Goal: Task Accomplishment & Management: Complete application form

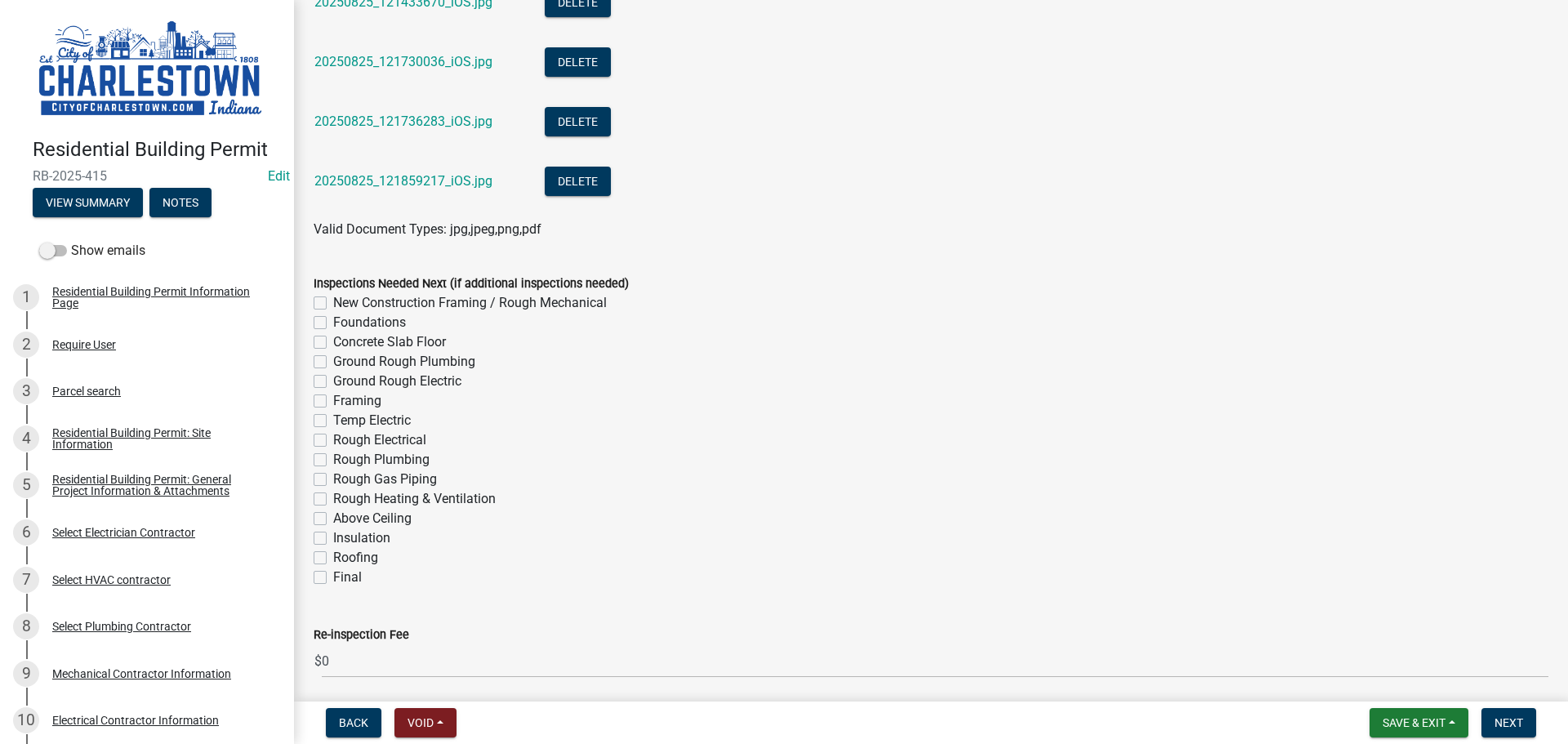
scroll to position [2665, 0]
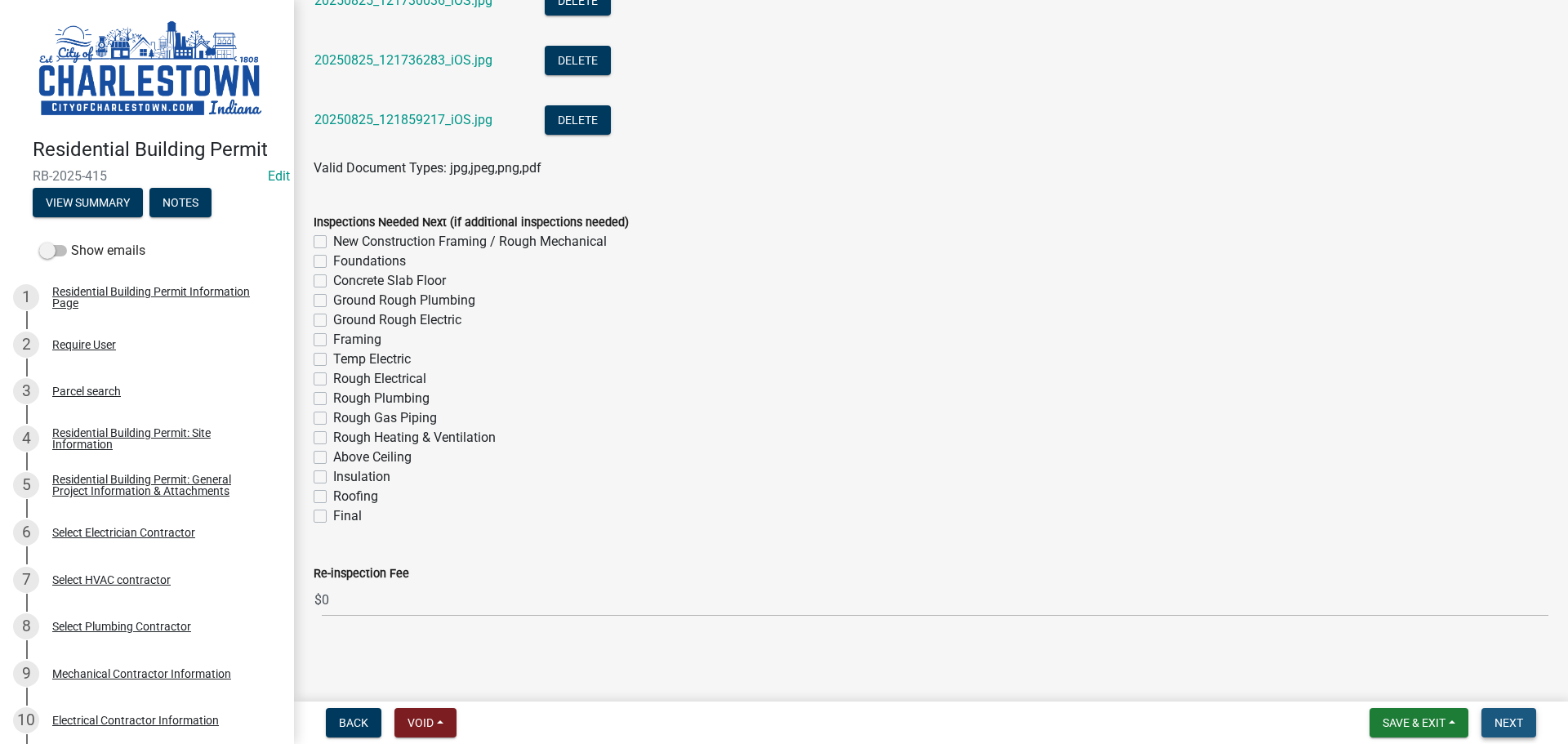
click at [1518, 726] on span "Next" at bounding box center [1508, 723] width 28 height 13
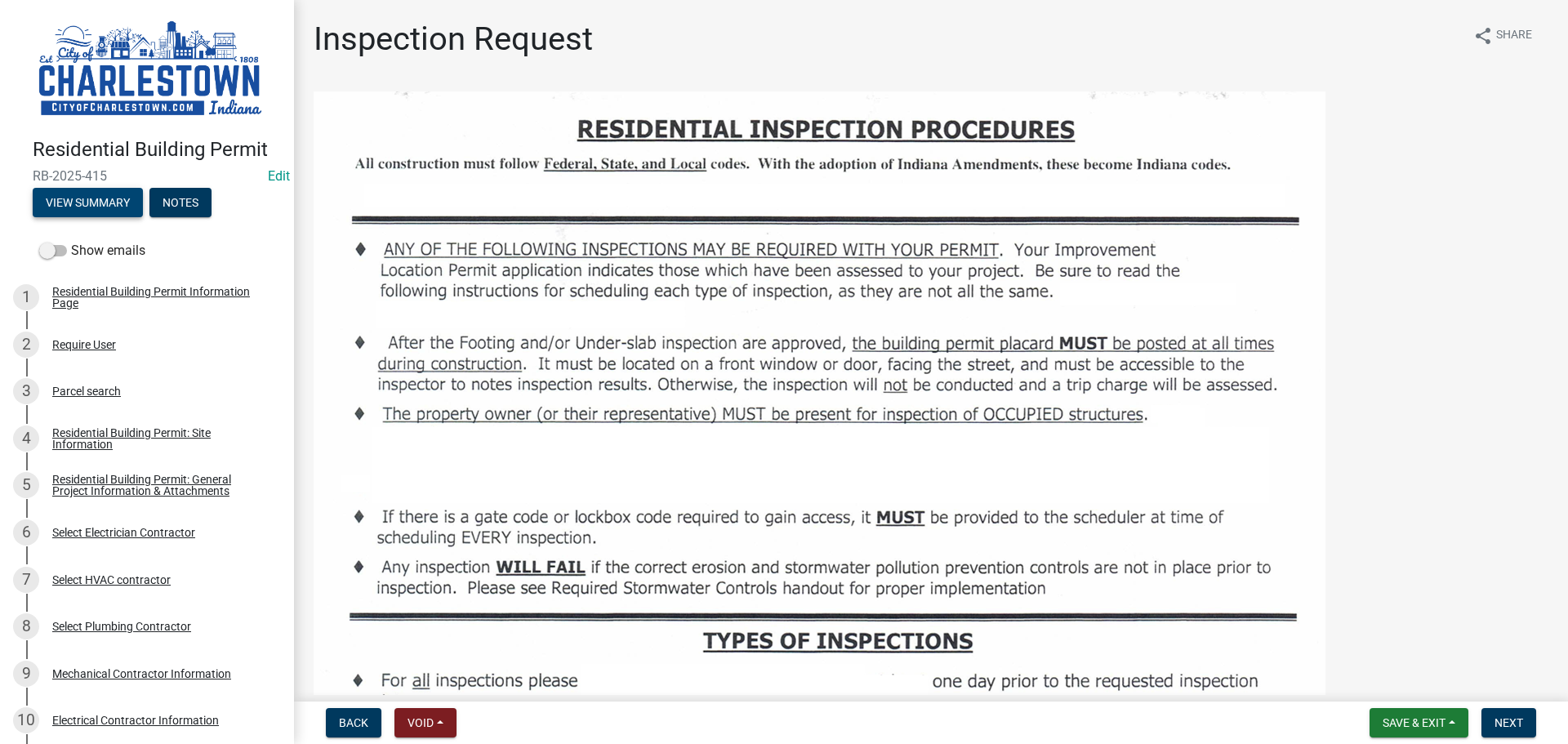
click at [117, 202] on button "View Summary" at bounding box center [88, 203] width 110 height 29
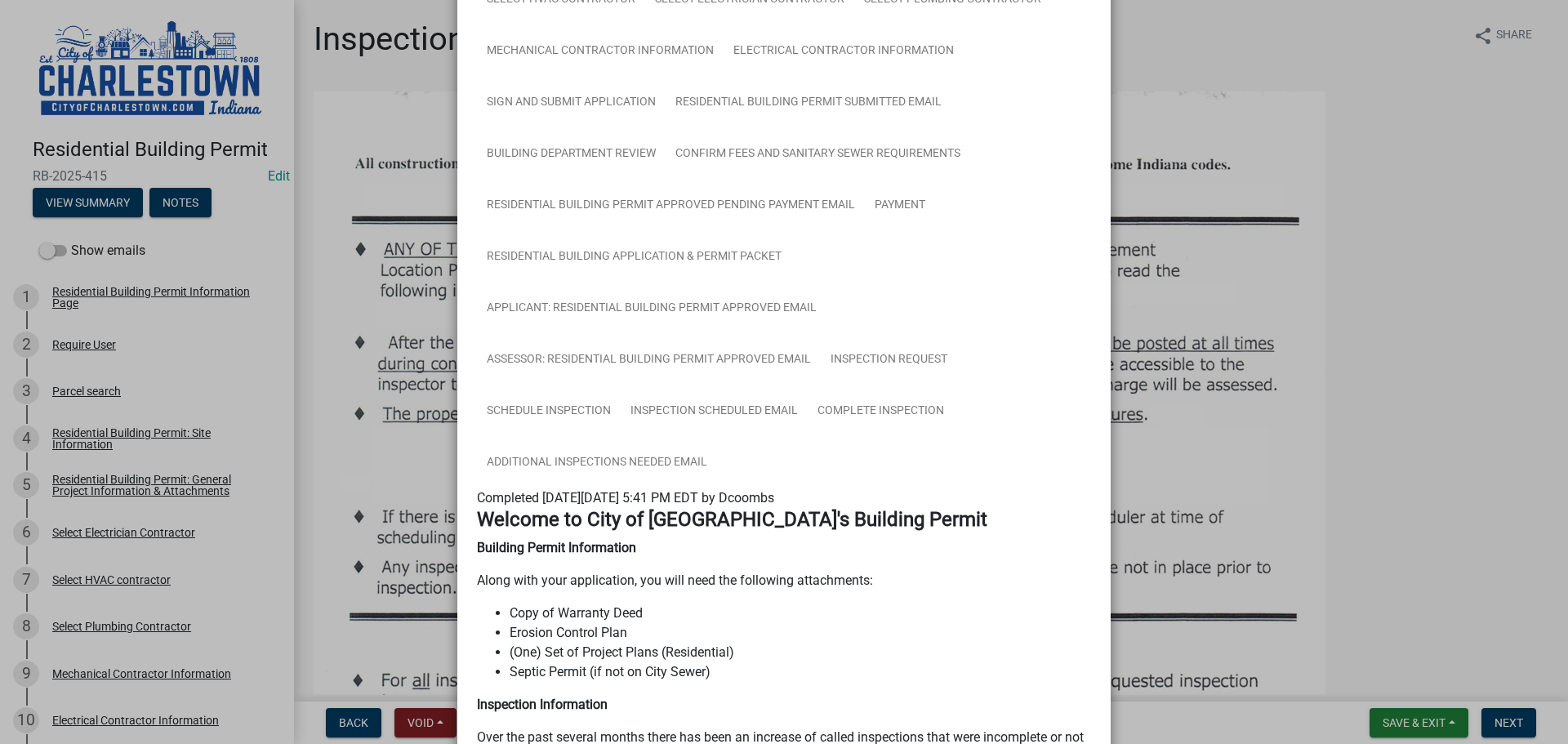
scroll to position [43, 0]
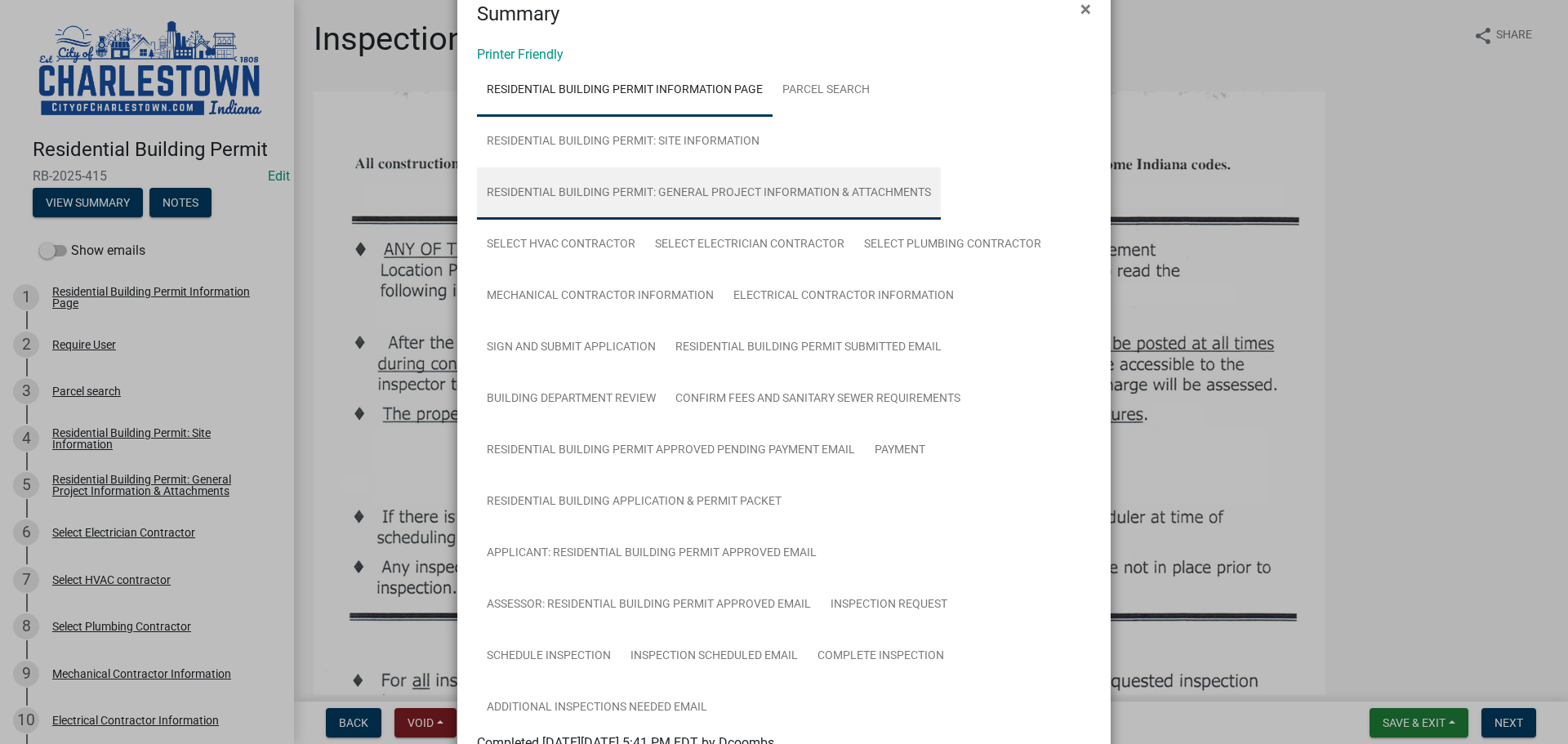
click at [827, 192] on link "Residential Building Permit: General Project Information & Attachments" at bounding box center [709, 194] width 464 height 52
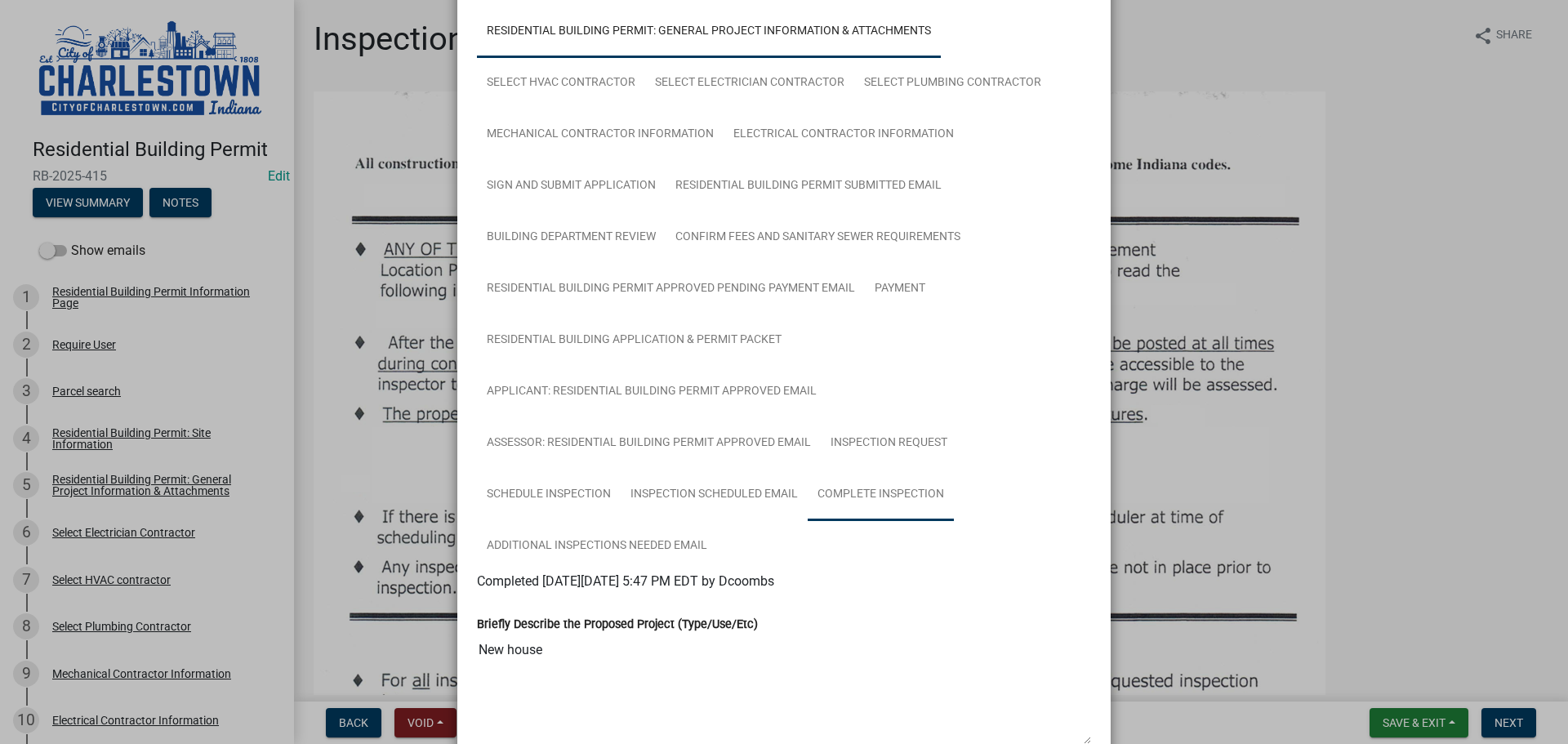
scroll to position [206, 0]
click at [848, 489] on link "Complete Inspection" at bounding box center [880, 493] width 146 height 52
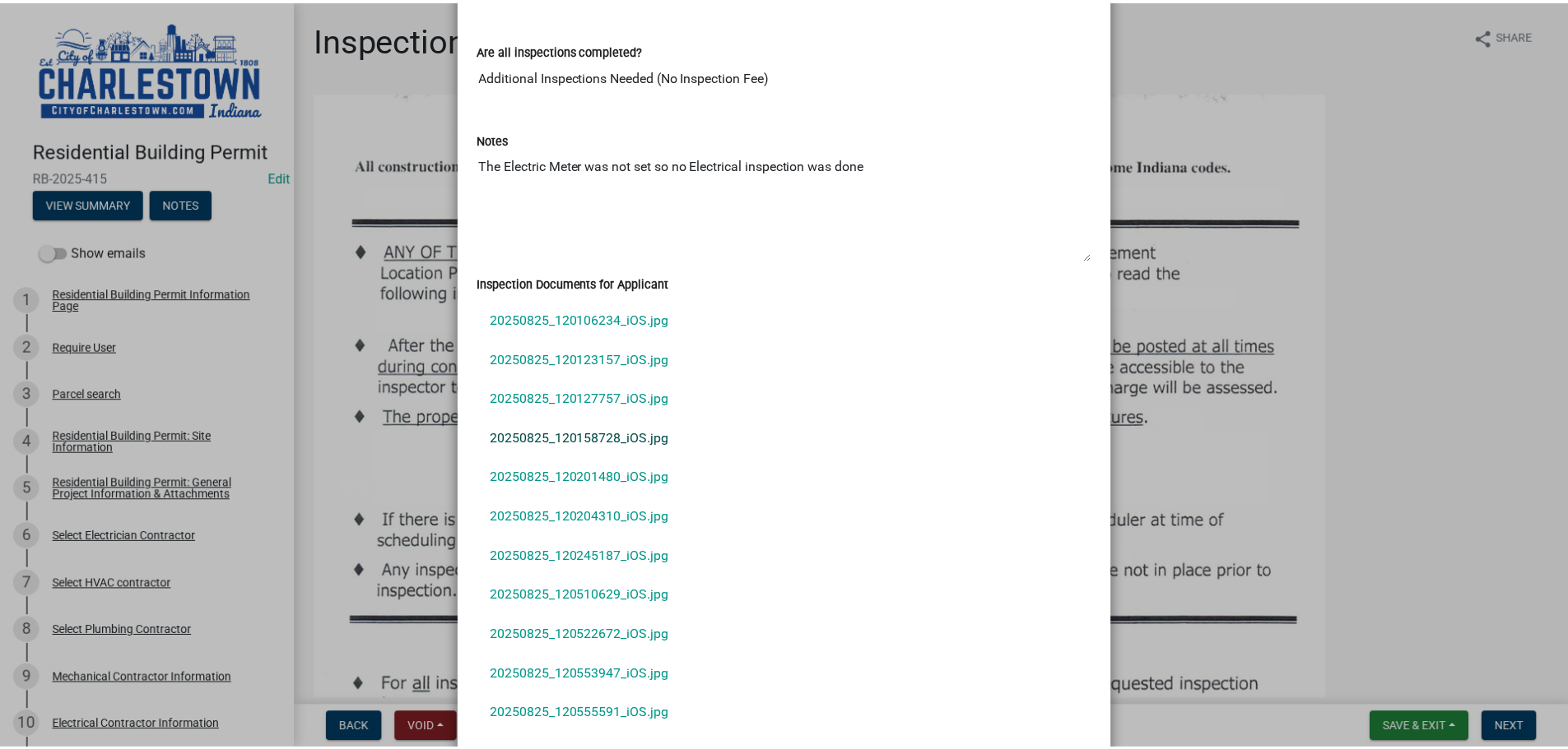
scroll to position [1113, 0]
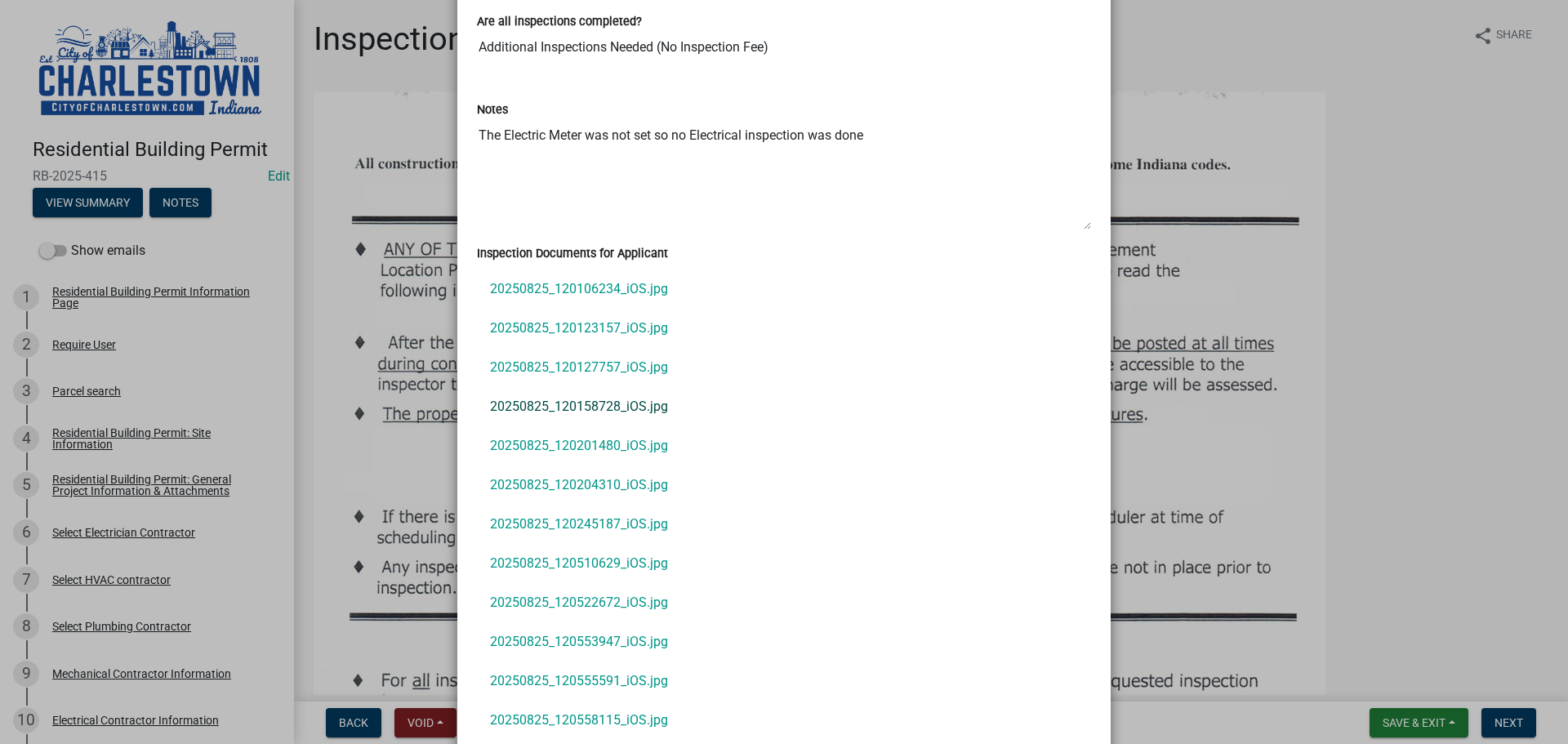
click at [570, 400] on link "20250825_120158728_iOS.jpg" at bounding box center [784, 406] width 614 height 39
click at [1322, 278] on ngb-modal-window "Summary × Printer Friendly Residential Building Permit Information Page Parcel …" at bounding box center [784, 372] width 1568 height 744
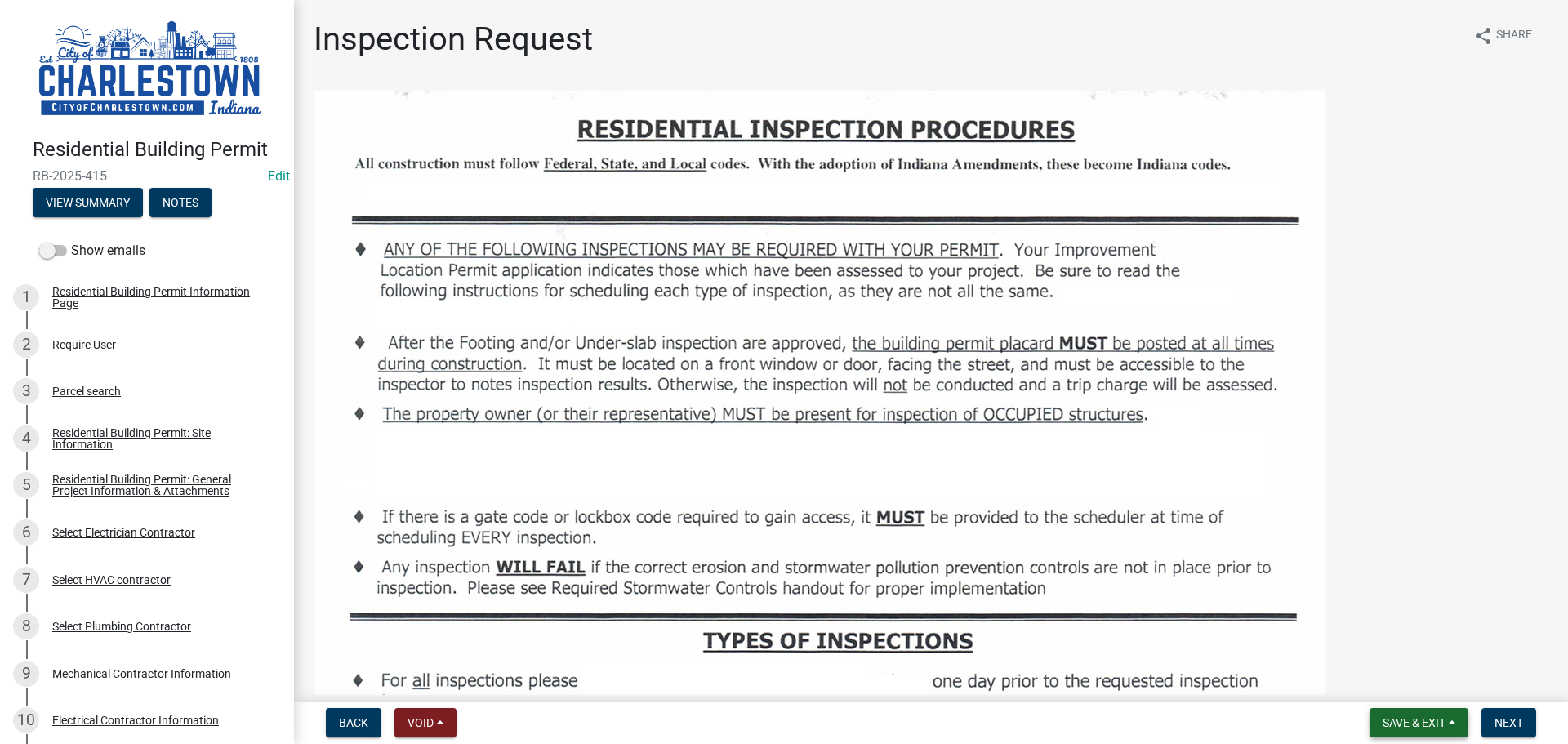
click at [1392, 727] on span "Save & Exit" at bounding box center [1414, 723] width 63 height 13
click at [1395, 683] on button "Save & Exit" at bounding box center [1403, 681] width 131 height 39
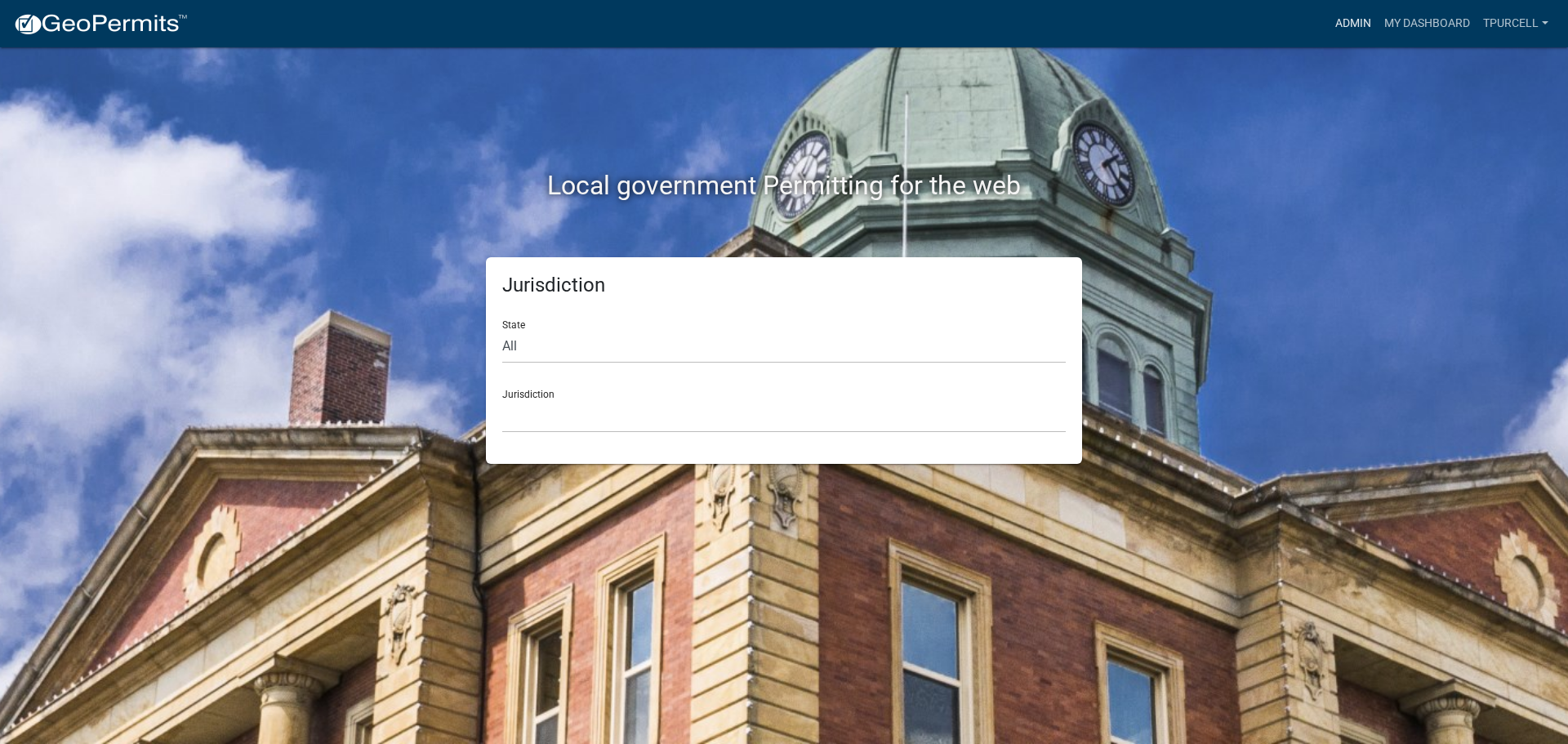
click at [1351, 17] on link "Admin" at bounding box center [1353, 24] width 49 height 31
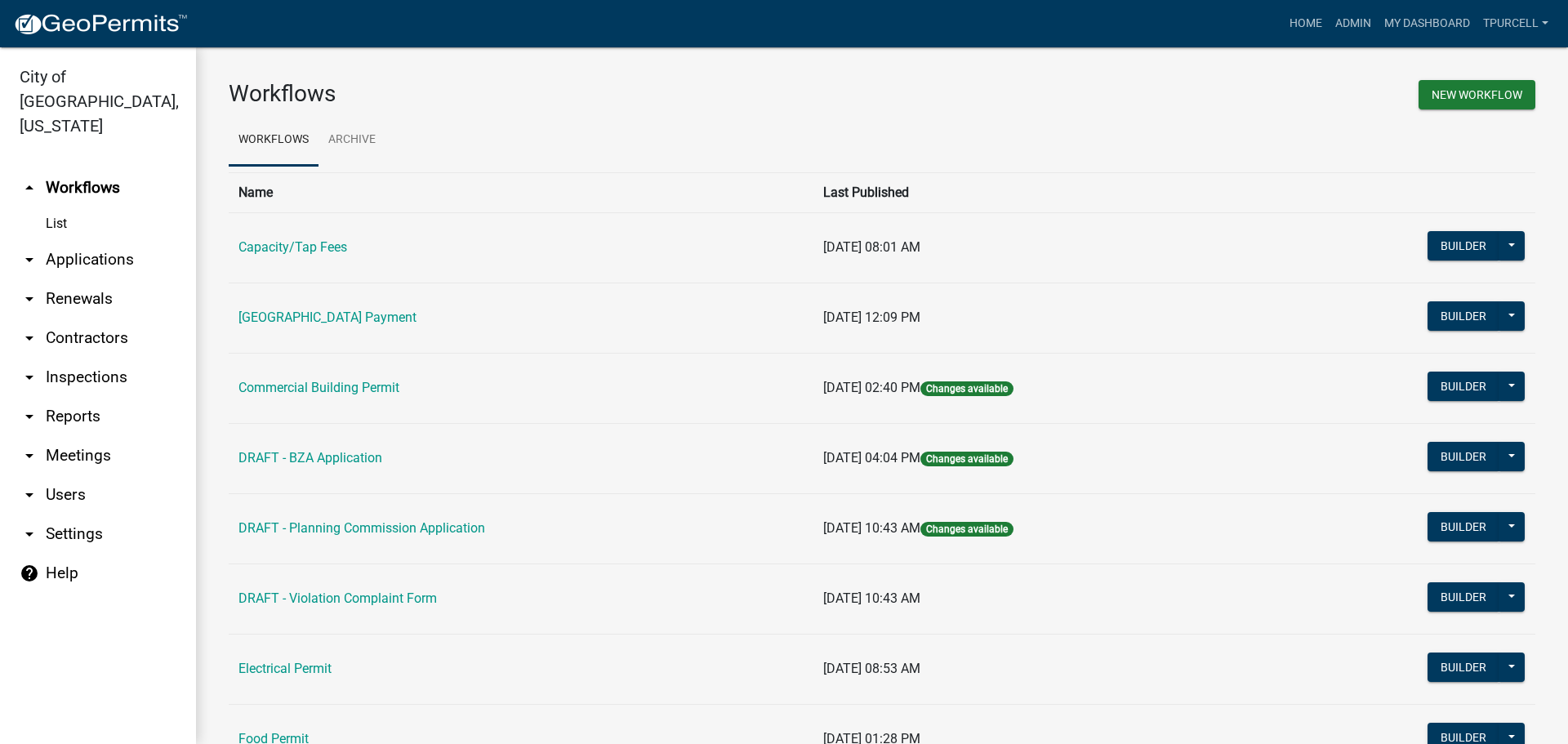
click at [64, 240] on link "arrow_drop_down Applications" at bounding box center [98, 260] width 196 height 39
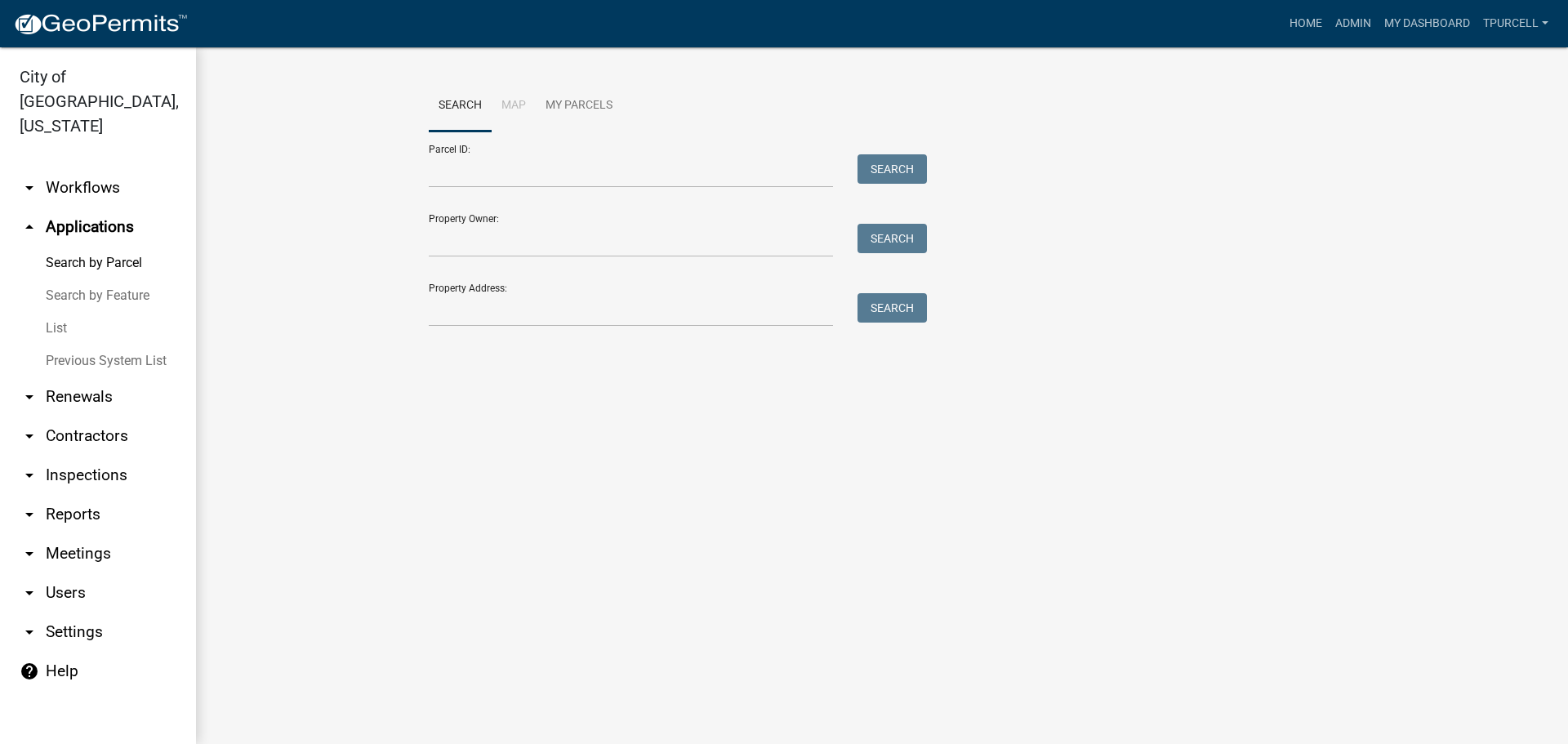
click at [60, 312] on link "List" at bounding box center [98, 328] width 196 height 33
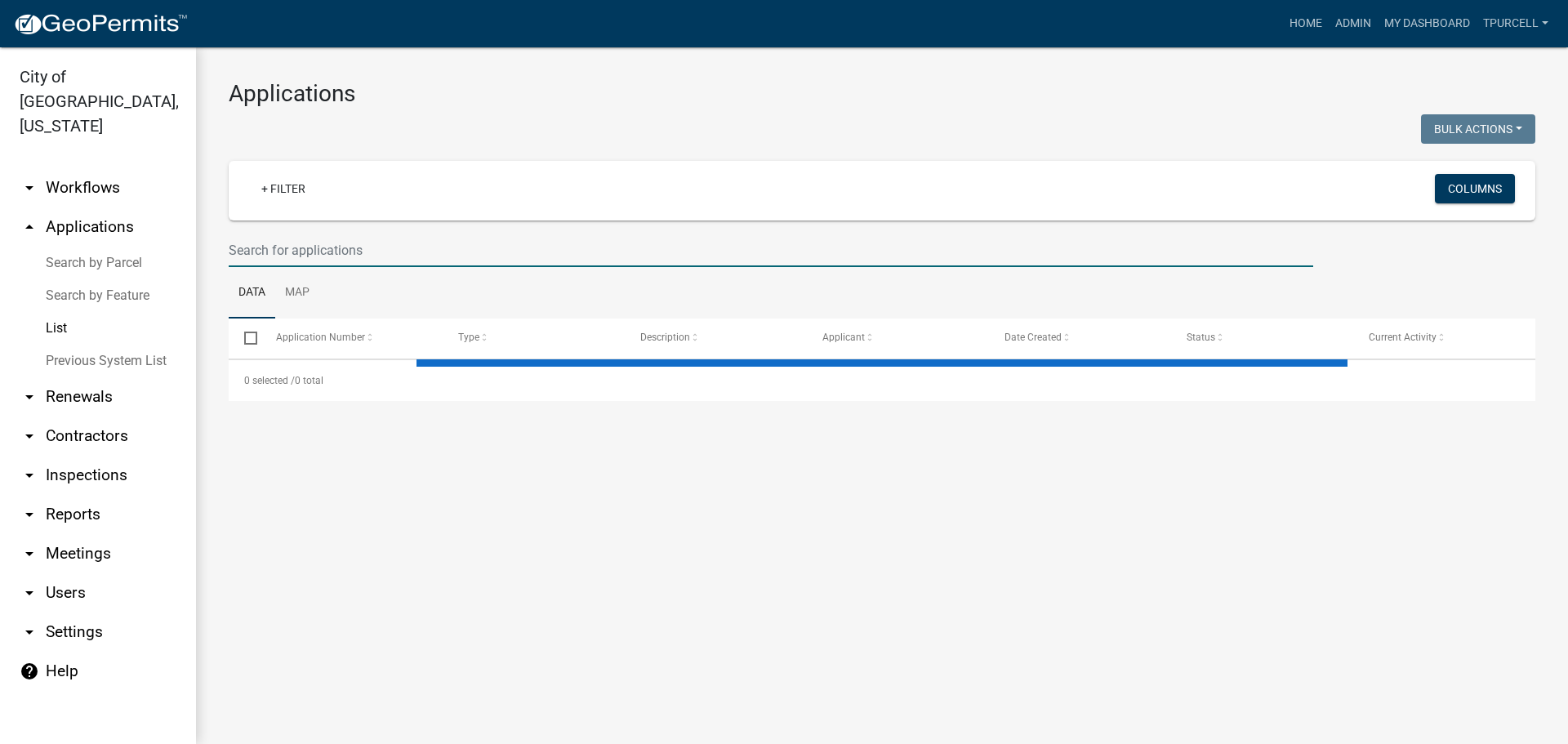
click at [347, 258] on input "text" at bounding box center [770, 250] width 1085 height 34
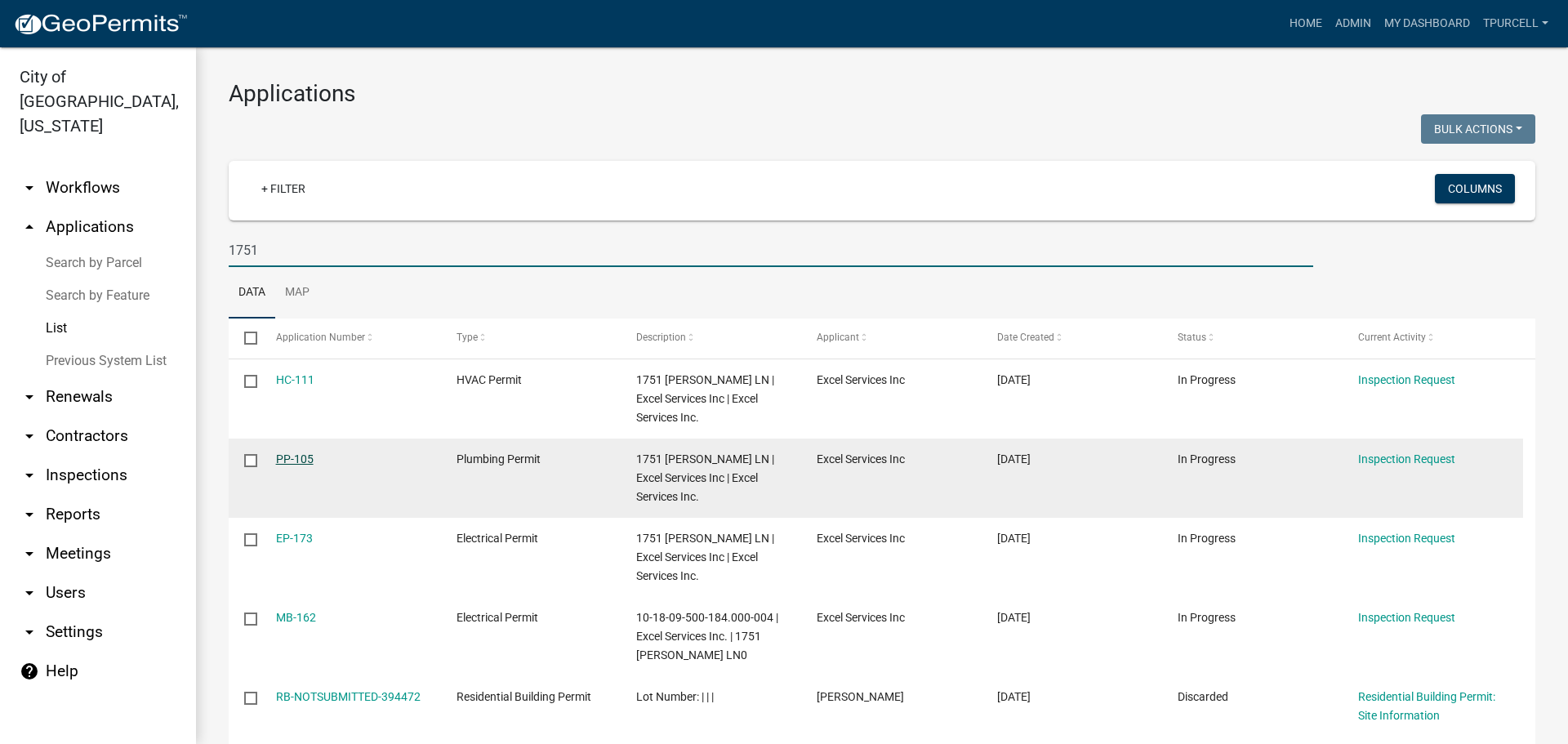
type input "1751"
click at [302, 452] on link "PP-105" at bounding box center [294, 459] width 38 height 13
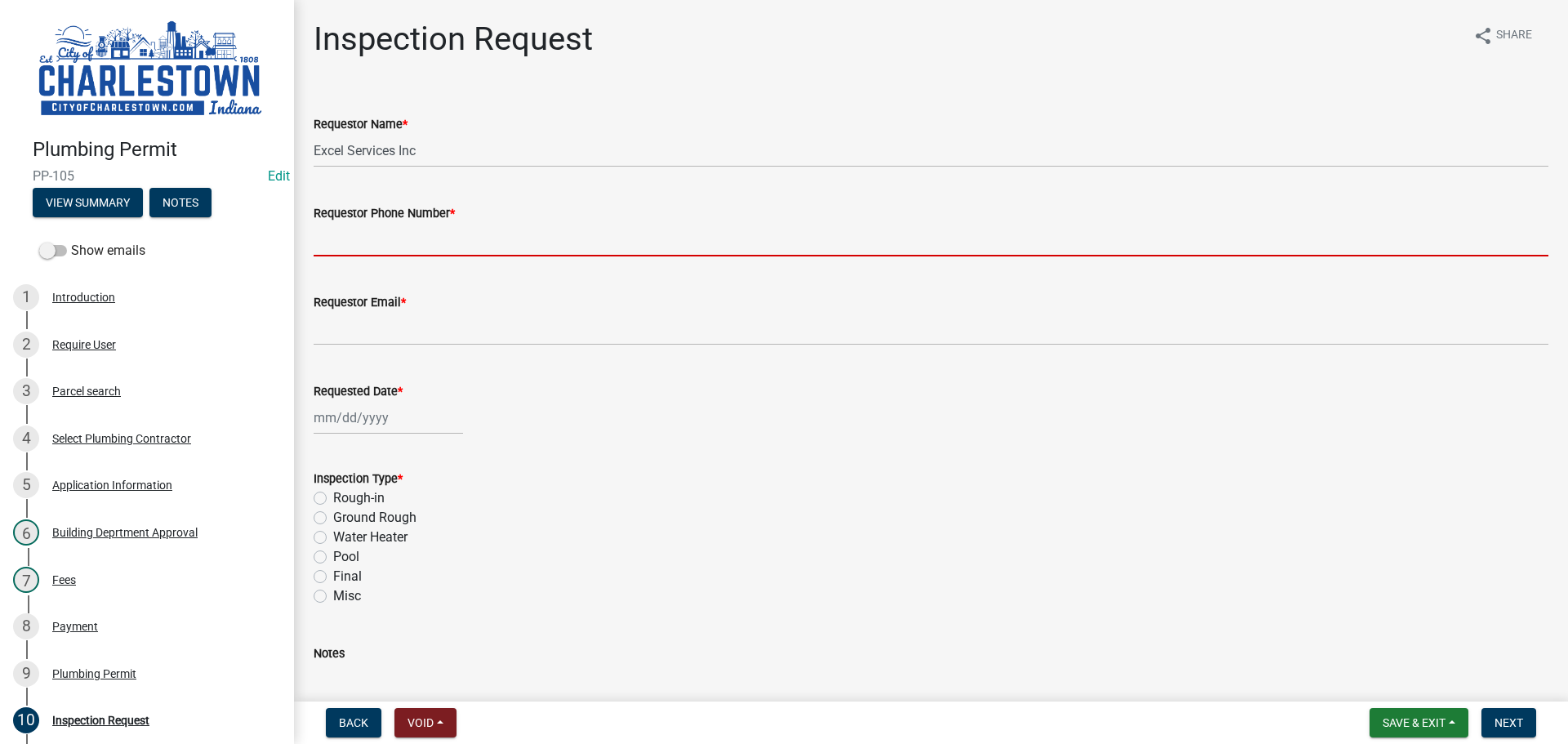
click at [402, 243] on input "Requestor Phone Number *" at bounding box center [931, 239] width 1235 height 34
type input "5025233650"
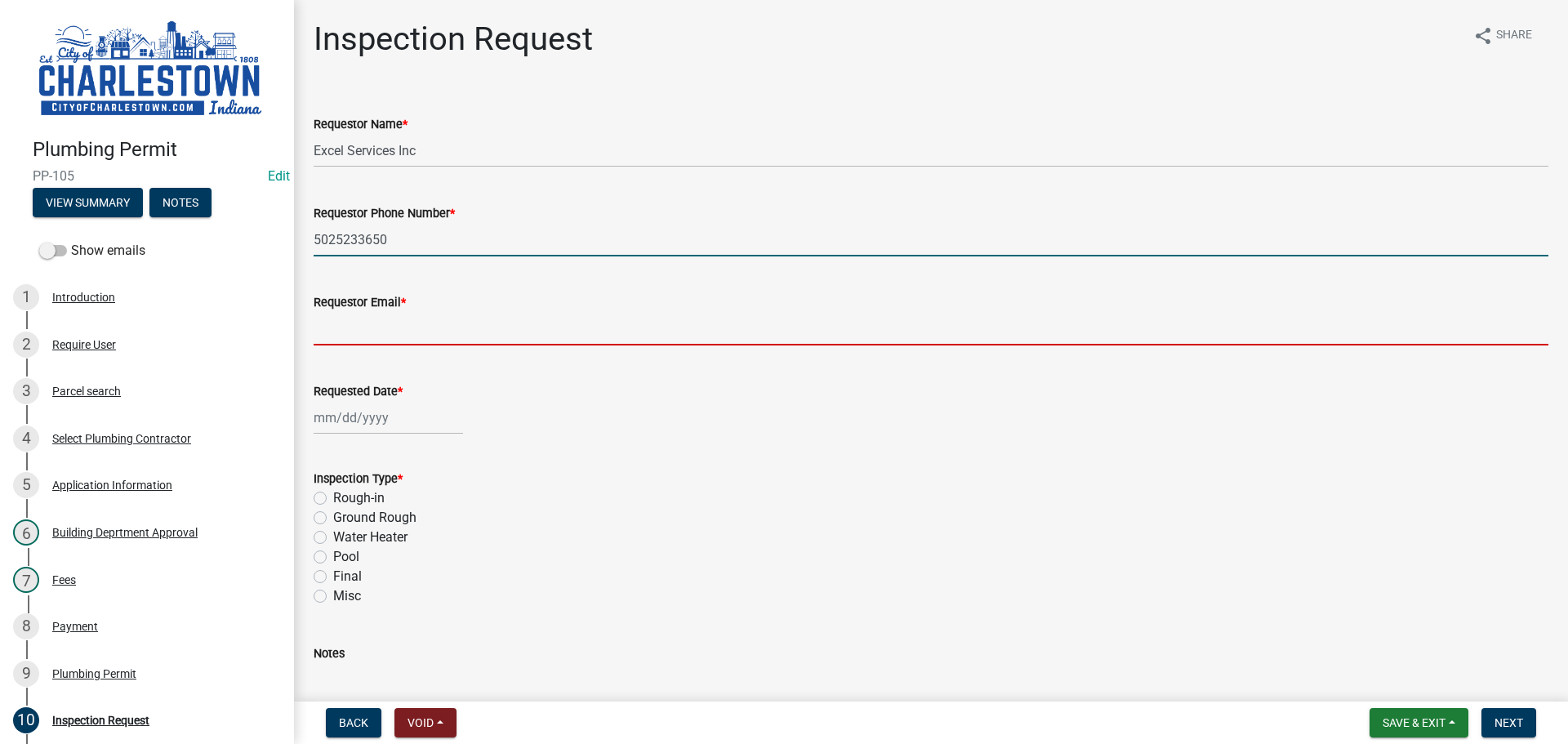
type input "[EMAIL_ADDRESS][DOMAIN_NAME]"
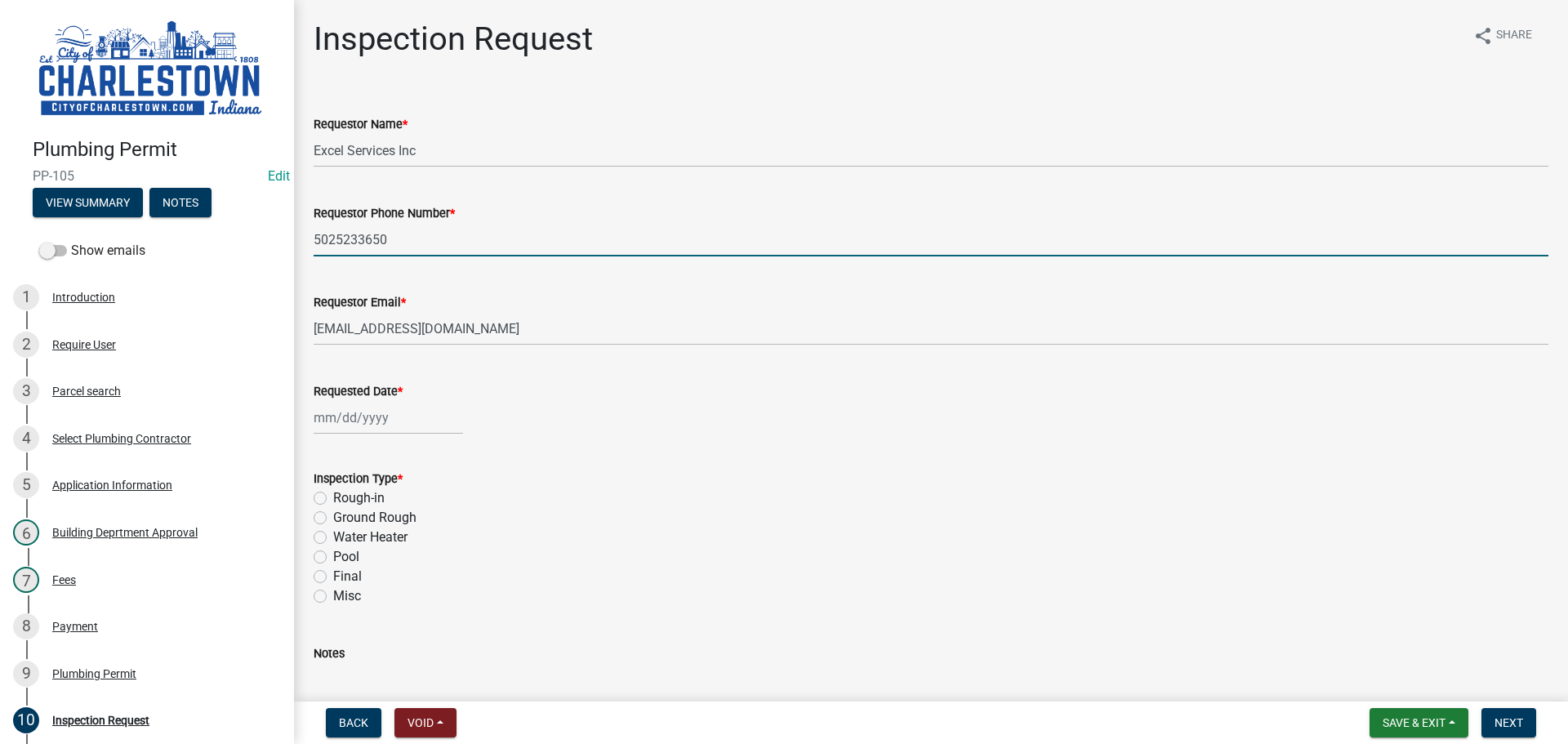
select select "8"
select select "2025"
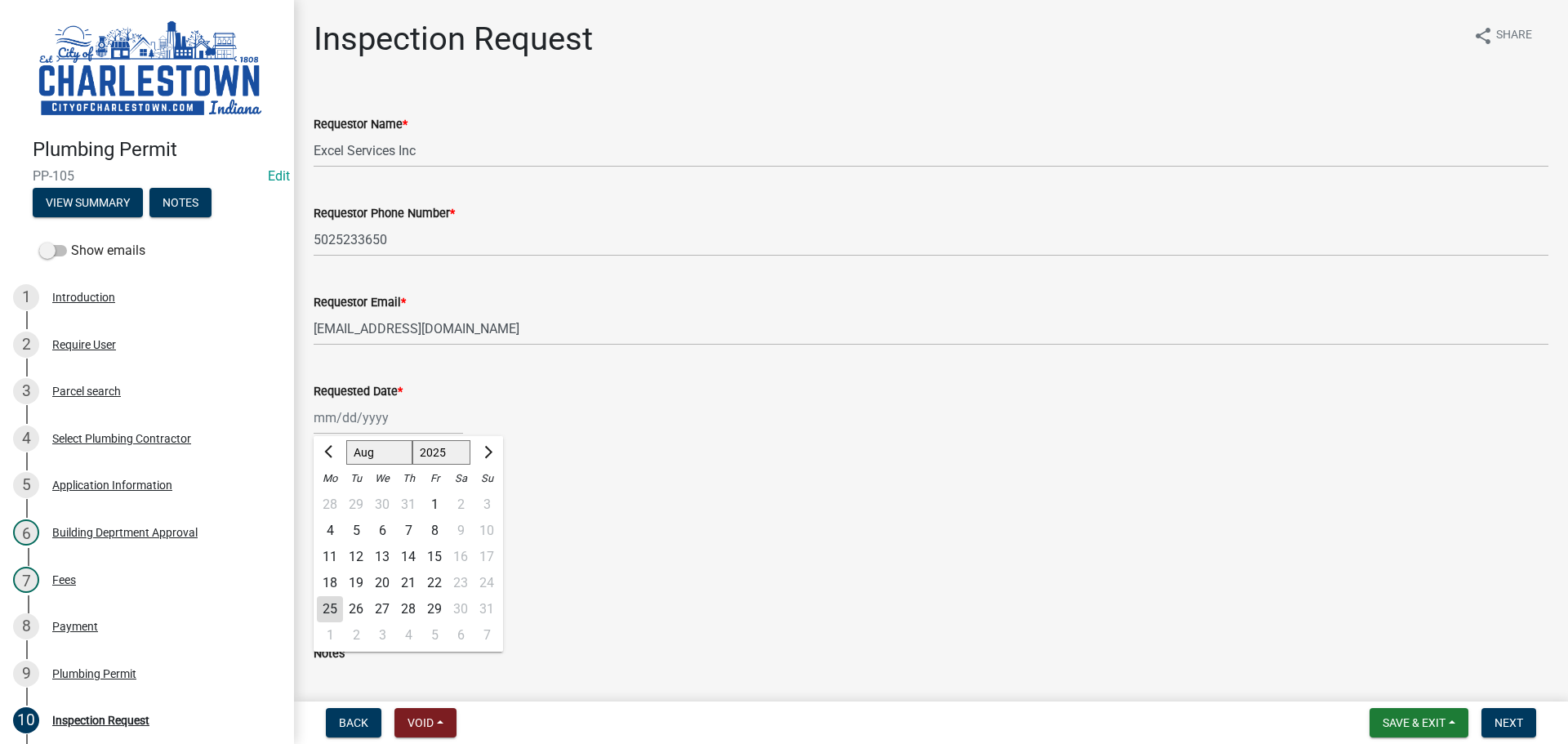
click at [364, 421] on div "Jan Feb Mar Apr May Jun Jul Aug Sep Oct Nov Dec 1525 1526 1527 1528 1529 1530 1…" at bounding box center [388, 417] width 149 height 34
click at [335, 605] on div "25" at bounding box center [330, 609] width 27 height 27
type input "[DATE]"
click at [333, 499] on label "Rough-in" at bounding box center [359, 498] width 51 height 19
click at [333, 499] on input "Rough-in" at bounding box center [338, 494] width 11 height 11
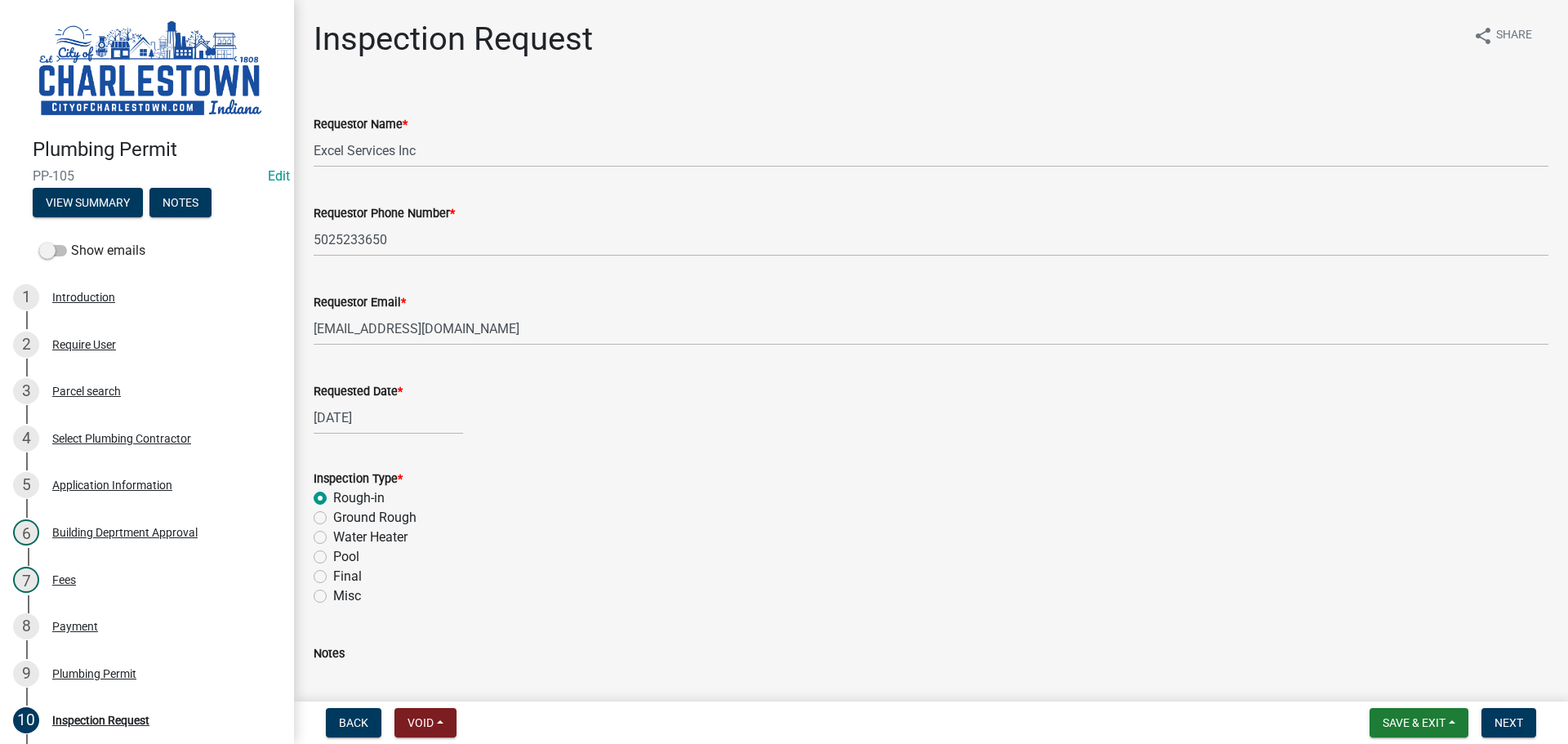
radio input "true"
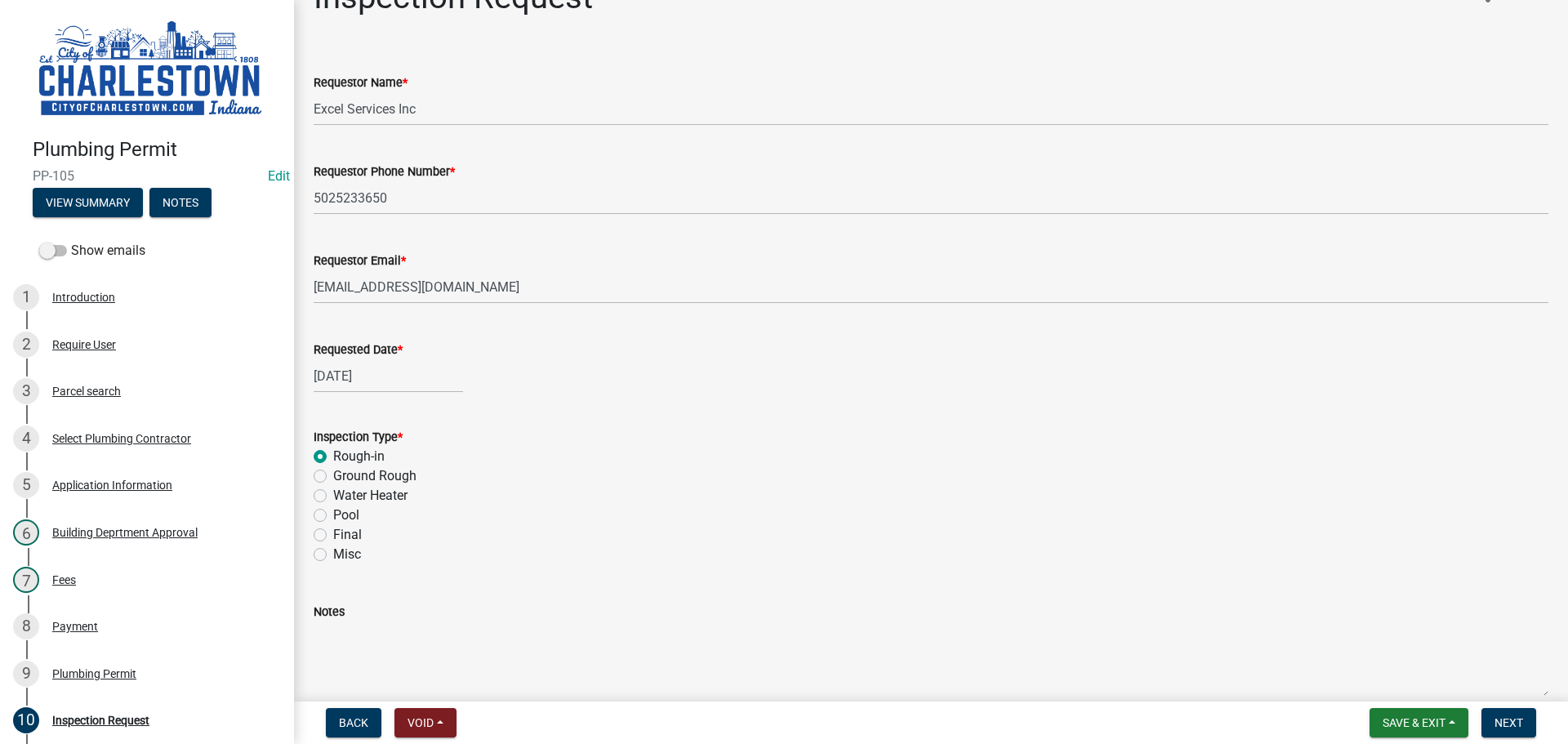
scroll to position [122, 0]
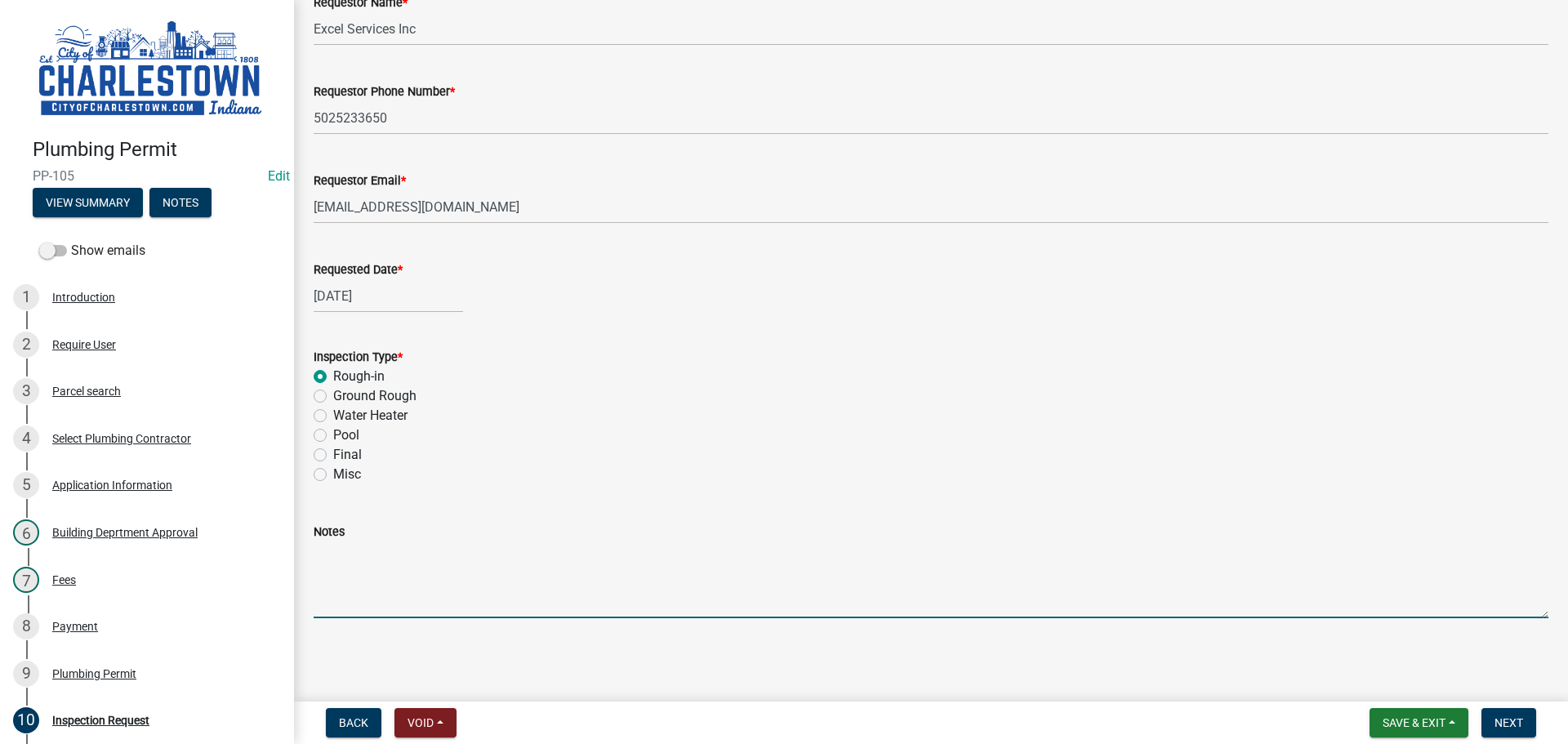
click at [359, 562] on textarea "Notes" at bounding box center [931, 581] width 1235 height 77
type textarea "water ground rough pressure test"
click at [1499, 715] on button "Next" at bounding box center [1509, 723] width 55 height 29
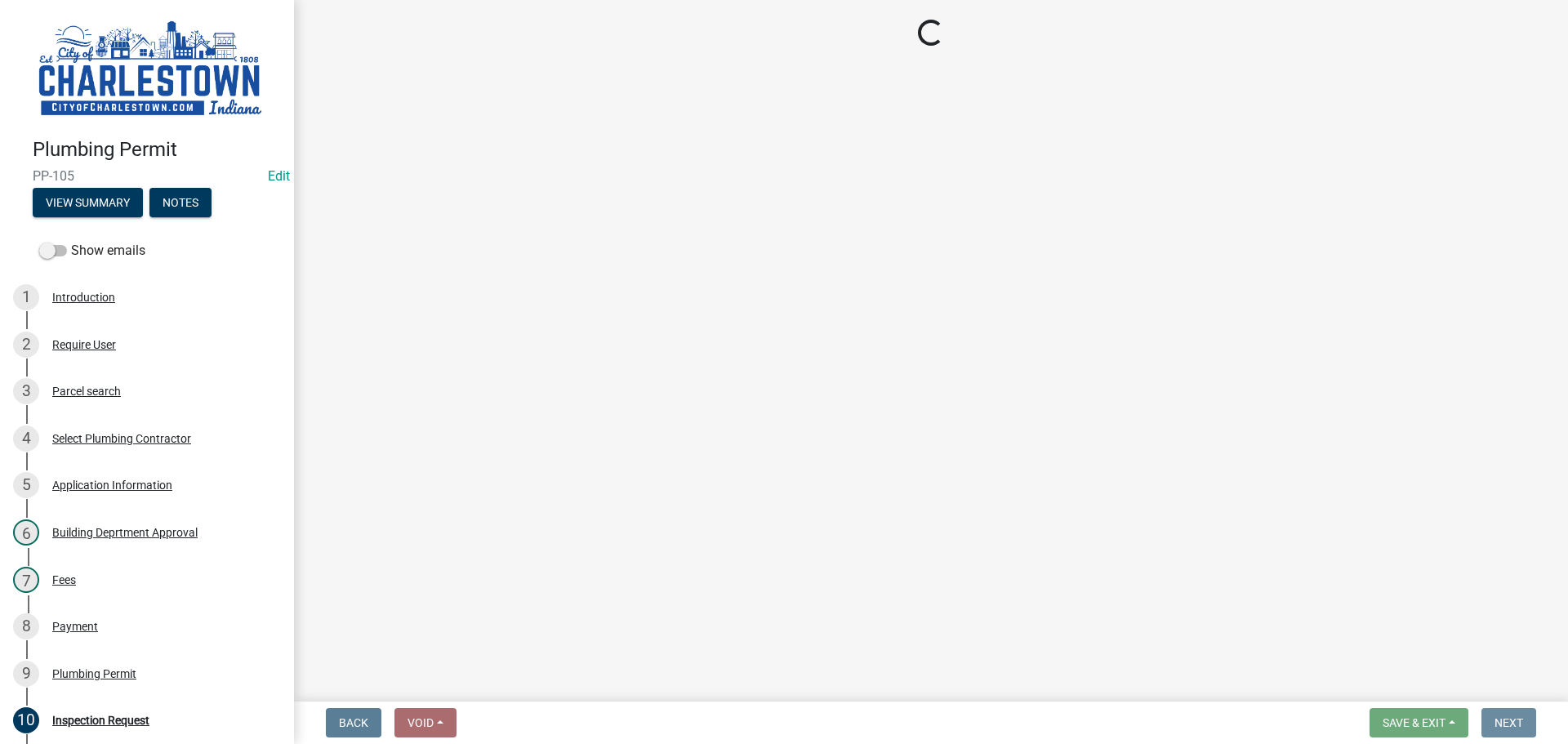
scroll to position [0, 0]
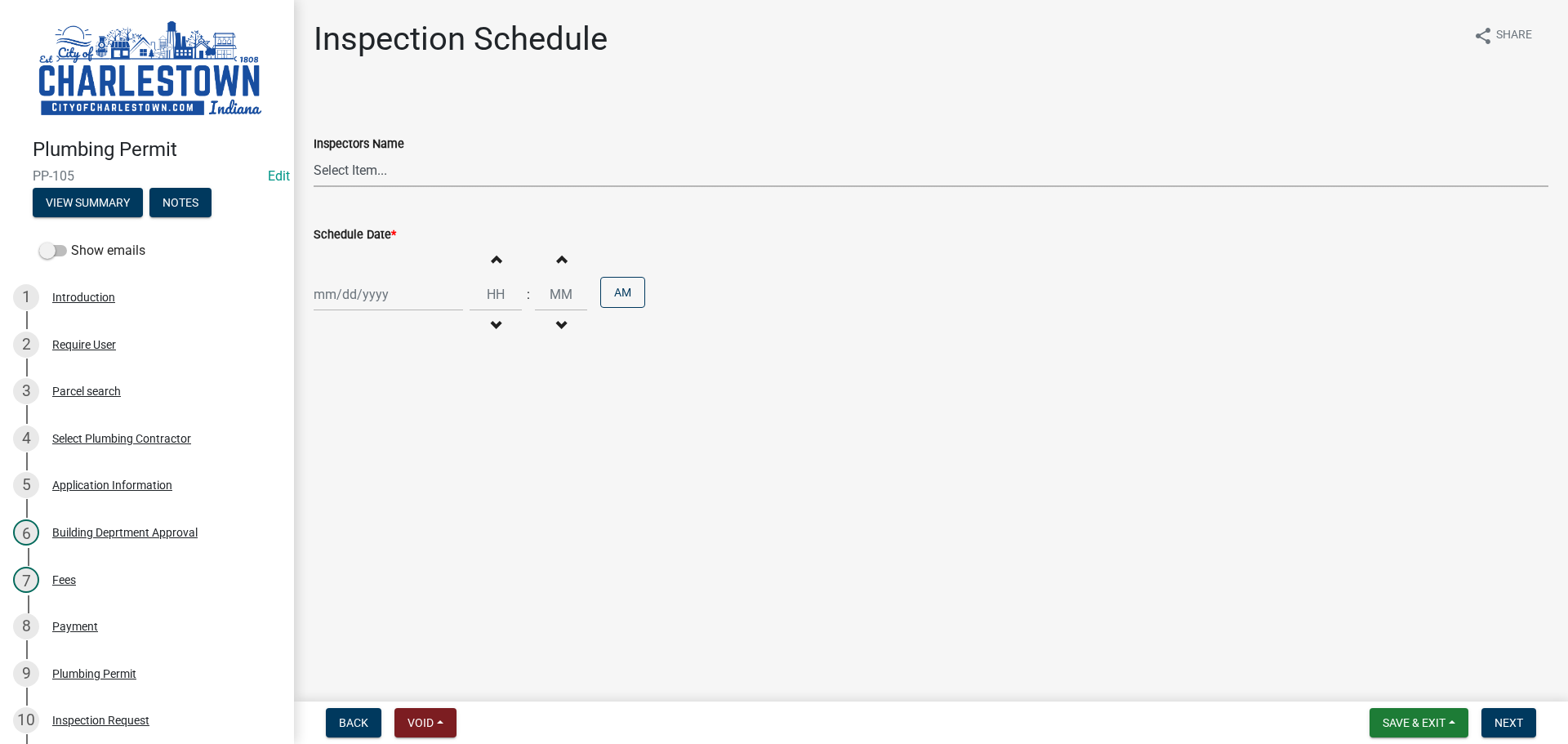
click at [378, 165] on select "Select Item... hannahpierson (Hannah Pierson) TJackson (Tony Jackson) Tpurcell …" at bounding box center [931, 170] width 1235 height 34
select select "63e5a778-15f7-4a13-aba2-a6e5541a0fb3"
click at [314, 153] on select "Select Item... hannahpierson (Hannah Pierson) TJackson (Tony Jackson) Tpurcell …" at bounding box center [931, 170] width 1235 height 34
select select "8"
select select "2025"
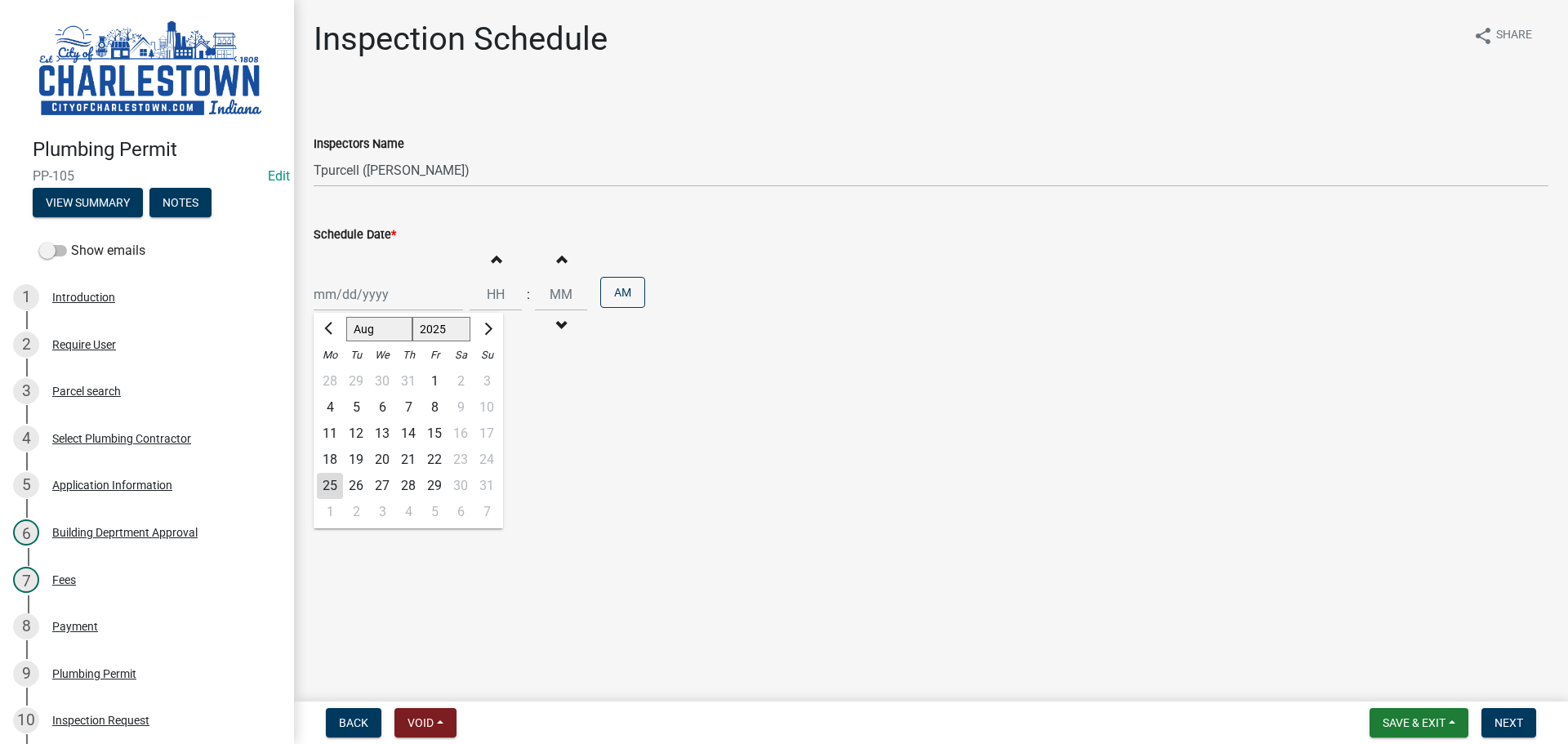
click at [355, 297] on div "Jan Feb Mar Apr May Jun Jul Aug Sep Oct Nov Dec 1525 1526 1527 1528 1529 1530 1…" at bounding box center [388, 294] width 149 height 34
click at [337, 483] on div "25" at bounding box center [330, 486] width 27 height 27
type input "[DATE]"
click at [1505, 716] on span "Next" at bounding box center [1508, 723] width 28 height 13
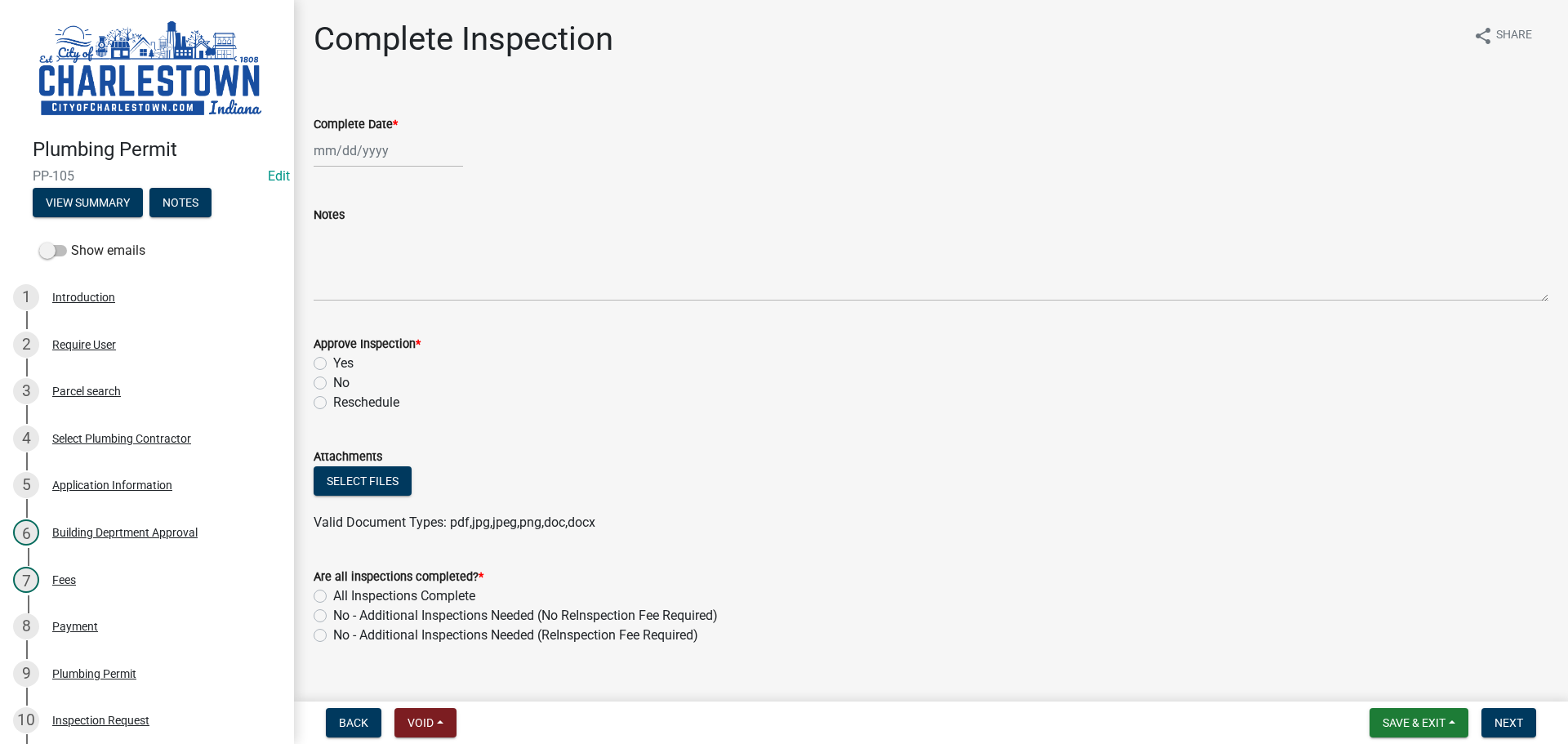
click at [359, 161] on div at bounding box center [388, 150] width 149 height 34
select select "8"
select select "2025"
click at [338, 344] on div "25" at bounding box center [330, 342] width 27 height 27
type input "[DATE]"
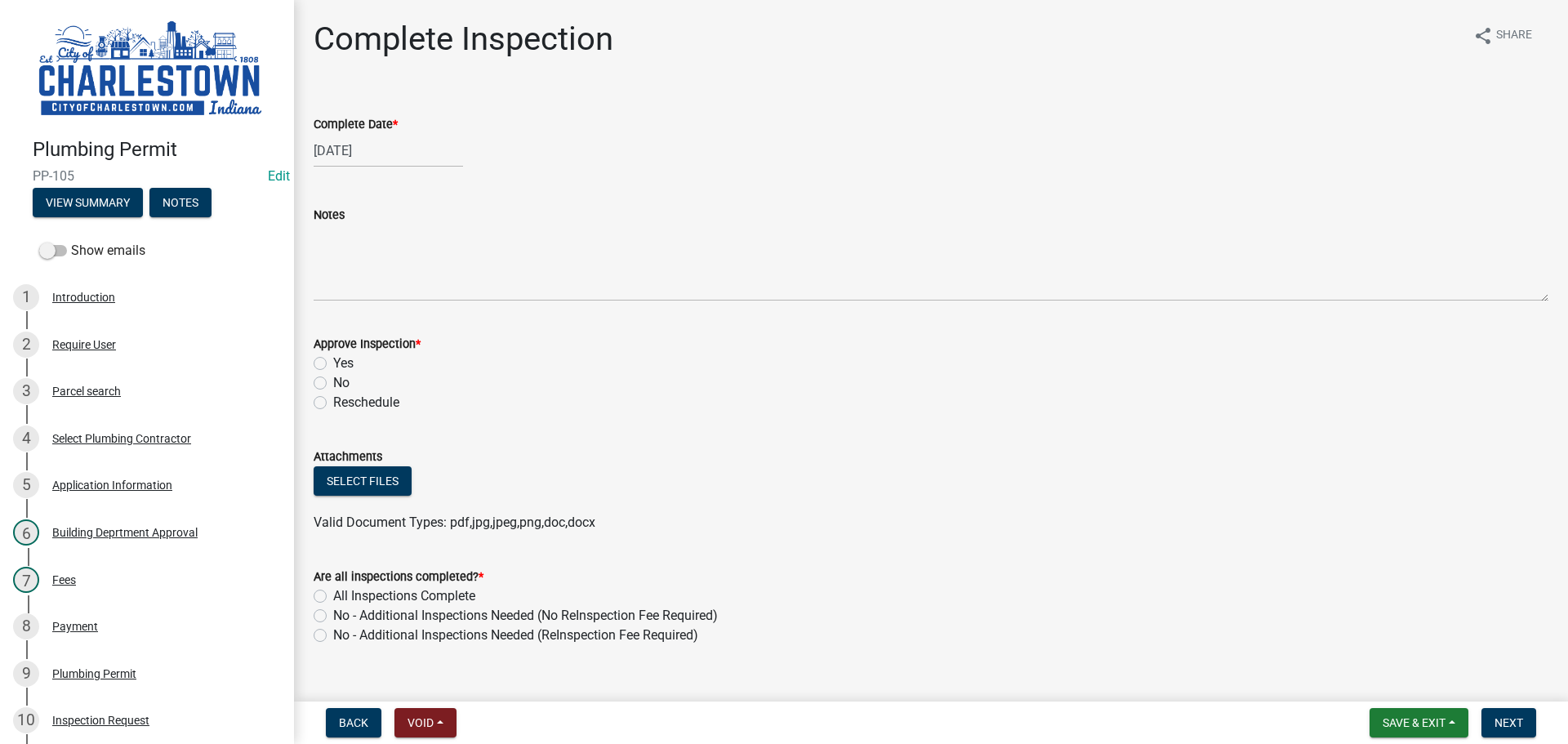
click at [333, 363] on label "Yes" at bounding box center [343, 363] width 20 height 19
click at [333, 363] on input "Yes" at bounding box center [338, 360] width 11 height 11
radio input "true"
click at [357, 481] on button "Select files" at bounding box center [362, 482] width 98 height 29
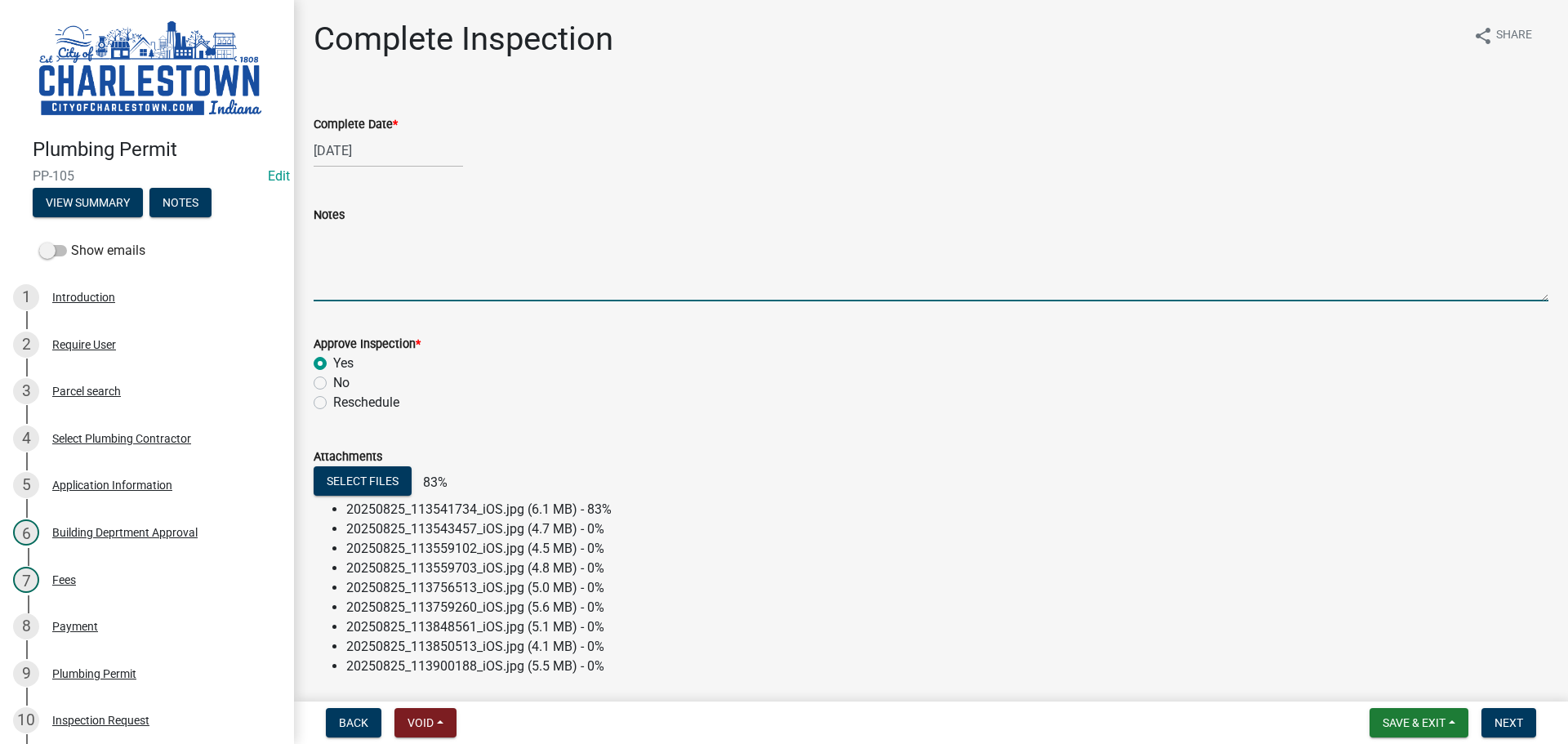
click at [370, 258] on textarea "Notes" at bounding box center [931, 263] width 1235 height 77
click at [385, 239] on textarea "water presure test for the building 2" at bounding box center [931, 263] width 1235 height 77
click at [315, 236] on textarea "water pressure test for the building 2" at bounding box center [931, 263] width 1235 height 77
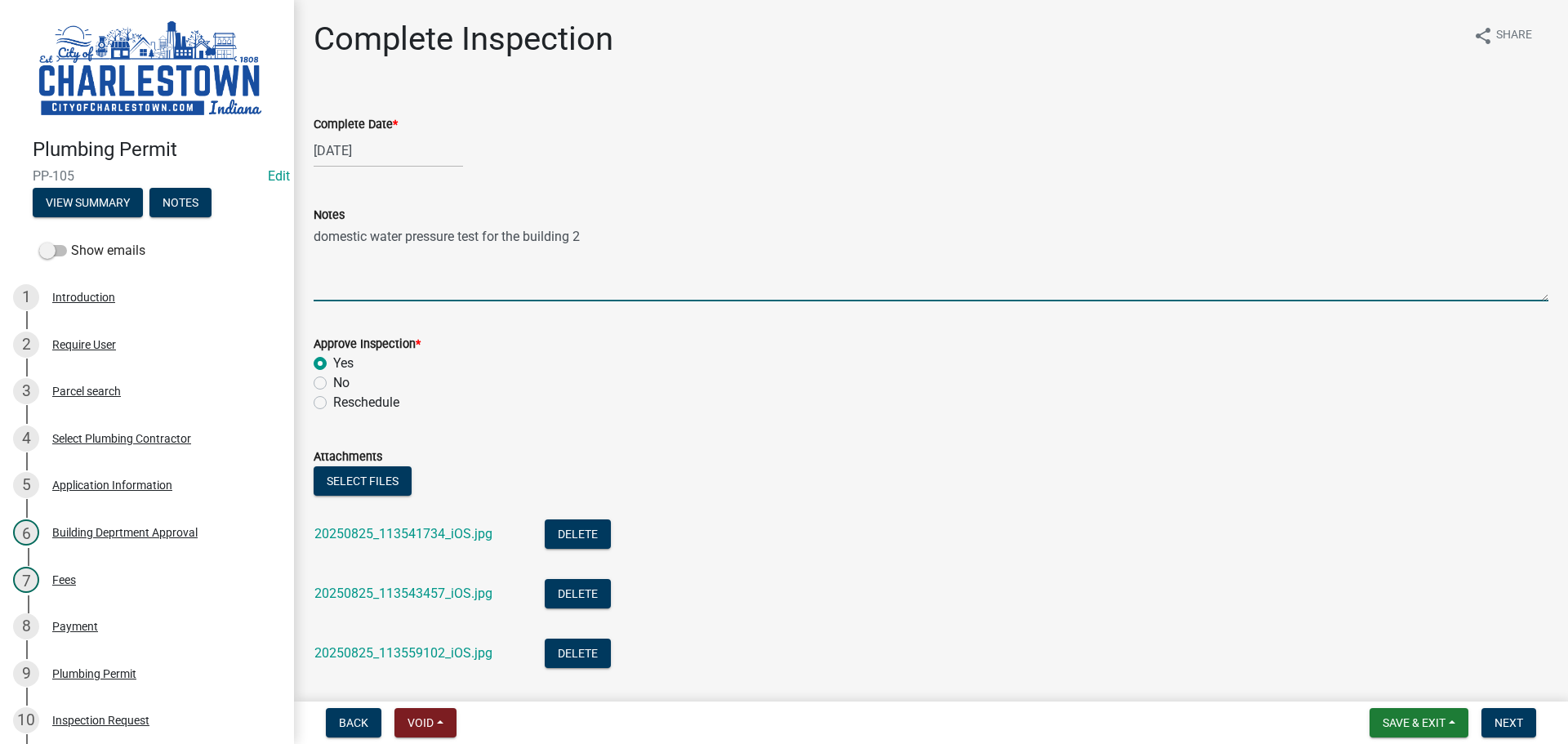
click at [581, 235] on textarea "domestic water pressure test for the building 2" at bounding box center [931, 263] width 1235 height 77
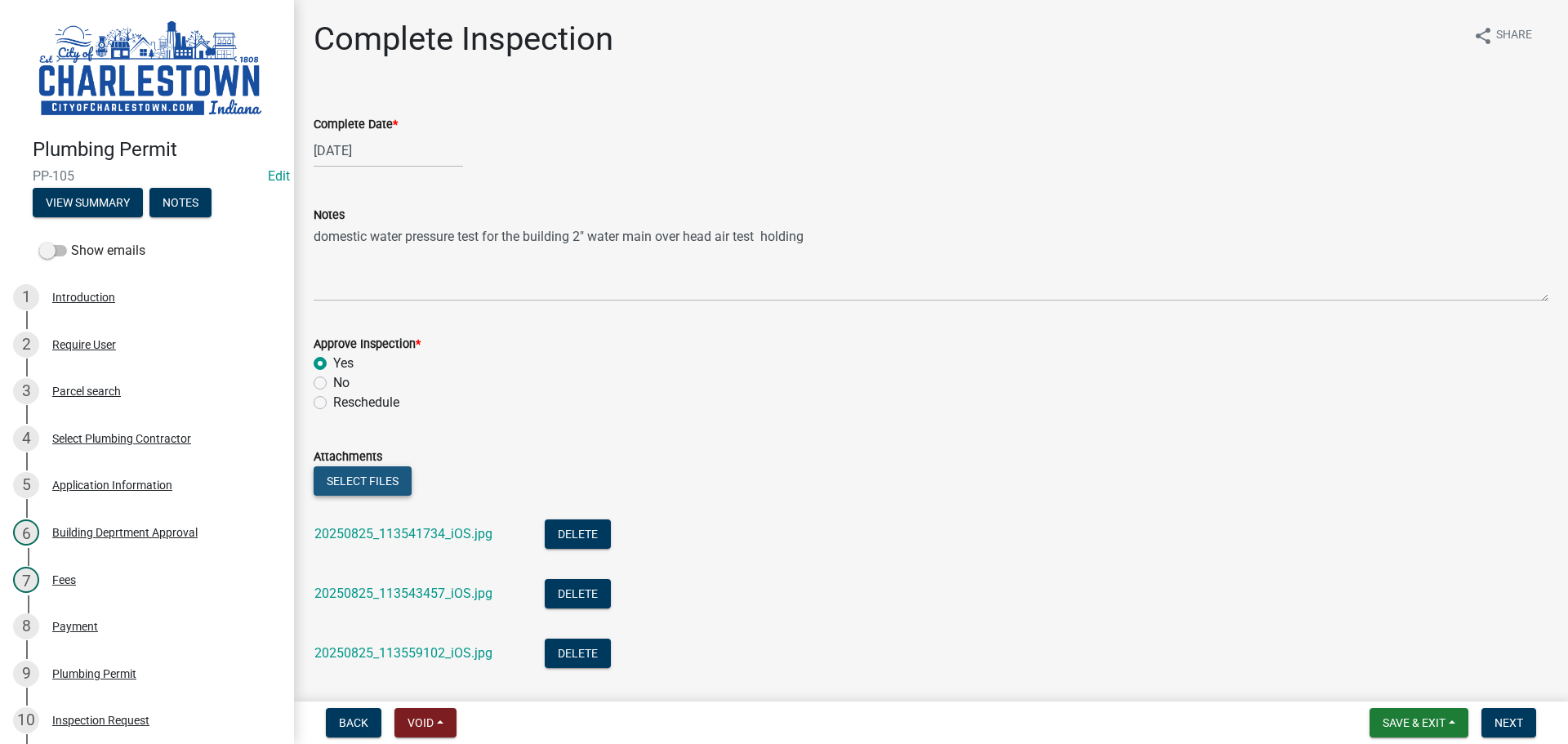
click at [391, 474] on button "Select files" at bounding box center [362, 482] width 98 height 29
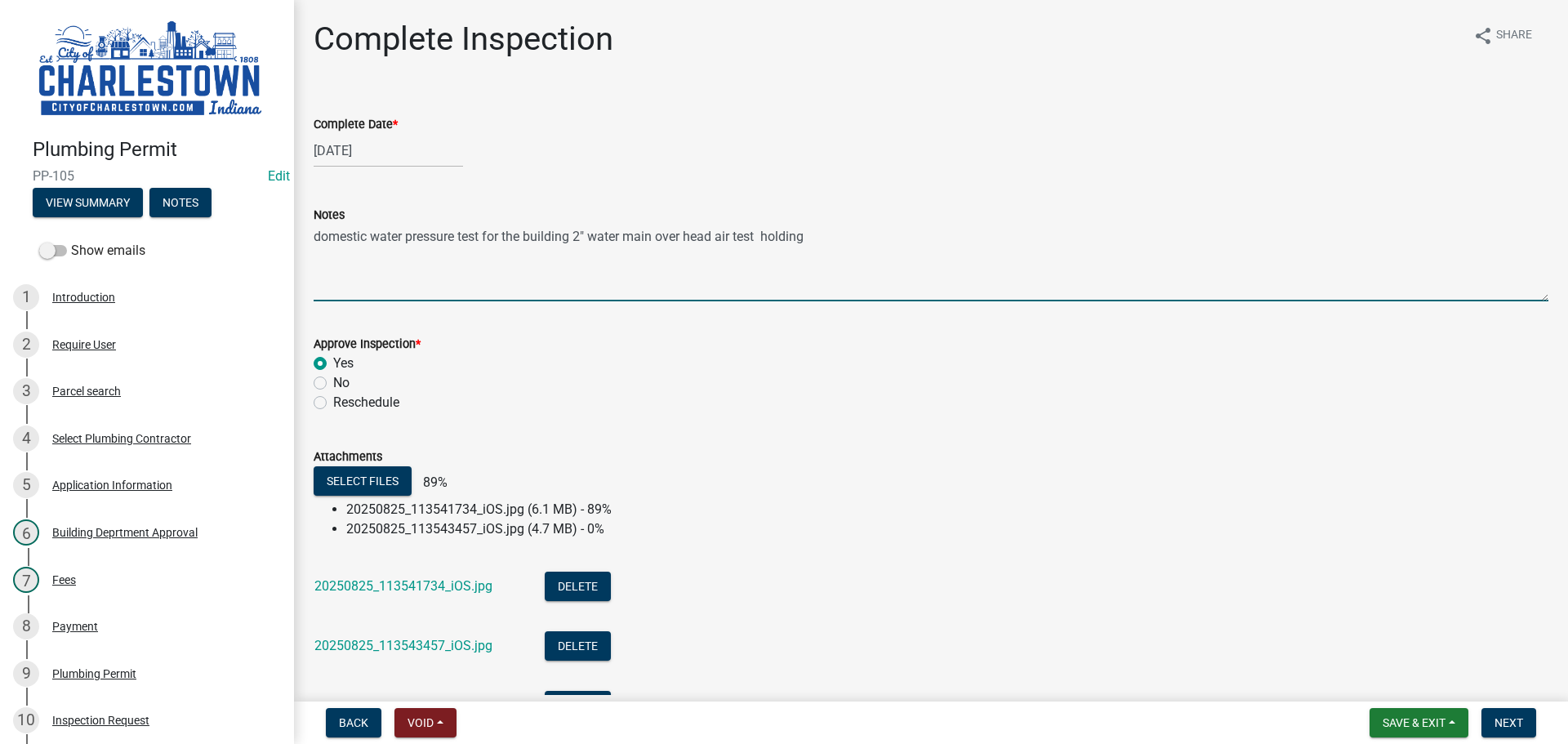
click at [825, 237] on textarea "domestic water pressure test for the building 2" water main over head air test …" at bounding box center [931, 263] width 1235 height 77
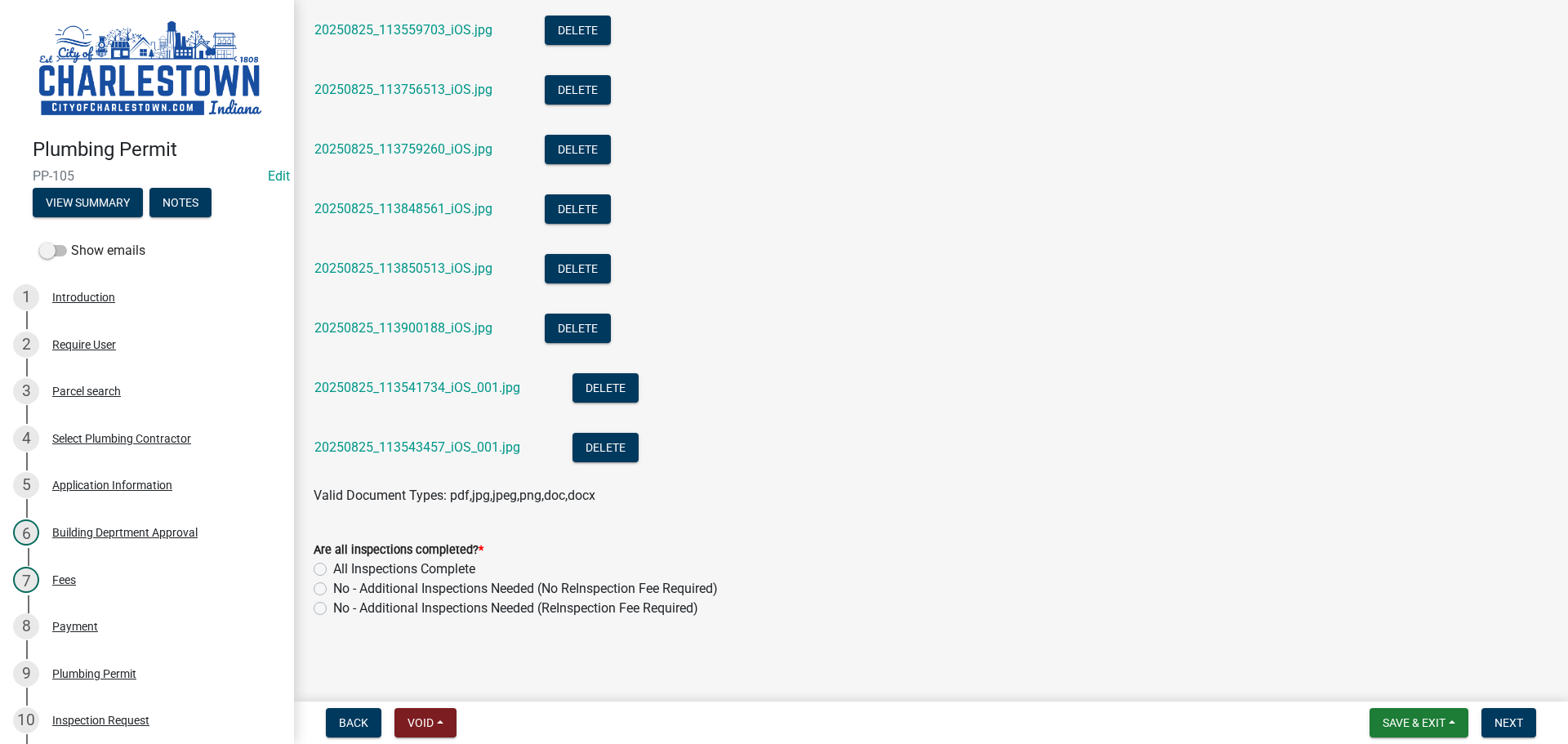
scroll to position [684, 0]
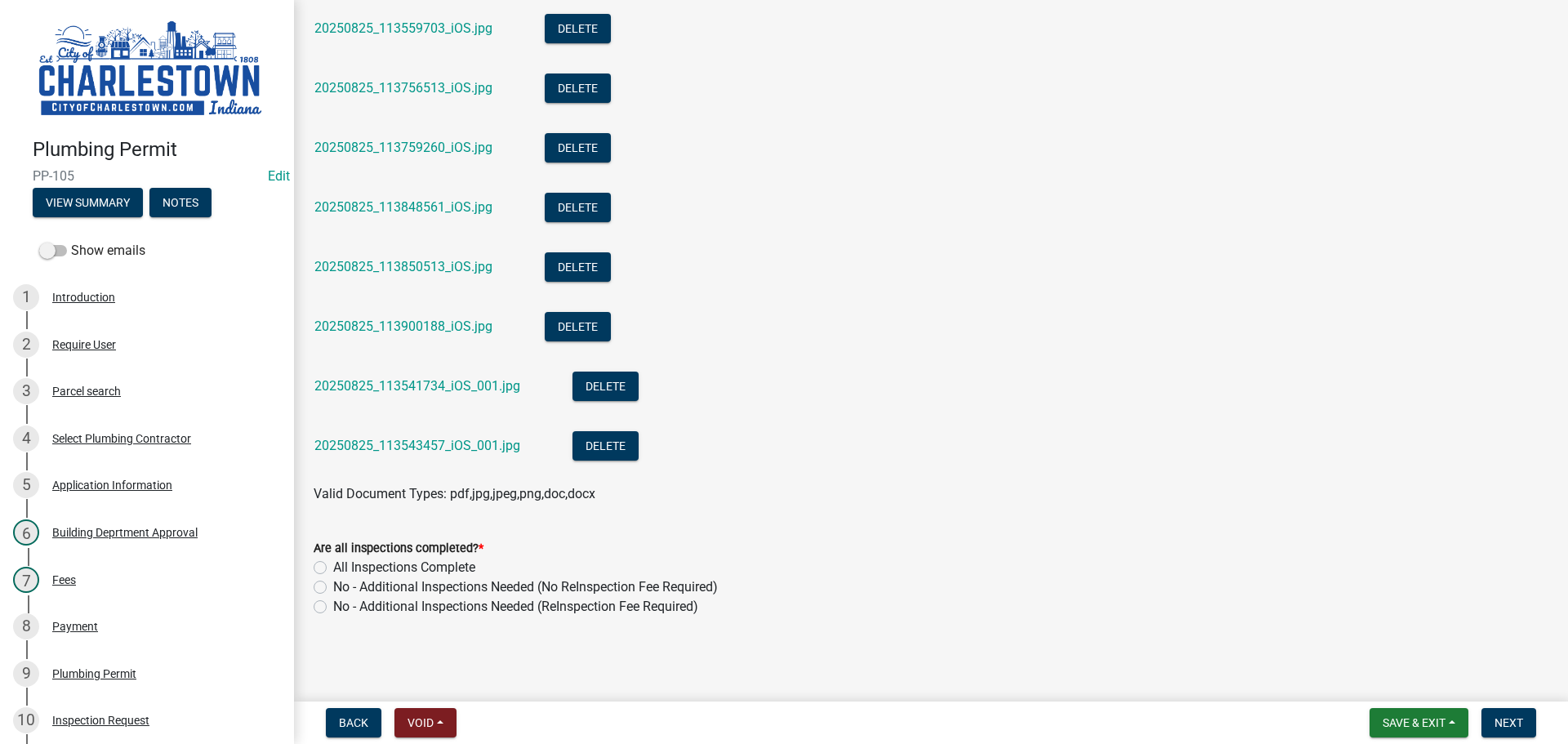
type textarea "domestic water pressure test for the building 2" water main over head air test …"
click at [333, 589] on label "No - Additional Inspections Needed (No ReInspection Fee Required)" at bounding box center [525, 587] width 385 height 19
click at [333, 588] on input "No - Additional Inspections Needed (No ReInspection Fee Required)" at bounding box center [338, 583] width 11 height 11
radio input "true"
click at [1497, 728] on span "Next" at bounding box center [1508, 723] width 28 height 13
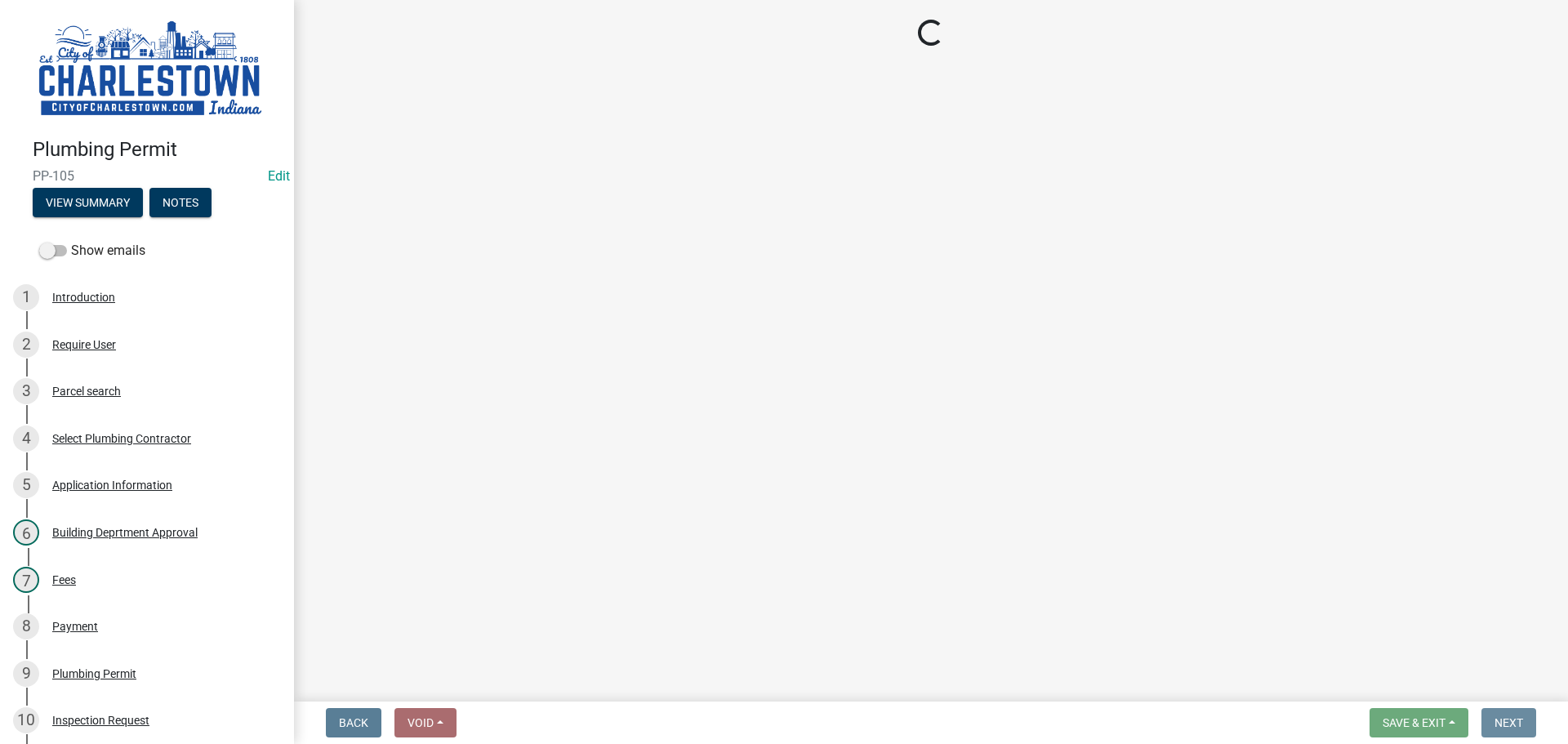
scroll to position [0, 0]
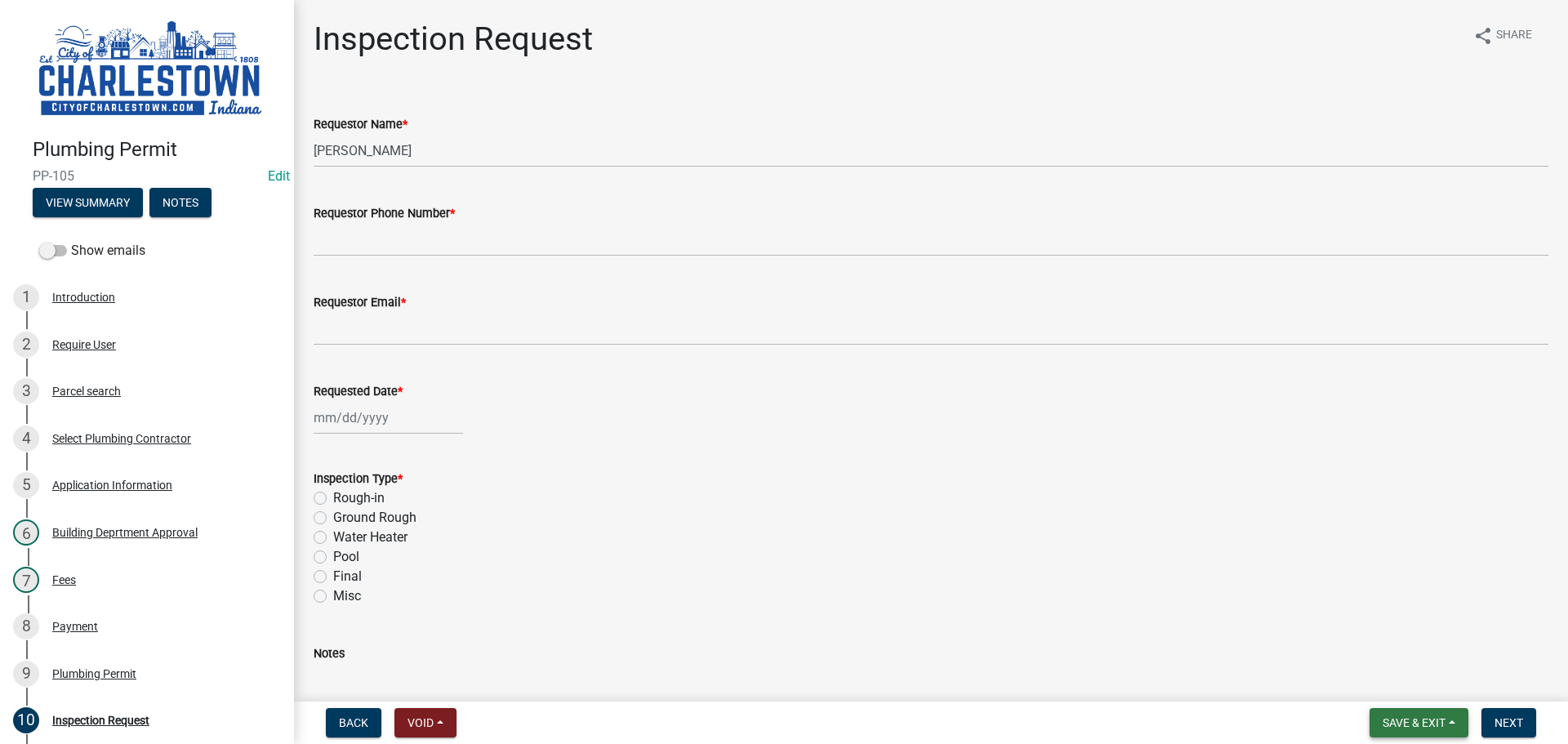
click at [1408, 723] on span "Save & Exit" at bounding box center [1414, 723] width 63 height 13
click at [1374, 681] on button "Save & Exit" at bounding box center [1403, 681] width 131 height 39
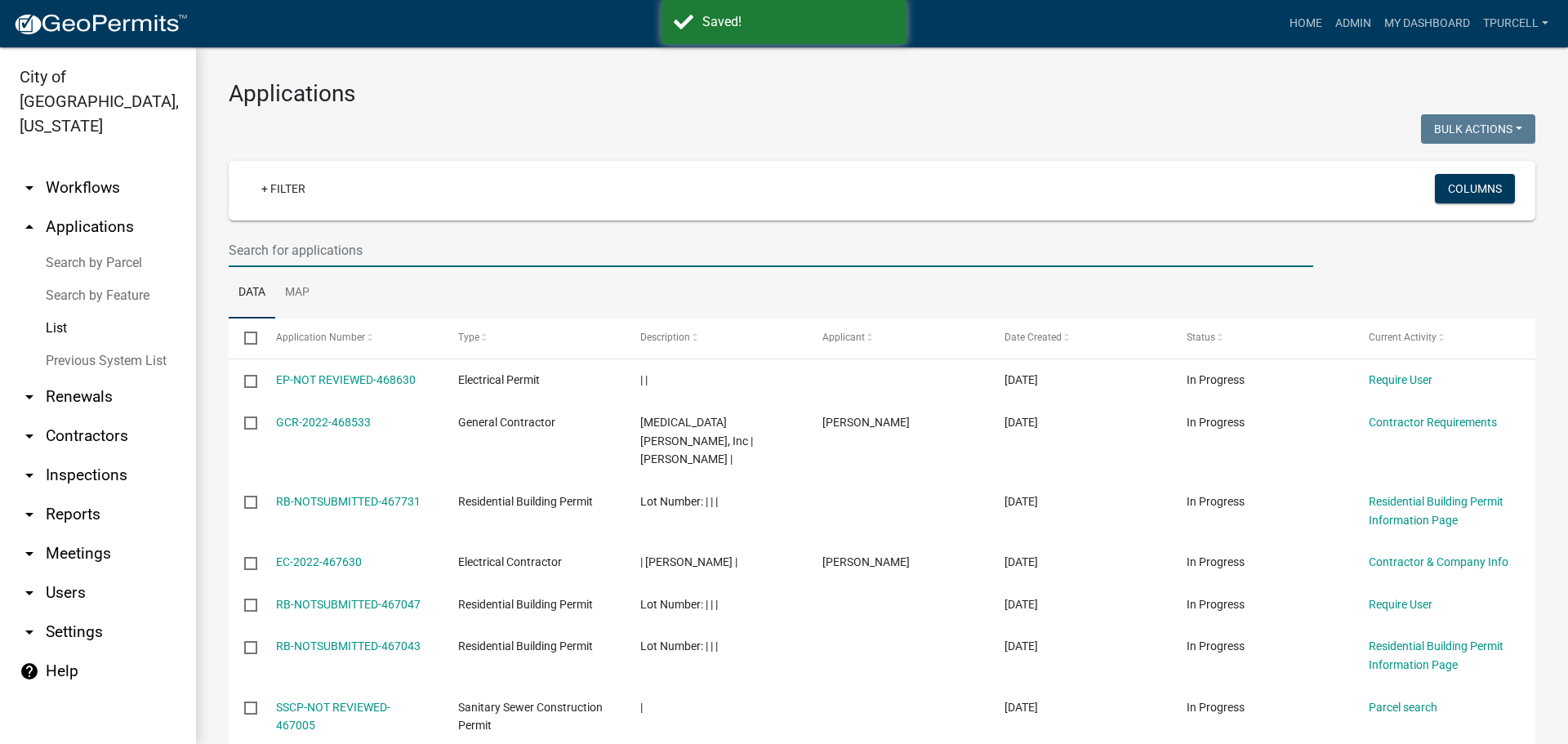
click at [281, 242] on input "text" at bounding box center [770, 250] width 1085 height 34
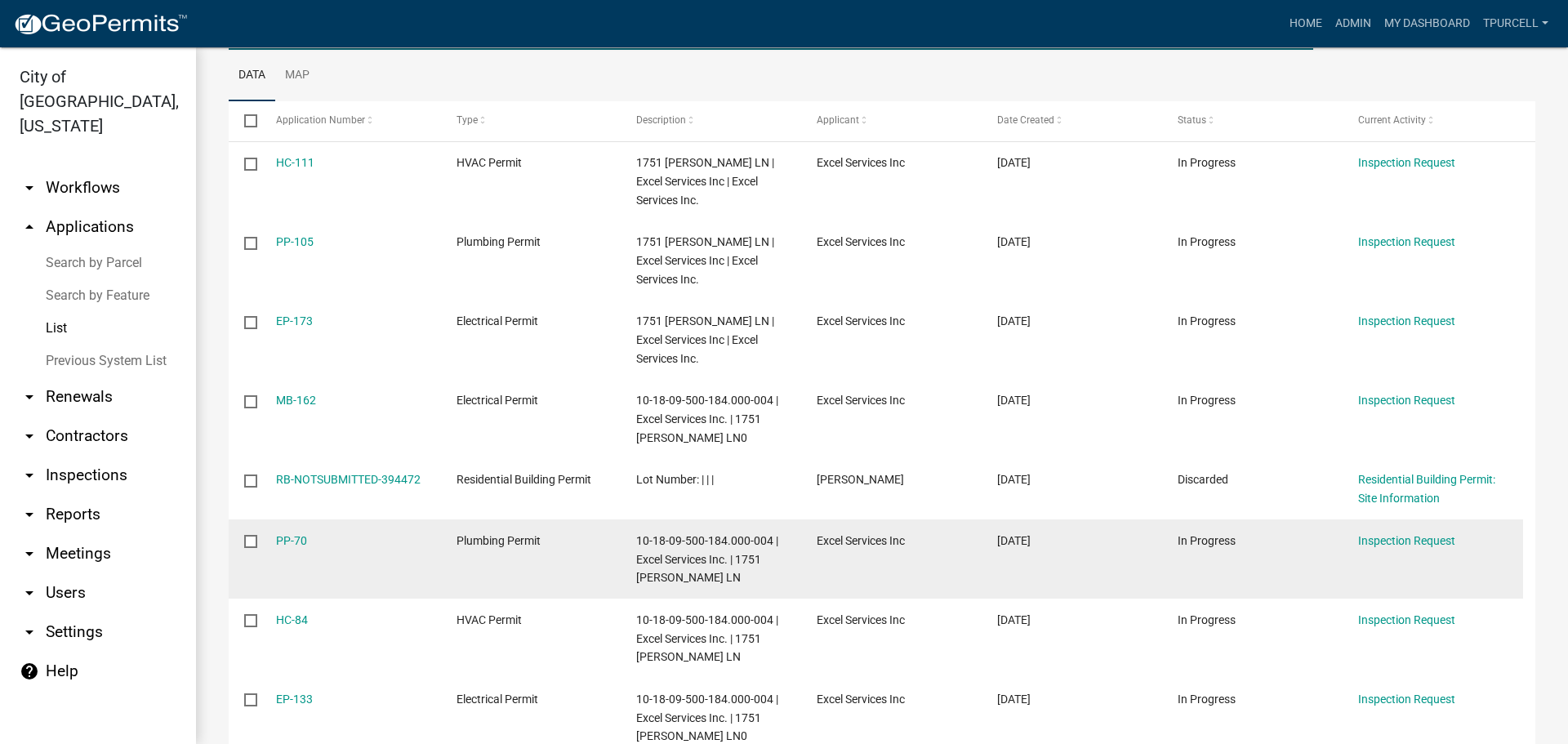
scroll to position [245, 0]
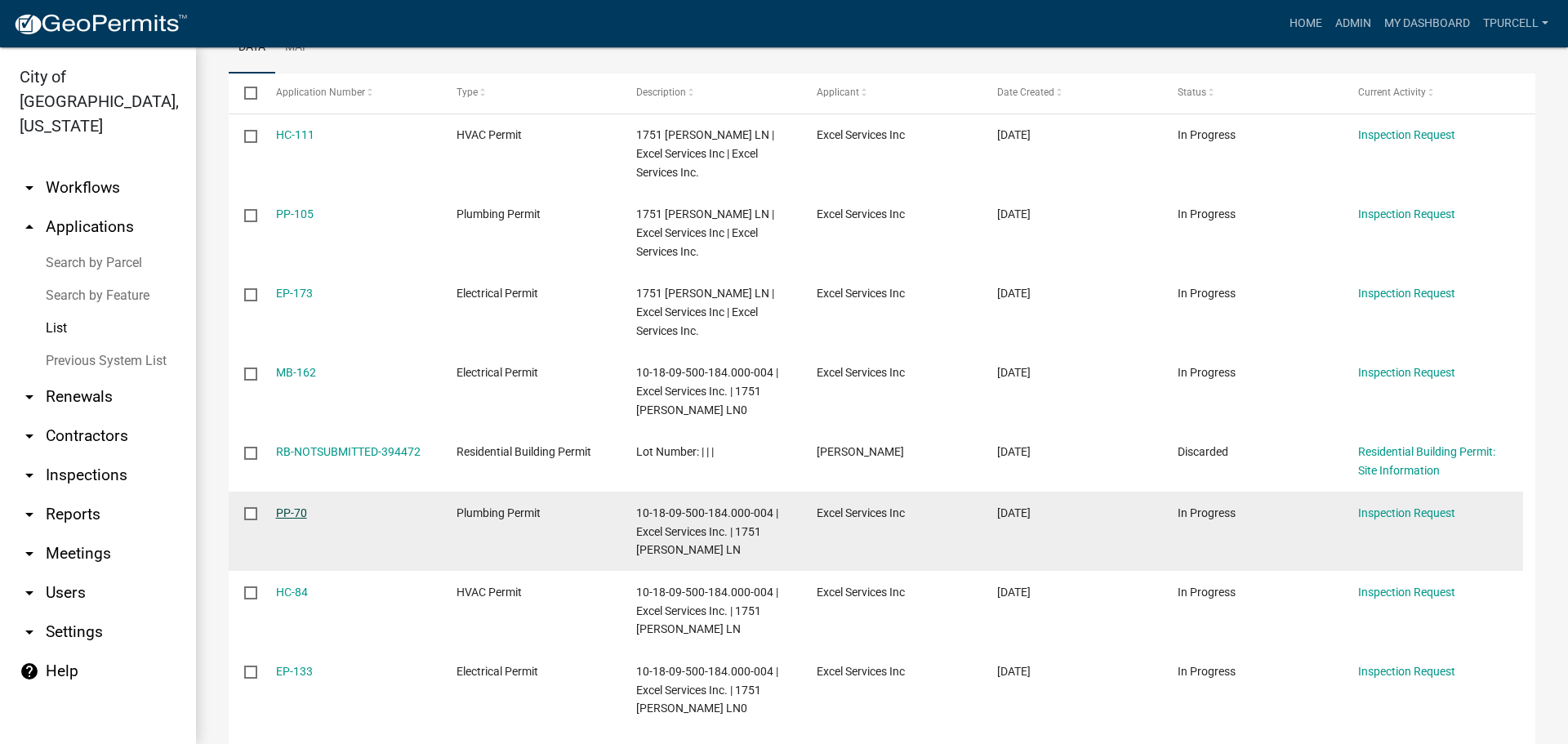
type input "1751"
click at [297, 507] on link "PP-70" at bounding box center [292, 513] width 31 height 13
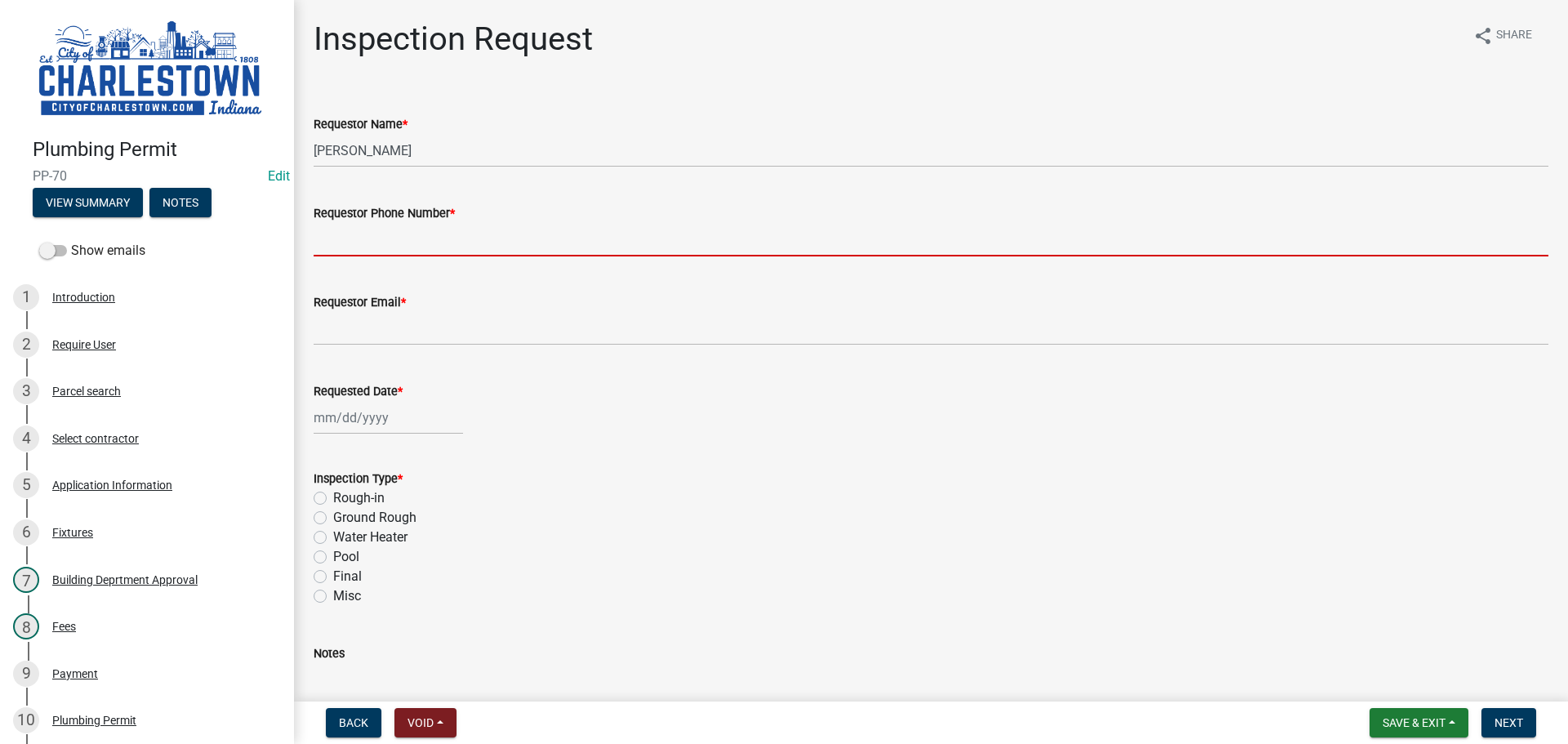
click at [348, 236] on input "Requestor Phone Number *" at bounding box center [931, 239] width 1235 height 34
type input "5025233650"
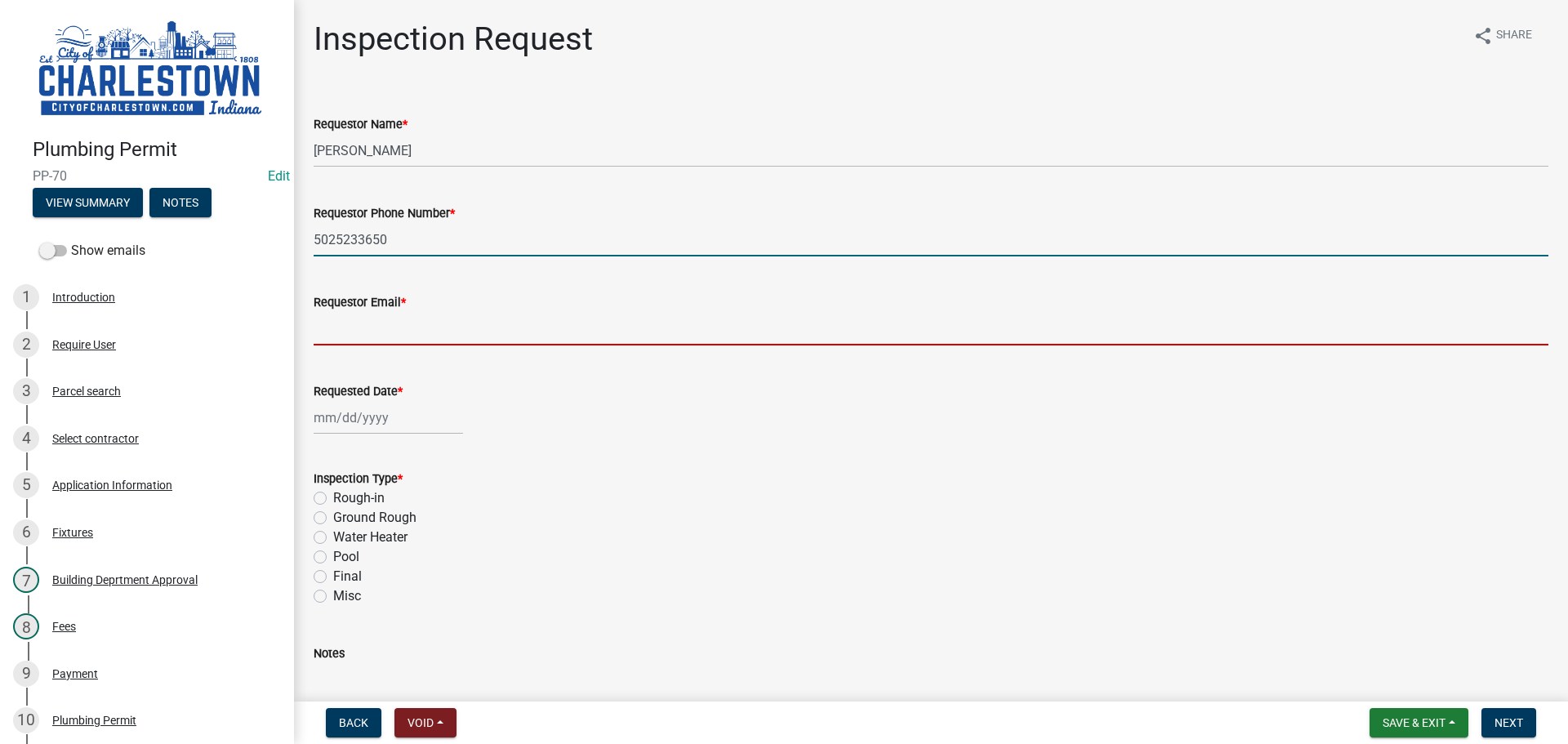
type input "[EMAIL_ADDRESS][DOMAIN_NAME]"
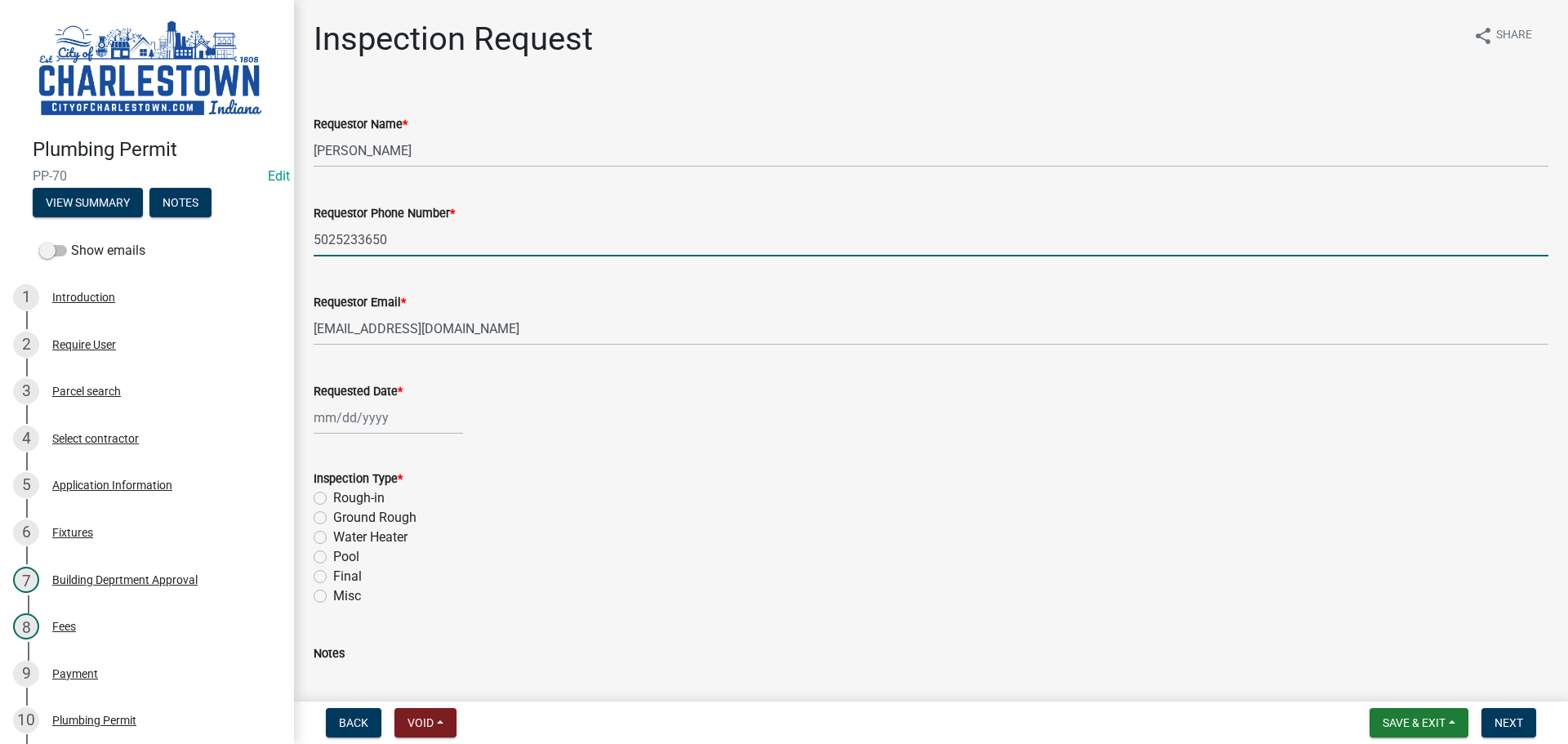
select select "8"
select select "2025"
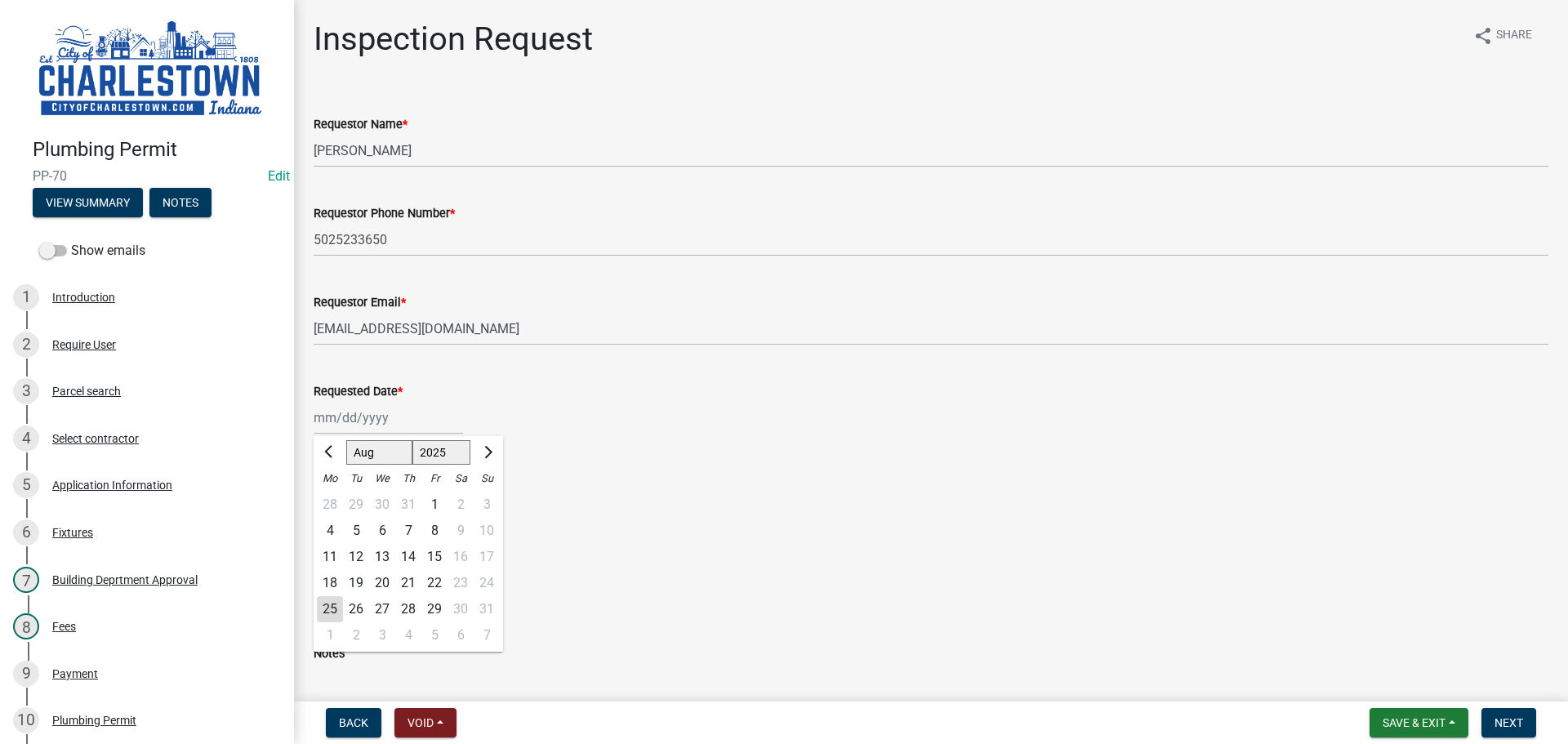
click at [357, 411] on div "Jan Feb Mar Apr May Jun Jul Aug Sep Oct Nov Dec 1525 1526 1527 1528 1529 1530 1…" at bounding box center [388, 417] width 149 height 34
click at [326, 603] on div "25" at bounding box center [330, 609] width 27 height 27
type input "[DATE]"
click at [333, 519] on label "Ground Rough" at bounding box center [374, 517] width 83 height 19
click at [333, 519] on input "Ground Rough" at bounding box center [338, 514] width 11 height 11
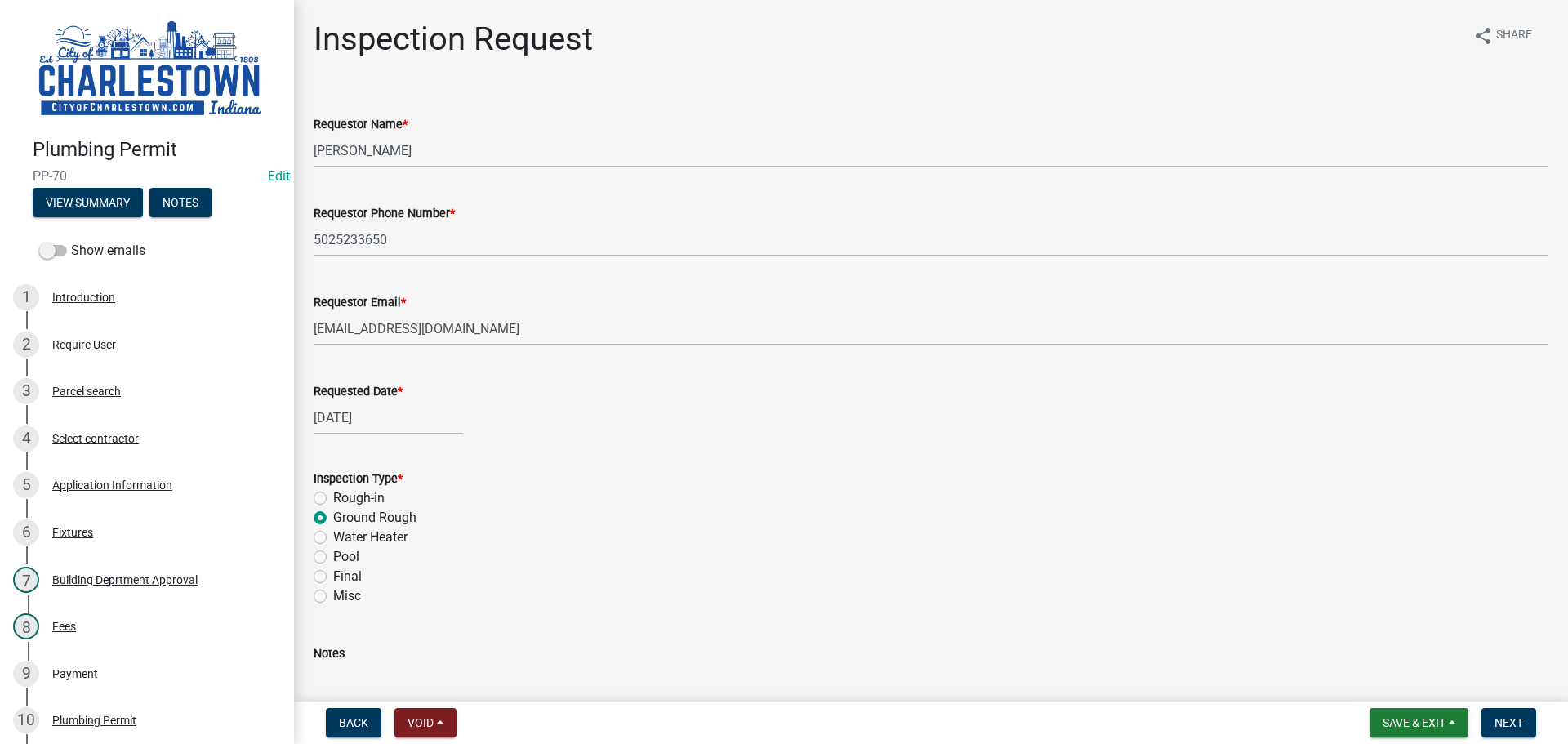
radio input "true"
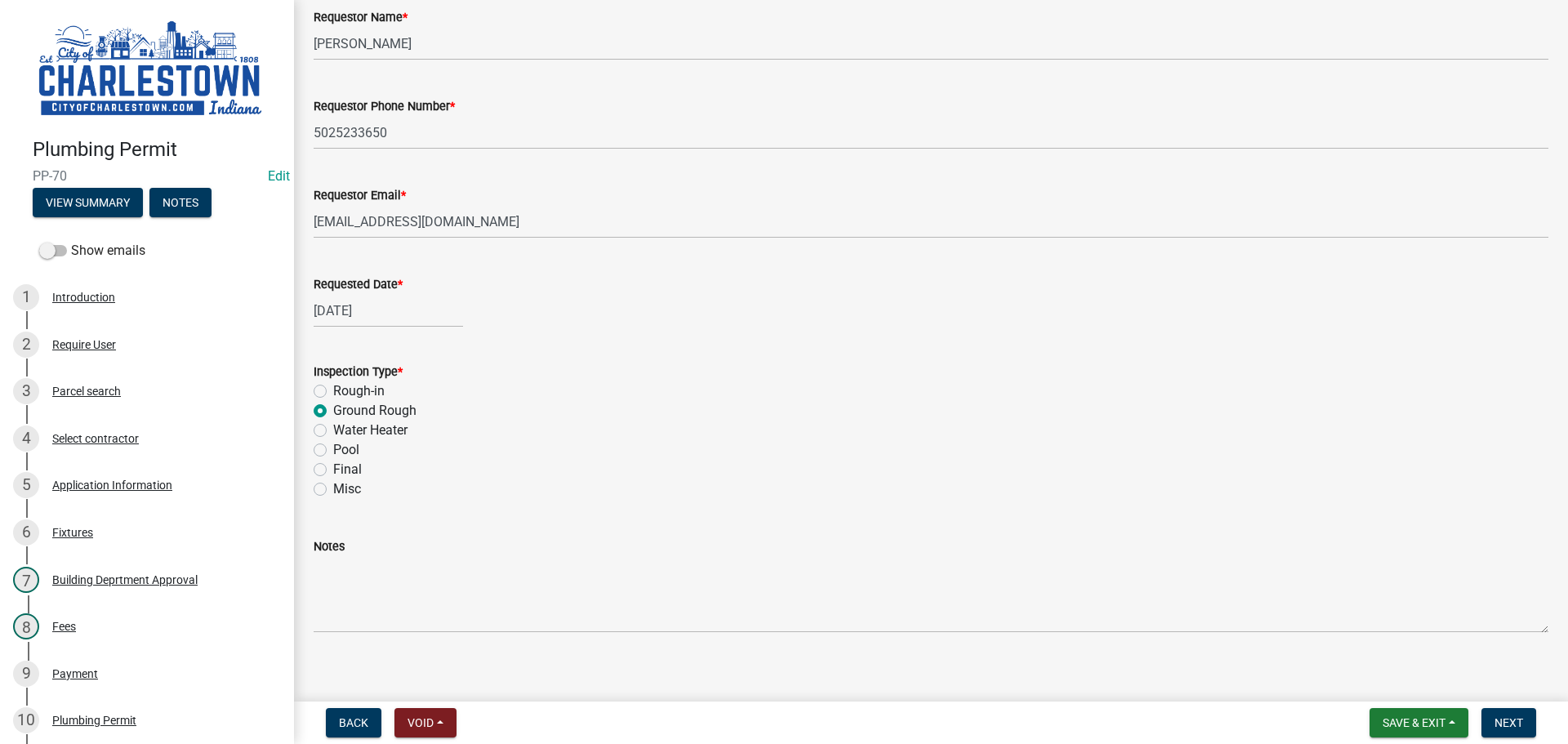
scroll to position [122, 0]
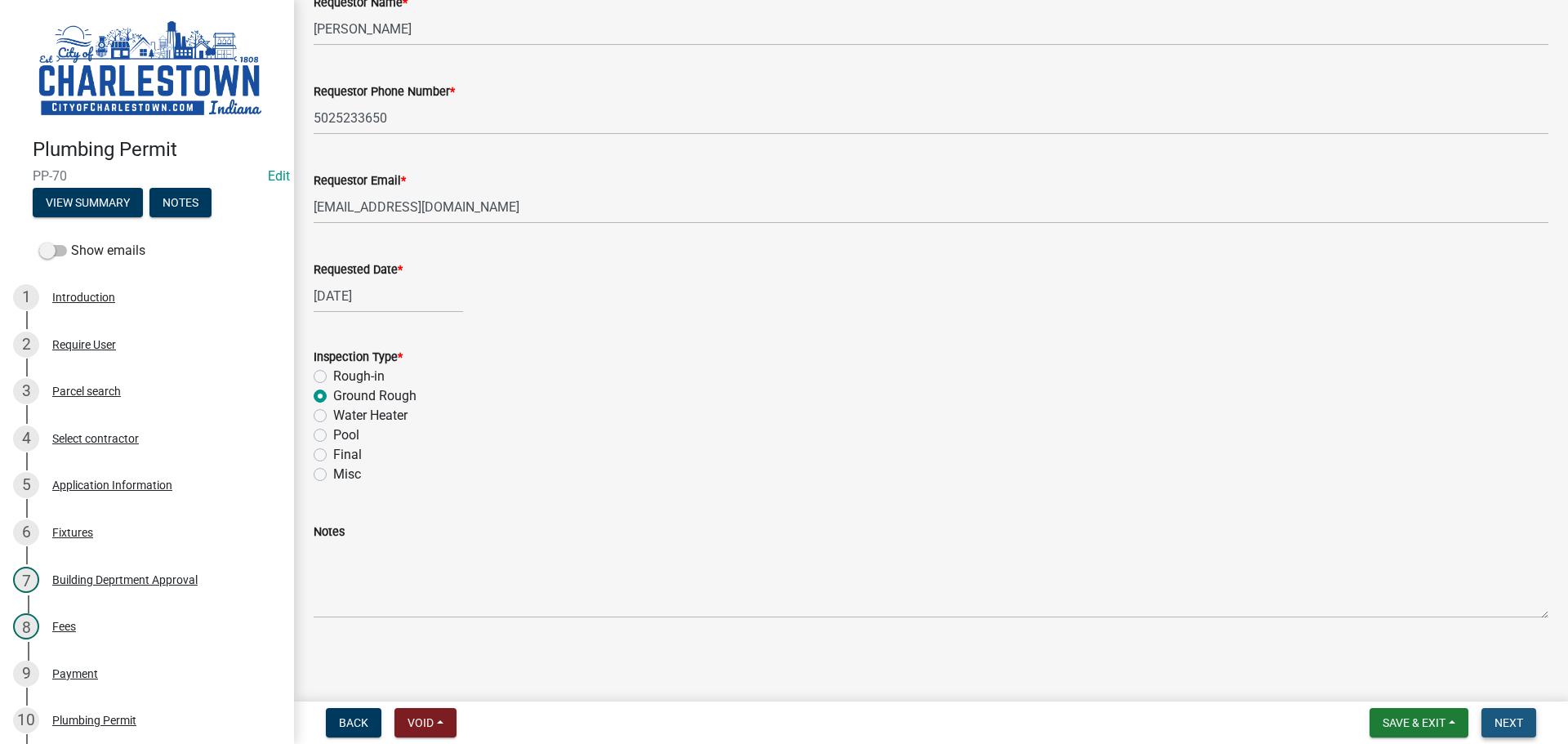
click at [1516, 720] on span "Next" at bounding box center [1508, 723] width 28 height 13
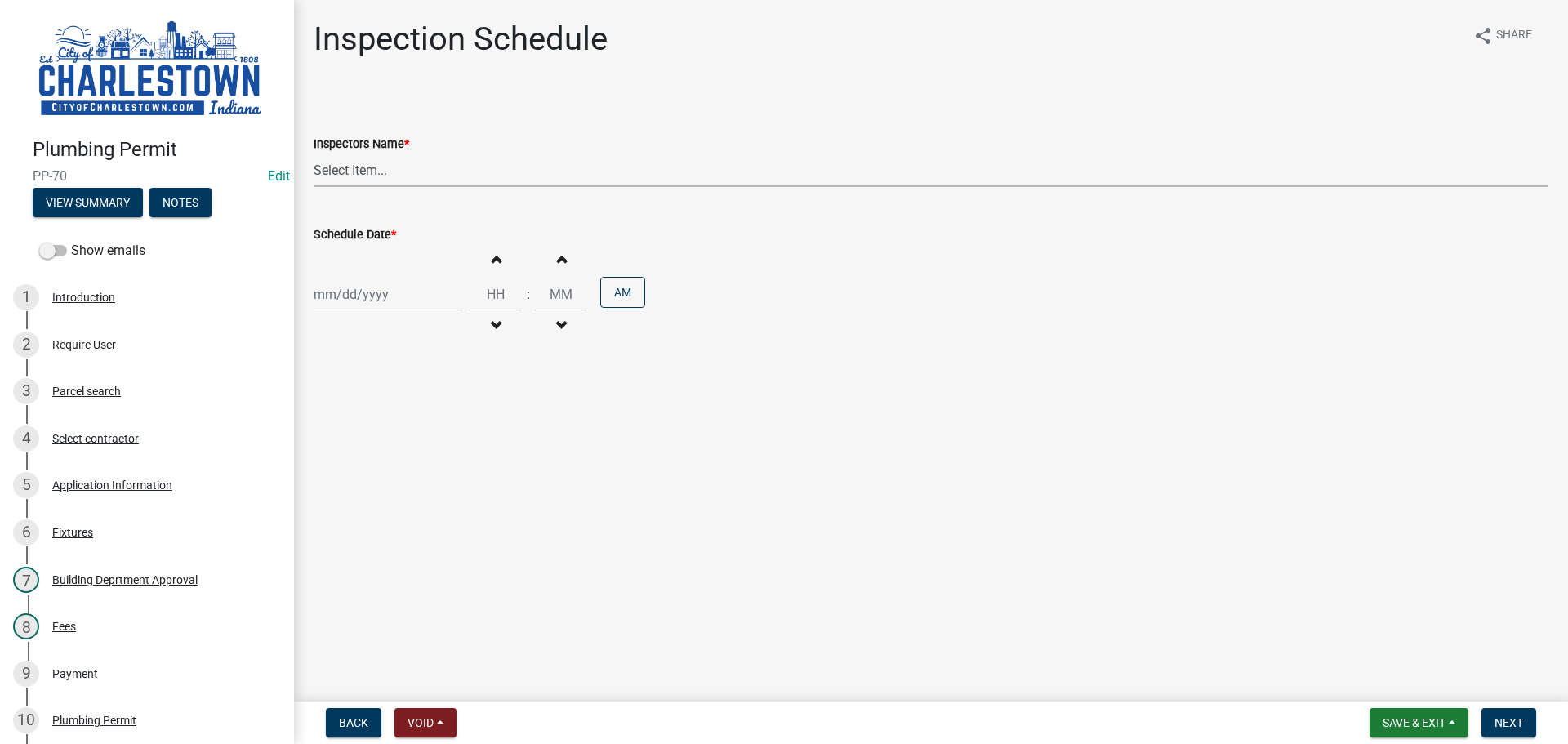
click at [370, 166] on select "Select Item... hannahpierson (Hannah Pierson) TJackson (Tony Jackson) Tpurcell …" at bounding box center [931, 170] width 1235 height 34
select select "63e5a778-15f7-4a13-aba2-a6e5541a0fb3"
click at [314, 153] on select "Select Item... hannahpierson (Hannah Pierson) TJackson (Tony Jackson) Tpurcell …" at bounding box center [931, 170] width 1235 height 34
select select "8"
select select "2025"
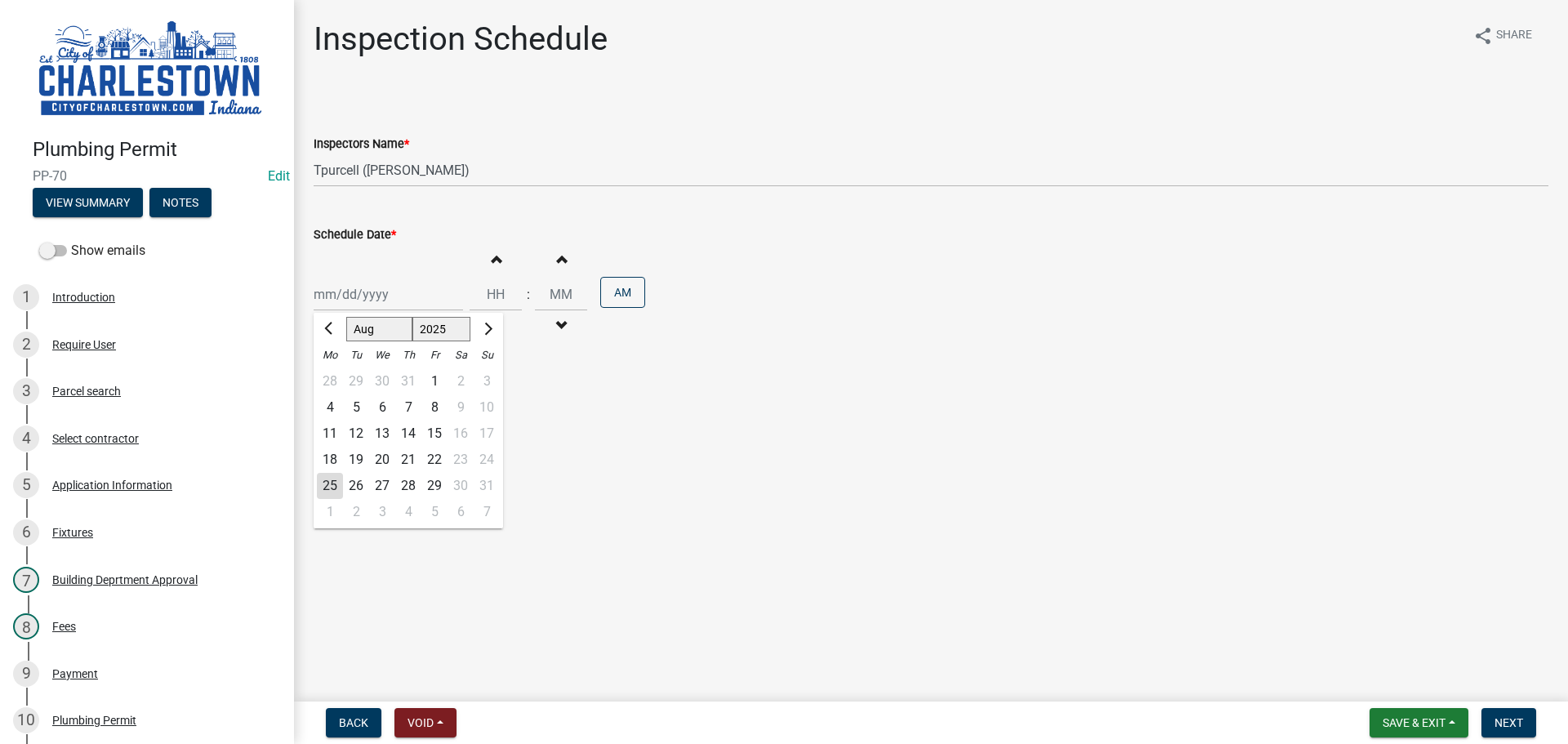
click at [370, 304] on div "Jan Feb Mar Apr May Jun Jul Aug Sep Oct Nov Dec 1525 1526 1527 1528 1529 1530 1…" at bounding box center [388, 294] width 149 height 34
click at [337, 483] on div "25" at bounding box center [330, 486] width 27 height 27
type input "[DATE]"
click at [1509, 715] on button "Next" at bounding box center [1509, 723] width 55 height 29
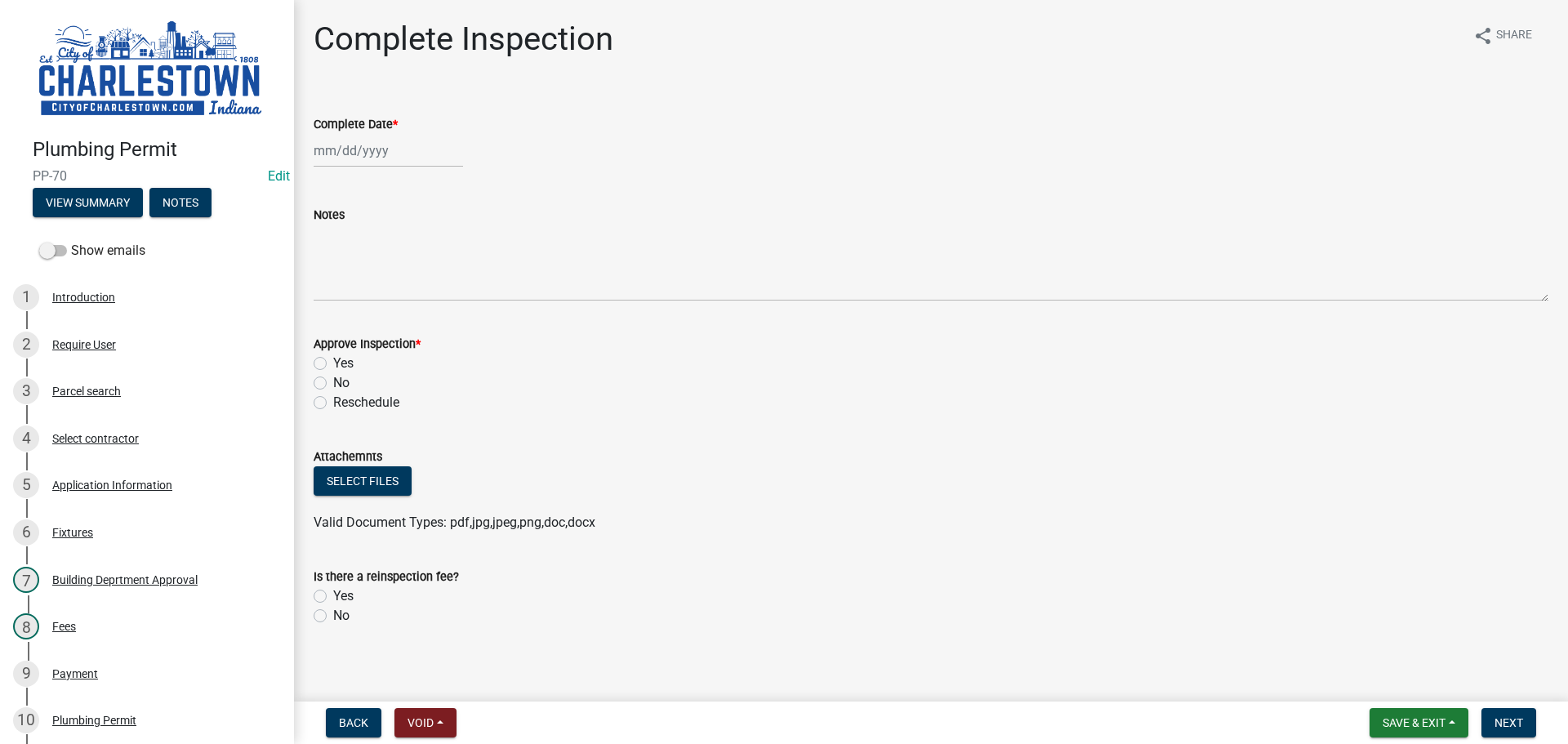
click at [345, 153] on div at bounding box center [388, 150] width 149 height 34
select select "8"
select select "2025"
click at [335, 339] on div "25" at bounding box center [330, 342] width 27 height 27
type input "[DATE]"
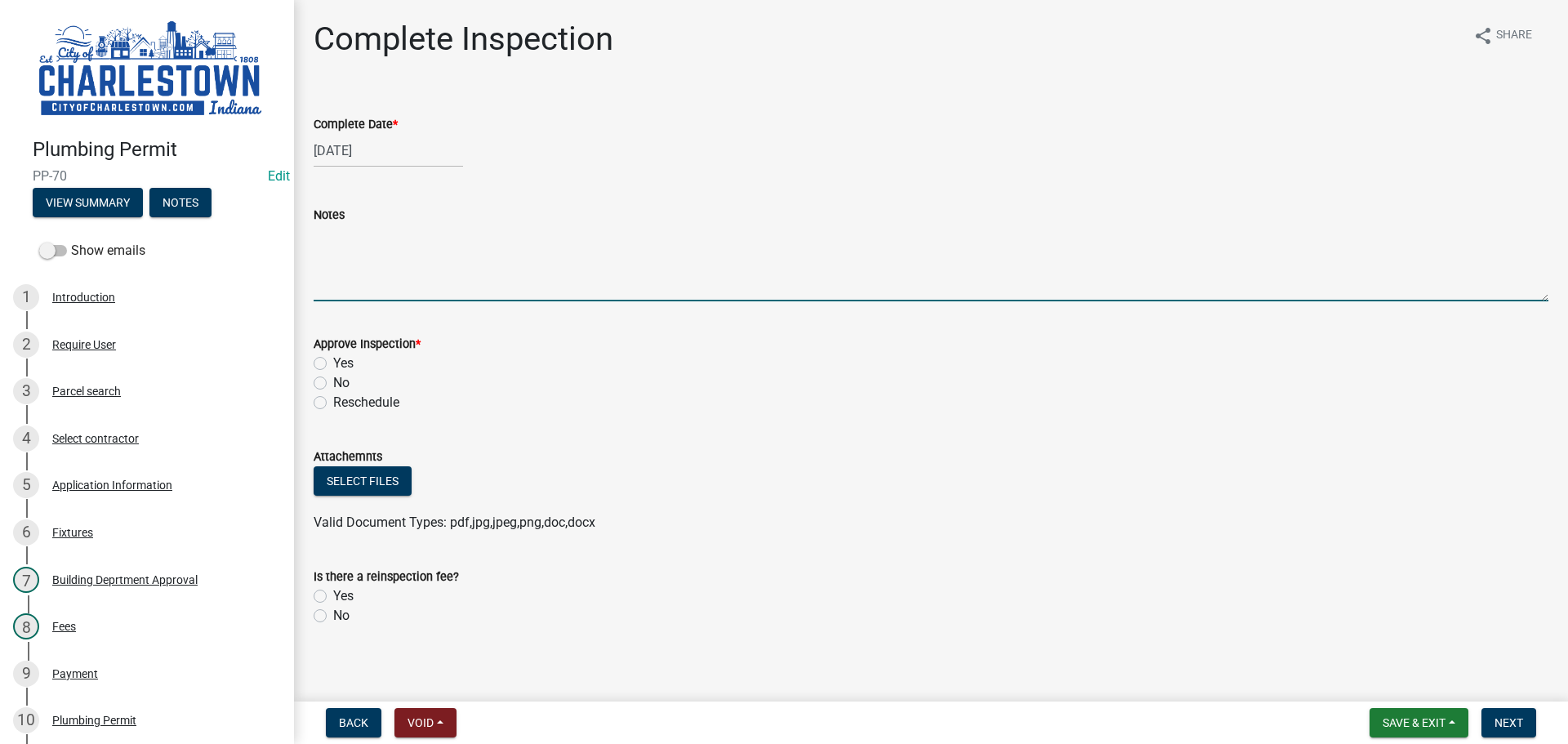
click at [384, 239] on textarea "Notes" at bounding box center [931, 263] width 1235 height 77
type textarea "ground rough for bathrooms and break area"
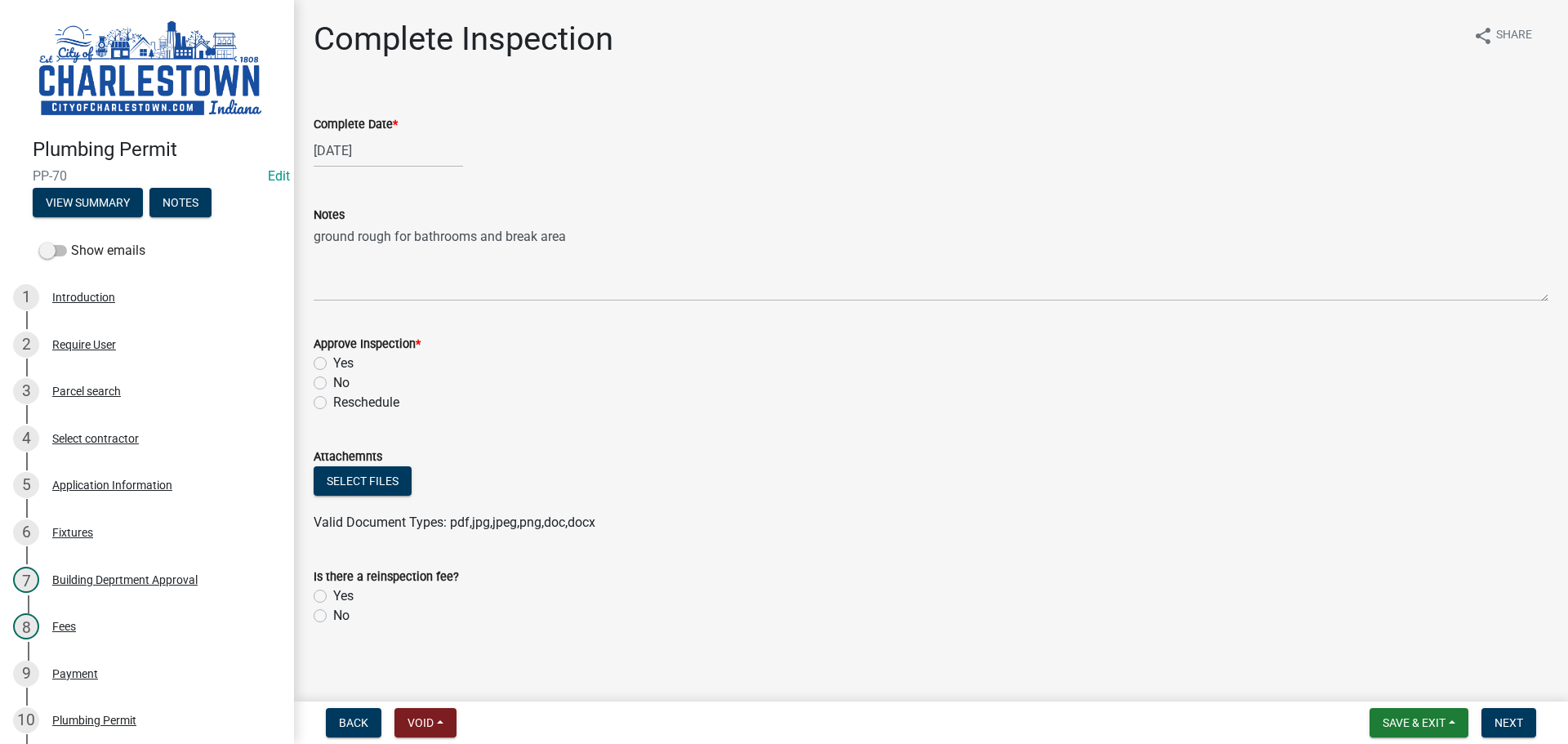
click at [333, 364] on label "Yes" at bounding box center [343, 363] width 20 height 19
click at [333, 364] on input "Yes" at bounding box center [338, 360] width 11 height 11
radio input "true"
click at [379, 470] on button "Select files" at bounding box center [362, 482] width 98 height 29
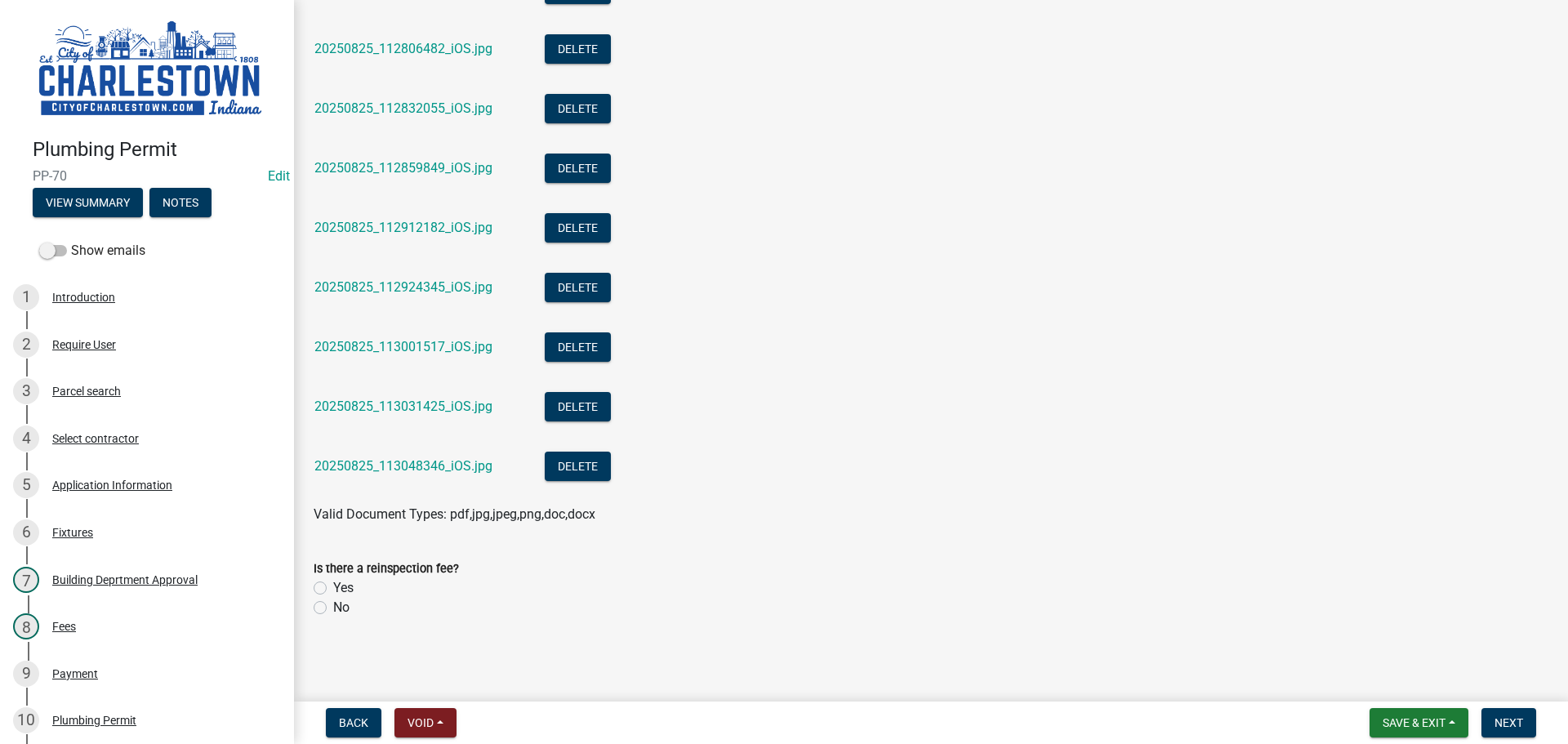
scroll to position [904, 0]
click at [333, 610] on label "No" at bounding box center [341, 606] width 17 height 19
click at [333, 608] on input "No" at bounding box center [338, 603] width 11 height 11
radio input "true"
click at [333, 611] on label "No" at bounding box center [341, 606] width 17 height 19
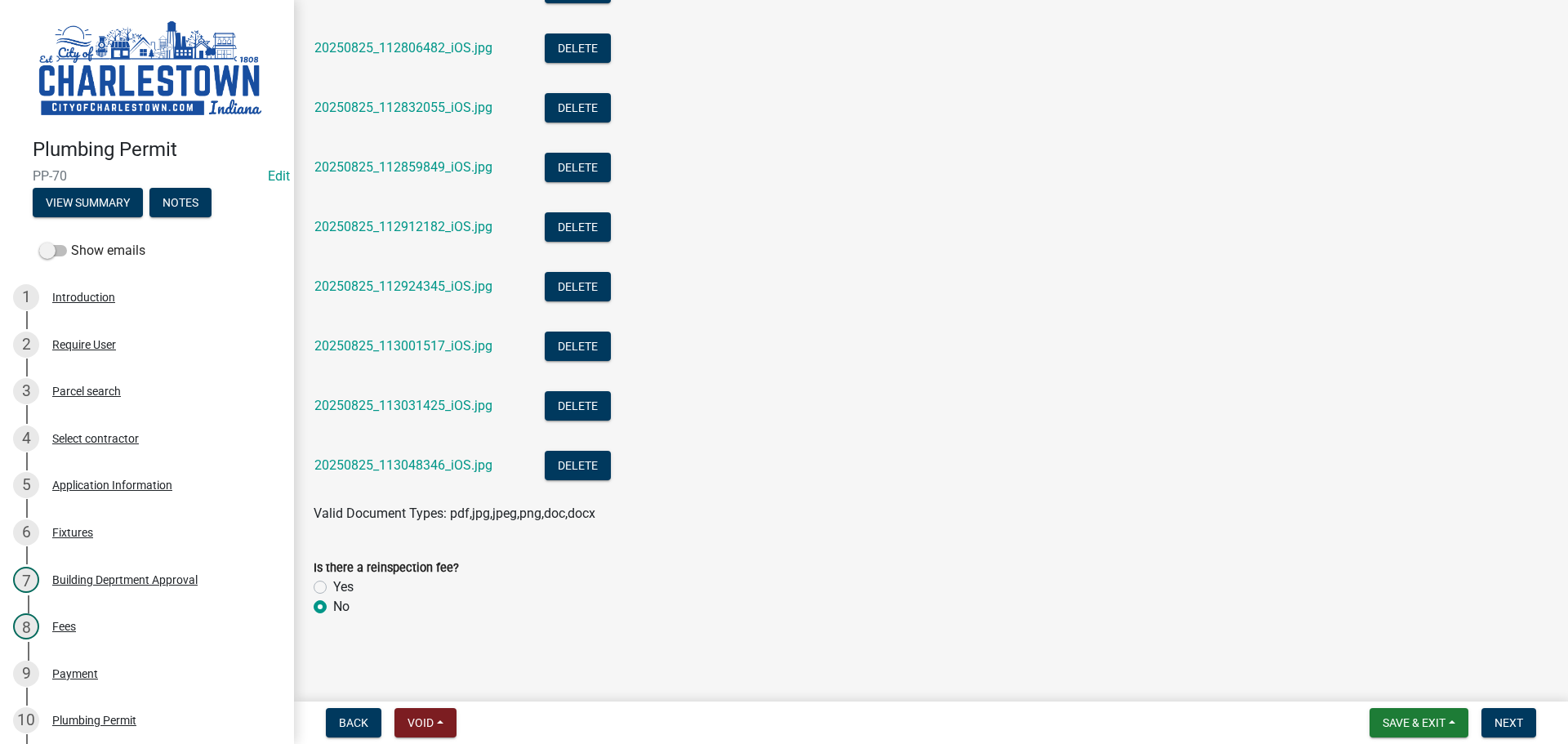
click at [333, 608] on input "No" at bounding box center [338, 603] width 11 height 11
click at [1496, 724] on span "Next" at bounding box center [1508, 723] width 28 height 13
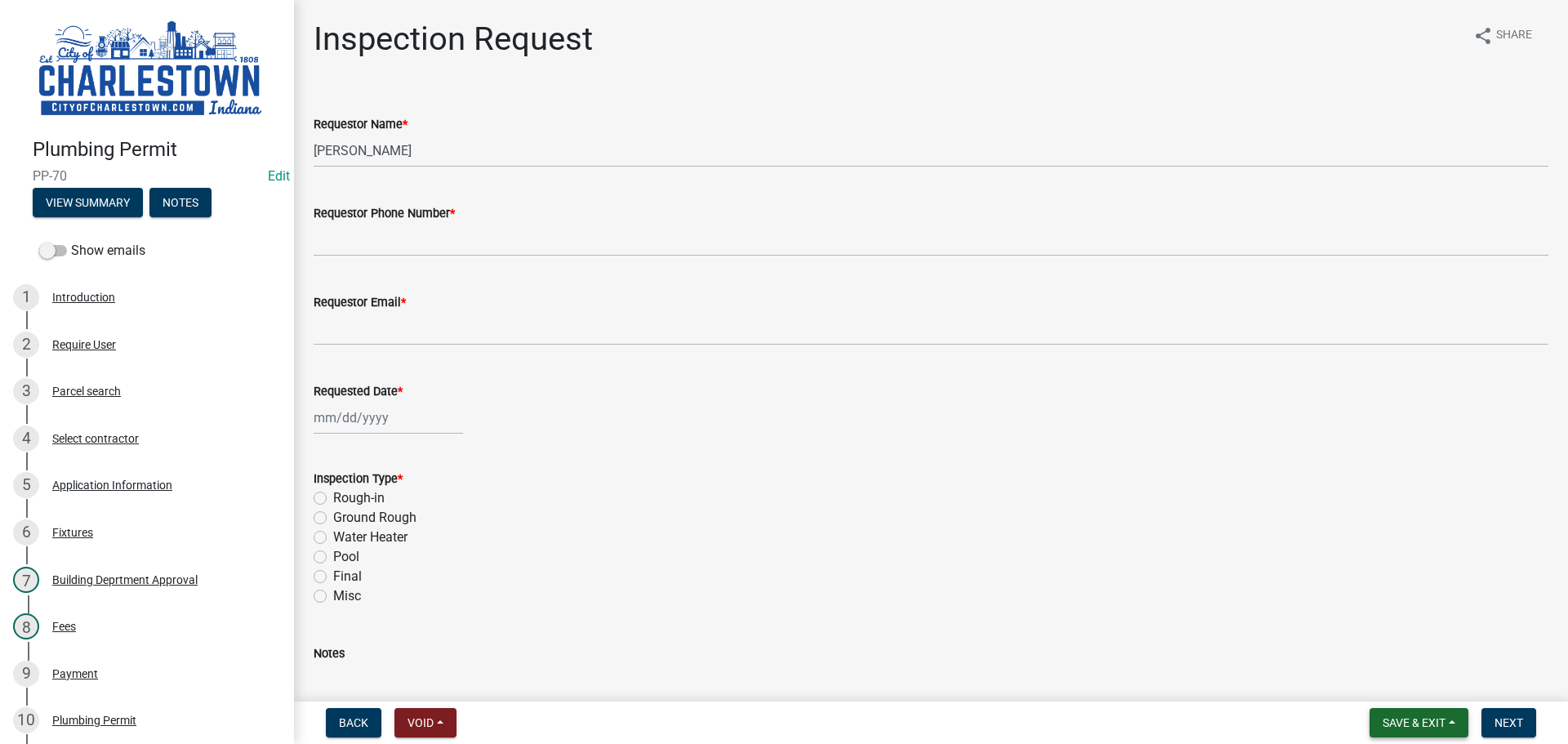
click at [1408, 727] on span "Save & Exit" at bounding box center [1414, 723] width 63 height 13
click at [1380, 691] on button "Save & Exit" at bounding box center [1403, 681] width 131 height 39
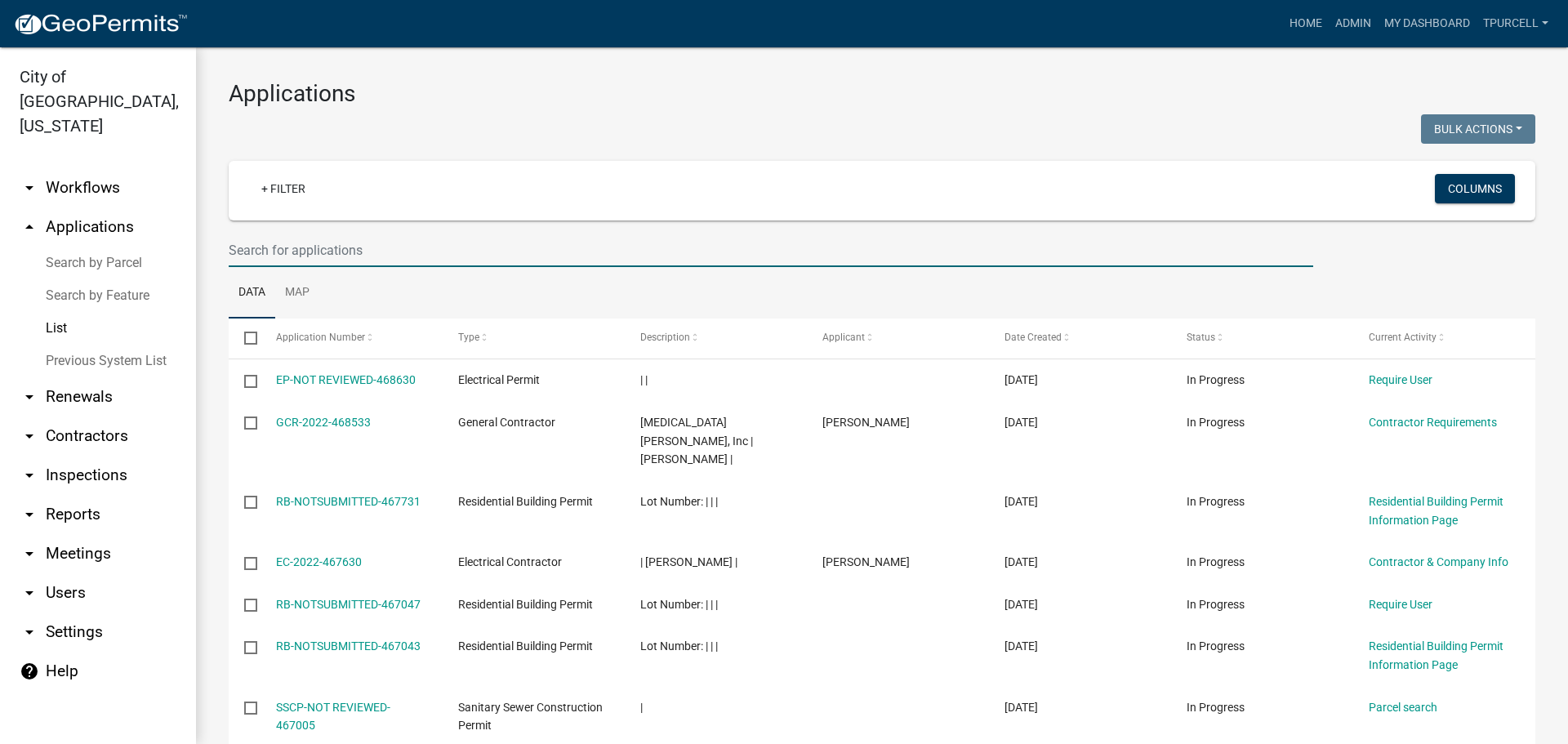
click at [285, 253] on input "text" at bounding box center [770, 250] width 1085 height 34
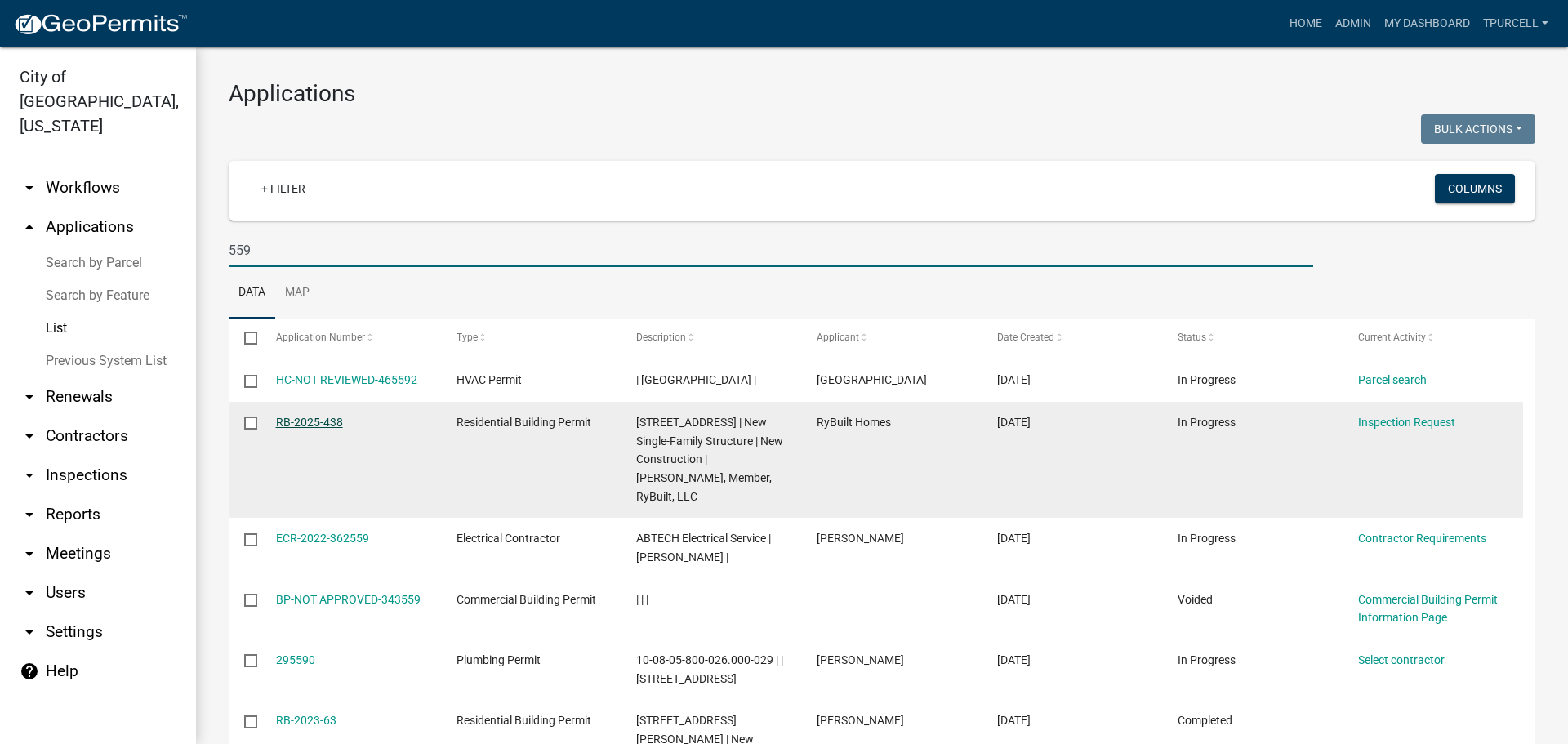
type input "559"
click at [316, 429] on link "RB-2025-438" at bounding box center [309, 422] width 67 height 13
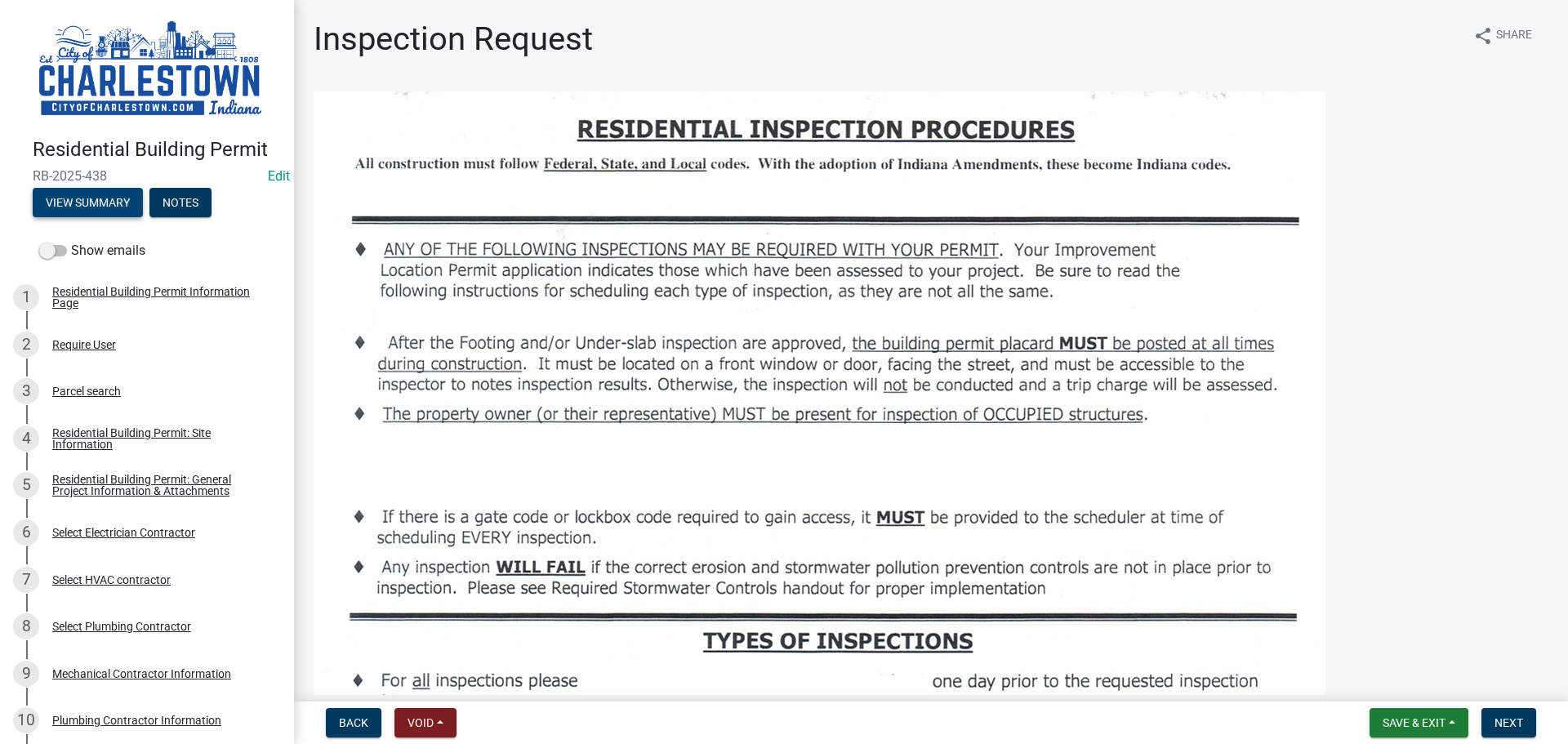
click at [112, 198] on button "View Summary" at bounding box center [88, 203] width 110 height 29
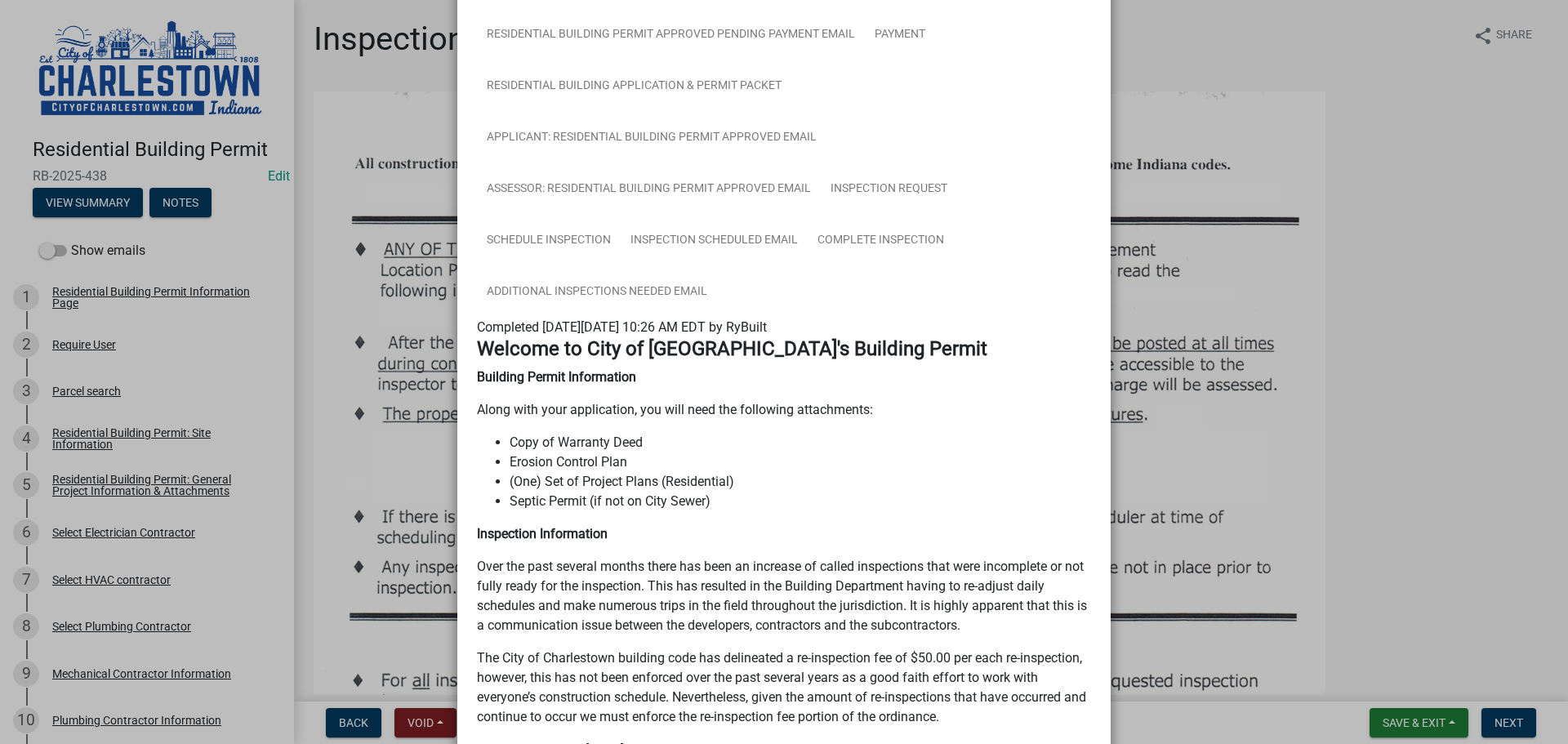
scroll to position [490, 0]
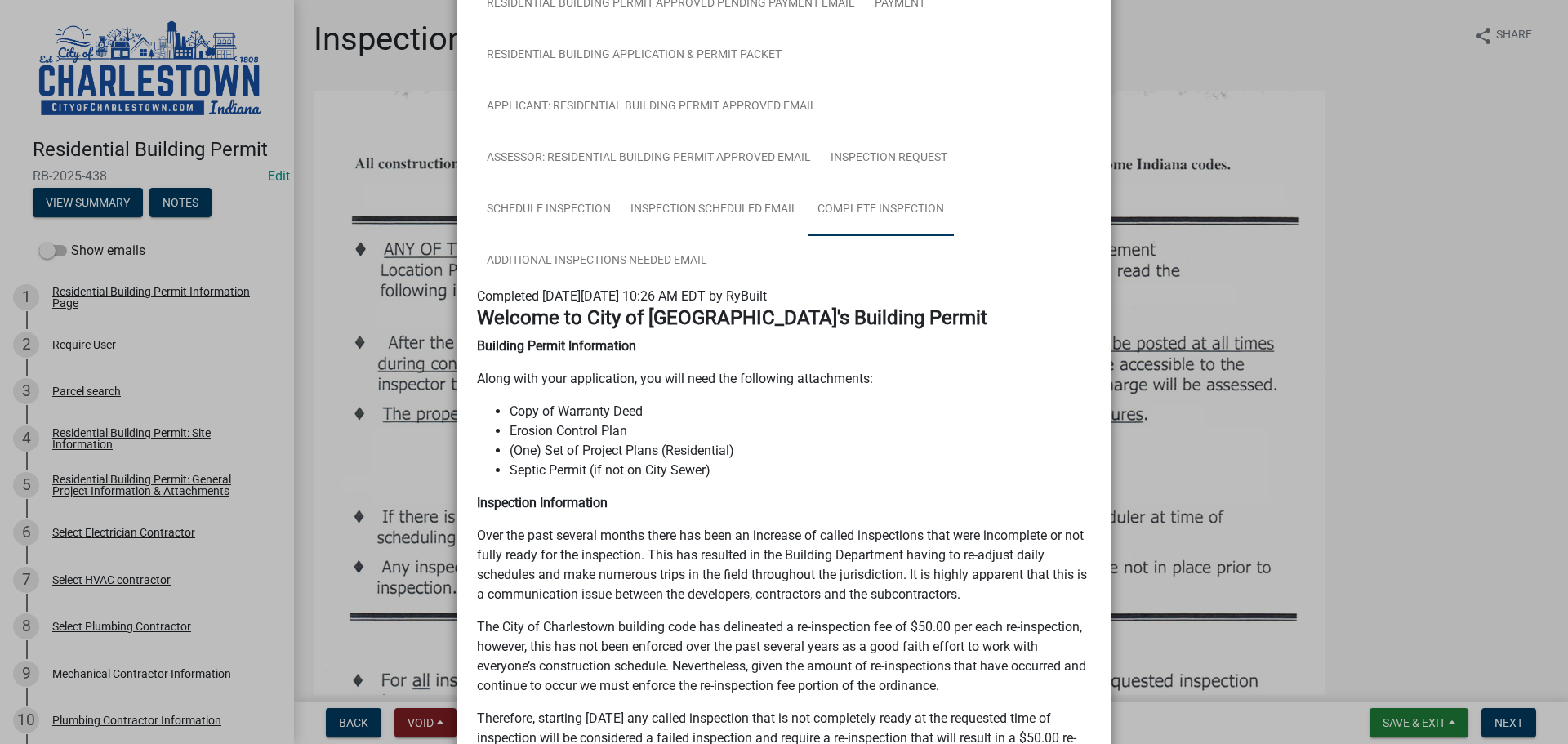
click at [884, 205] on link "Complete Inspection" at bounding box center [880, 209] width 146 height 52
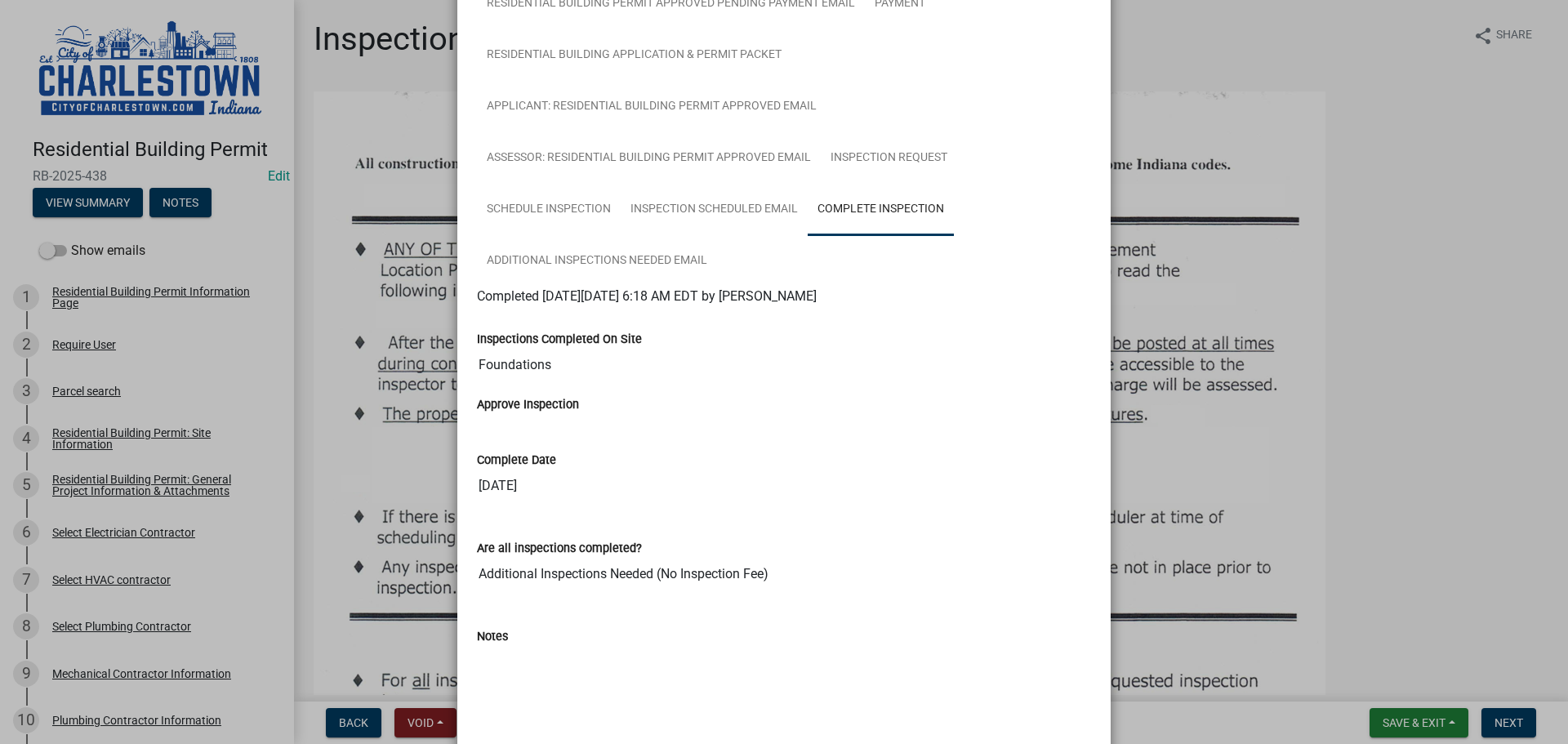
click at [1475, 316] on ngb-modal-window "Summary × Printer Friendly Residential Building Permit Information Page Parcel …" at bounding box center [784, 372] width 1568 height 744
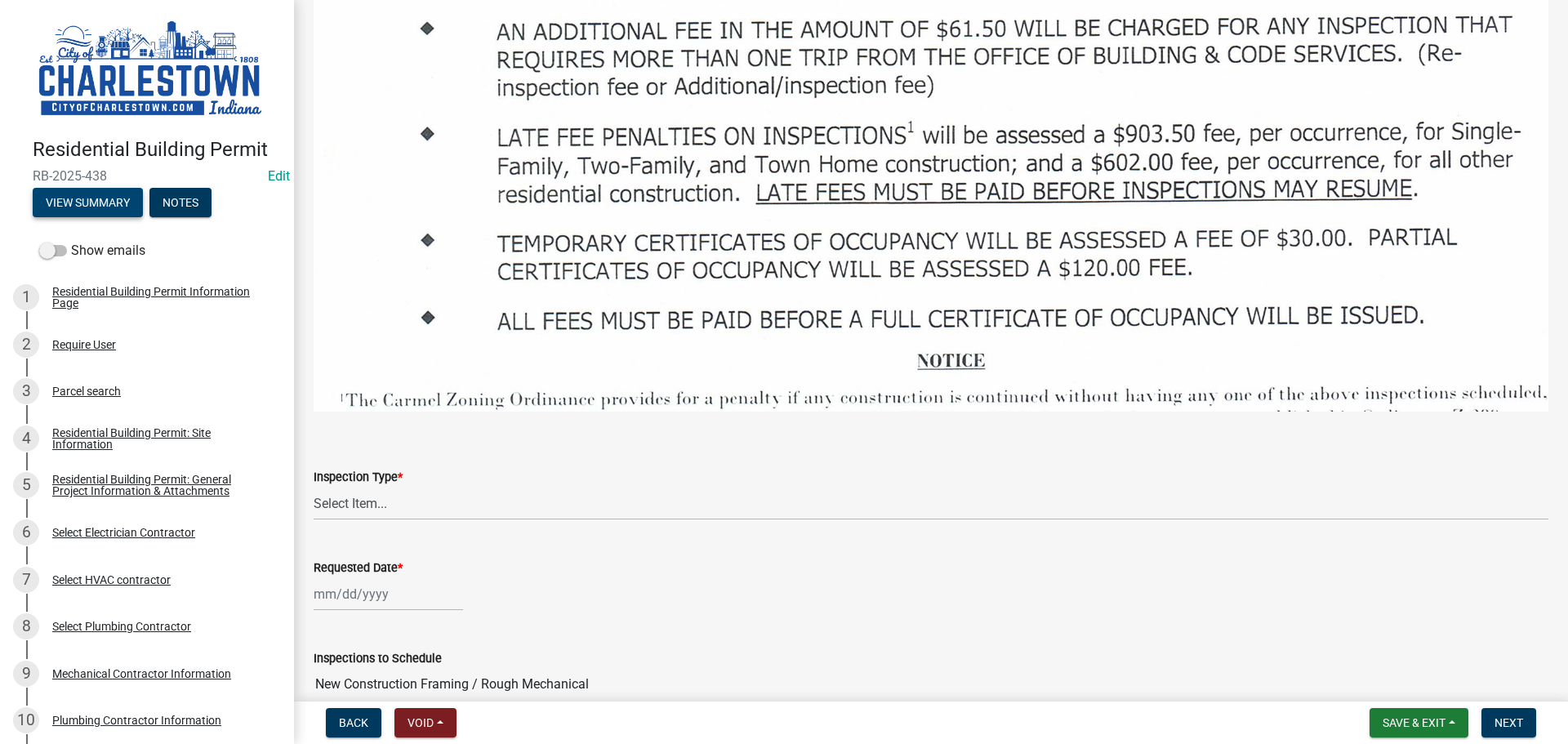
scroll to position [2288, 0]
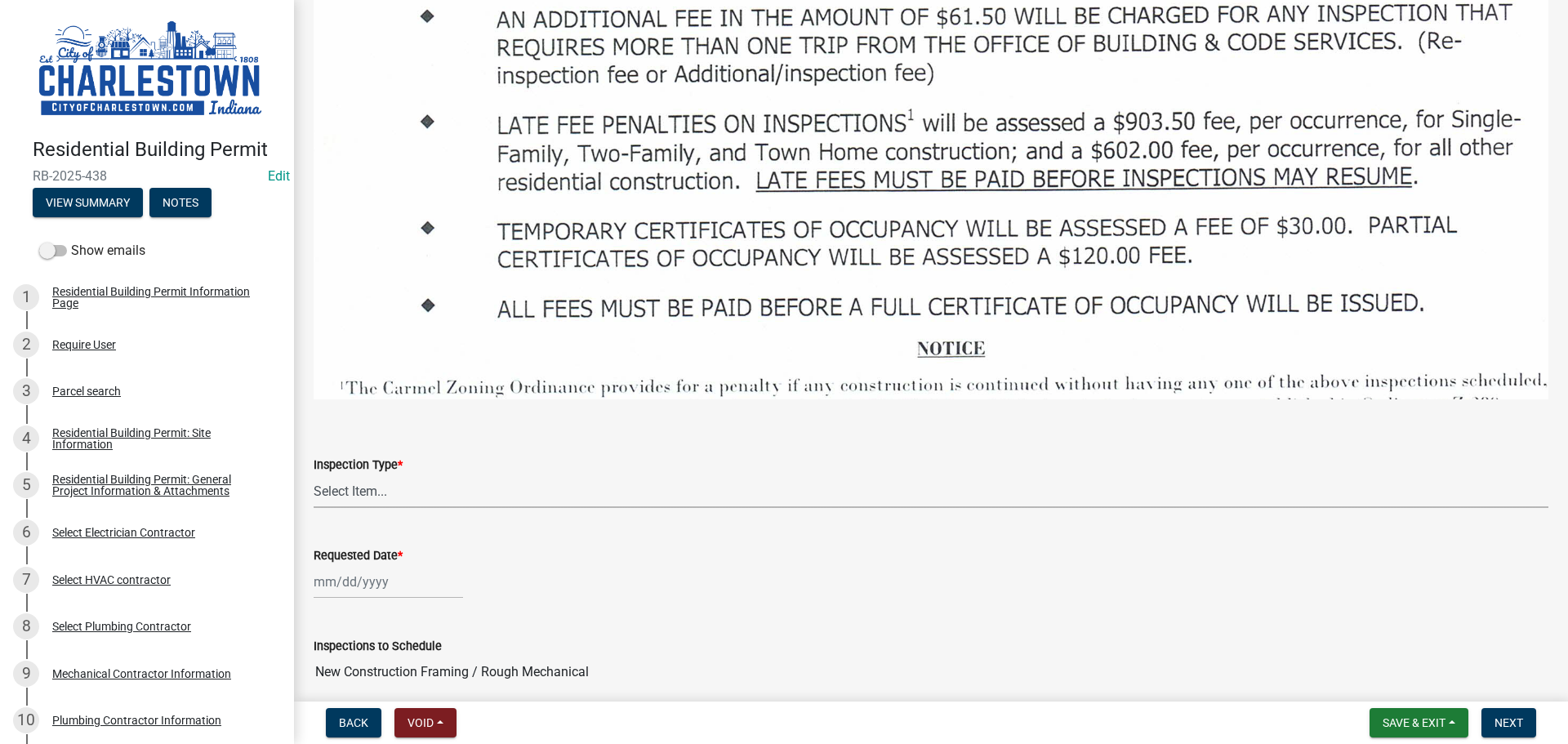
click at [464, 474] on select "Select Item... New Construction Framing / Rough Mechanical Foundations Concrete…" at bounding box center [931, 491] width 1235 height 34
click at [314, 474] on select "Select Item... New Construction Framing / Rough Mechanical Foundations Concrete…" at bounding box center [931, 491] width 1235 height 34
select select "070efa9d-54c2-47c8-ac16-f05a66721b1b"
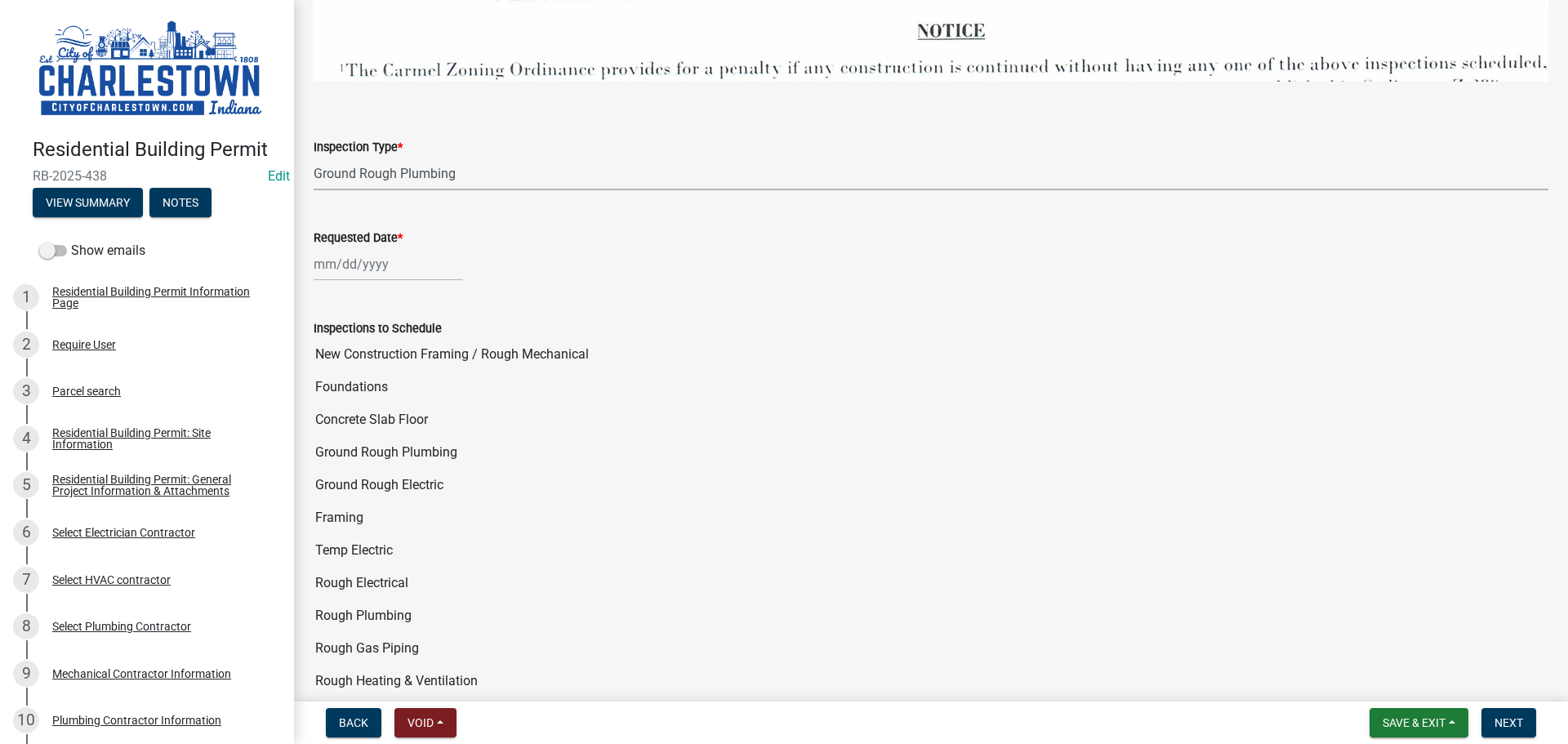
scroll to position [2615, 0]
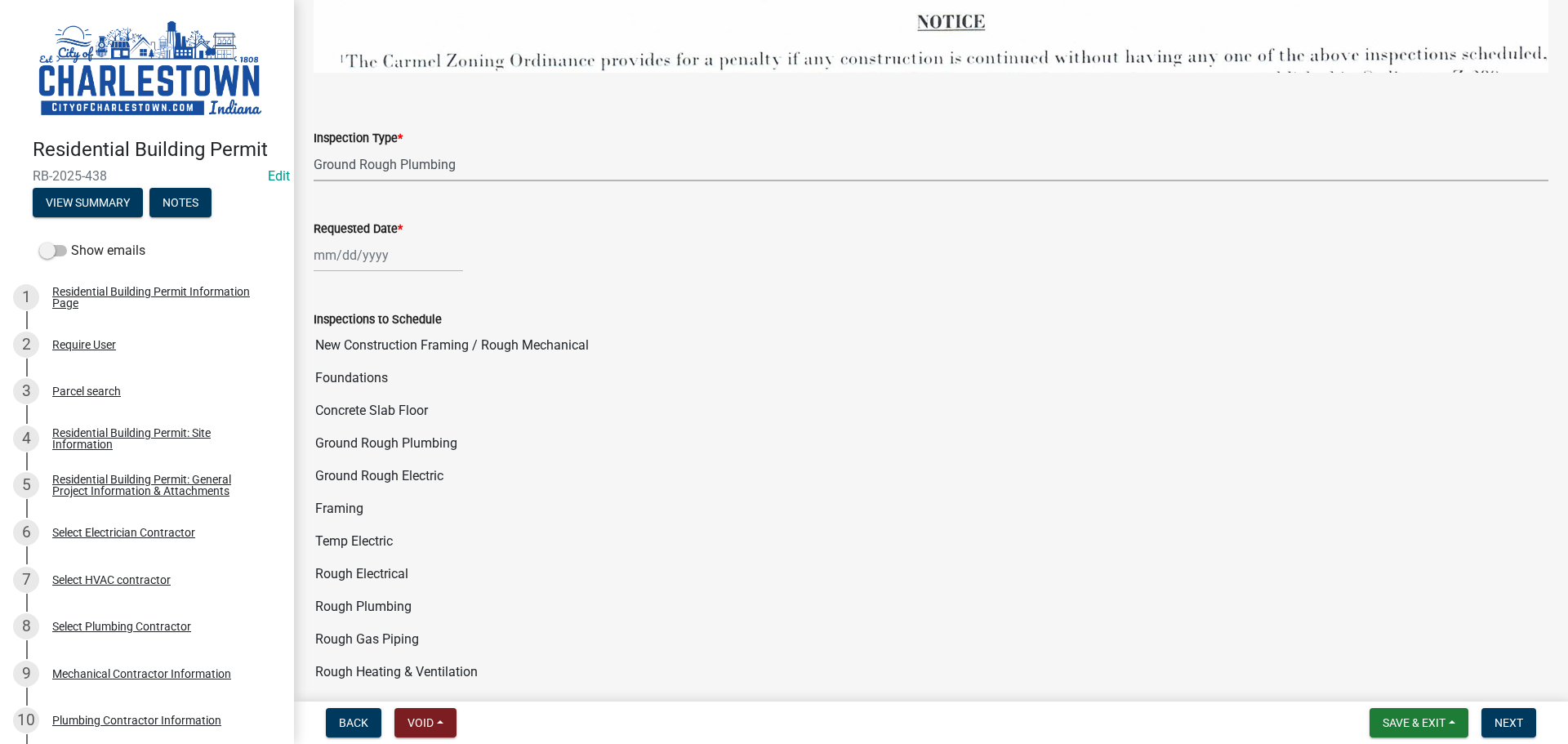
select select "8"
select select "2025"
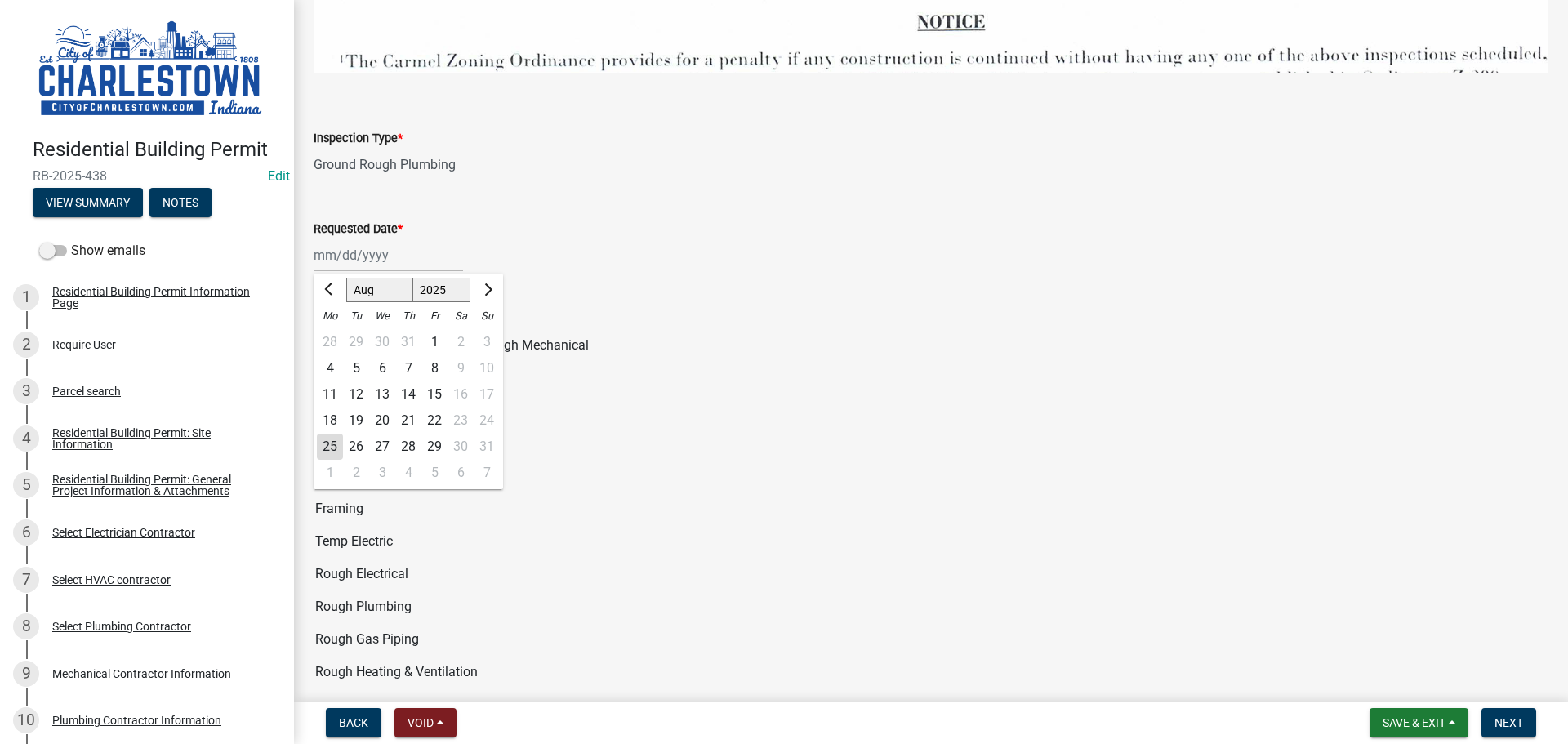
click at [370, 241] on div "Jan Feb Mar Apr May Jun Jul Aug Sep 1525 1526 1527 1528 1529 1530 1531 1532 153…" at bounding box center [388, 255] width 149 height 34
click at [325, 434] on div "25" at bounding box center [330, 447] width 27 height 27
type input "[DATE]"
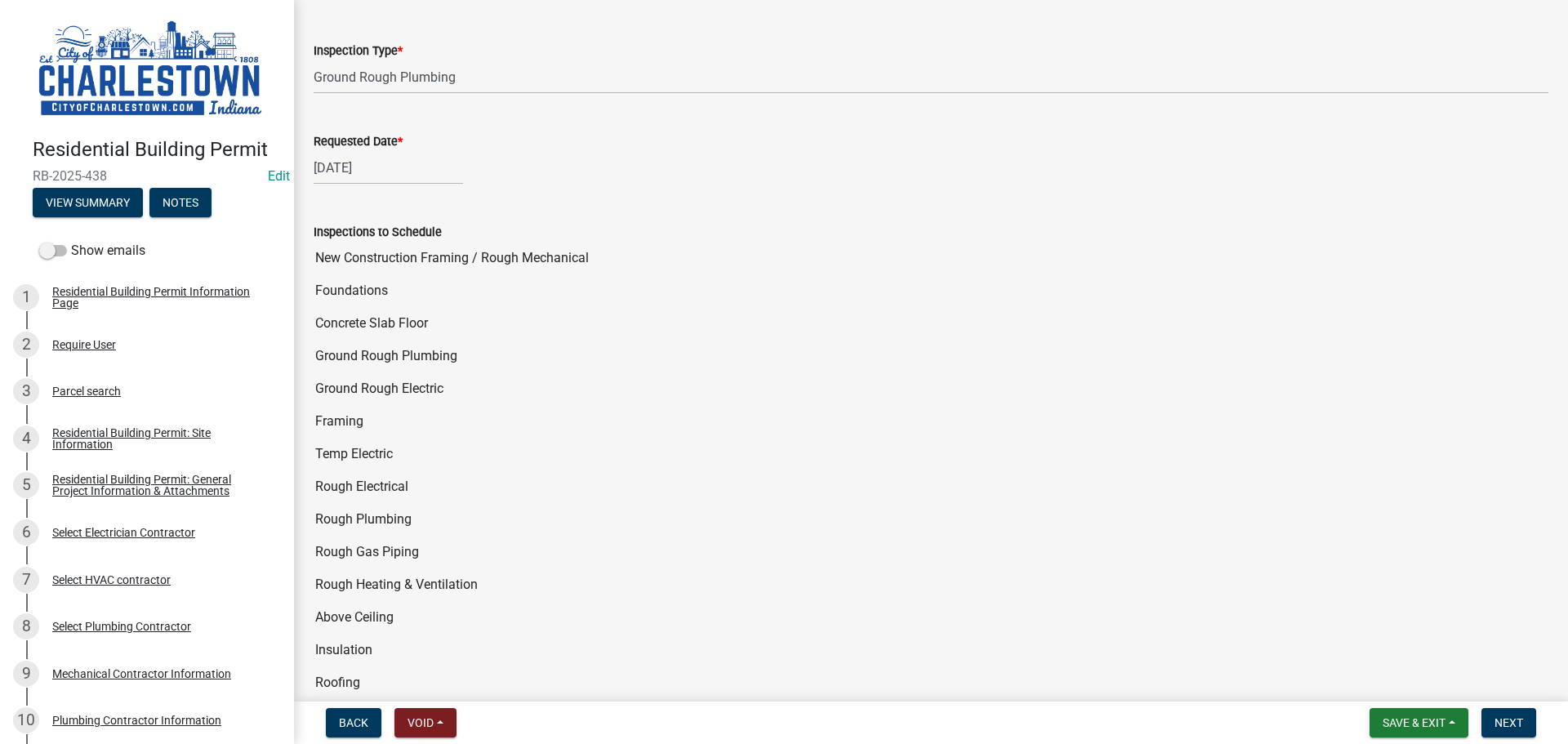
scroll to position [3105, 0]
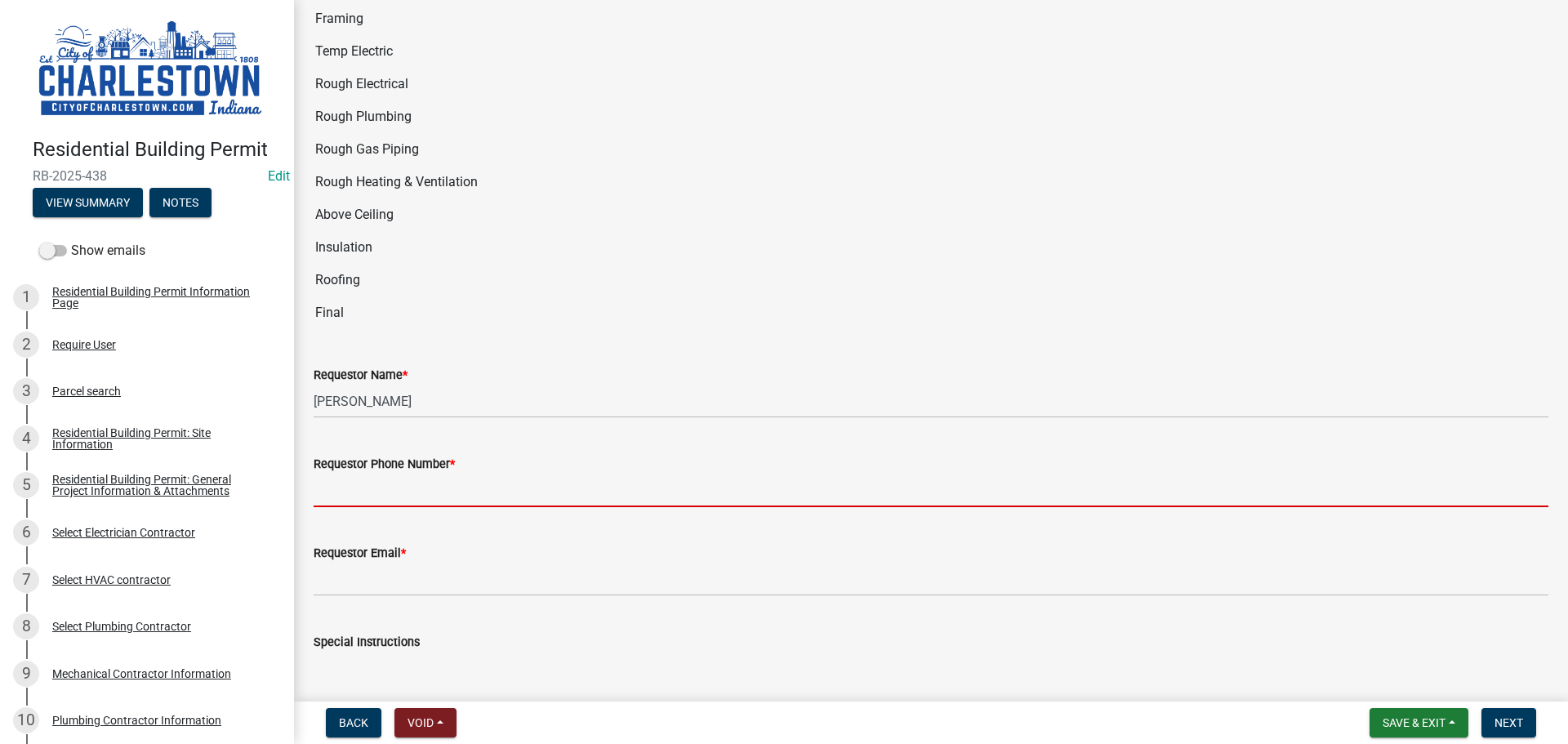
click at [381, 474] on input "Requestor Phone Number *" at bounding box center [931, 491] width 1235 height 34
type input "5025233650"
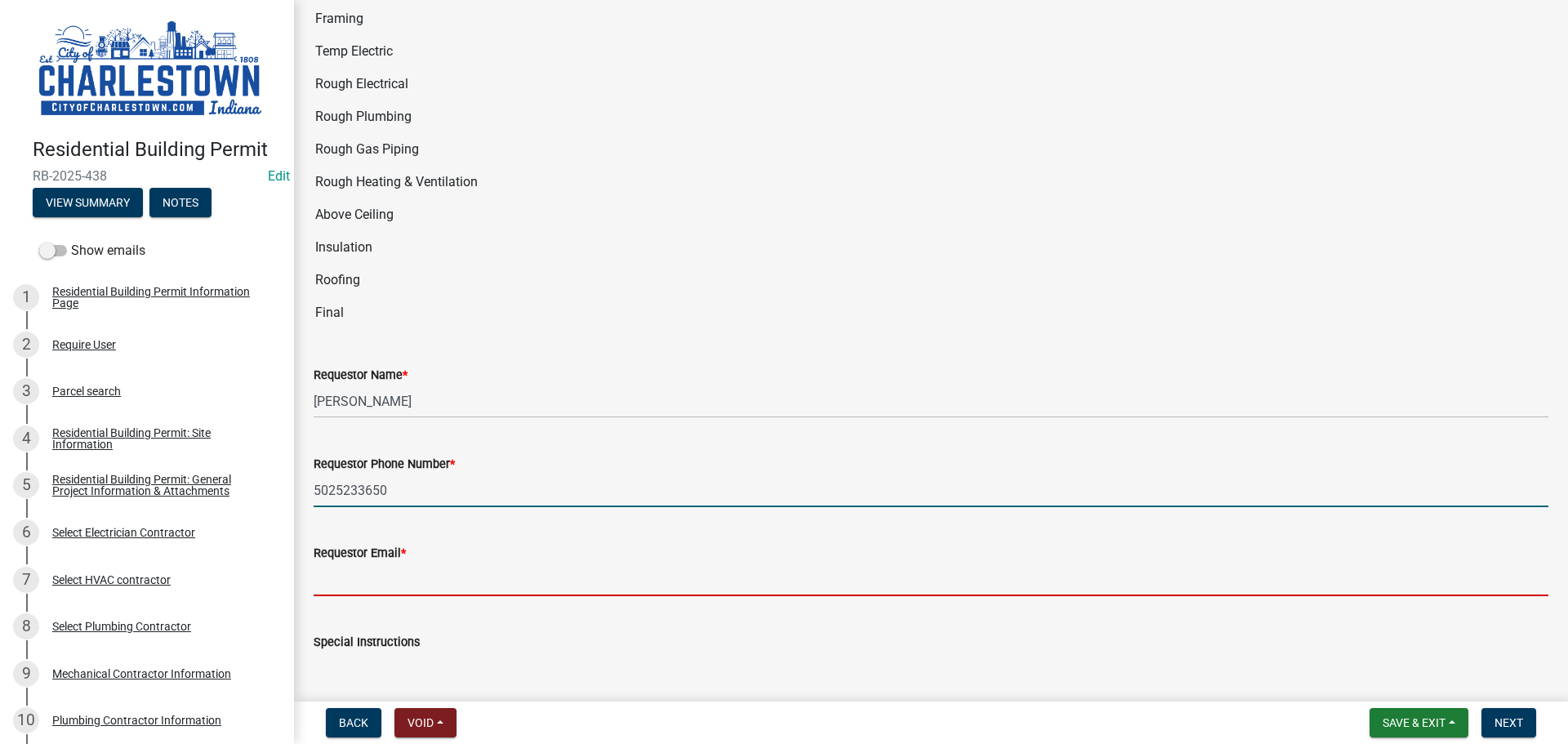
type input "[EMAIL_ADDRESS][DOMAIN_NAME]"
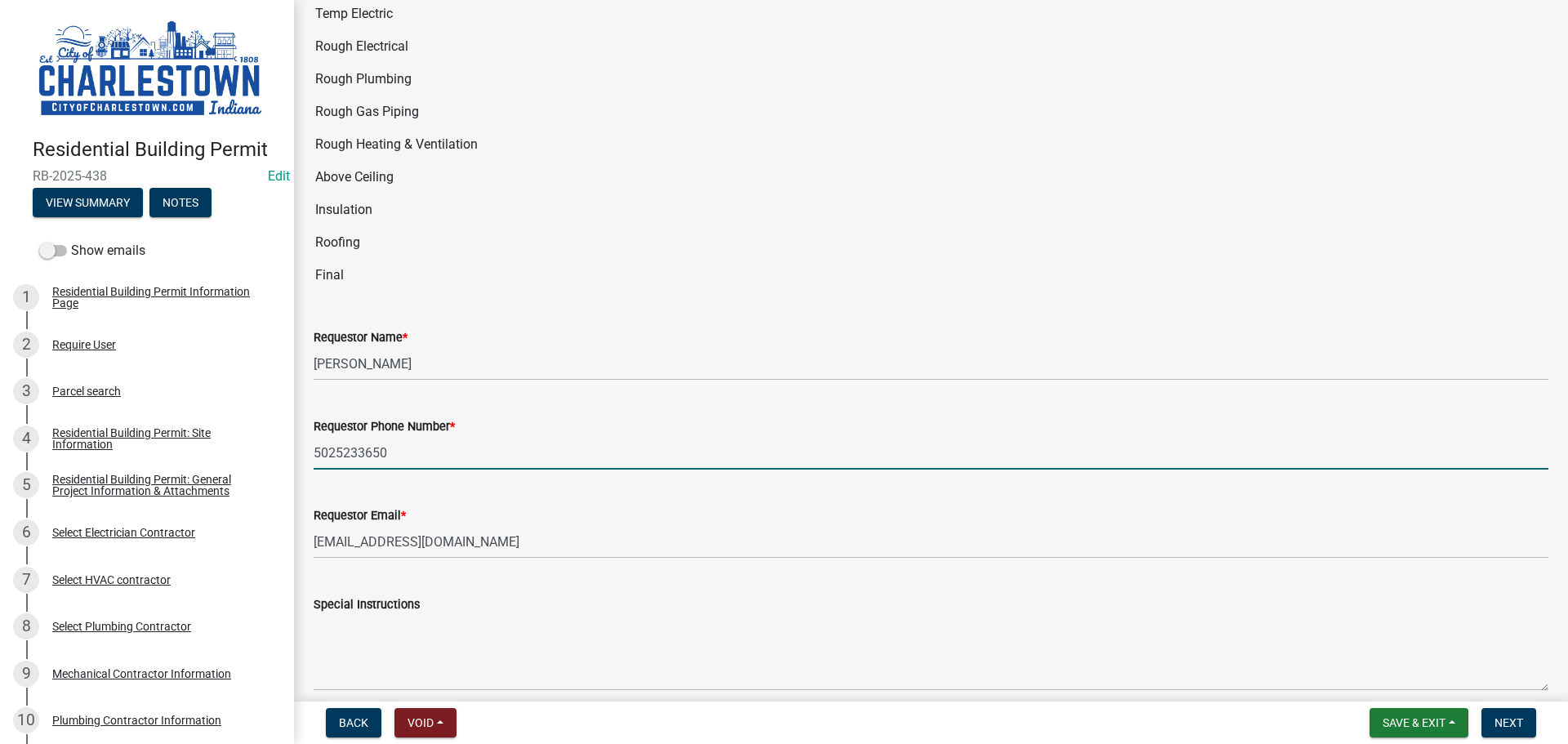
scroll to position [3203, 0]
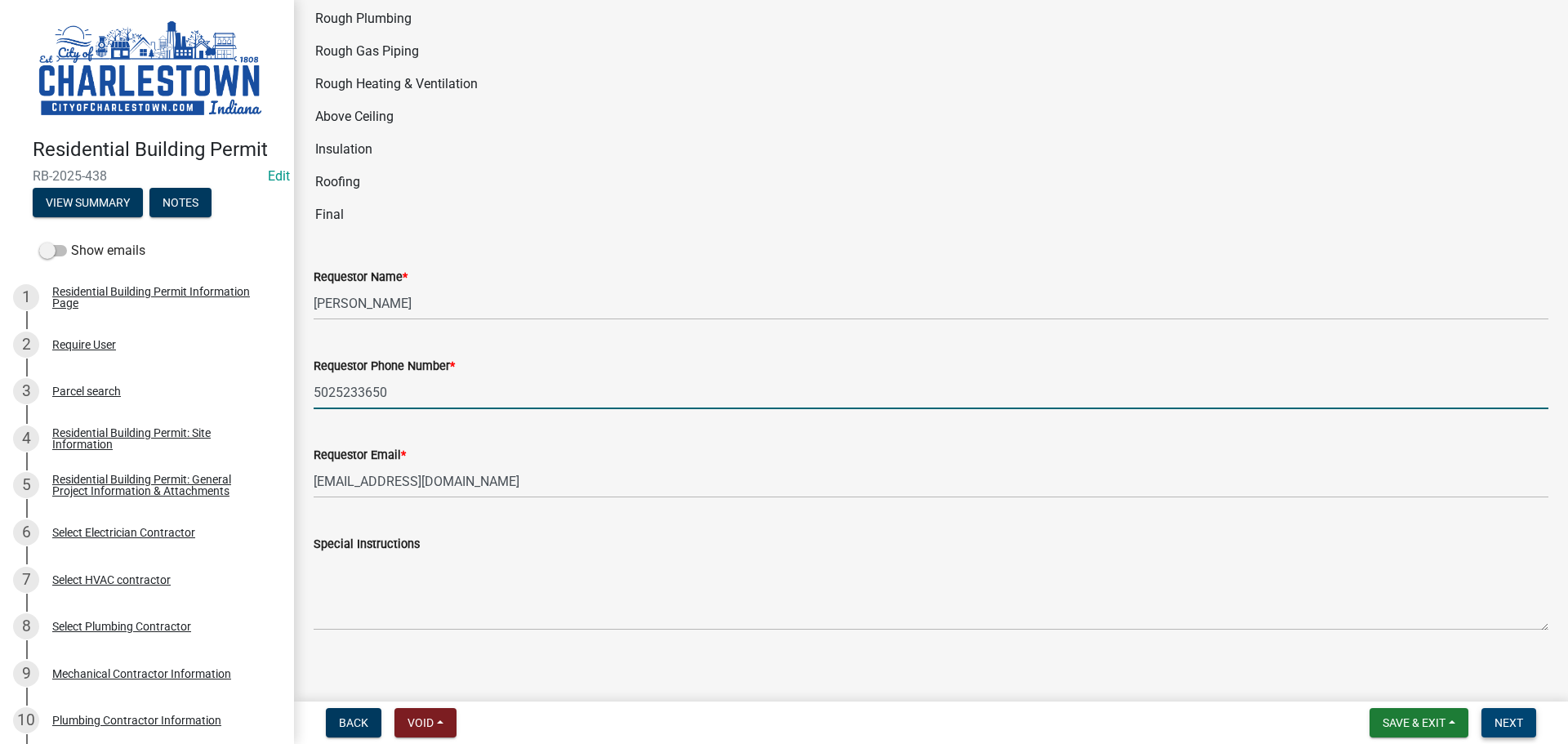
click at [1505, 721] on span "Next" at bounding box center [1508, 723] width 28 height 13
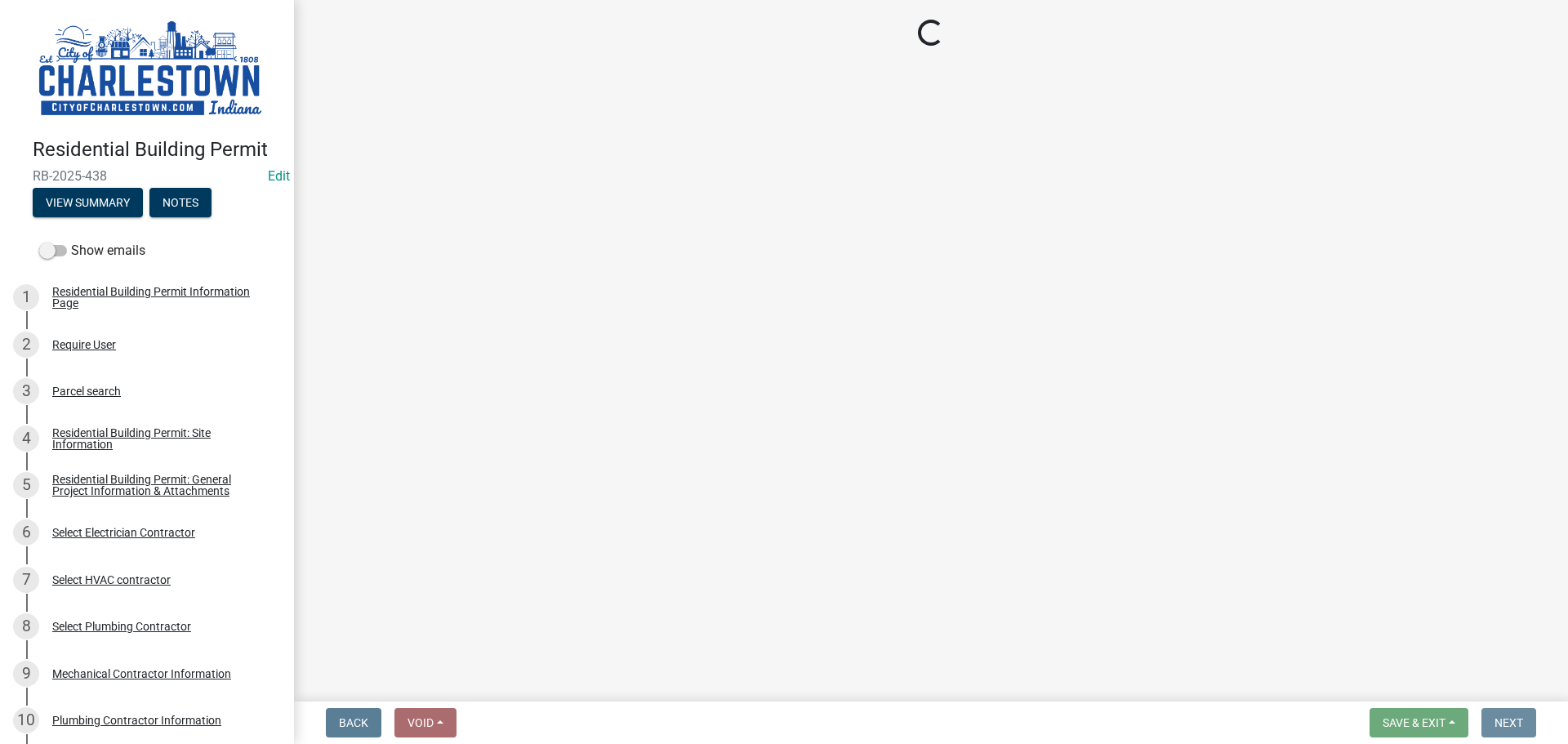
scroll to position [0, 0]
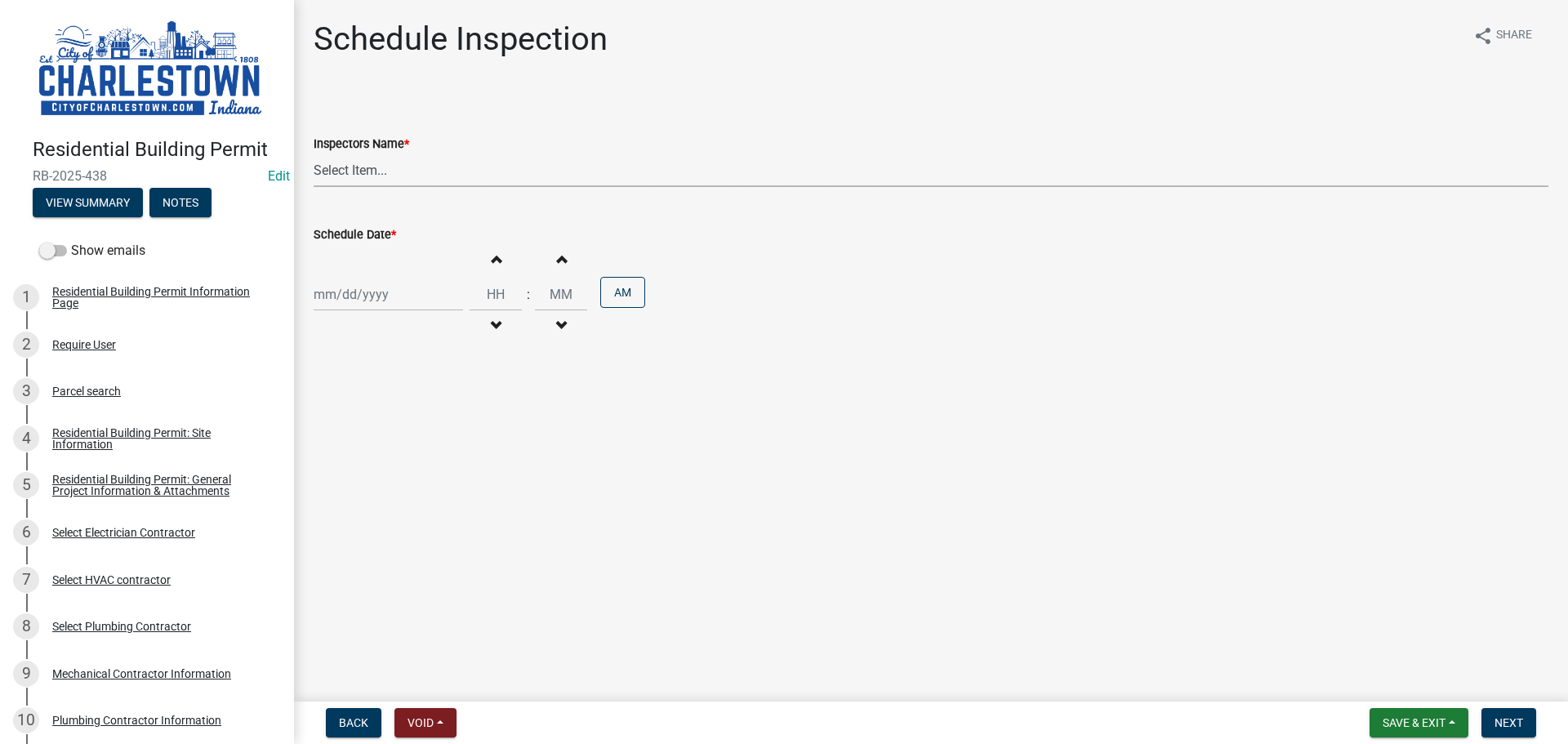
click at [326, 170] on select "Select Item... hannahpierson (Hannah Pierson) TJackson (Tony Jackson) Tpurcell …" at bounding box center [931, 170] width 1235 height 34
select select "63e5a778-15f7-4a13-aba2-a6e5541a0fb3"
click at [314, 153] on select "Select Item... hannahpierson (Hannah Pierson) TJackson (Tony Jackson) Tpurcell …" at bounding box center [931, 170] width 1235 height 34
click at [367, 291] on div at bounding box center [388, 294] width 149 height 34
select select "8"
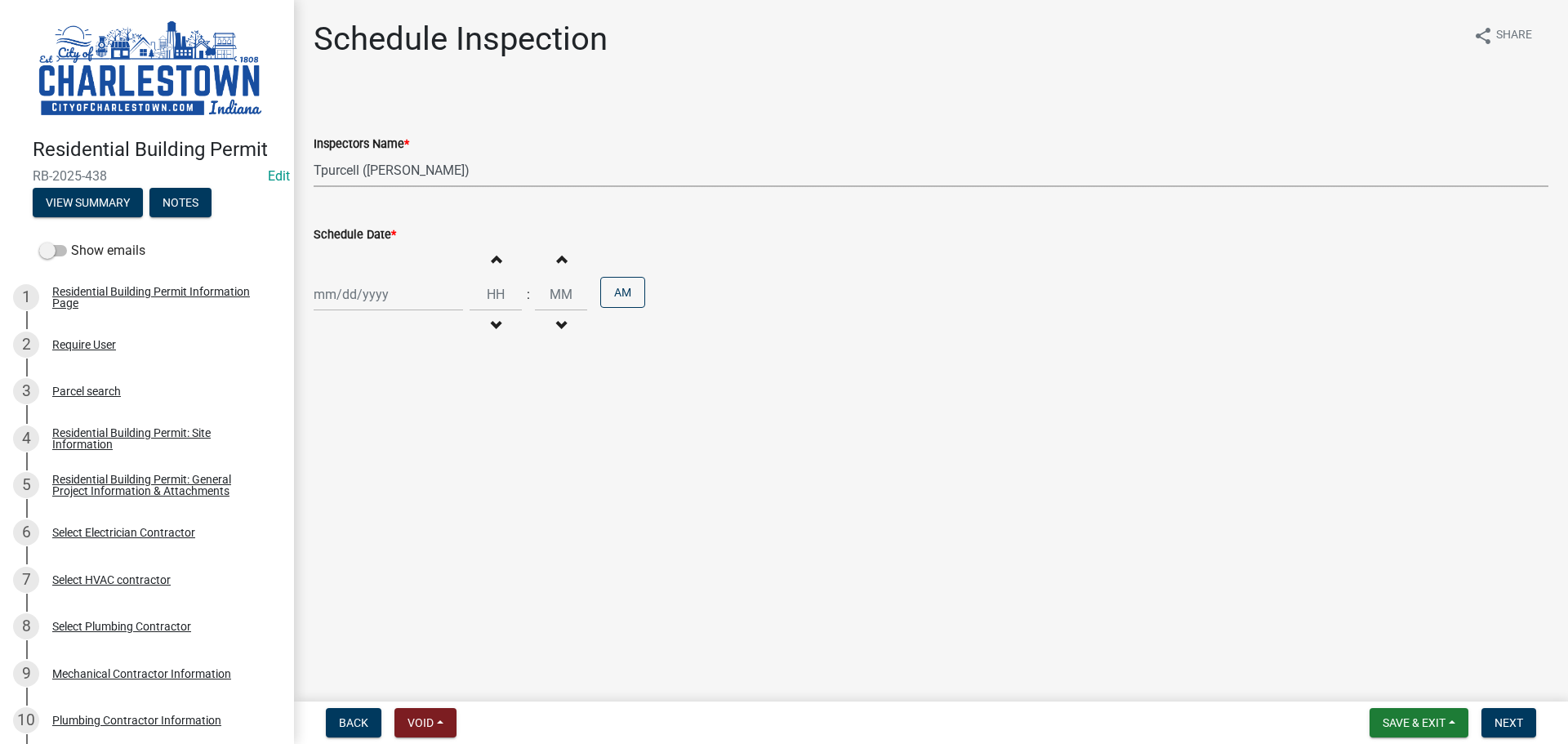
select select "2025"
click at [327, 489] on div "25" at bounding box center [330, 486] width 27 height 27
type input "[DATE]"
click at [1510, 731] on button "Next" at bounding box center [1509, 723] width 55 height 29
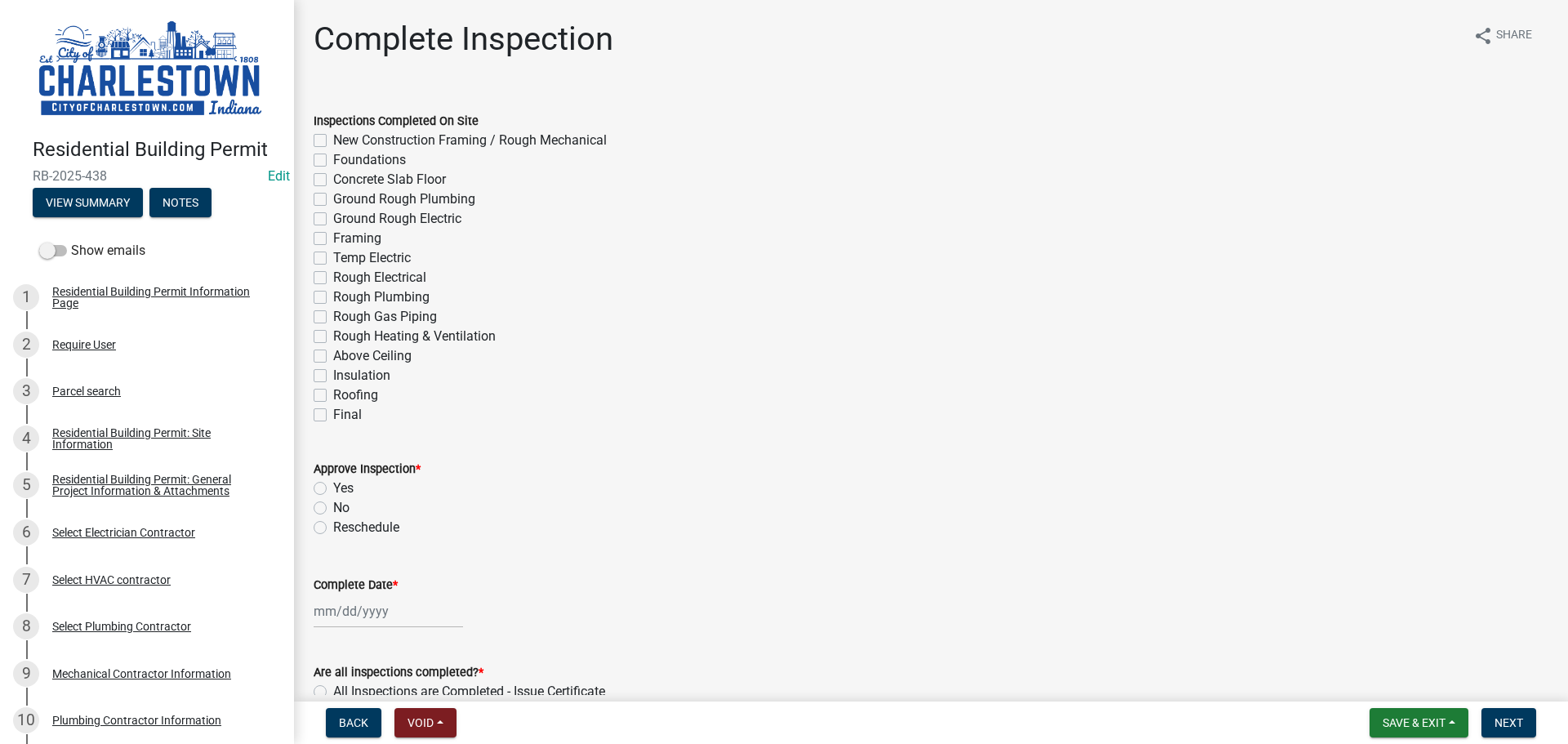
click at [333, 200] on label "Ground Rough Plumbing" at bounding box center [403, 199] width 142 height 19
click at [333, 200] on input "Ground Rough Plumbing" at bounding box center [338, 195] width 11 height 11
checkbox input "true"
checkbox input "false"
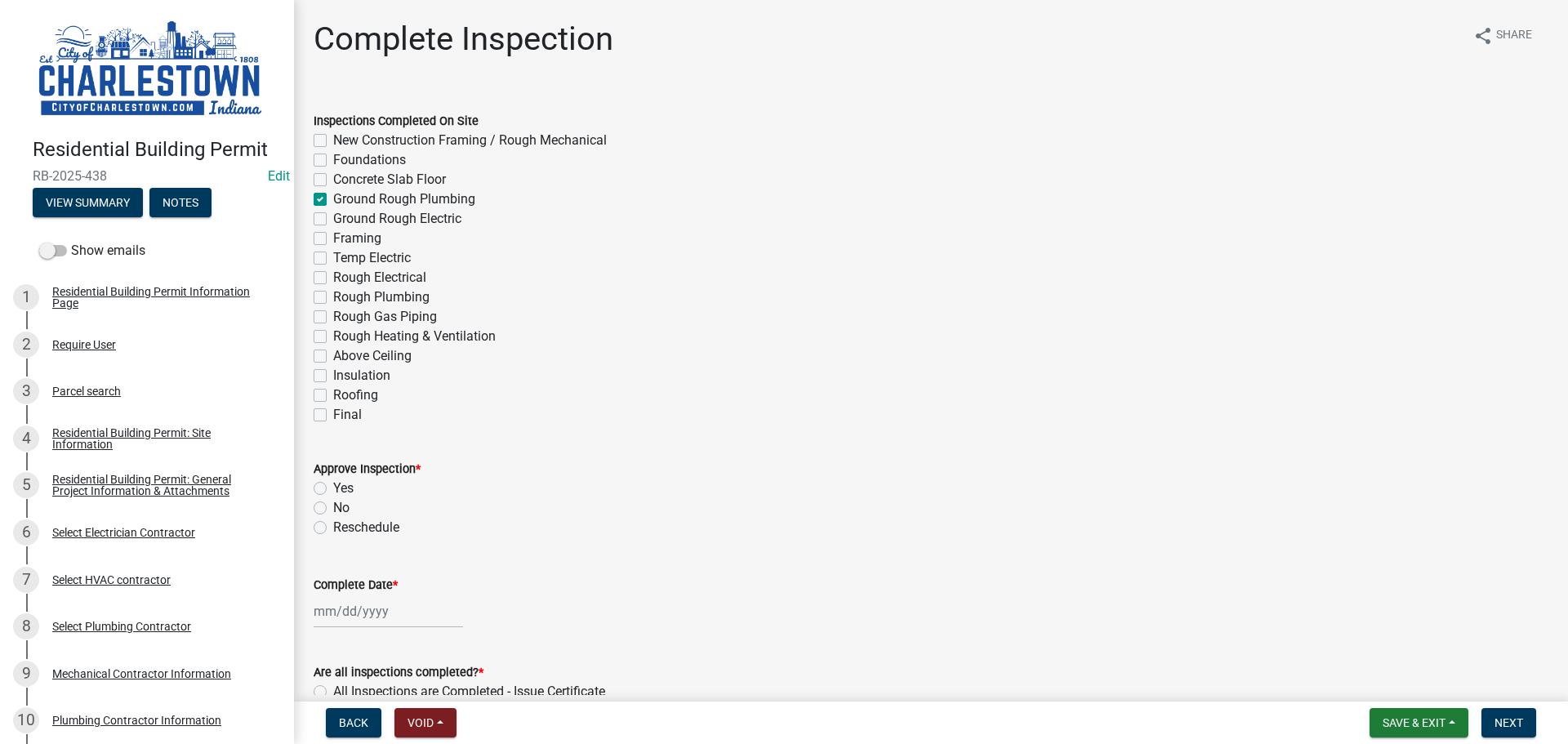
checkbox input "false"
checkbox input "true"
checkbox input "false"
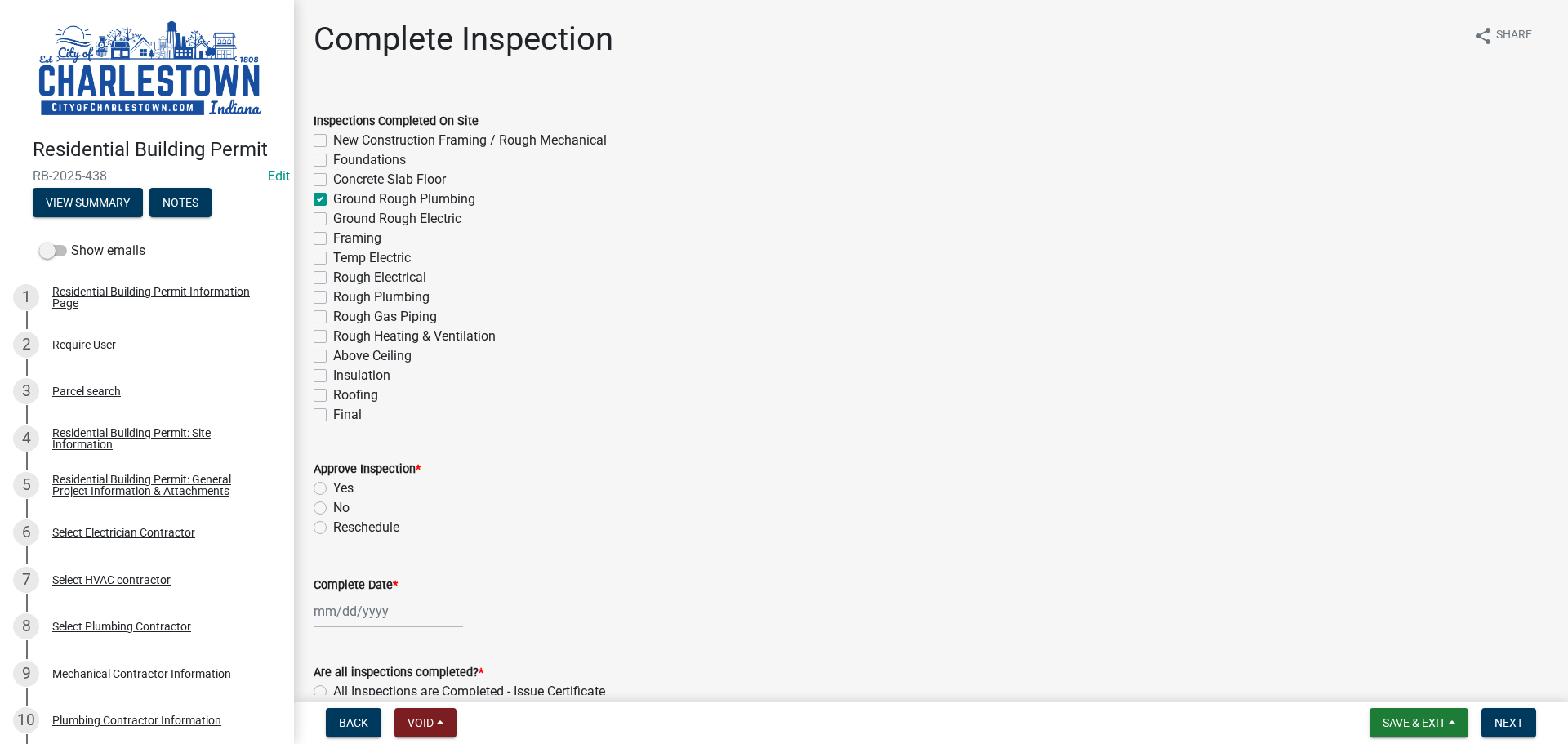
checkbox input "false"
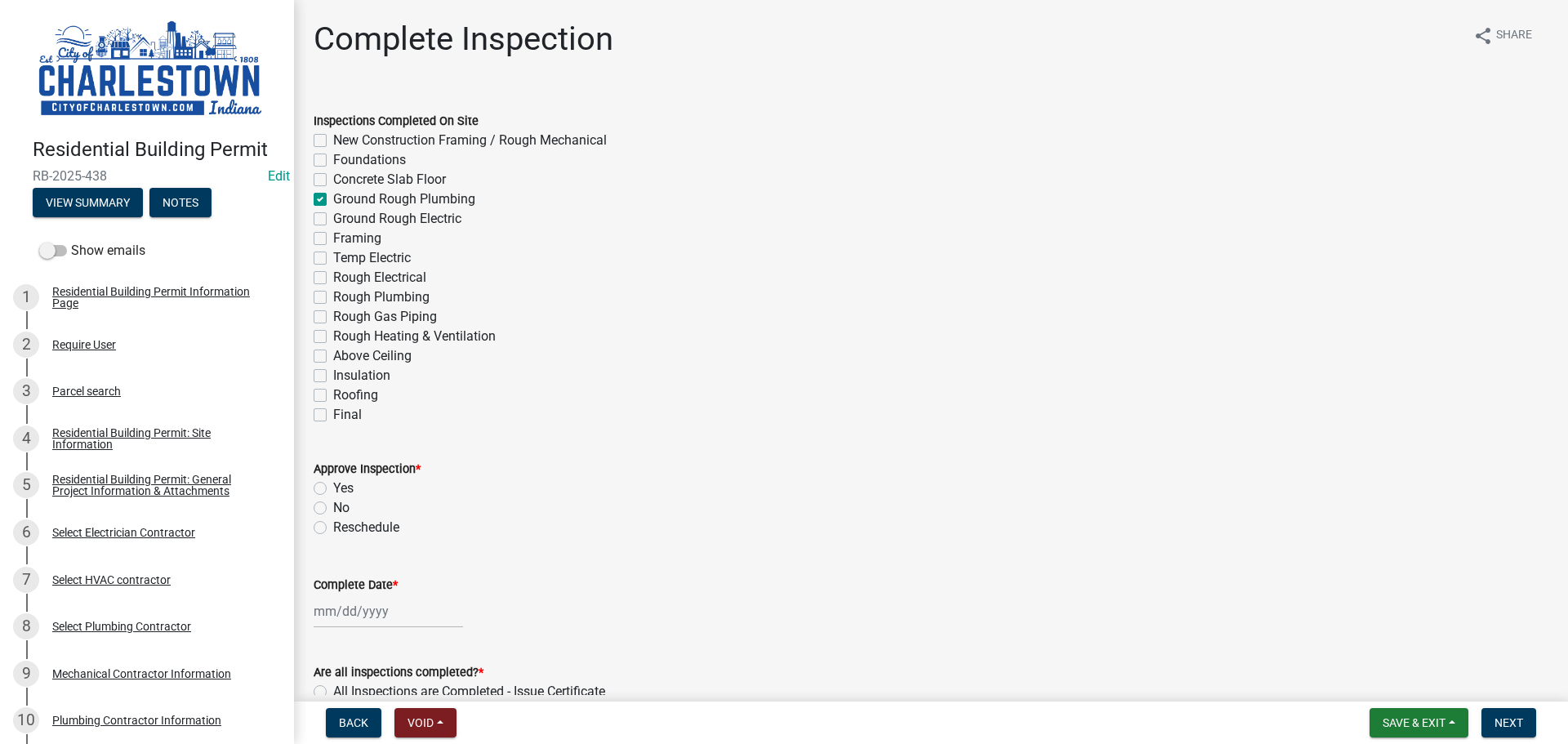
checkbox input "false"
click at [333, 485] on label "Yes" at bounding box center [343, 488] width 20 height 19
click at [333, 485] on input "Yes" at bounding box center [338, 484] width 11 height 11
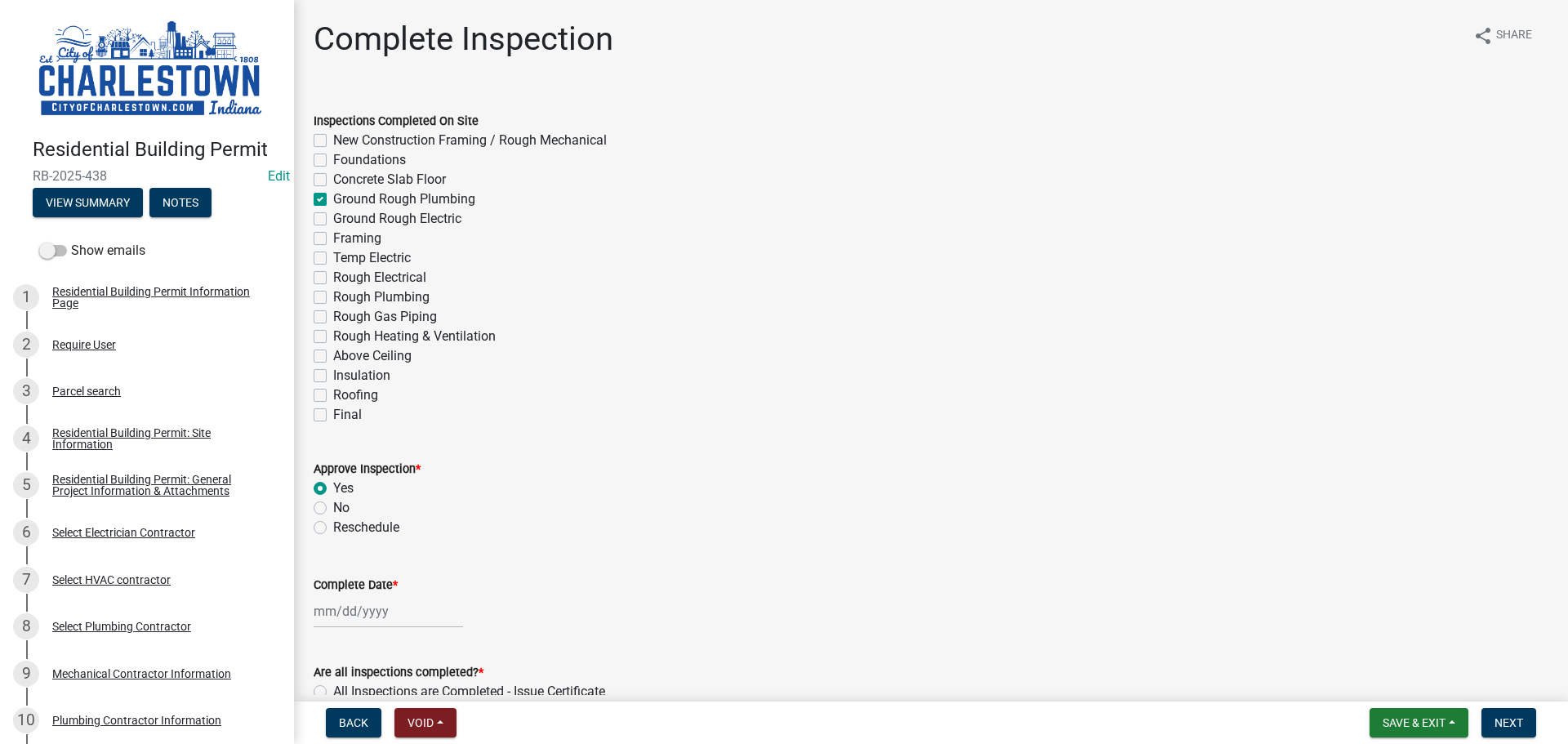
radio input "true"
select select "8"
select select "2025"
click at [354, 606] on div "Jan Feb Mar Apr May Jun Jul Aug Sep Oct Nov Dec 1525 1526 1527 1528 1529 1530 1…" at bounding box center [388, 611] width 149 height 34
click at [328, 549] on div "25" at bounding box center [330, 550] width 27 height 27
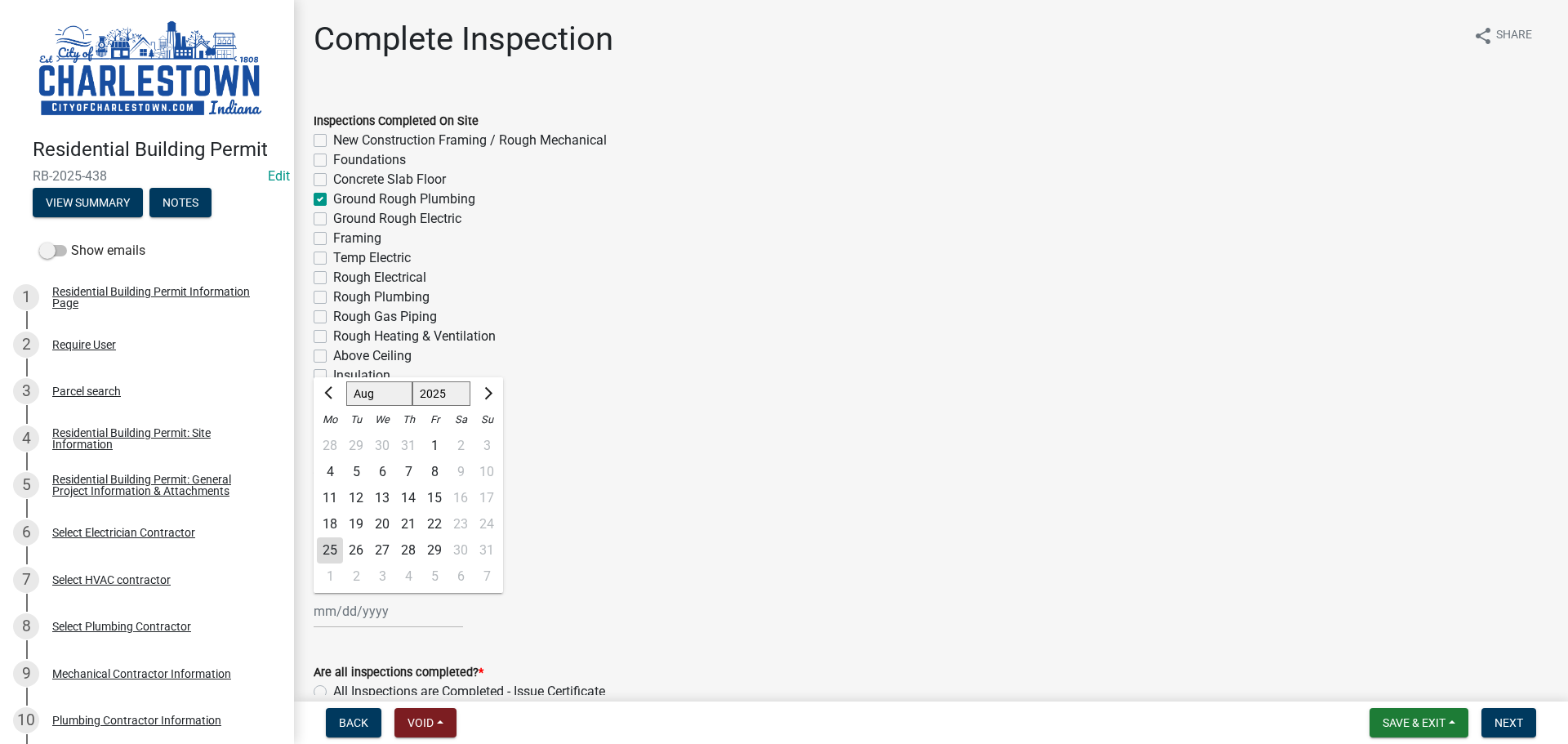
type input "[DATE]"
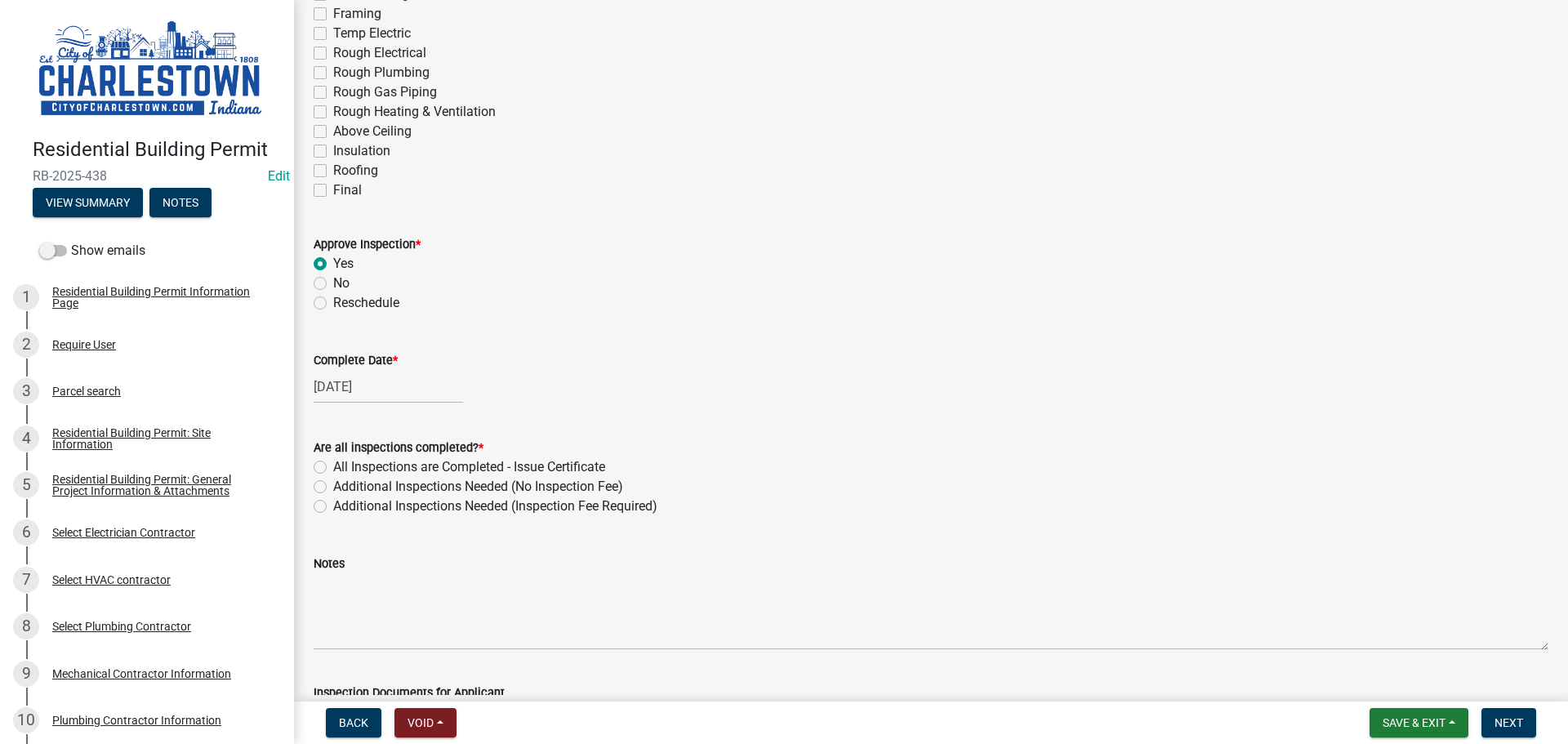
scroll to position [245, 0]
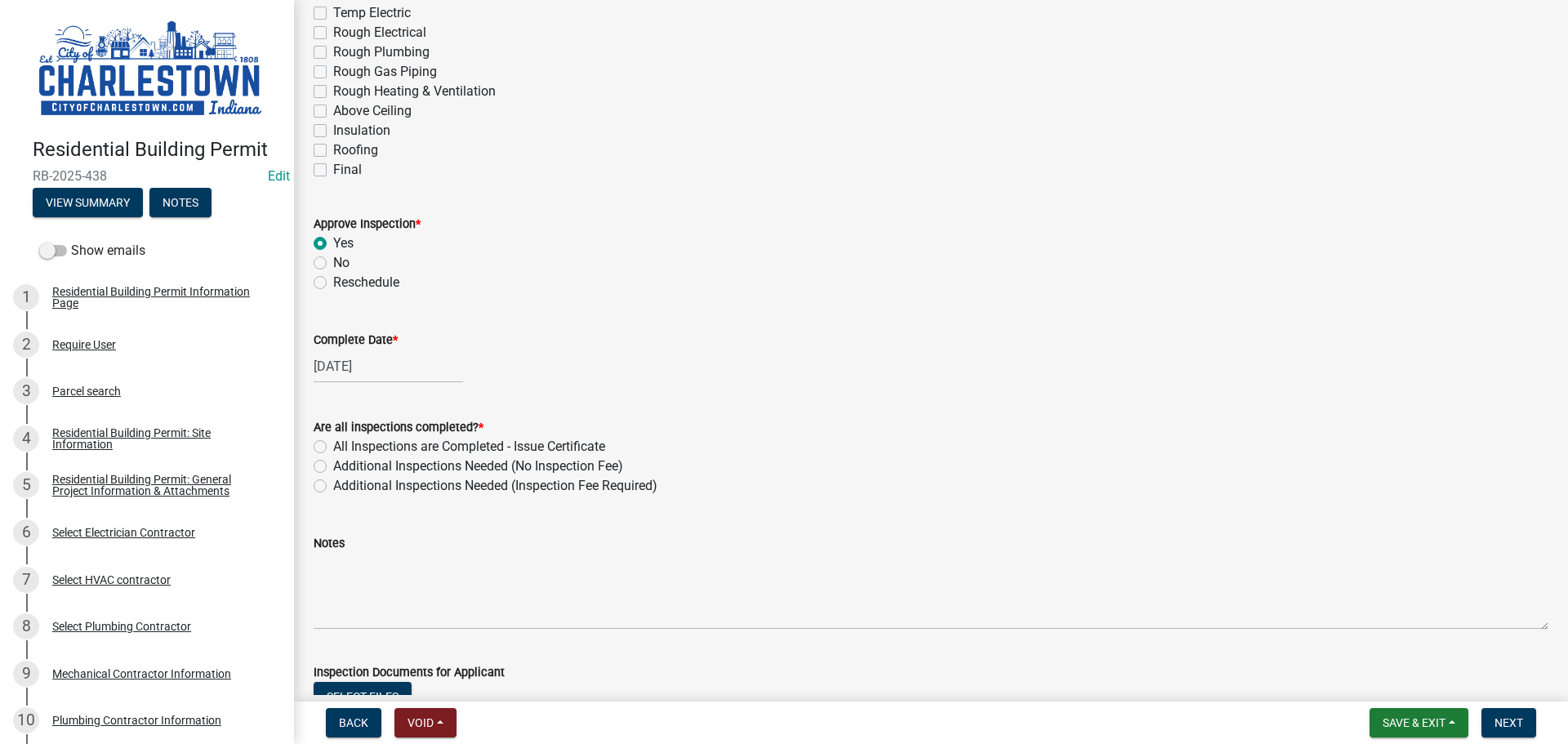
click at [333, 470] on label "Additional Inspections Needed (No Inspection Fee)" at bounding box center [478, 466] width 290 height 19
click at [333, 467] on input "Additional Inspections Needed (No Inspection Fee)" at bounding box center [338, 462] width 11 height 11
radio input "true"
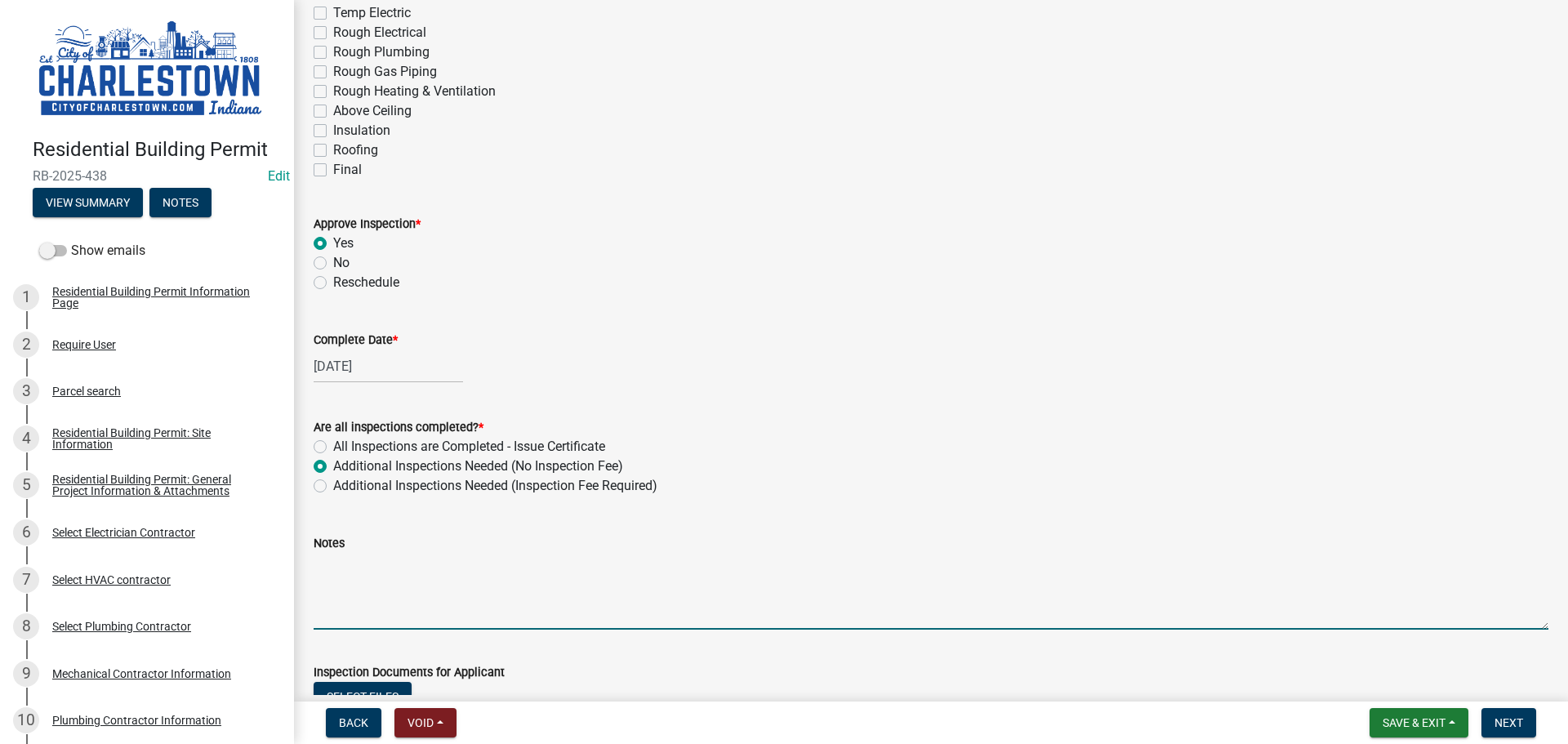
click at [385, 572] on textarea "Notes" at bounding box center [931, 592] width 1235 height 77
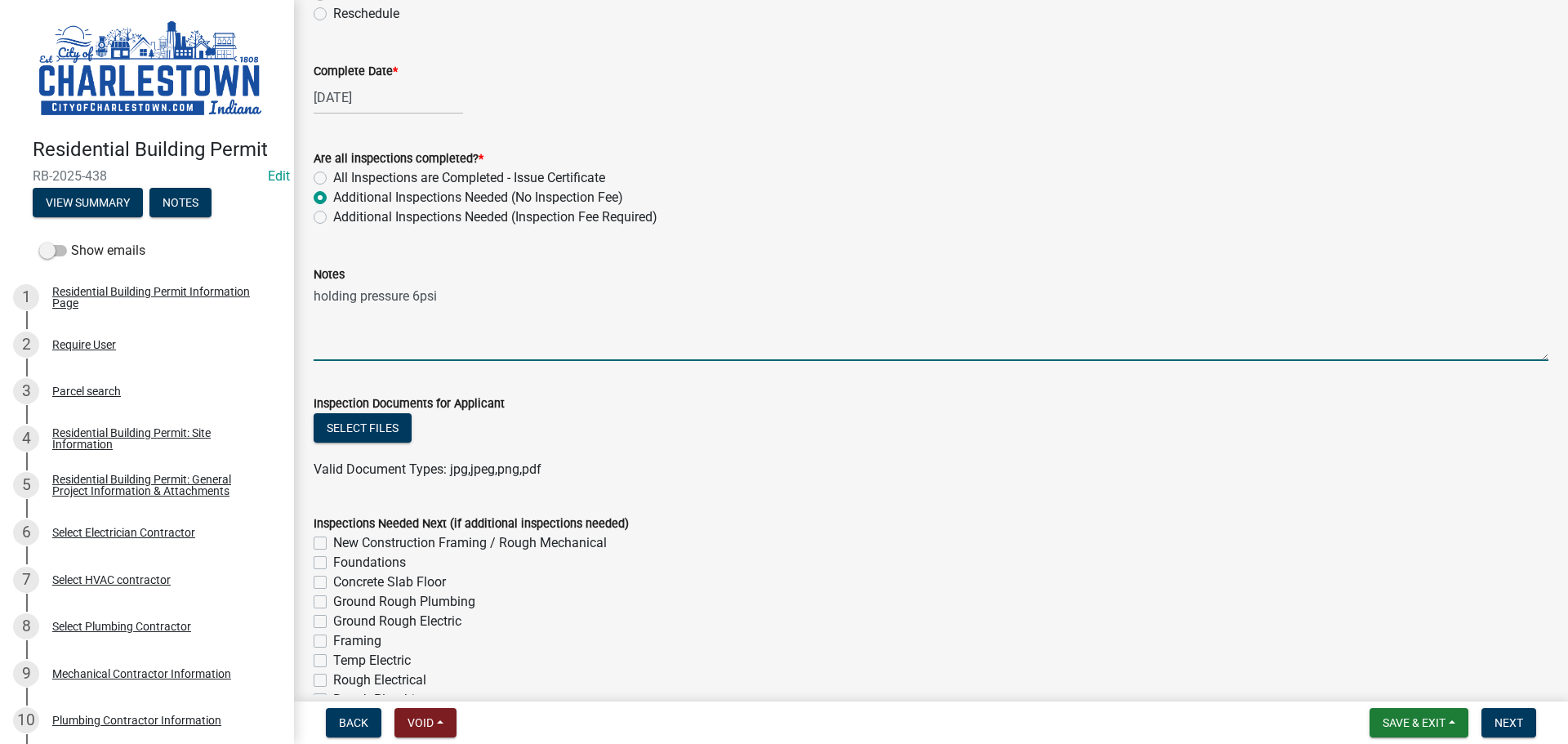
scroll to position [572, 0]
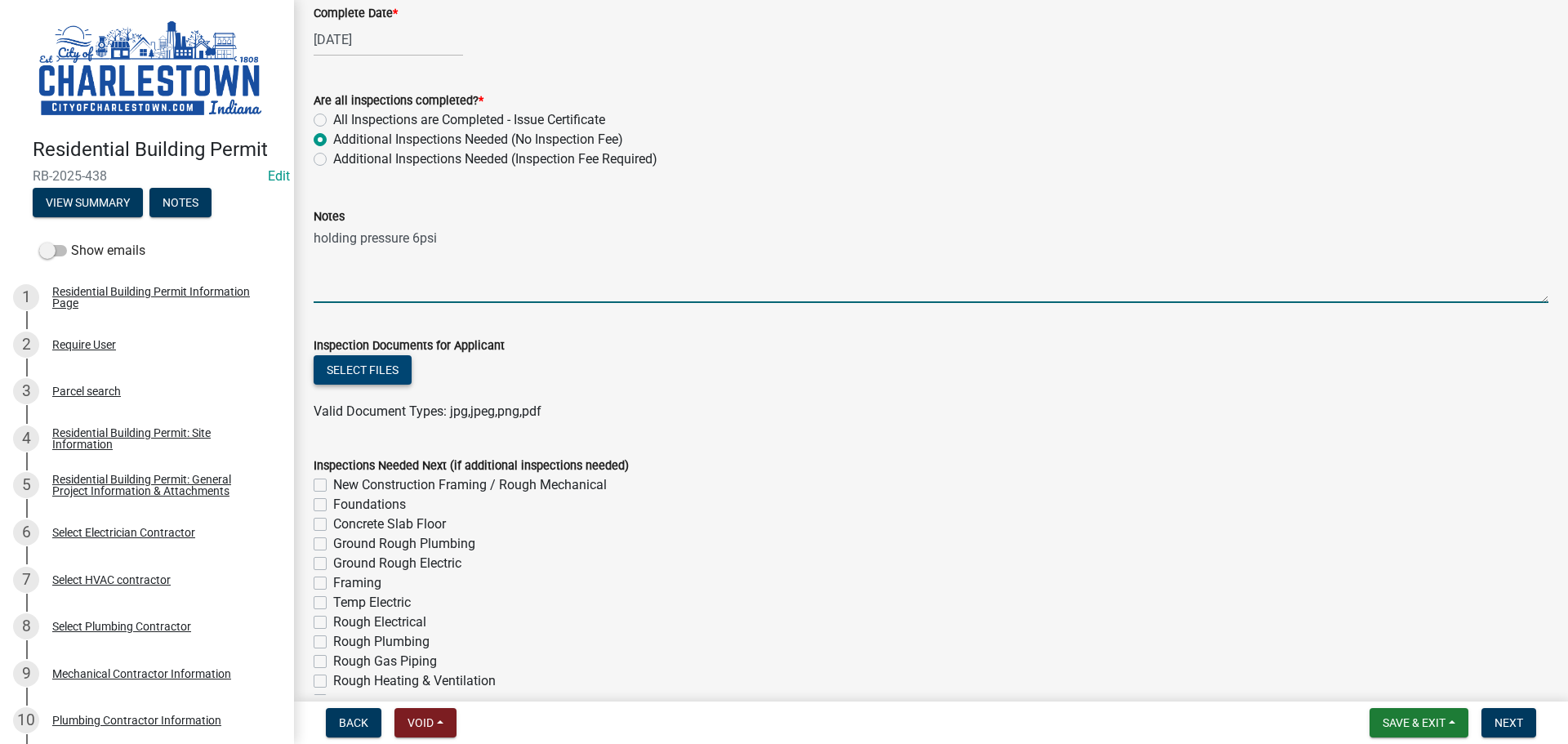
type textarea "holding pressure 6psi"
click at [375, 371] on button "Select files" at bounding box center [362, 370] width 98 height 29
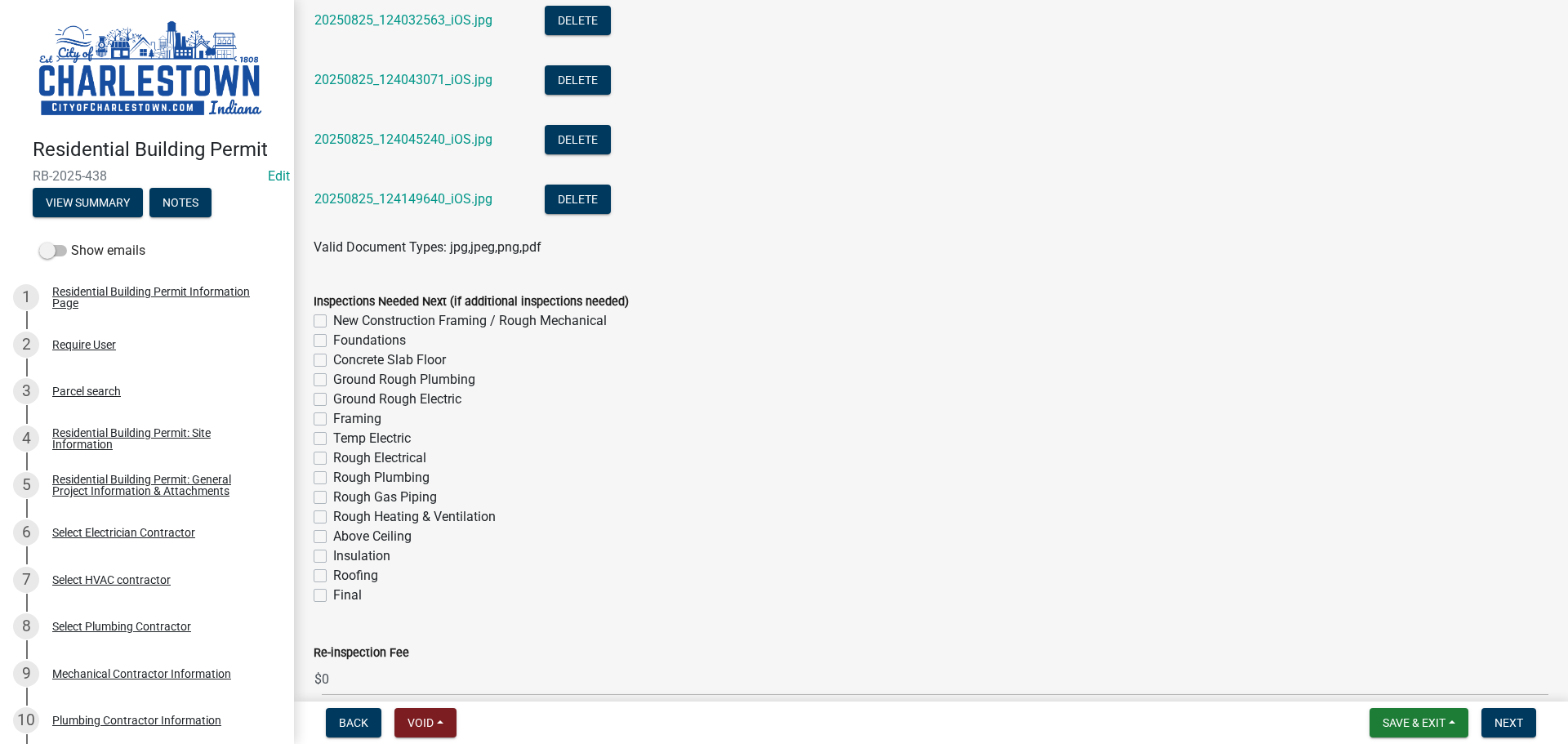
scroll to position [1293, 0]
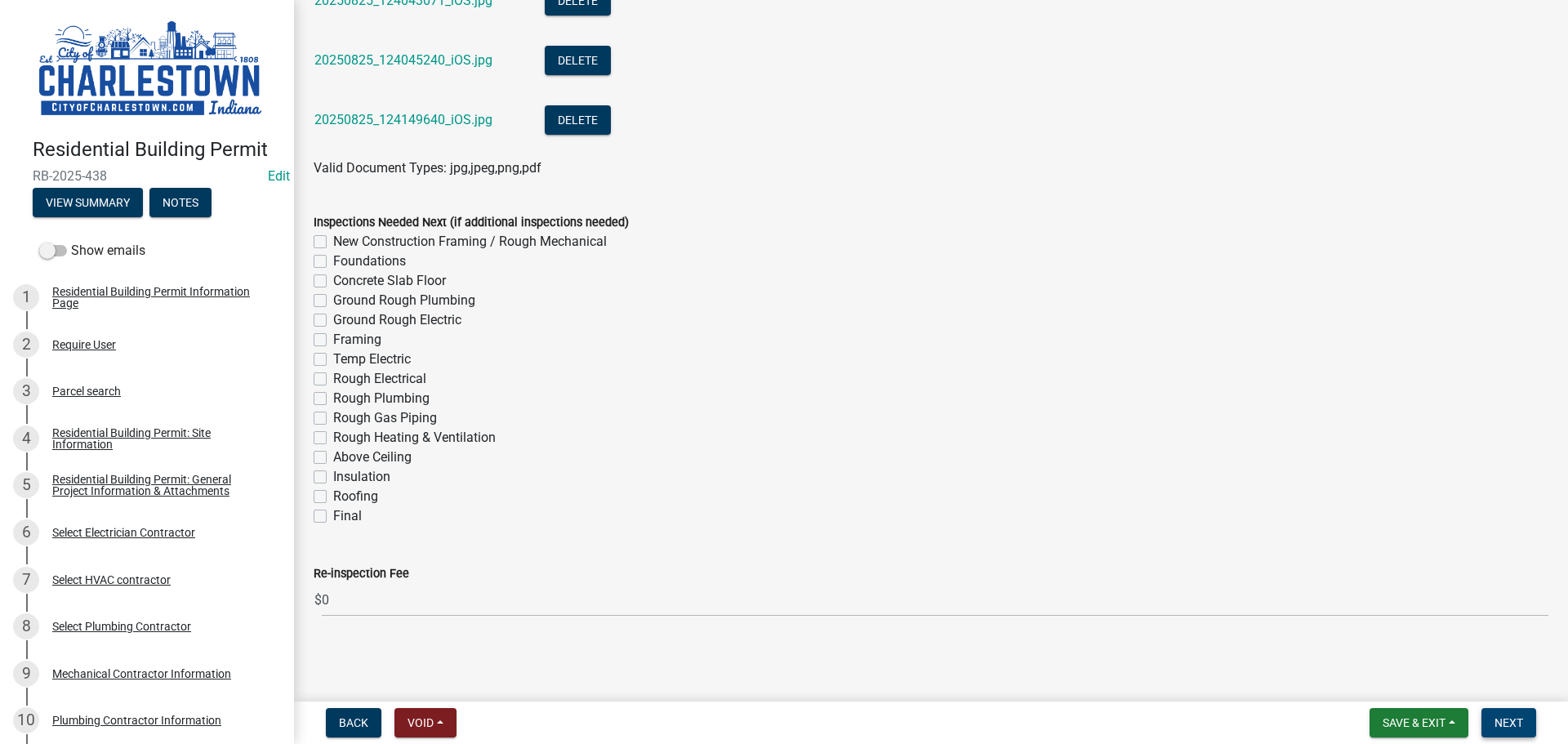
click at [1515, 714] on button "Next" at bounding box center [1509, 723] width 55 height 29
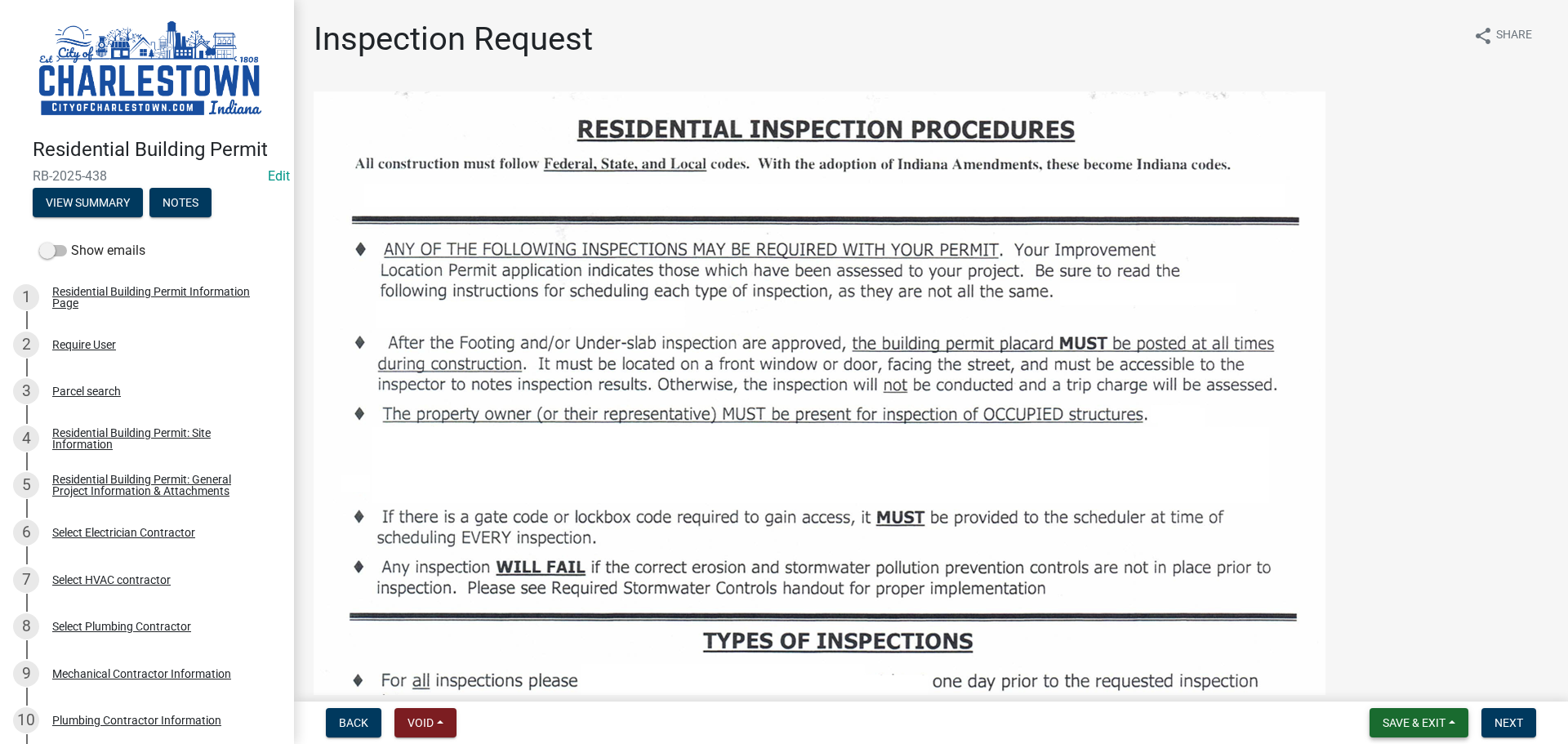
click at [1406, 721] on span "Save & Exit" at bounding box center [1414, 723] width 63 height 13
click at [1389, 684] on button "Save & Exit" at bounding box center [1403, 681] width 131 height 39
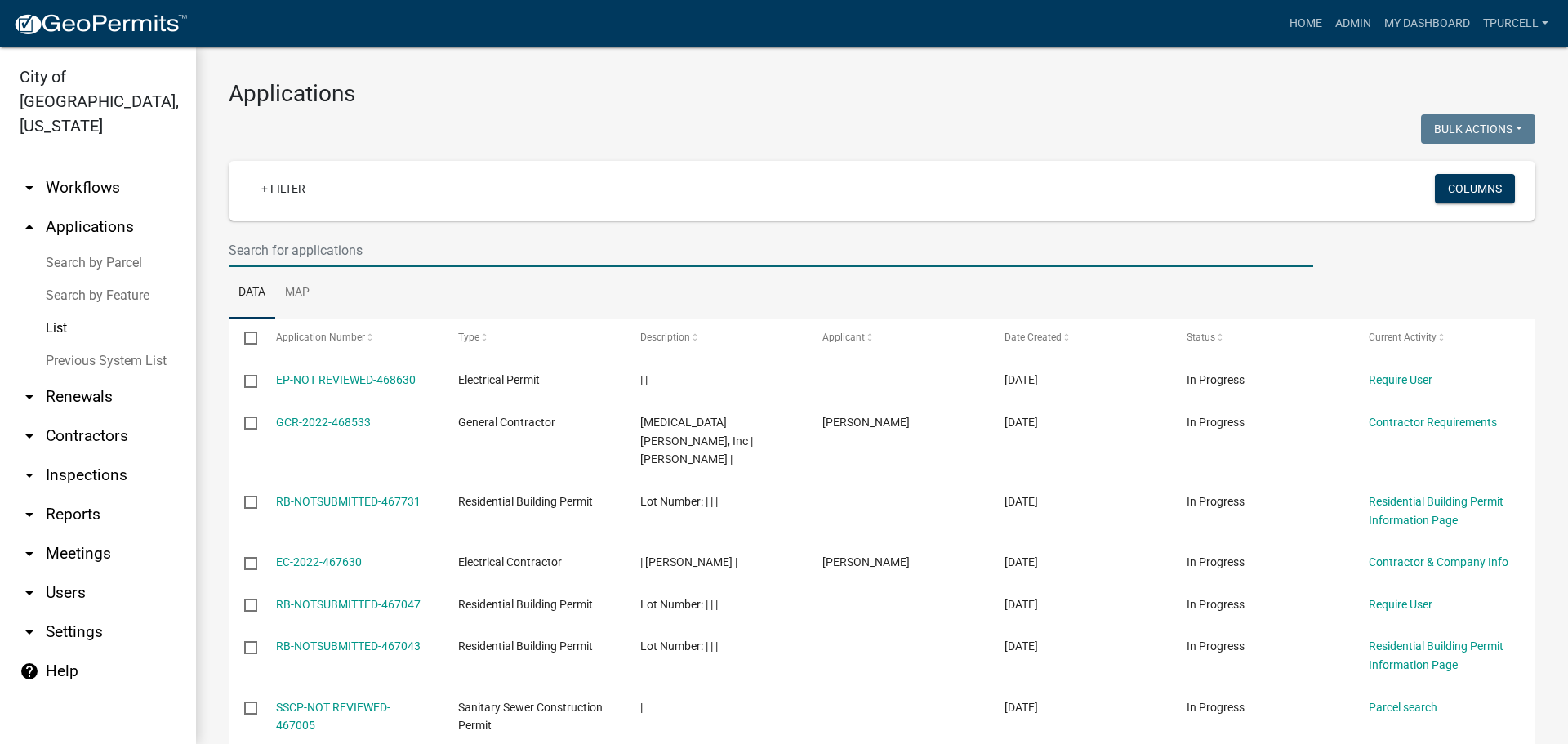
drag, startPoint x: 338, startPoint y: 250, endPoint x: 346, endPoint y: 254, distance: 8.9
click at [346, 253] on input "text" at bounding box center [770, 250] width 1085 height 34
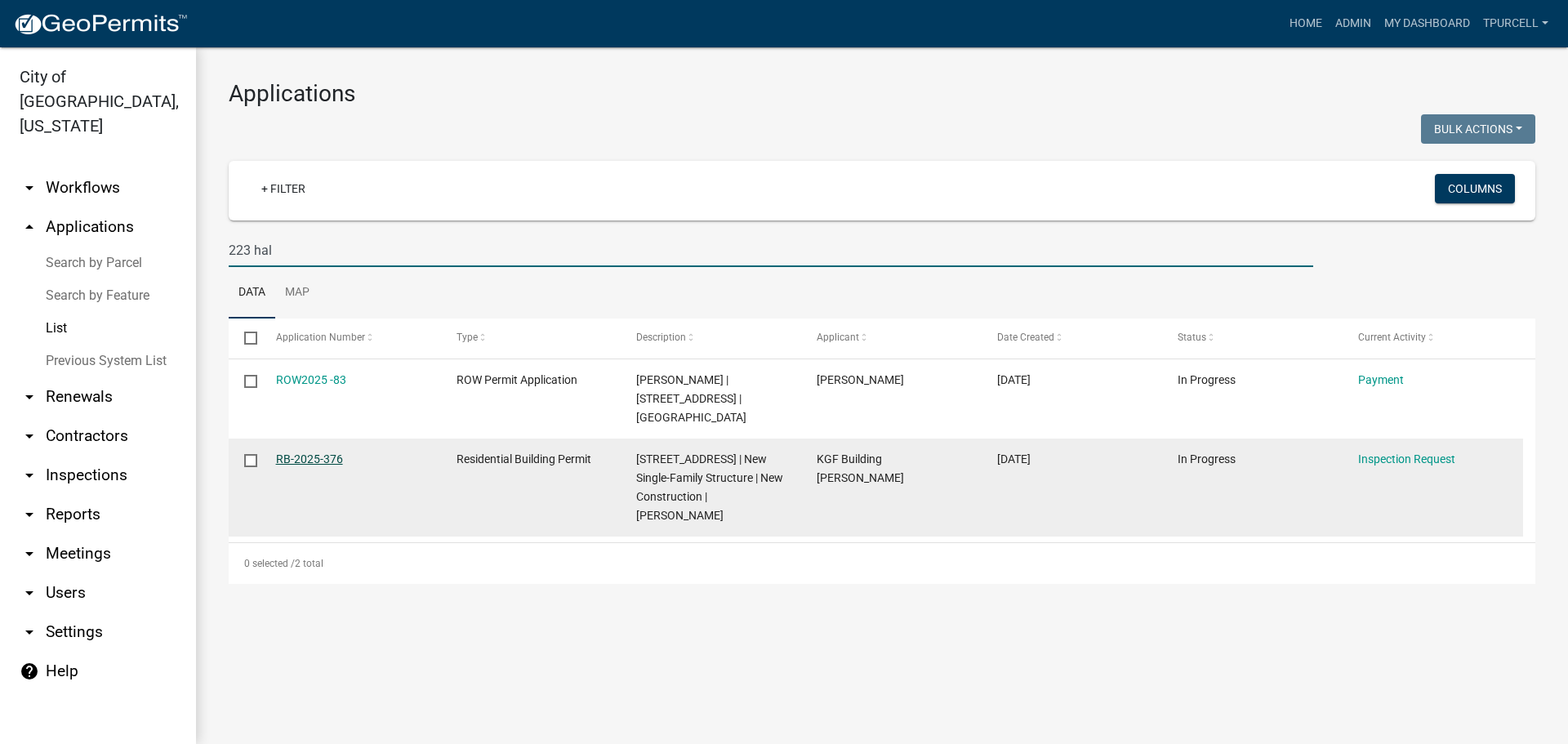
type input "223 hal"
click at [309, 452] on link "RB-2025-376" at bounding box center [309, 459] width 67 height 13
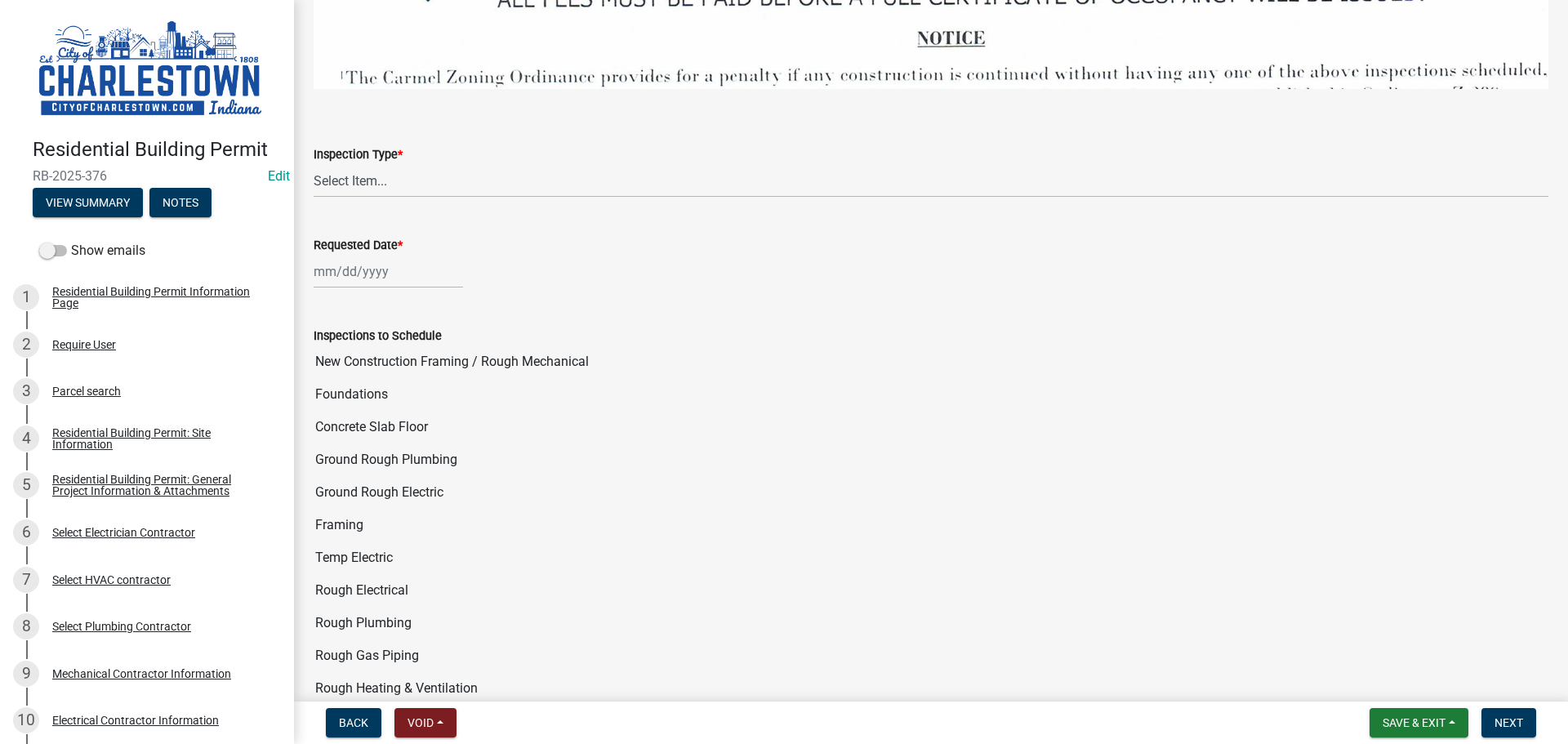
scroll to position [2615, 0]
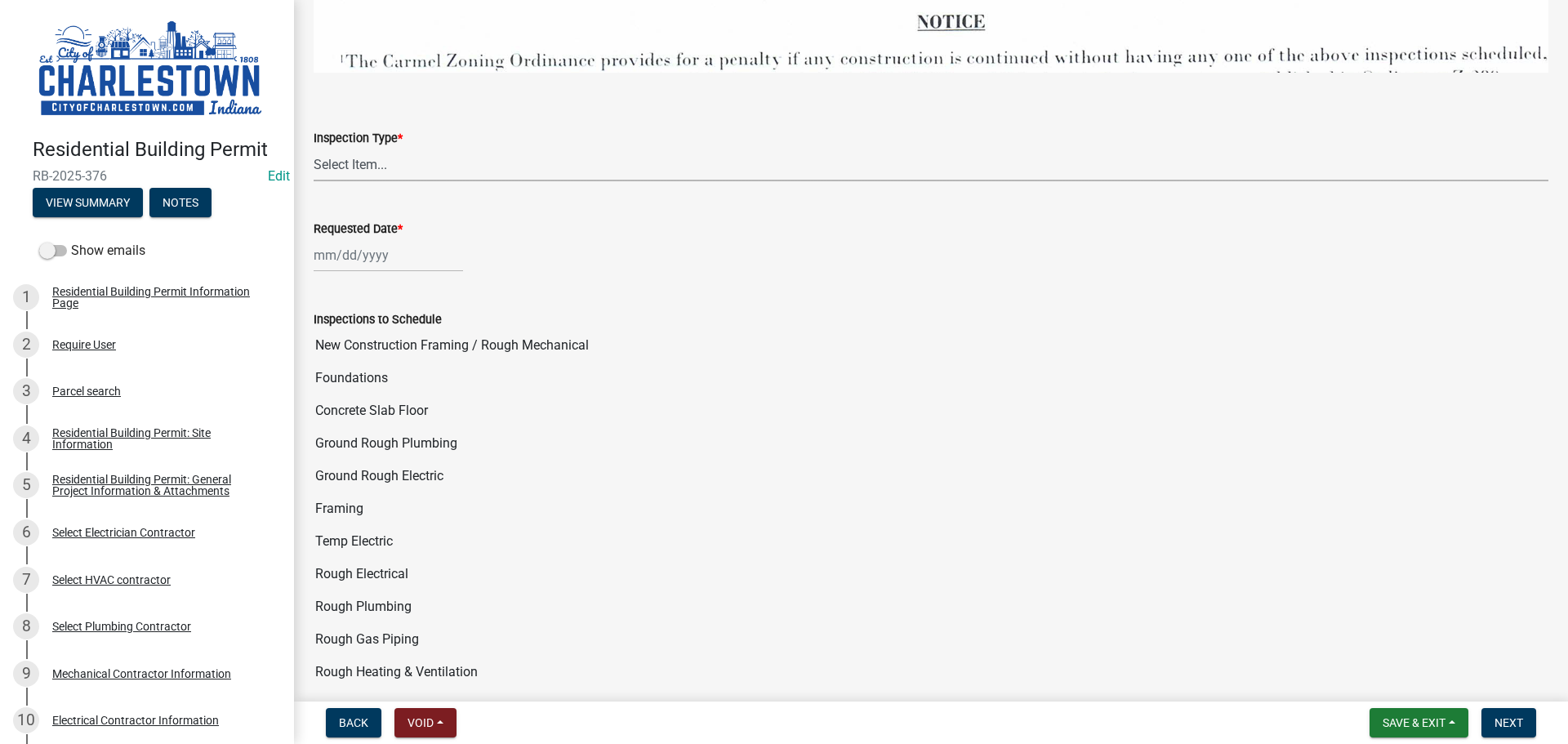
click at [362, 154] on select "Select Item... New Construction Framing / Rough Mechanical Foundations Concrete…" at bounding box center [931, 164] width 1235 height 34
click at [314, 148] on select "Select Item... New Construction Framing / Rough Mechanical Foundations Concrete…" at bounding box center [931, 164] width 1235 height 34
select select "18e7c4b3-438d-46af-8feb-0ae748388863"
click at [354, 249] on div at bounding box center [388, 255] width 149 height 34
select select "8"
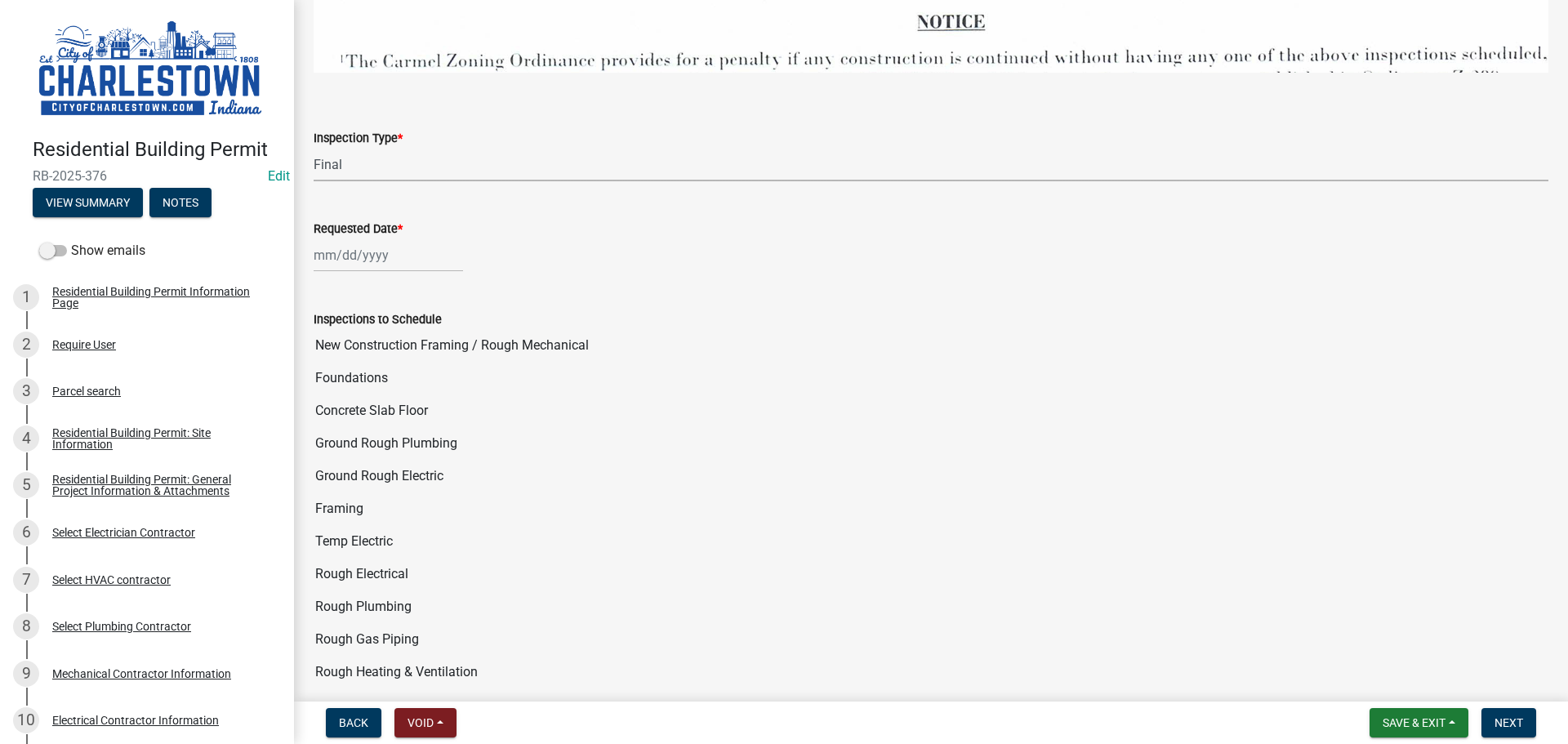
select select "2025"
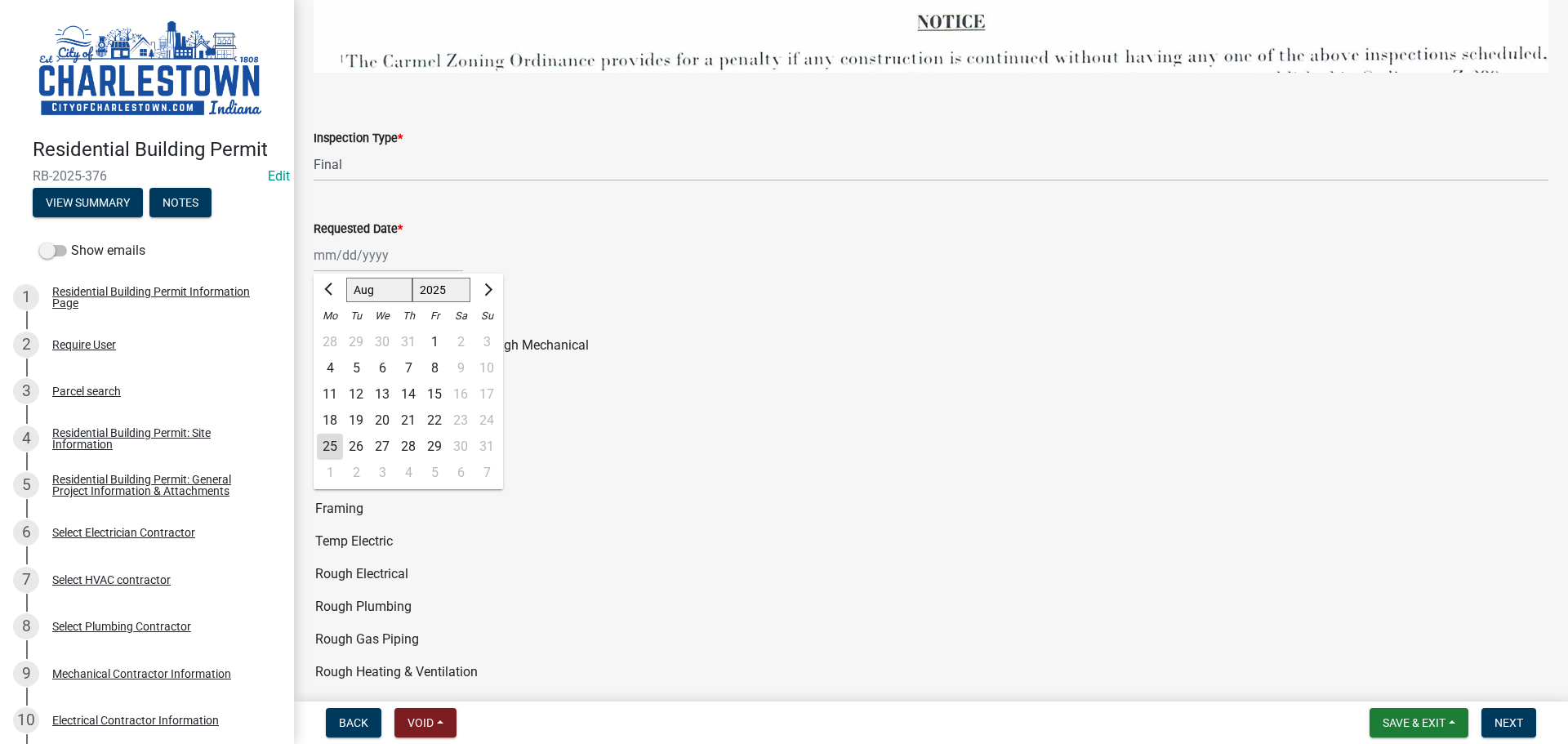
click at [329, 434] on div "25" at bounding box center [330, 447] width 27 height 27
type input "[DATE]"
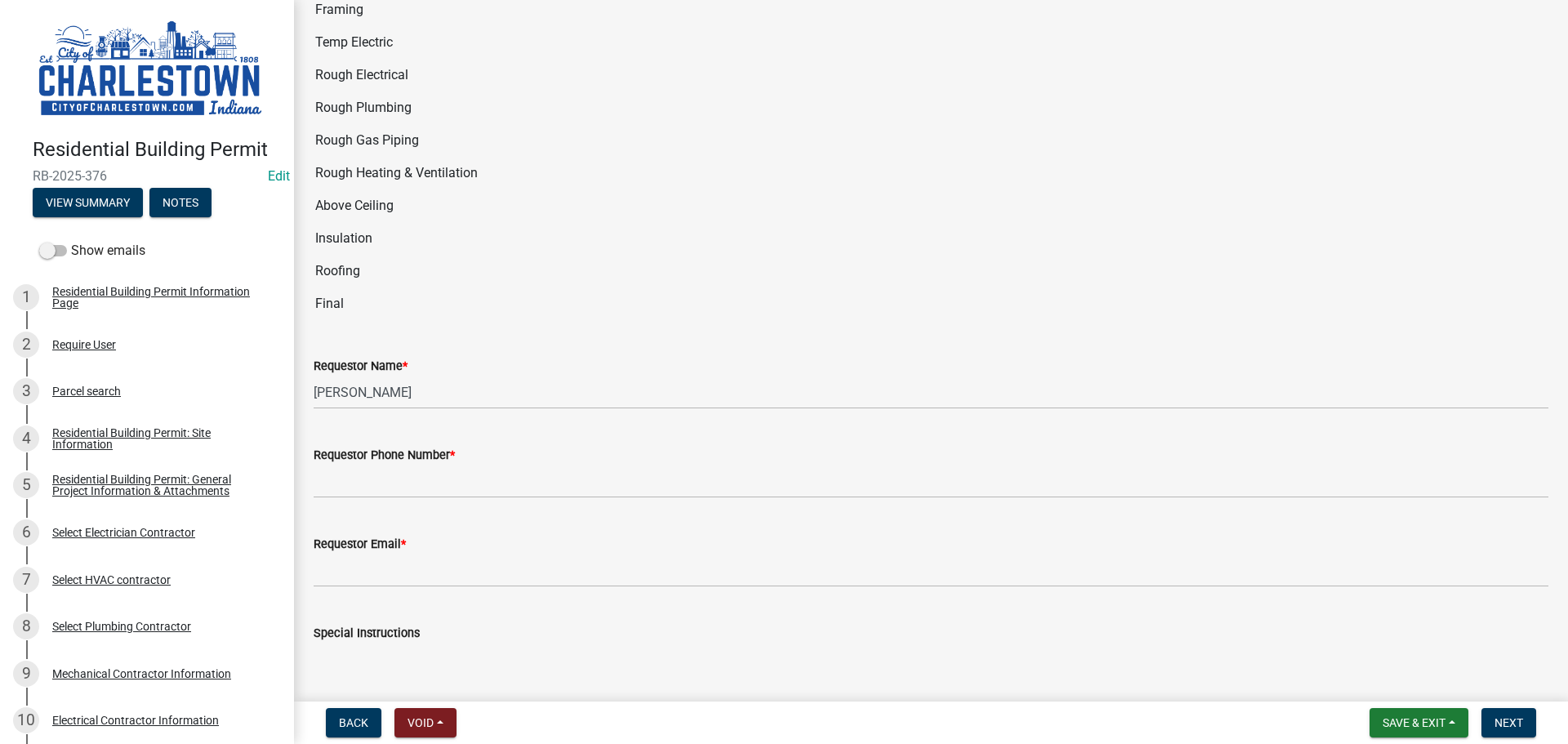
scroll to position [3203, 0]
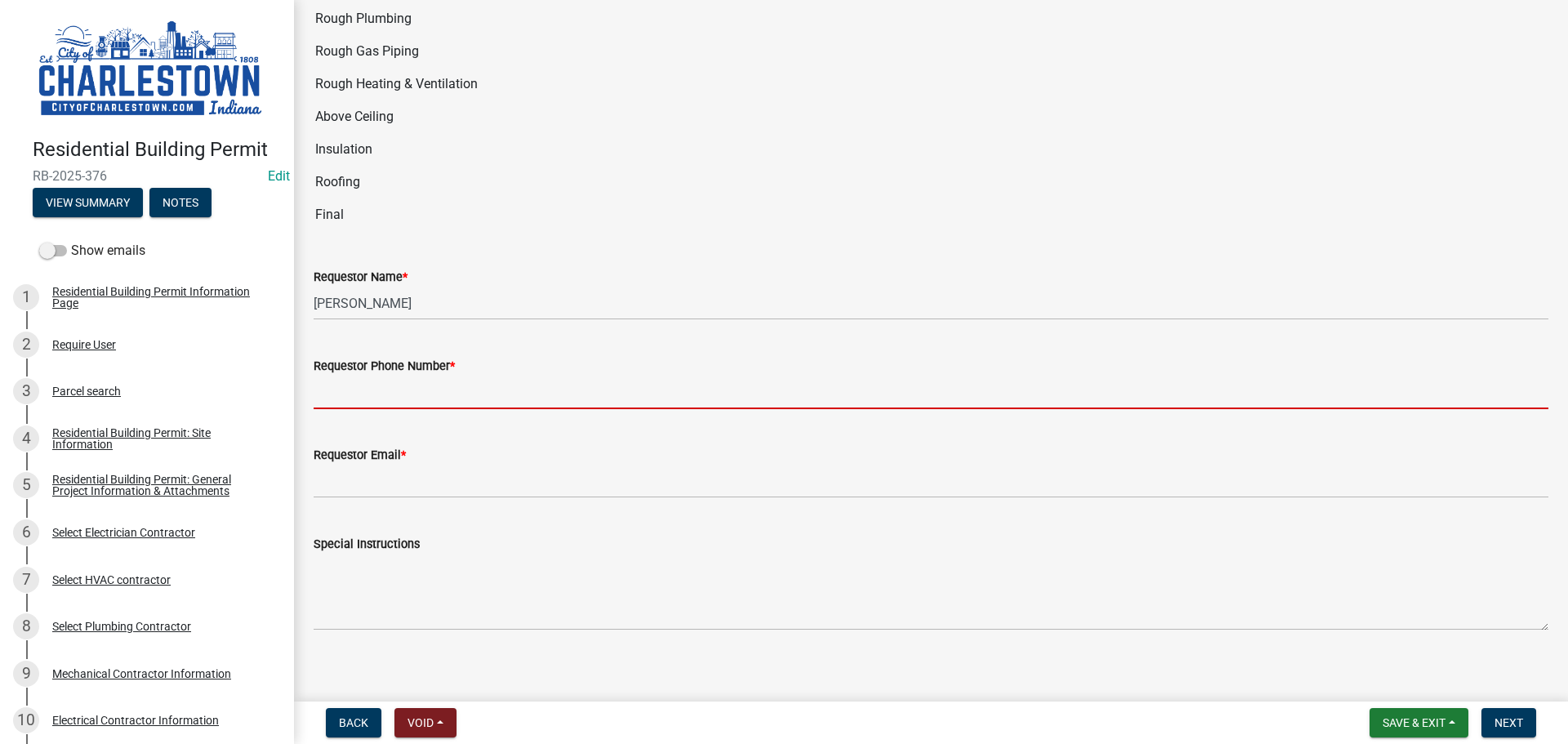
click at [386, 378] on input "Requestor Phone Number *" at bounding box center [931, 393] width 1235 height 34
type input "5025233650"
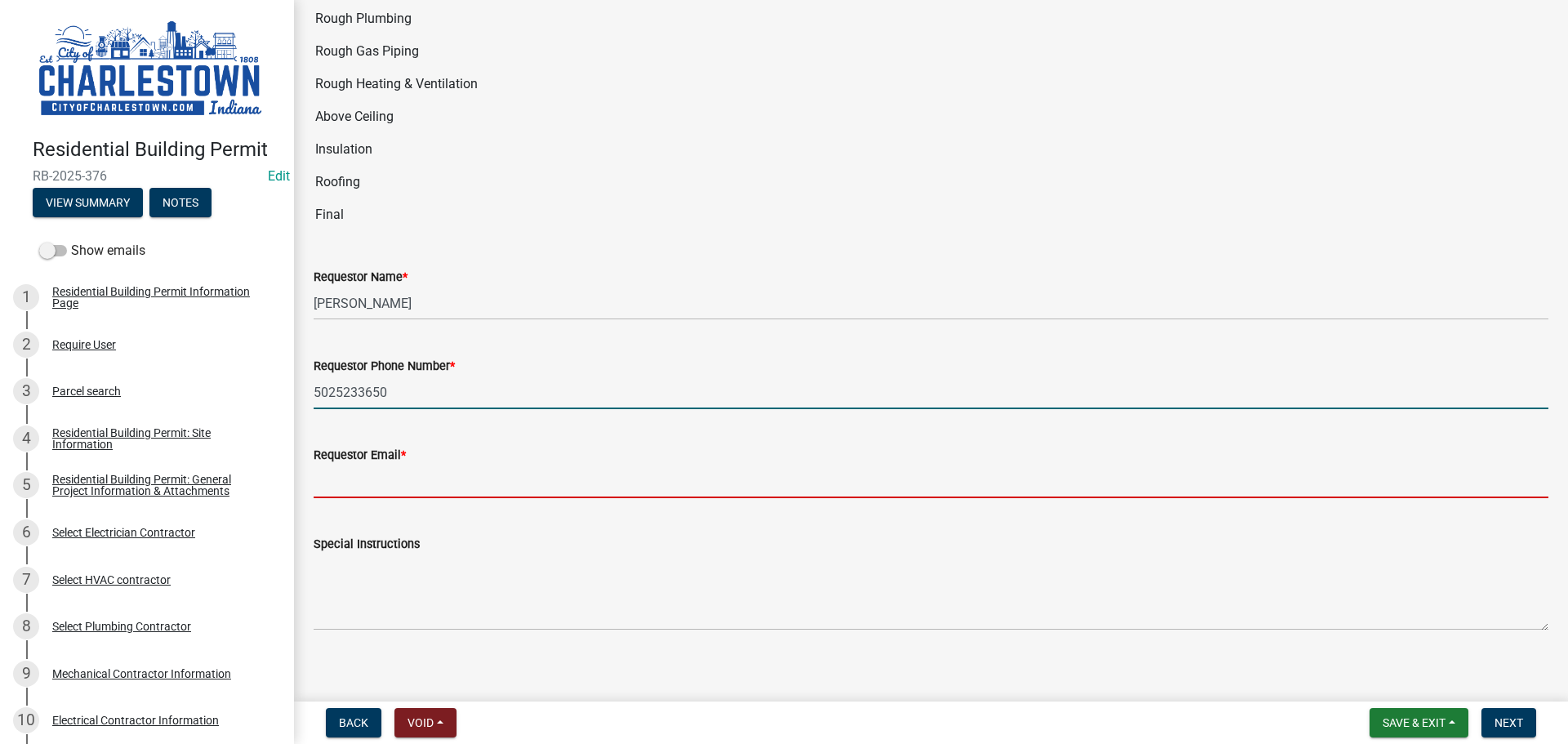
type input "[EMAIL_ADDRESS][DOMAIN_NAME]"
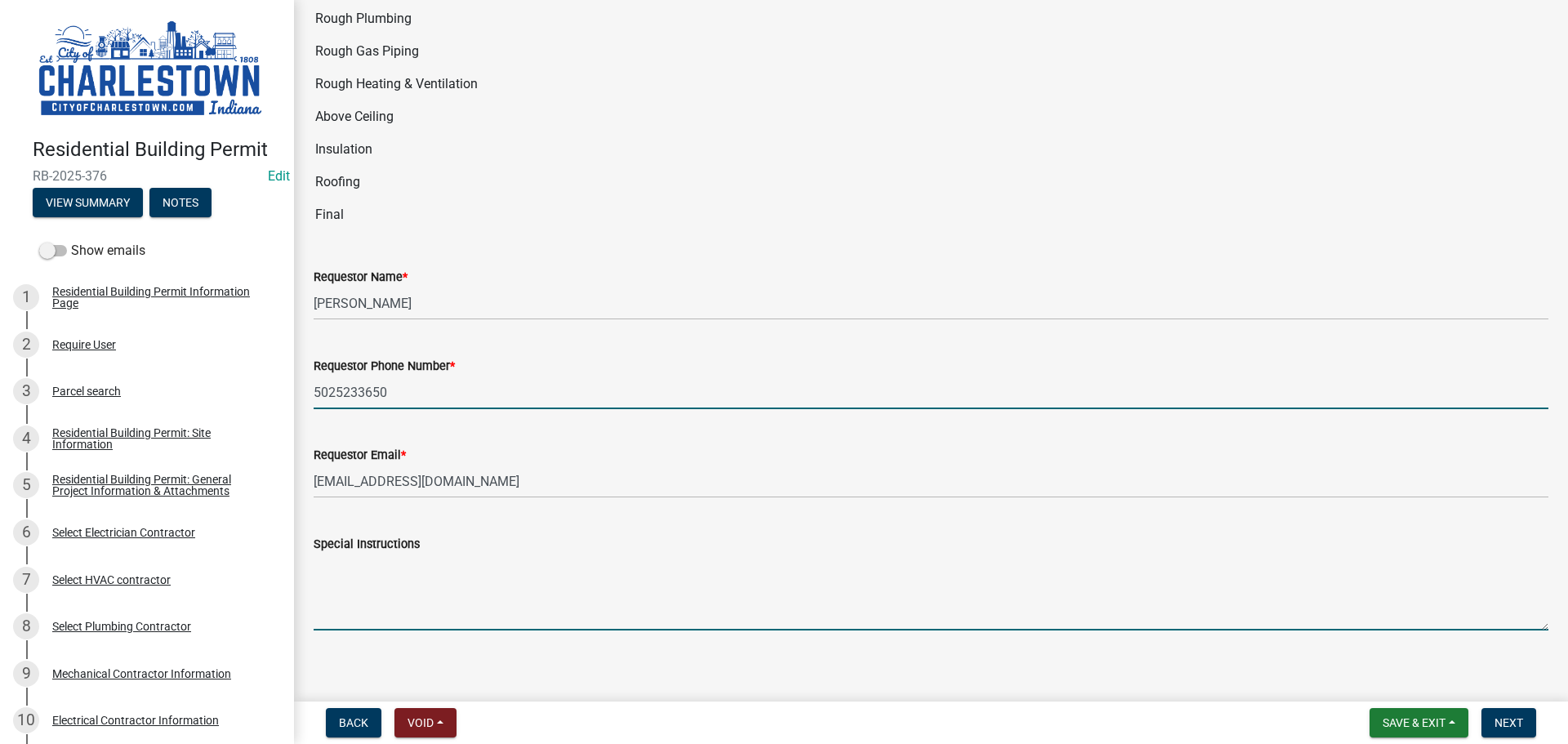
click at [422, 566] on textarea "Special Instructions" at bounding box center [931, 593] width 1235 height 77
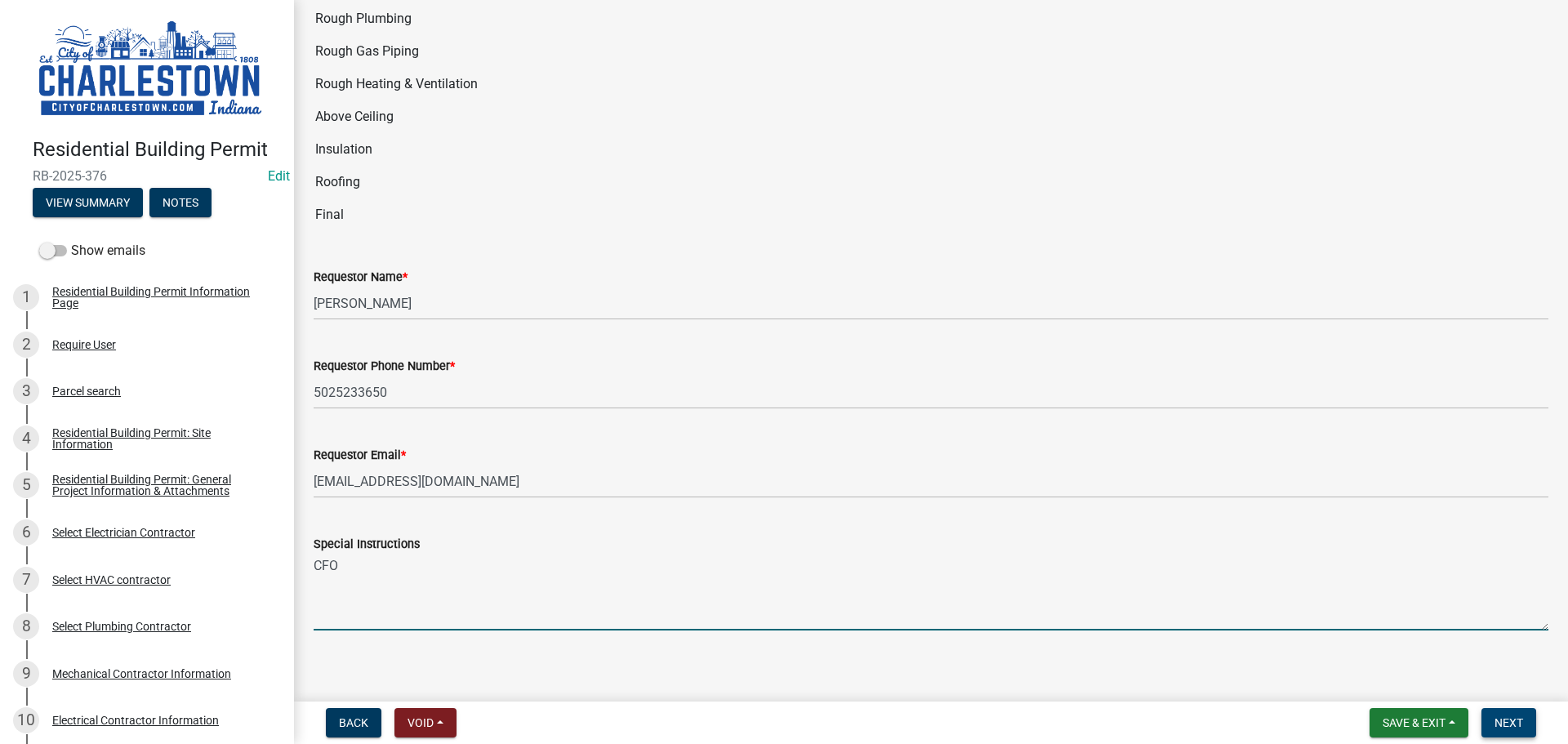
type textarea "CFO"
click at [1501, 717] on span "Next" at bounding box center [1508, 723] width 28 height 13
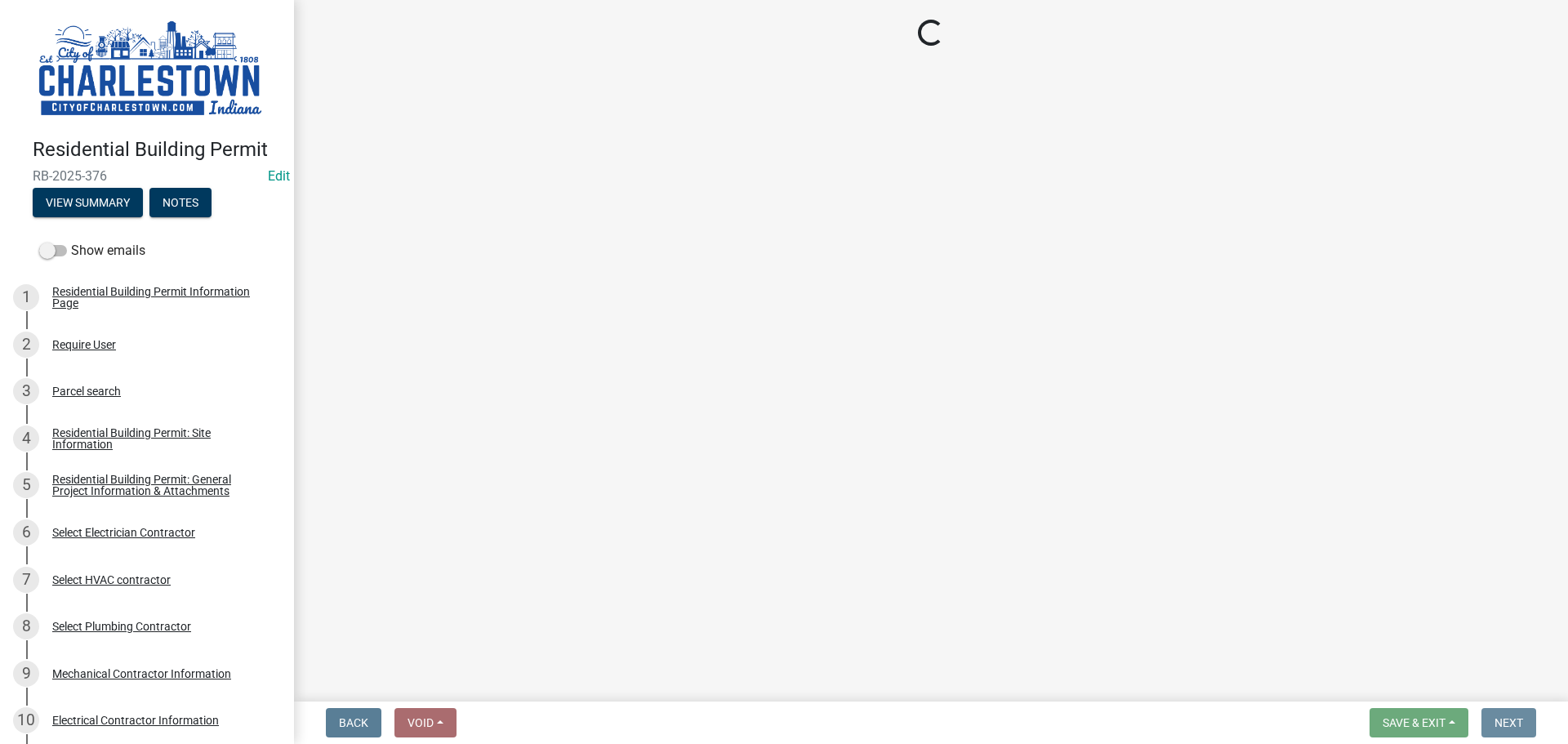
scroll to position [0, 0]
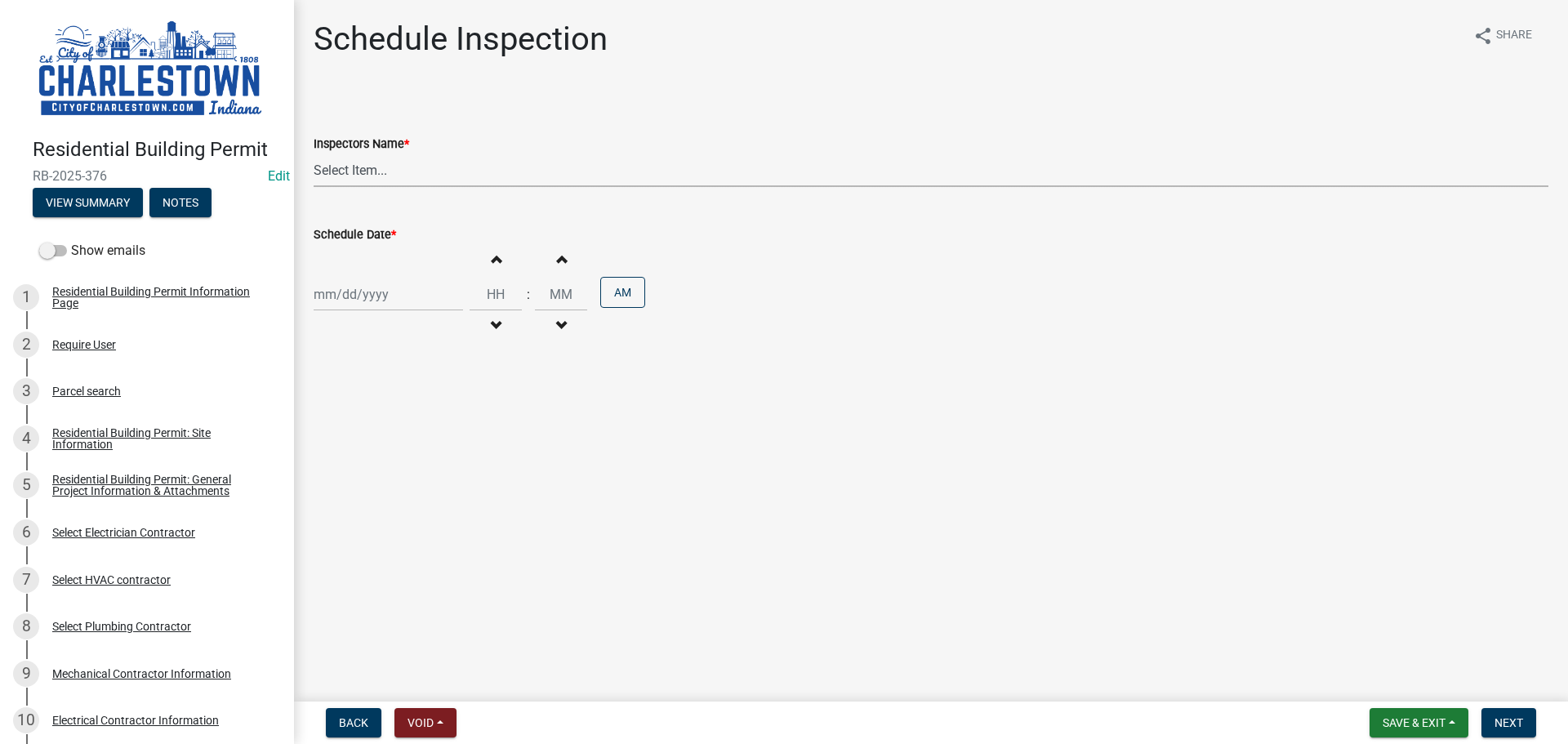
click at [368, 174] on select "Select Item... hannahpierson (Hannah Pierson) TJackson (Tony Jackson) Tpurcell …" at bounding box center [931, 170] width 1235 height 34
select select "63e5a778-15f7-4a13-aba2-a6e5541a0fb3"
click at [314, 153] on select "Select Item... hannahpierson (Hannah Pierson) TJackson (Tony Jackson) Tpurcell …" at bounding box center [931, 170] width 1235 height 34
select select "8"
select select "2025"
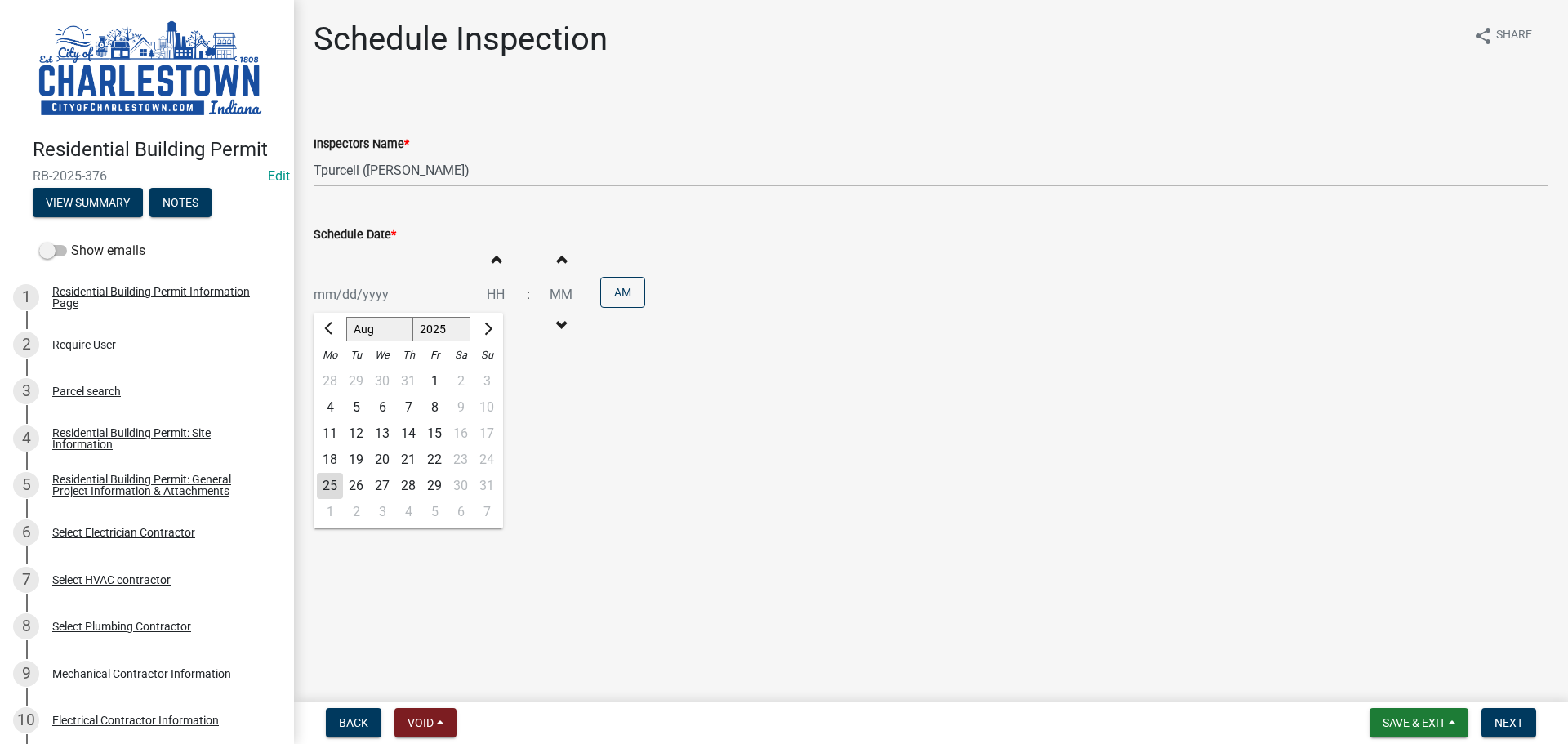
click at [362, 302] on div "Jan Feb Mar Apr May Jun Jul Aug Sep Oct Nov Dec 1525 1526 1527 1528 1529 1530 1…" at bounding box center [388, 294] width 149 height 34
click at [336, 491] on div "25" at bounding box center [330, 486] width 27 height 27
type input "[DATE]"
click at [1524, 725] on button "Next" at bounding box center [1509, 723] width 55 height 29
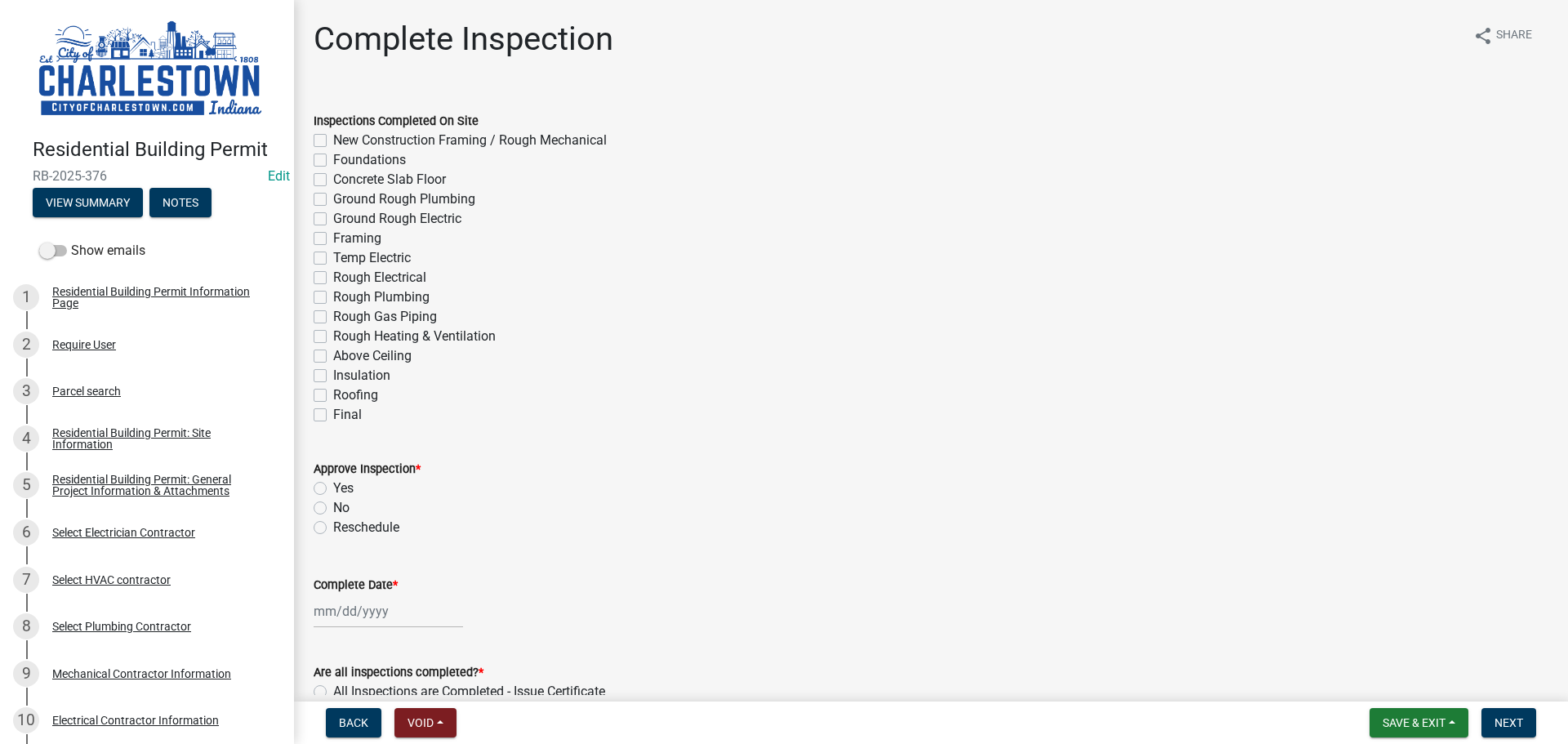
click at [333, 415] on label "Final" at bounding box center [347, 415] width 28 height 19
click at [333, 415] on input "Final" at bounding box center [338, 411] width 11 height 11
checkbox input "true"
checkbox input "false"
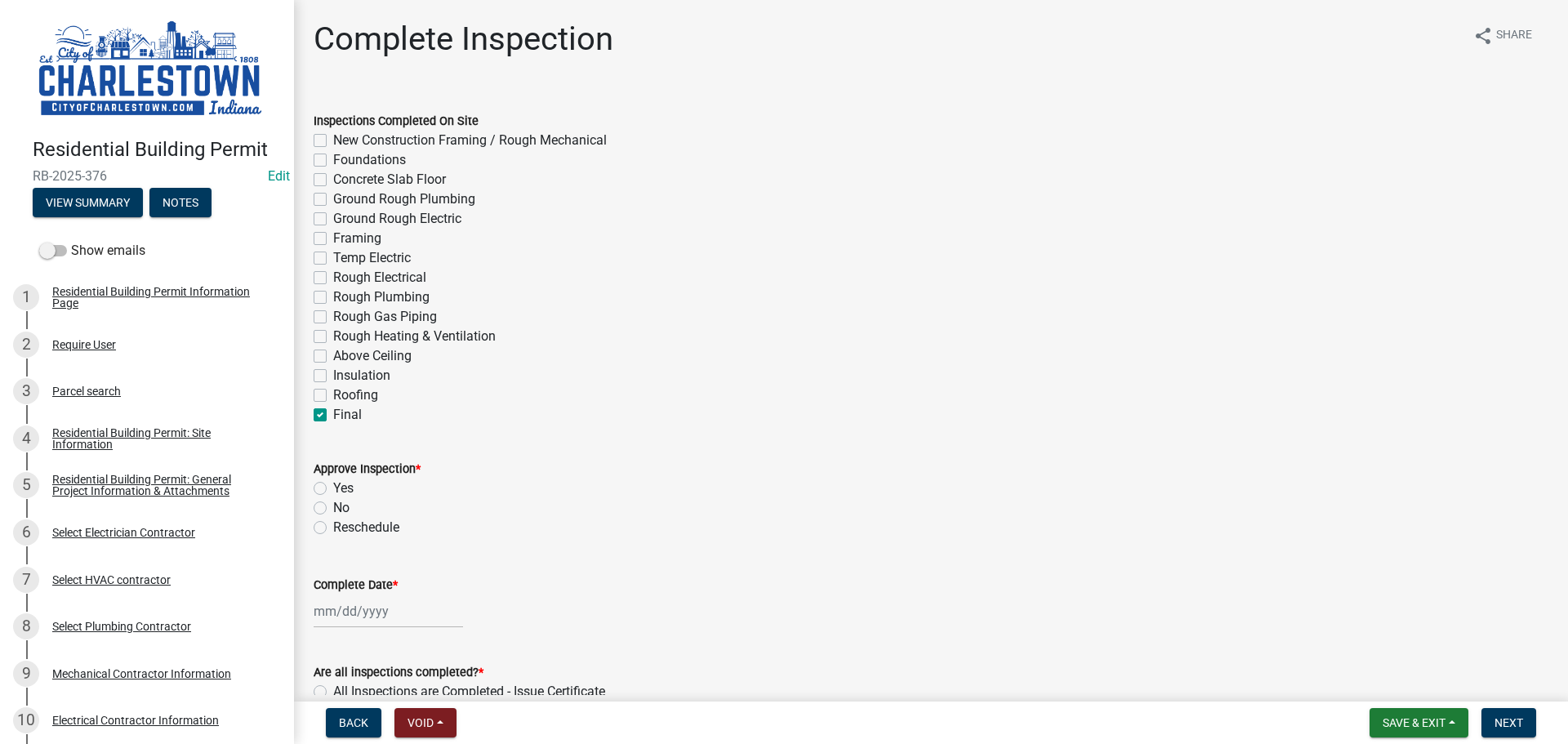
checkbox input "false"
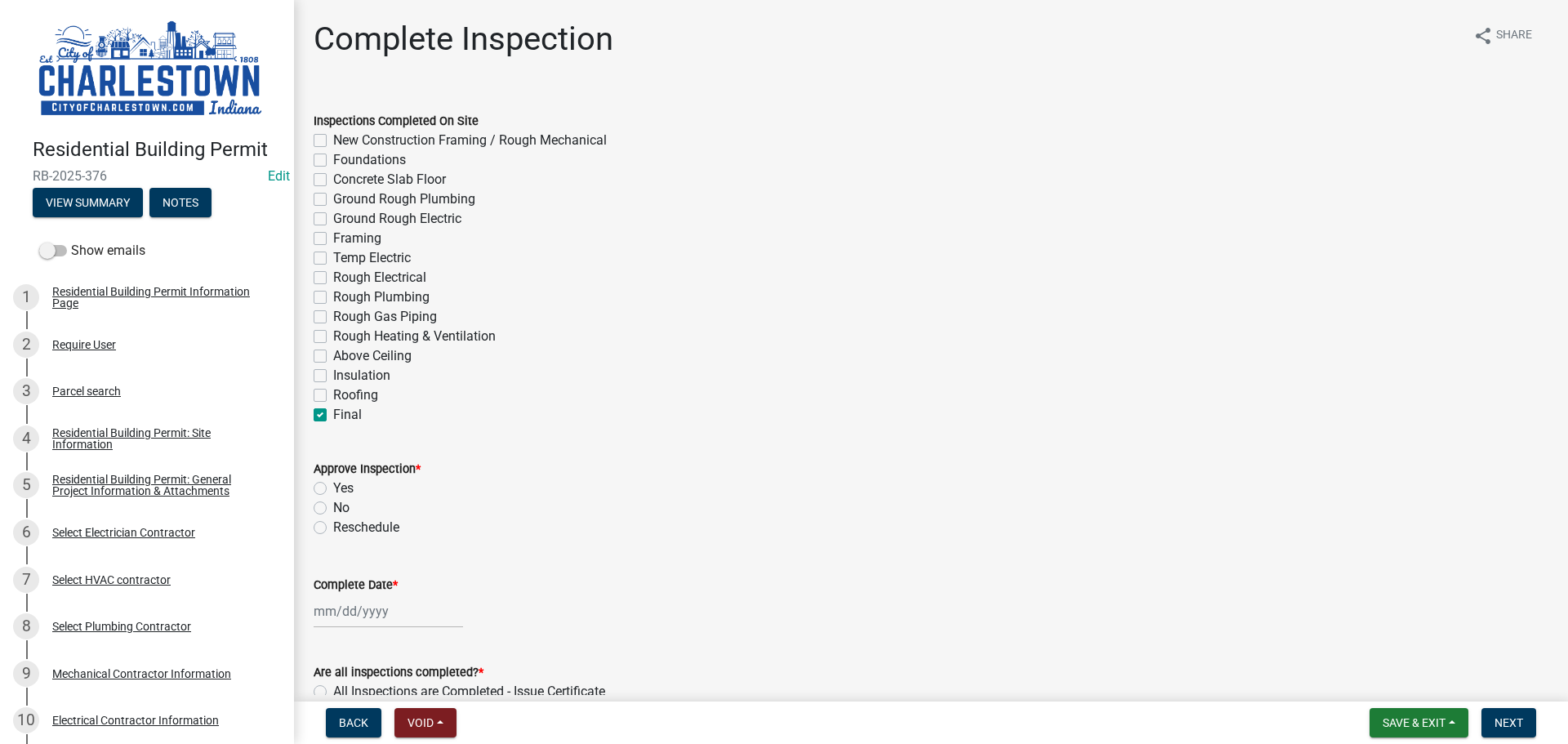
checkbox input "false"
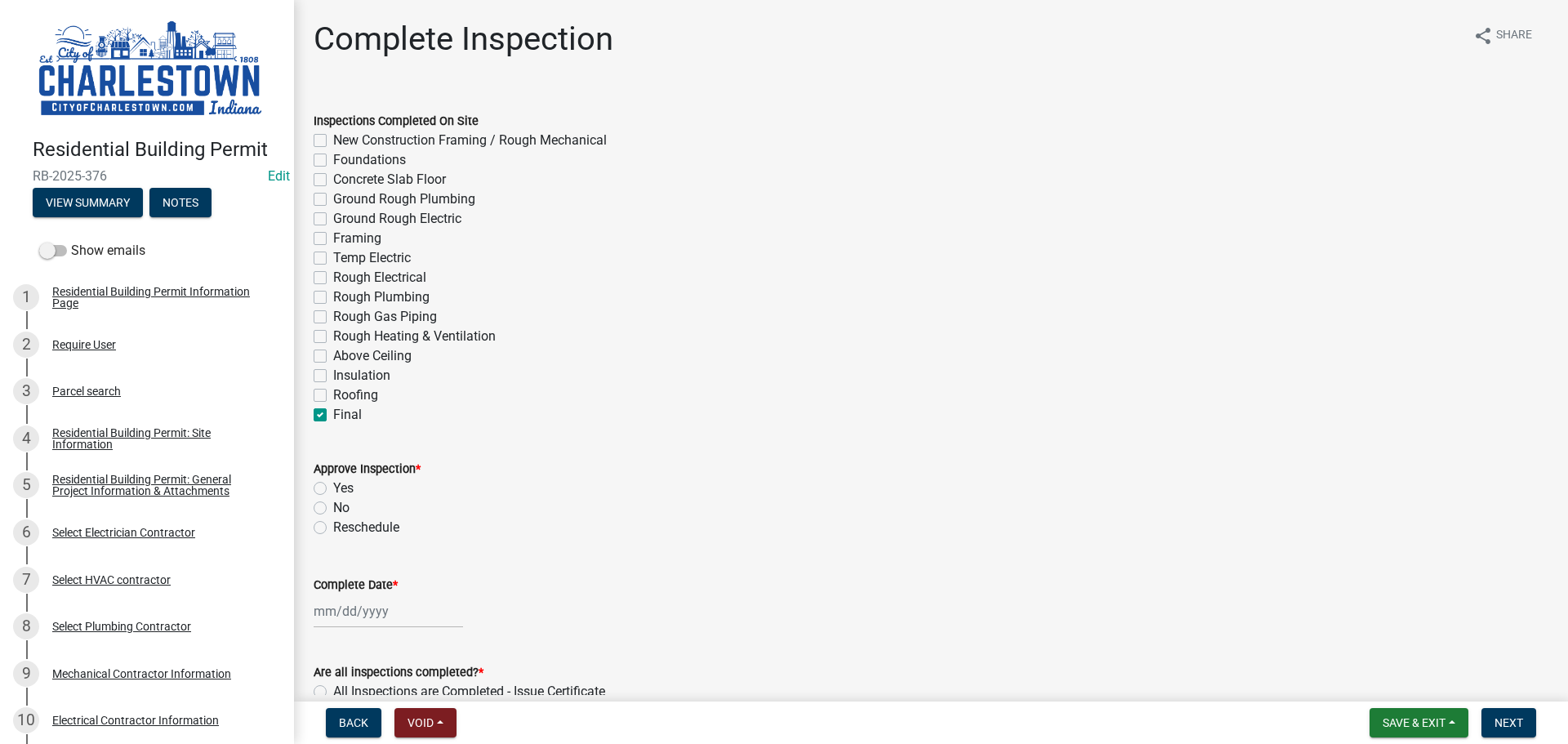
checkbox input "false"
checkbox input "true"
click at [333, 490] on label "Yes" at bounding box center [343, 488] width 20 height 19
click at [333, 490] on input "Yes" at bounding box center [338, 484] width 11 height 11
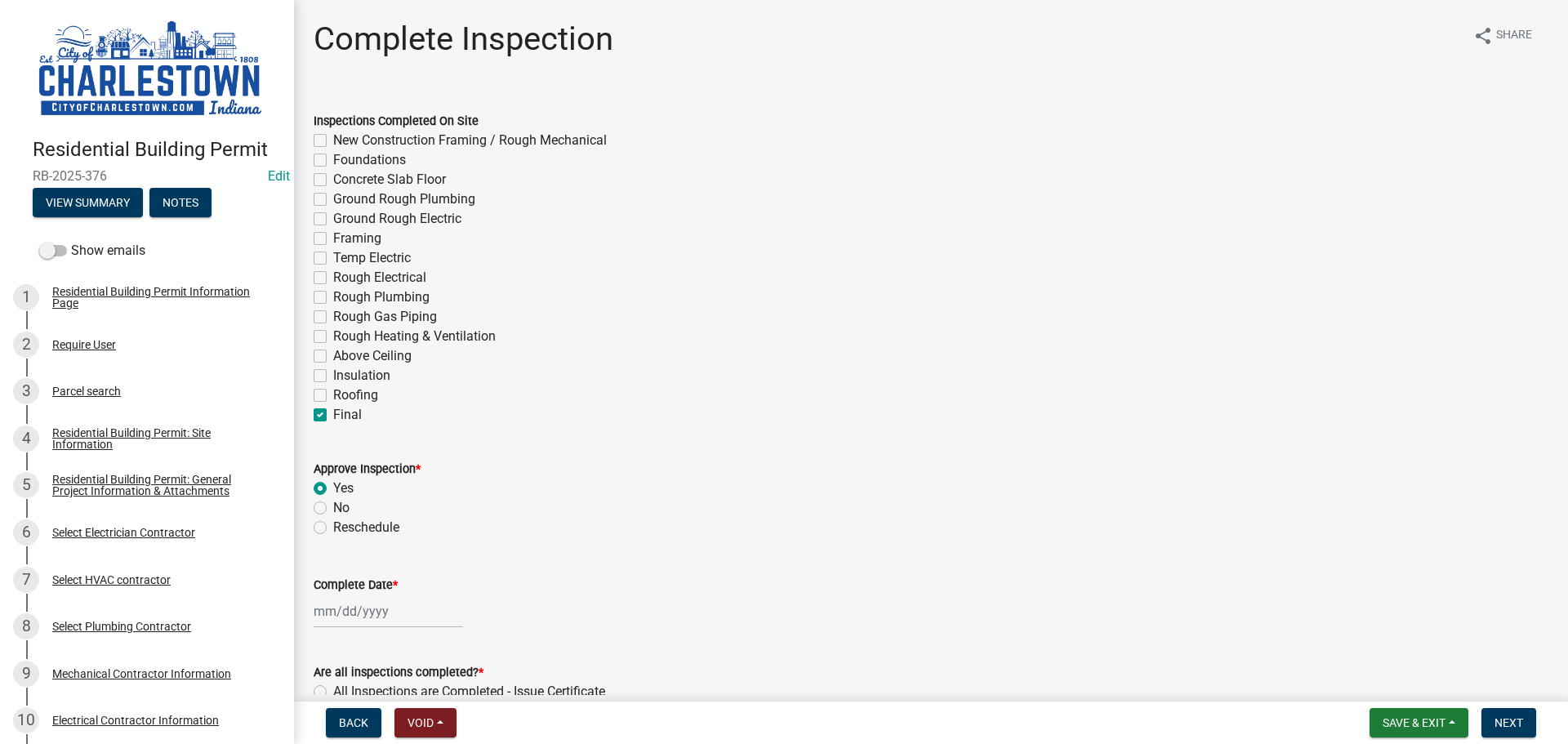
radio input "true"
click at [350, 606] on div at bounding box center [388, 611] width 149 height 34
select select "8"
select select "2025"
click at [327, 546] on div "25" at bounding box center [330, 550] width 27 height 27
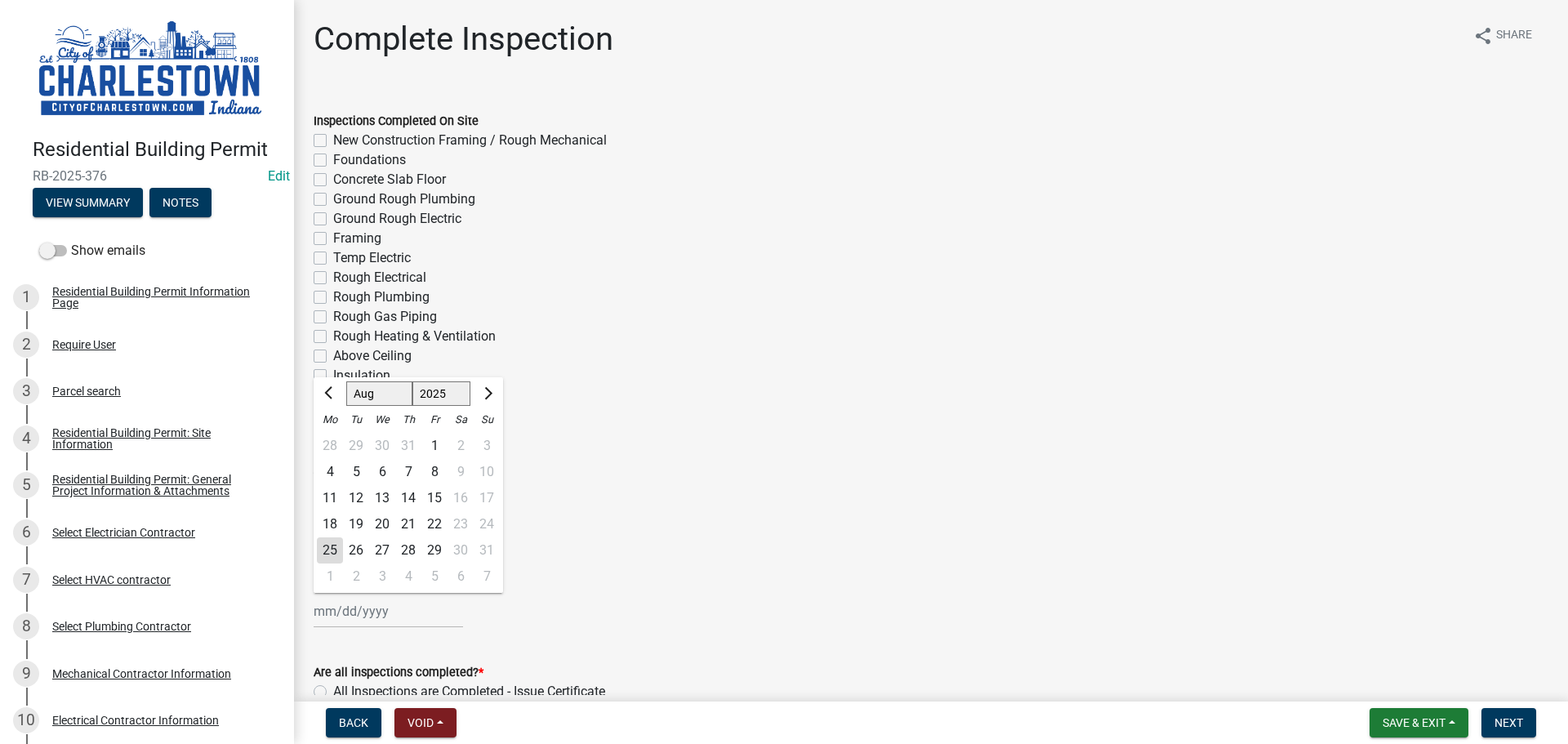
type input "[DATE]"
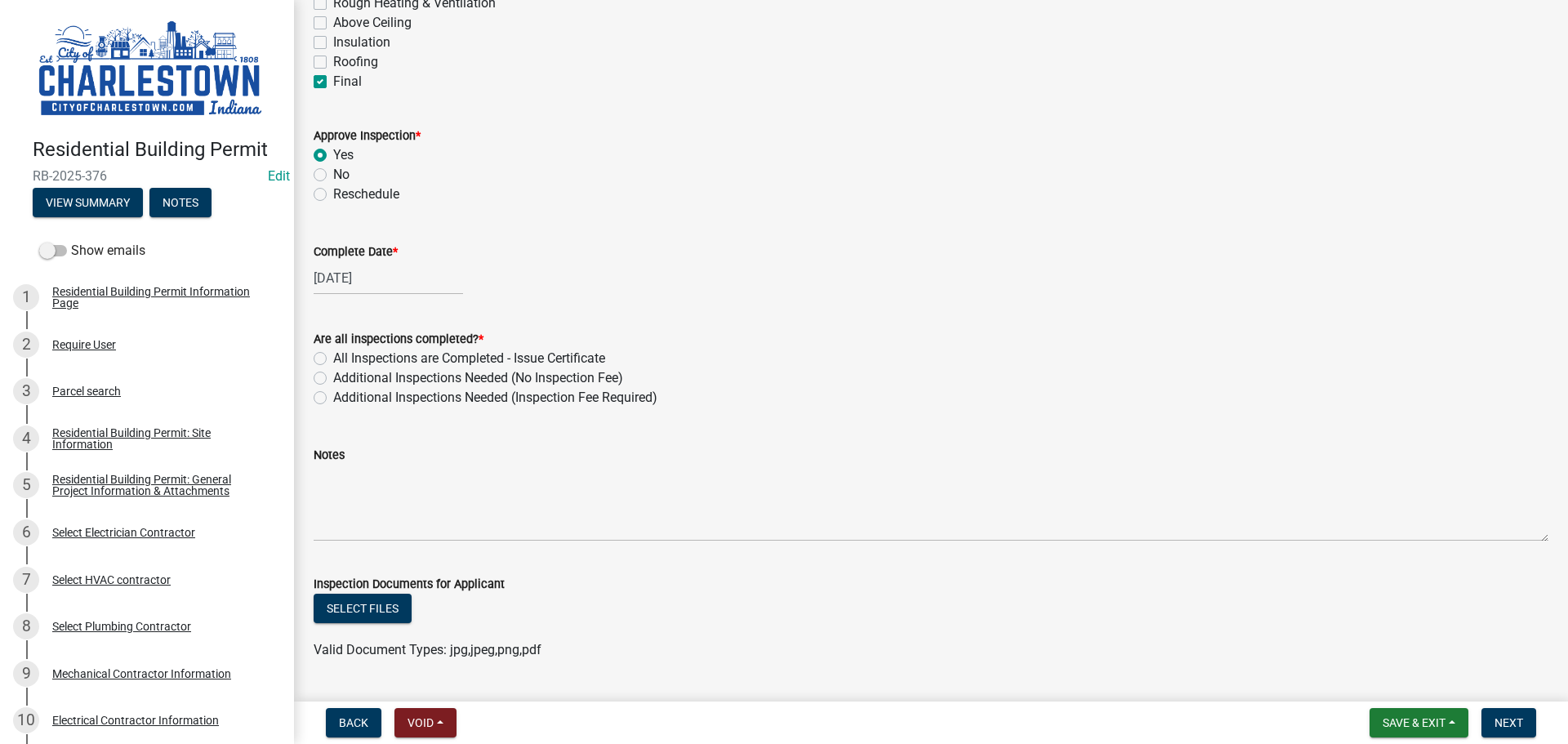
scroll to position [408, 0]
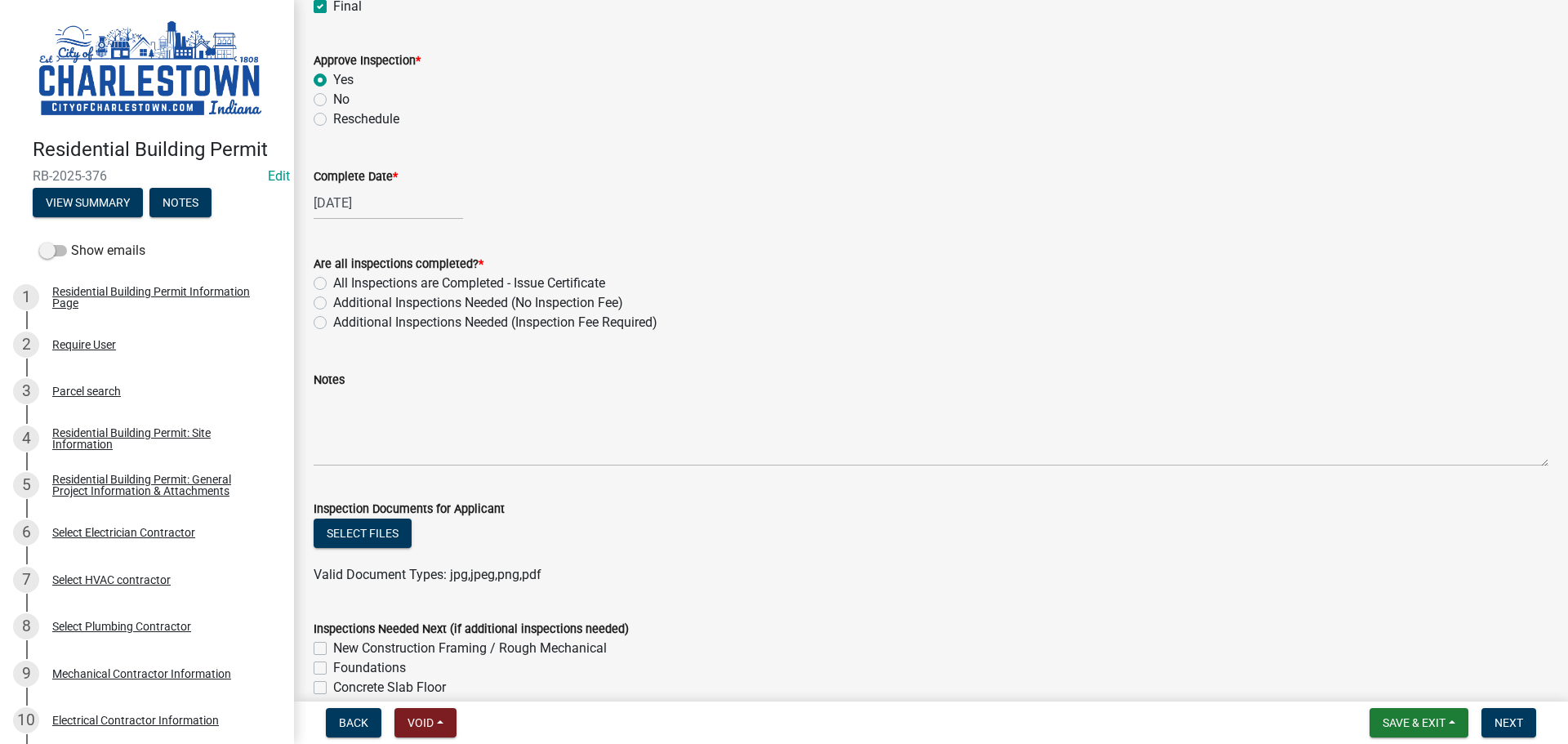
click at [333, 281] on label "All Inspections are Completed - Issue Certificate" at bounding box center [469, 283] width 272 height 19
click at [333, 281] on input "All Inspections are Completed - Issue Certificate" at bounding box center [338, 279] width 11 height 11
radio input "true"
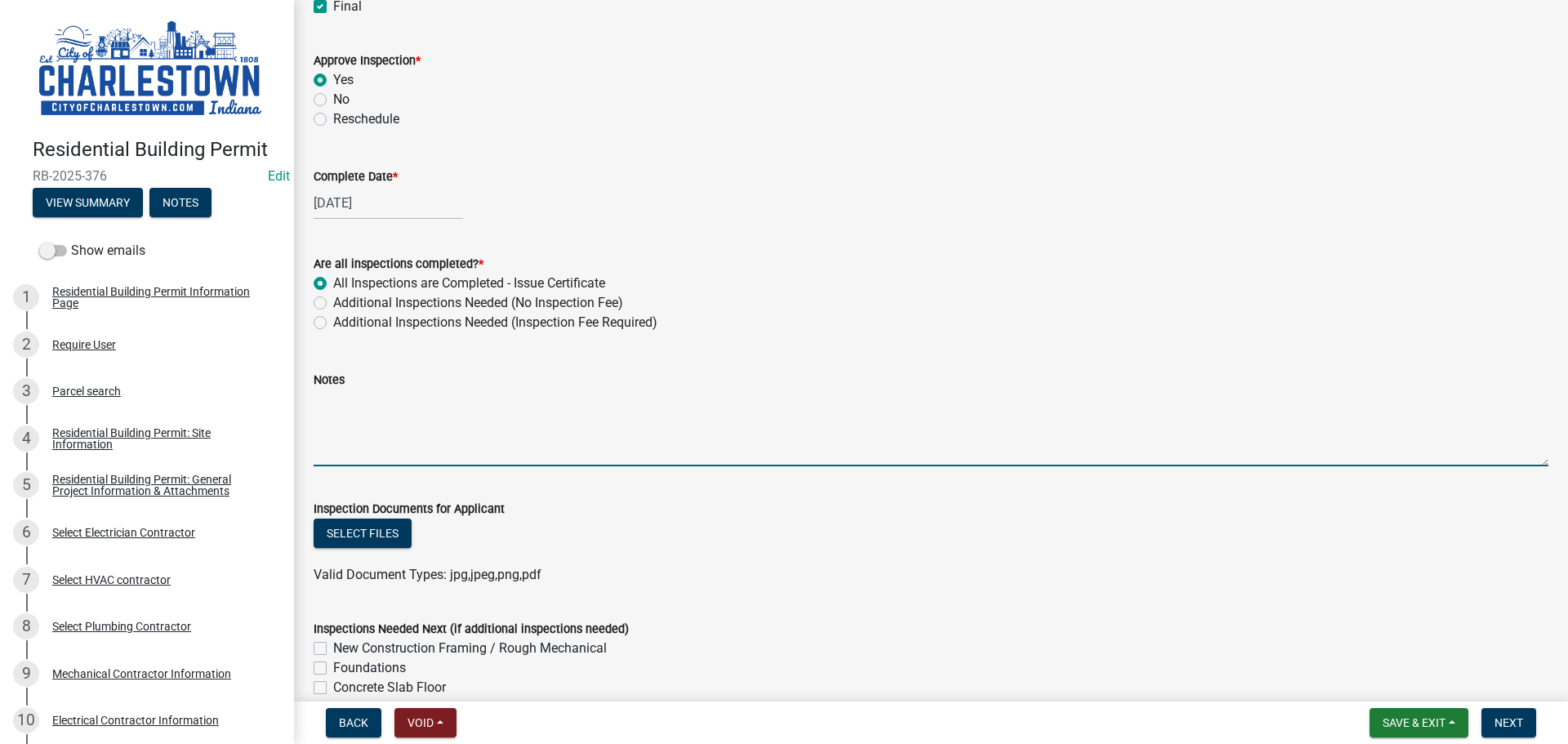
click at [363, 413] on textarea "Notes" at bounding box center [931, 428] width 1235 height 77
type textarea "pass"
click at [345, 535] on button "Select files" at bounding box center [362, 534] width 98 height 29
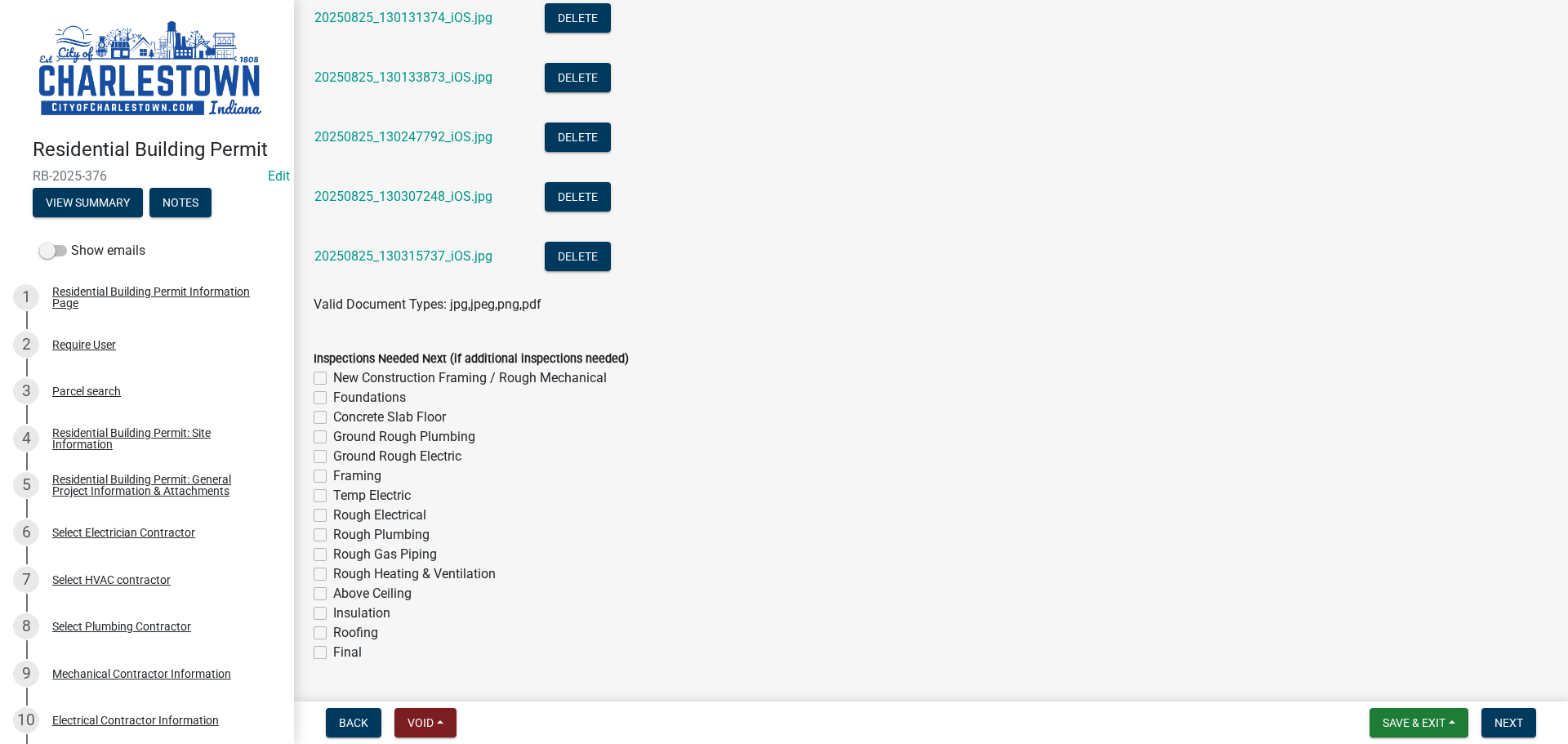
scroll to position [1368, 0]
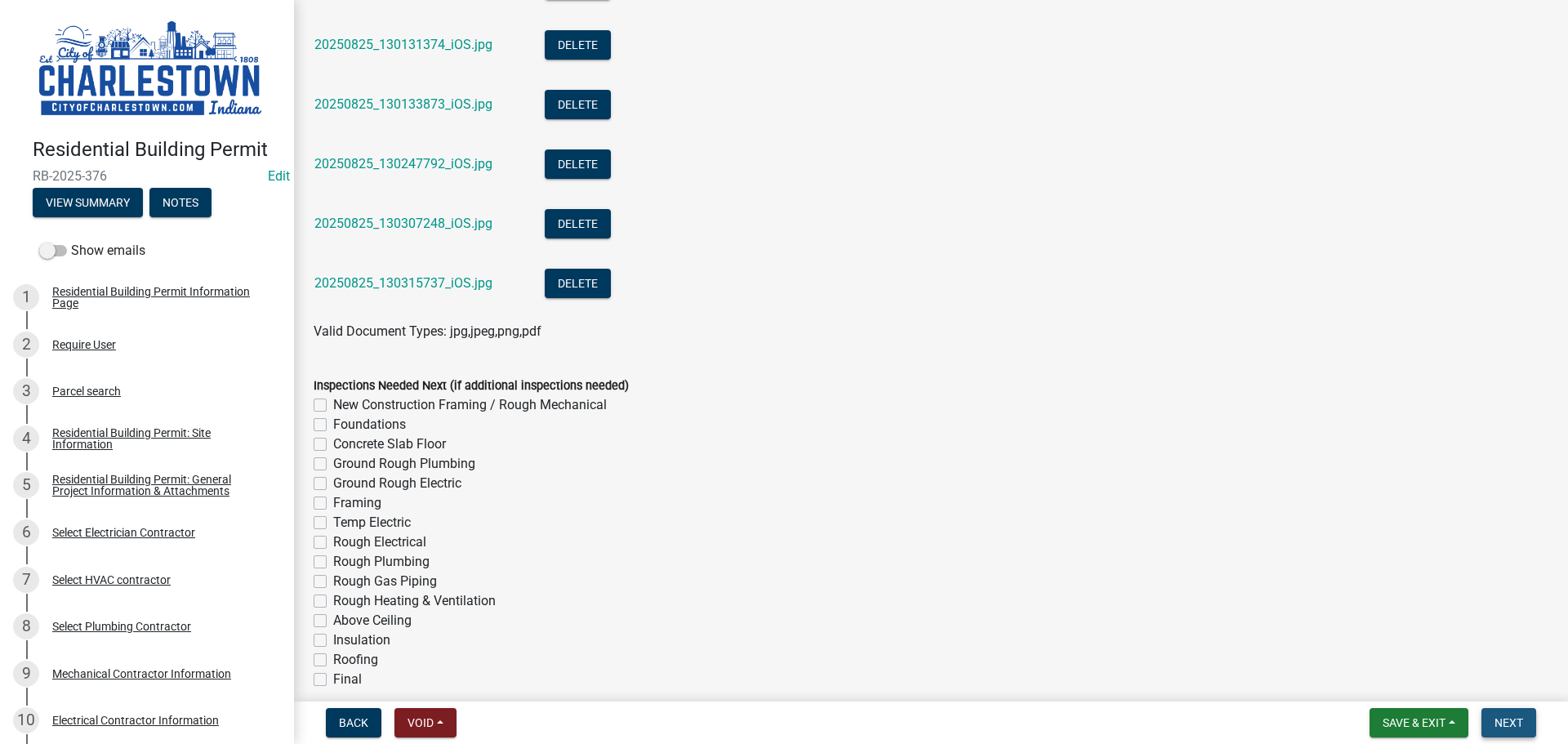
click at [1503, 718] on span "Next" at bounding box center [1508, 723] width 28 height 13
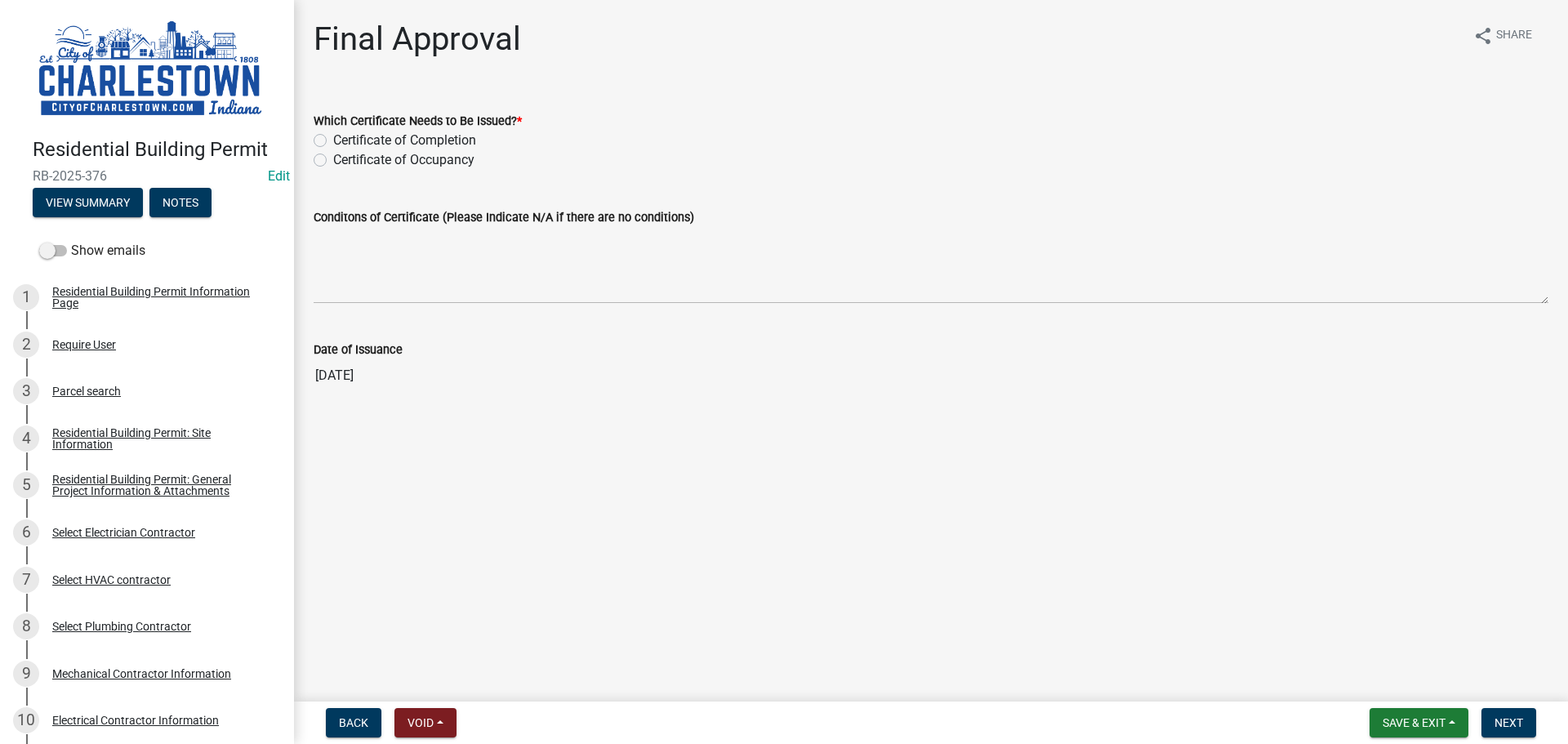
click at [333, 162] on label "Certificate of Occupancy" at bounding box center [403, 160] width 141 height 19
click at [333, 161] on input "Certificate of Occupancy" at bounding box center [338, 156] width 11 height 11
radio input "true"
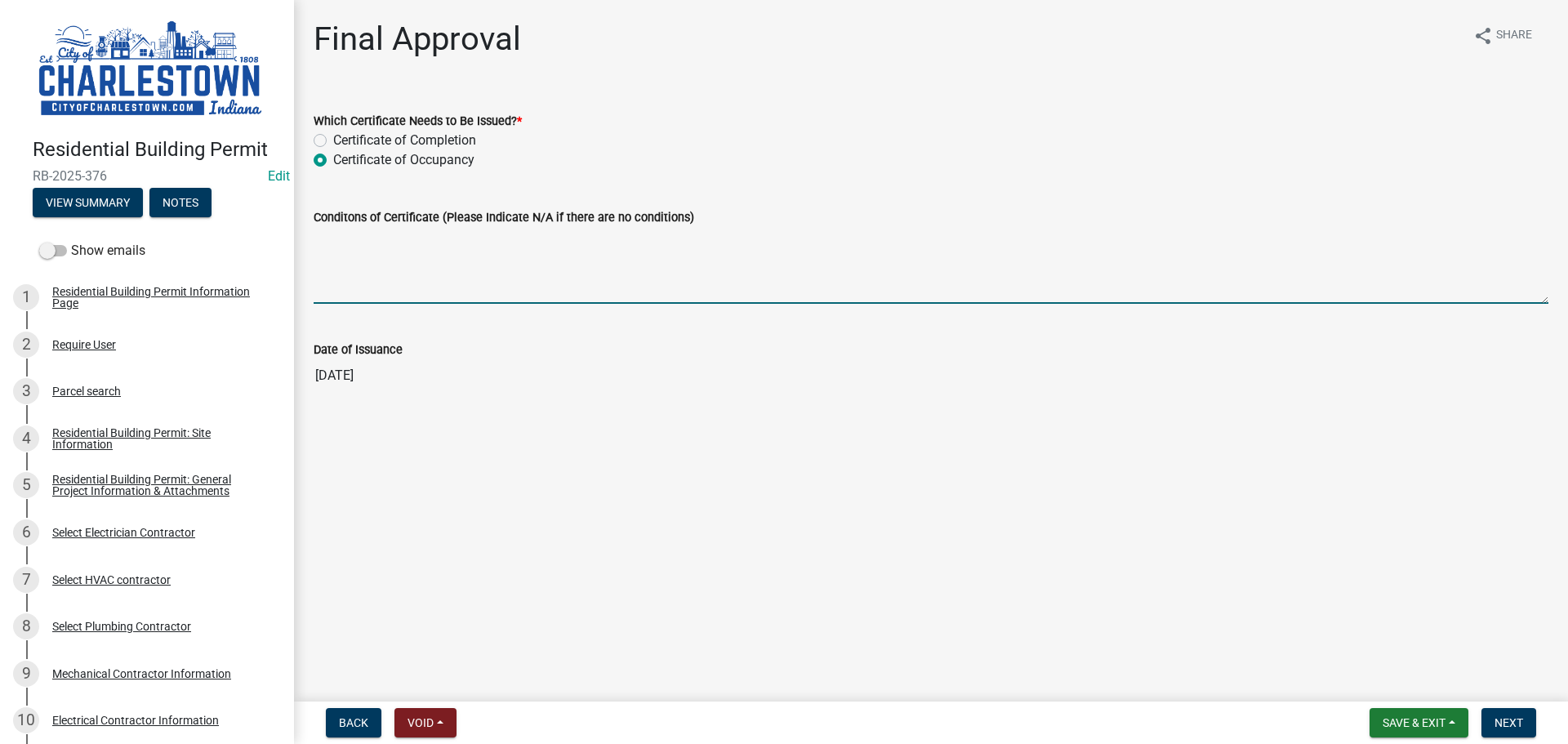
click at [401, 236] on textarea "Conditons of Certificate (Please Indicate N/A if there are no conditions)" at bounding box center [931, 266] width 1235 height 77
type textarea "s"
click at [385, 247] on textarea "Splash Gaurds" at bounding box center [931, 266] width 1235 height 77
click at [389, 244] on textarea "Splash Gaurds" at bounding box center [931, 266] width 1235 height 77
type textarea "Splash Guards for down spouts N/A"
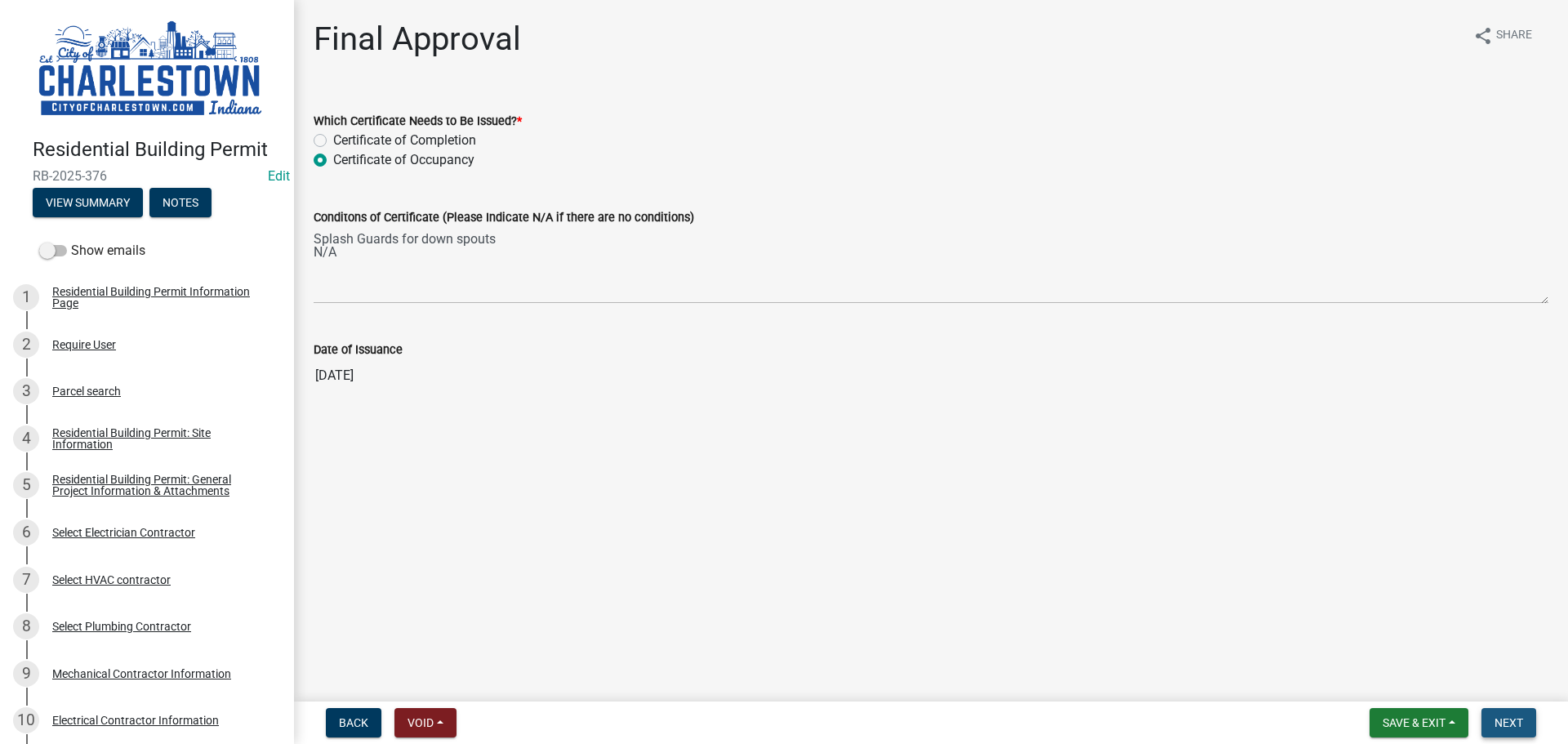
click at [1507, 724] on span "Next" at bounding box center [1508, 723] width 28 height 13
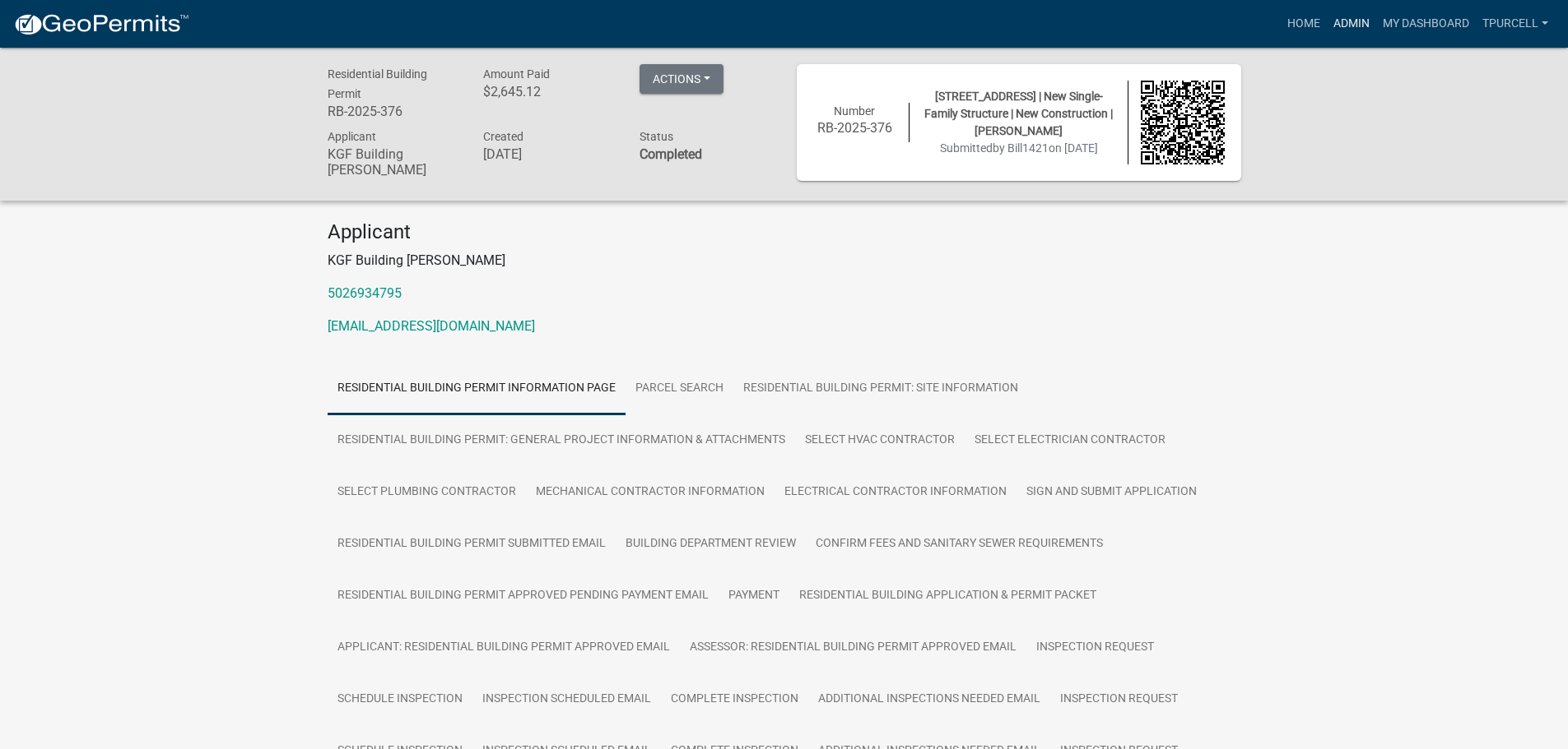
click at [1353, 20] on link "Admin" at bounding box center [1351, 24] width 49 height 31
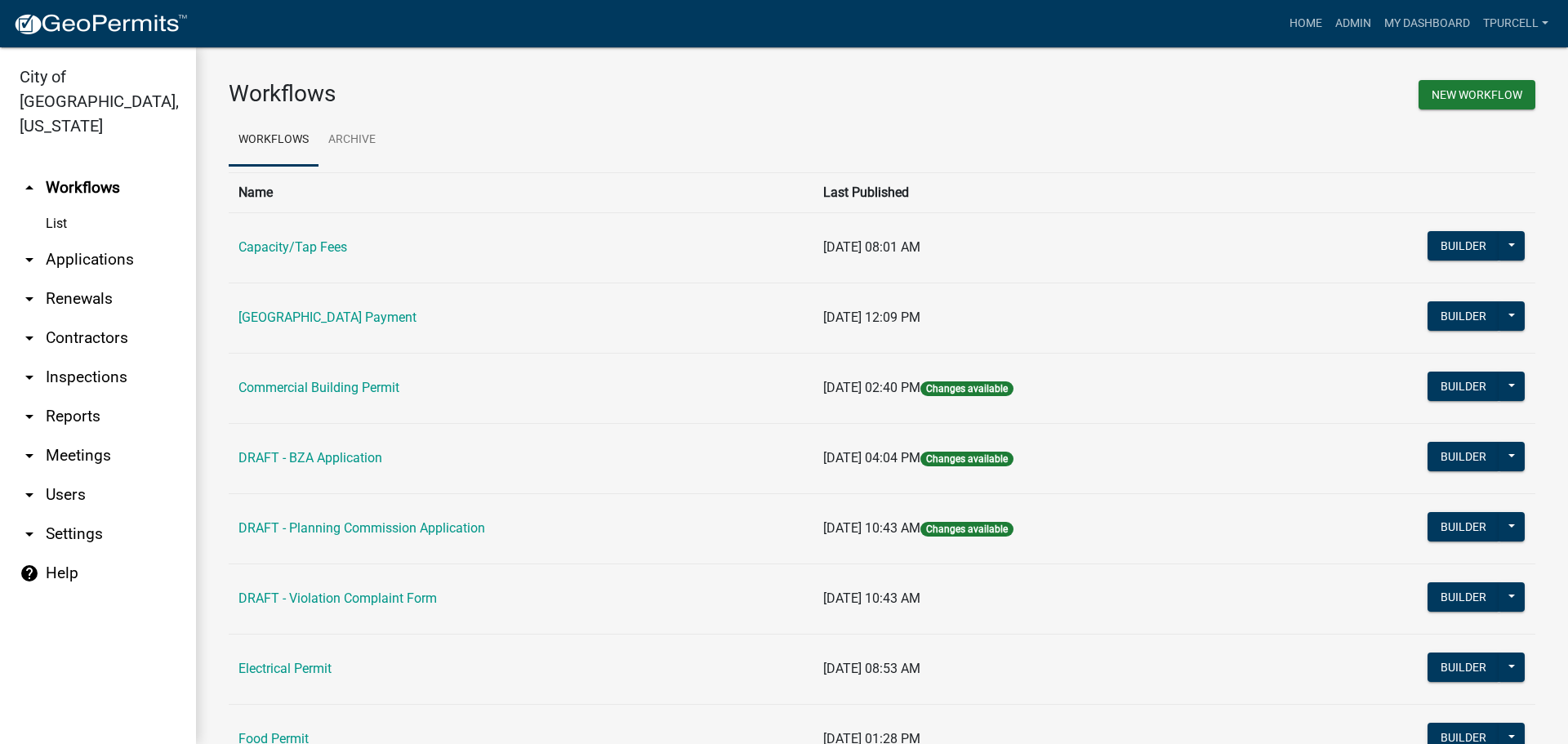
click at [105, 240] on link "arrow_drop_down Applications" at bounding box center [98, 260] width 196 height 39
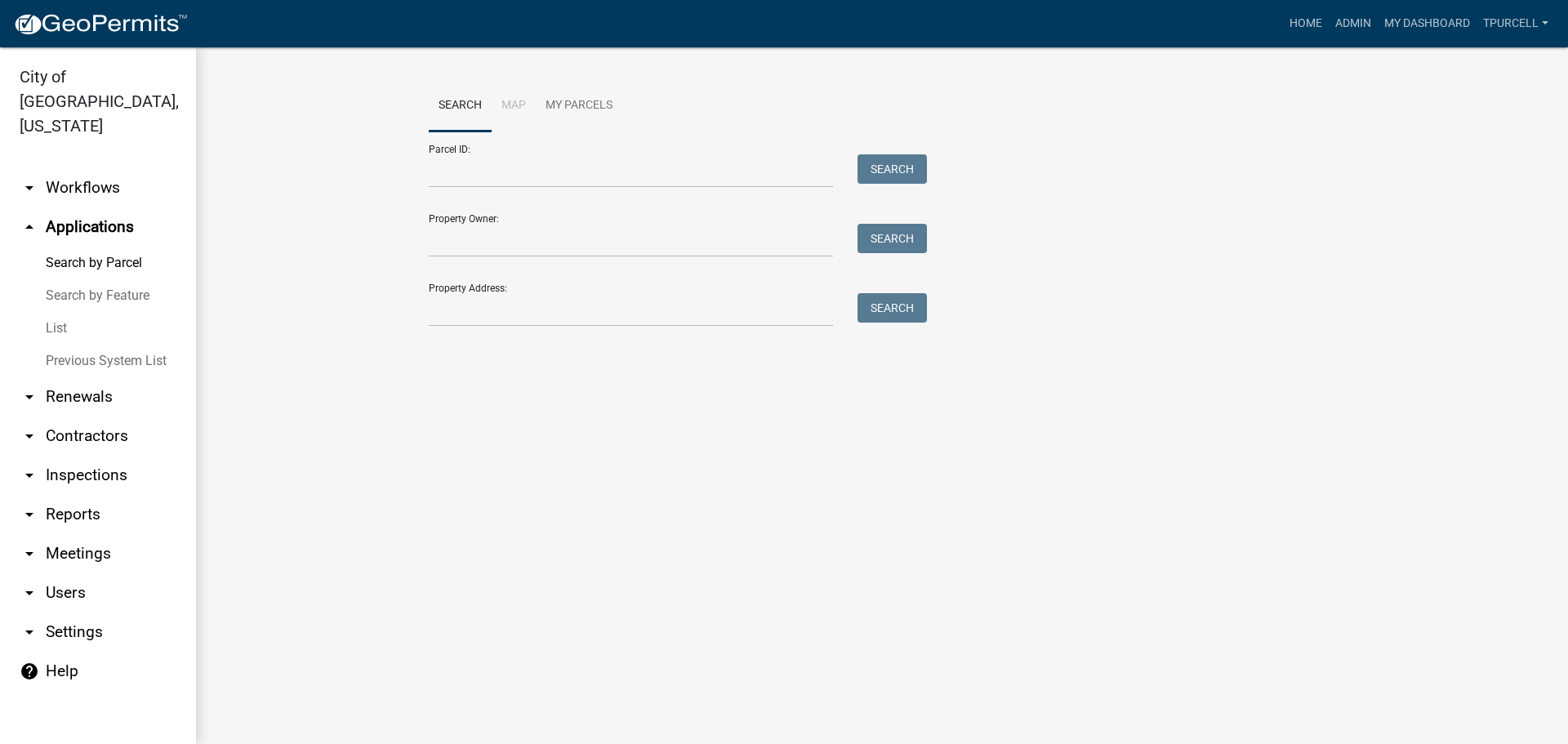
click at [63, 312] on link "List" at bounding box center [98, 328] width 196 height 33
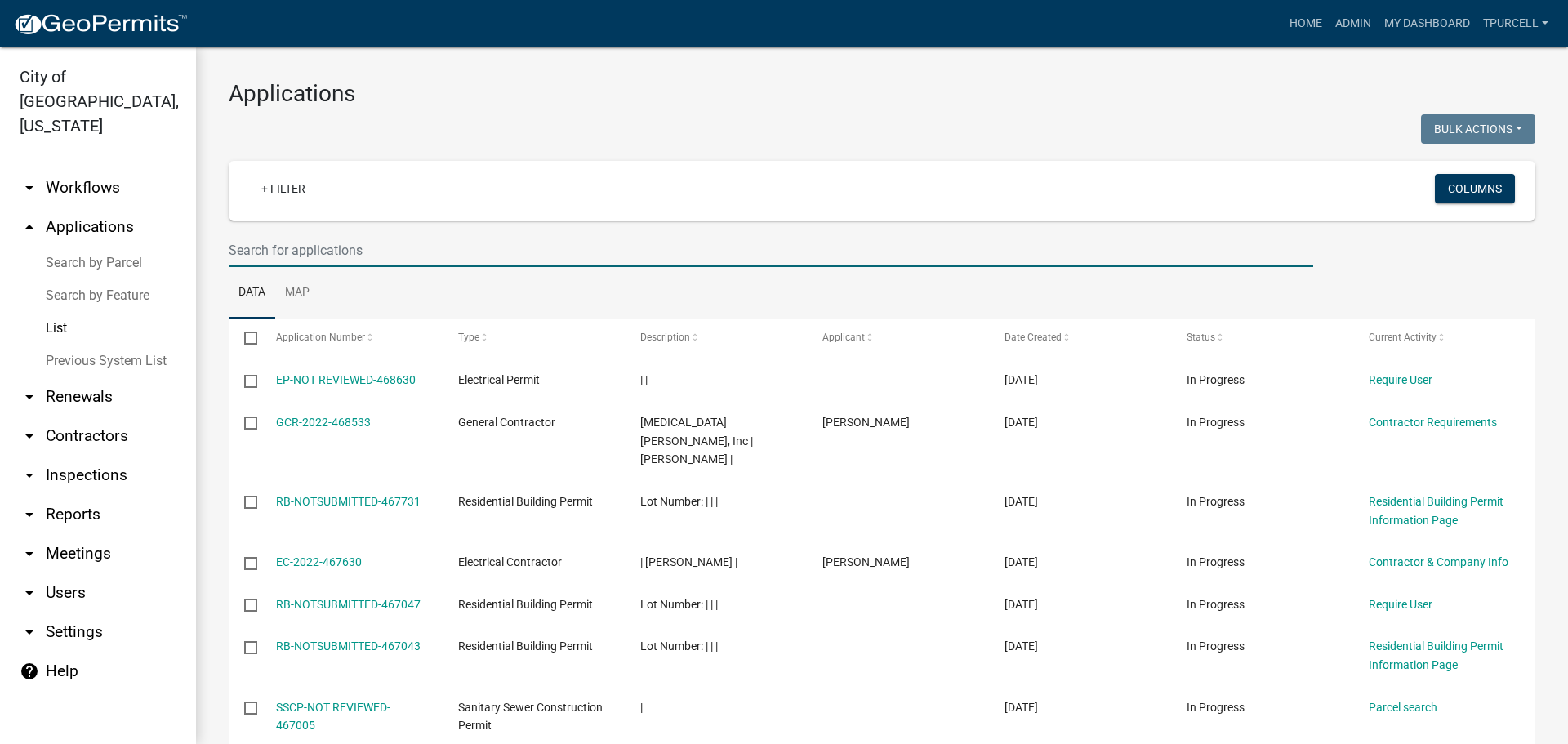
click at [314, 250] on input "text" at bounding box center [770, 250] width 1085 height 34
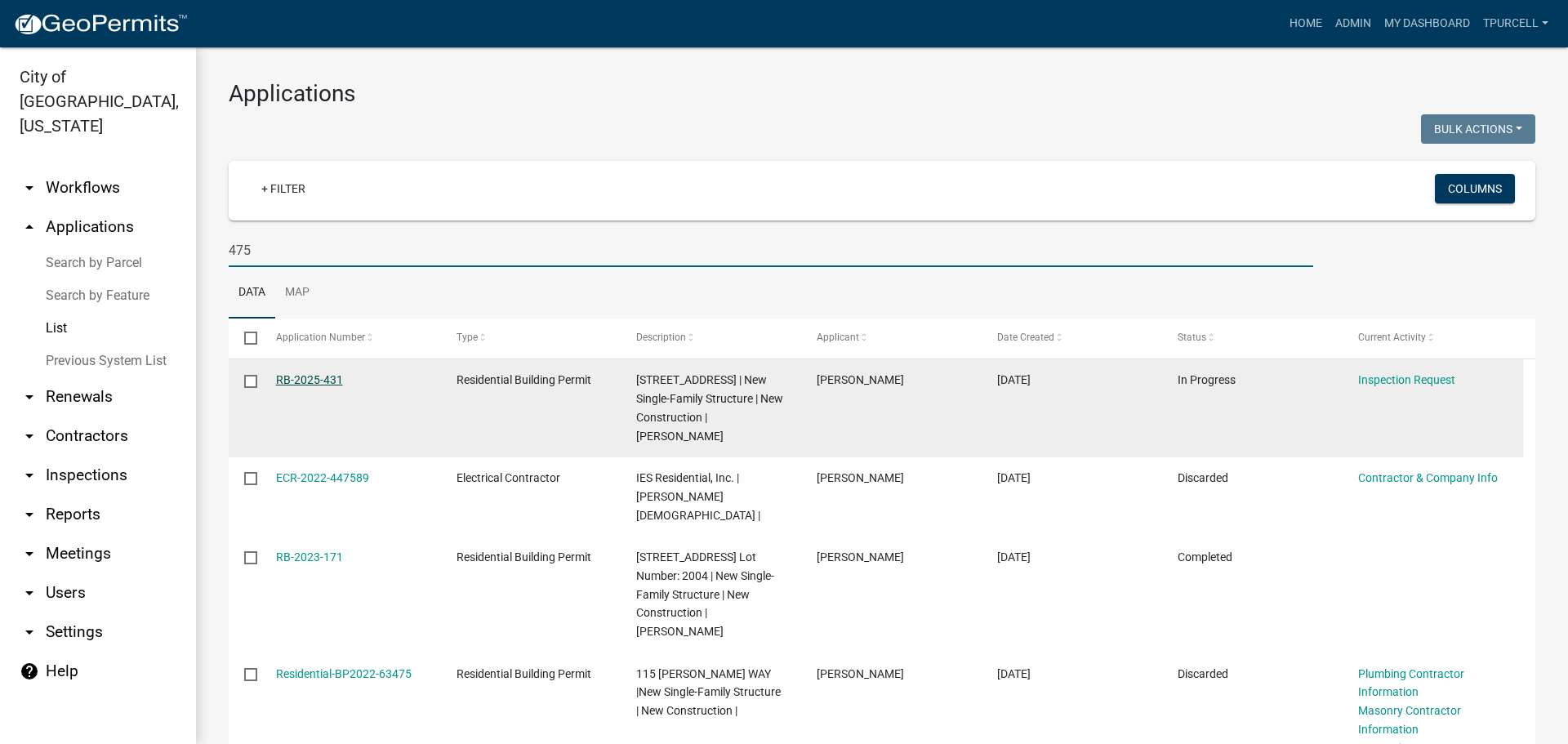
type input "475"
click at [307, 381] on link "RB-2025-431" at bounding box center [309, 380] width 67 height 13
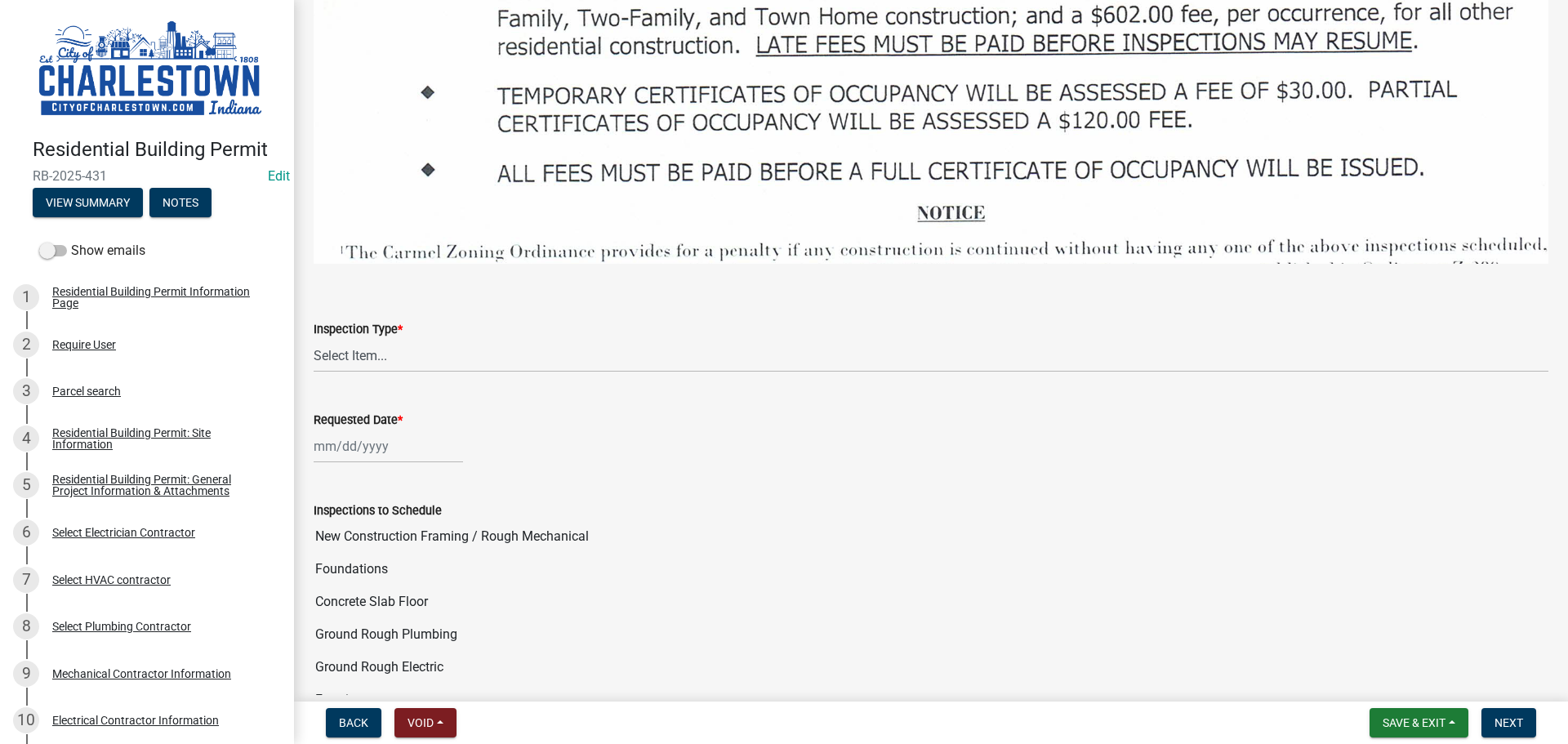
scroll to position [2533, 0]
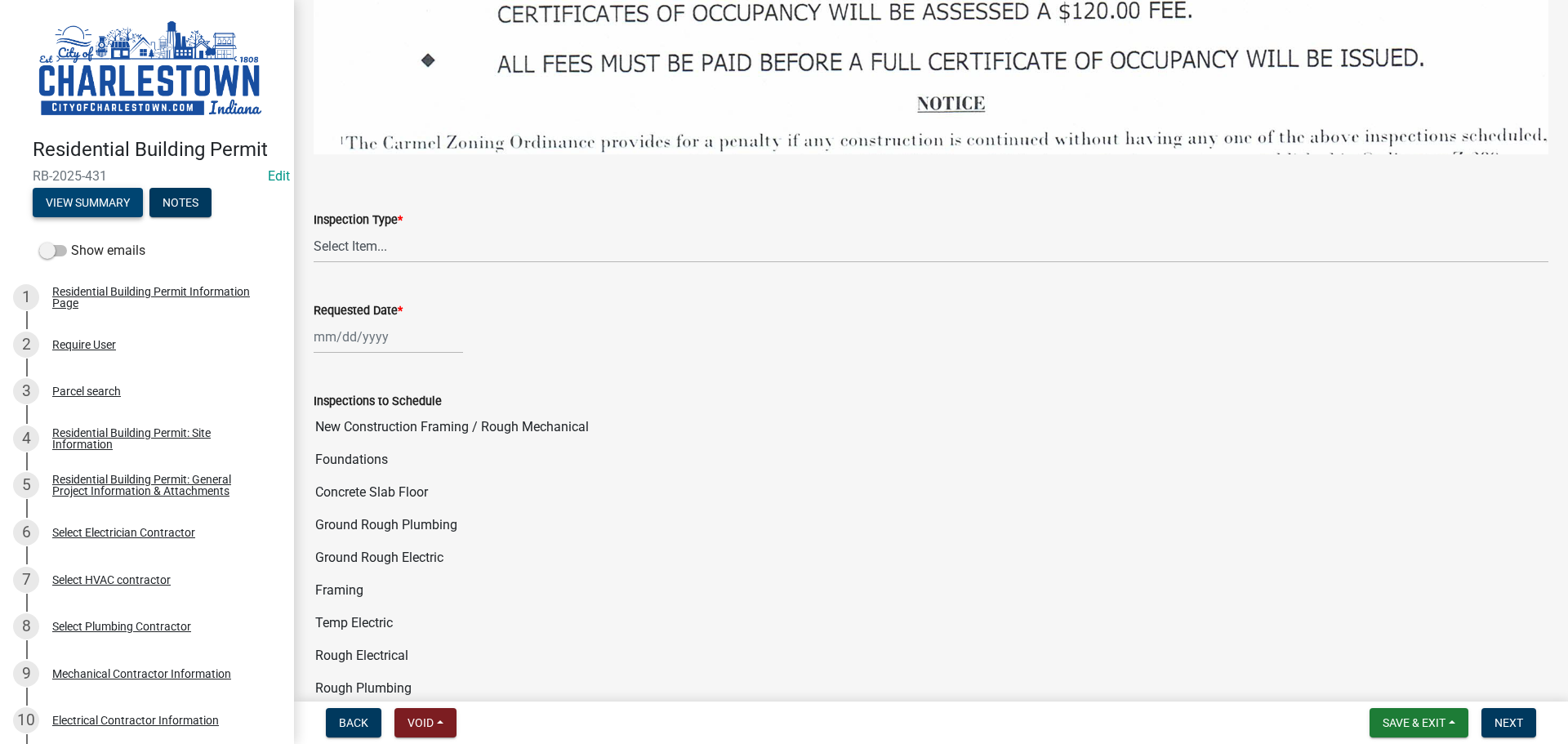
click at [96, 204] on button "View Summary" at bounding box center [88, 203] width 110 height 29
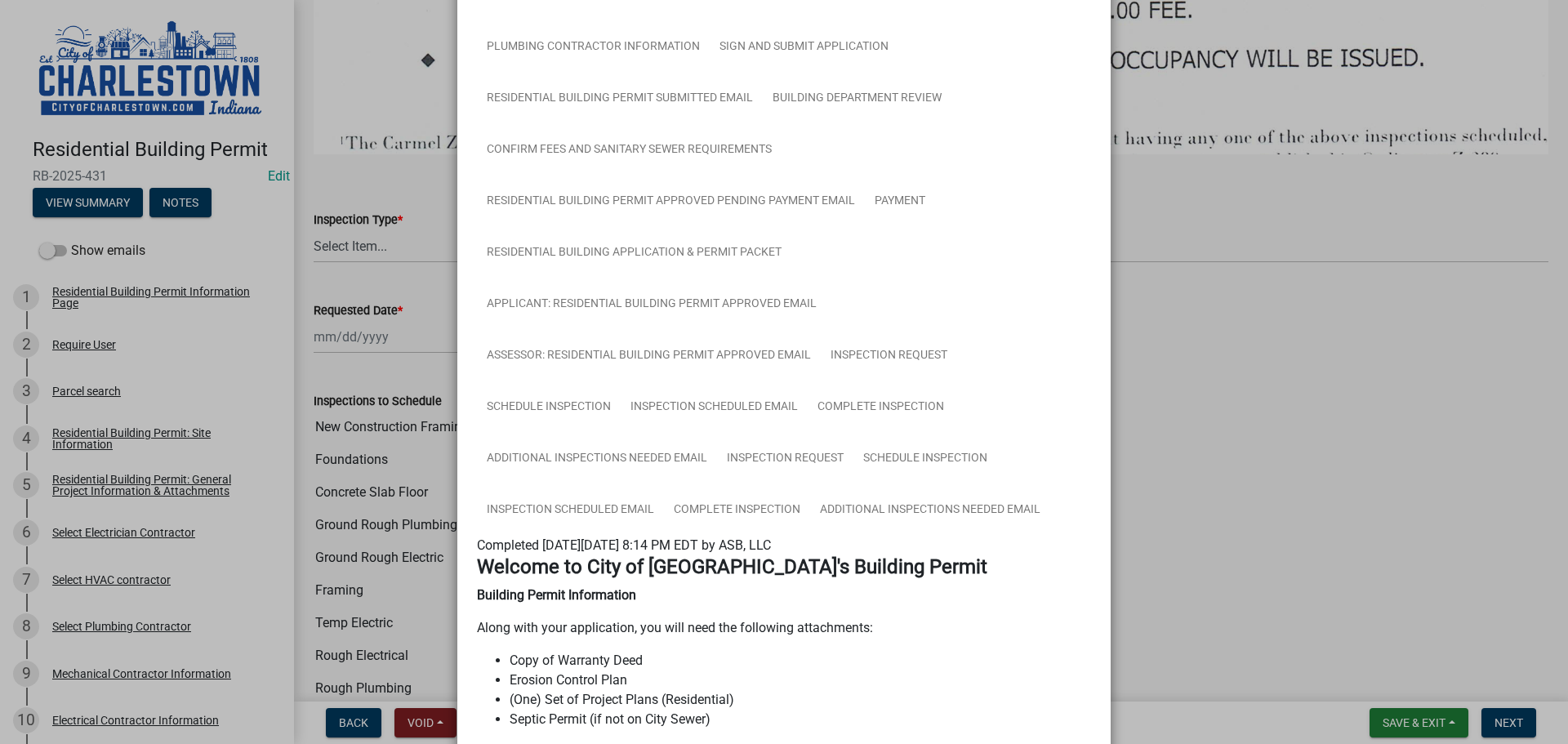
scroll to position [408, 0]
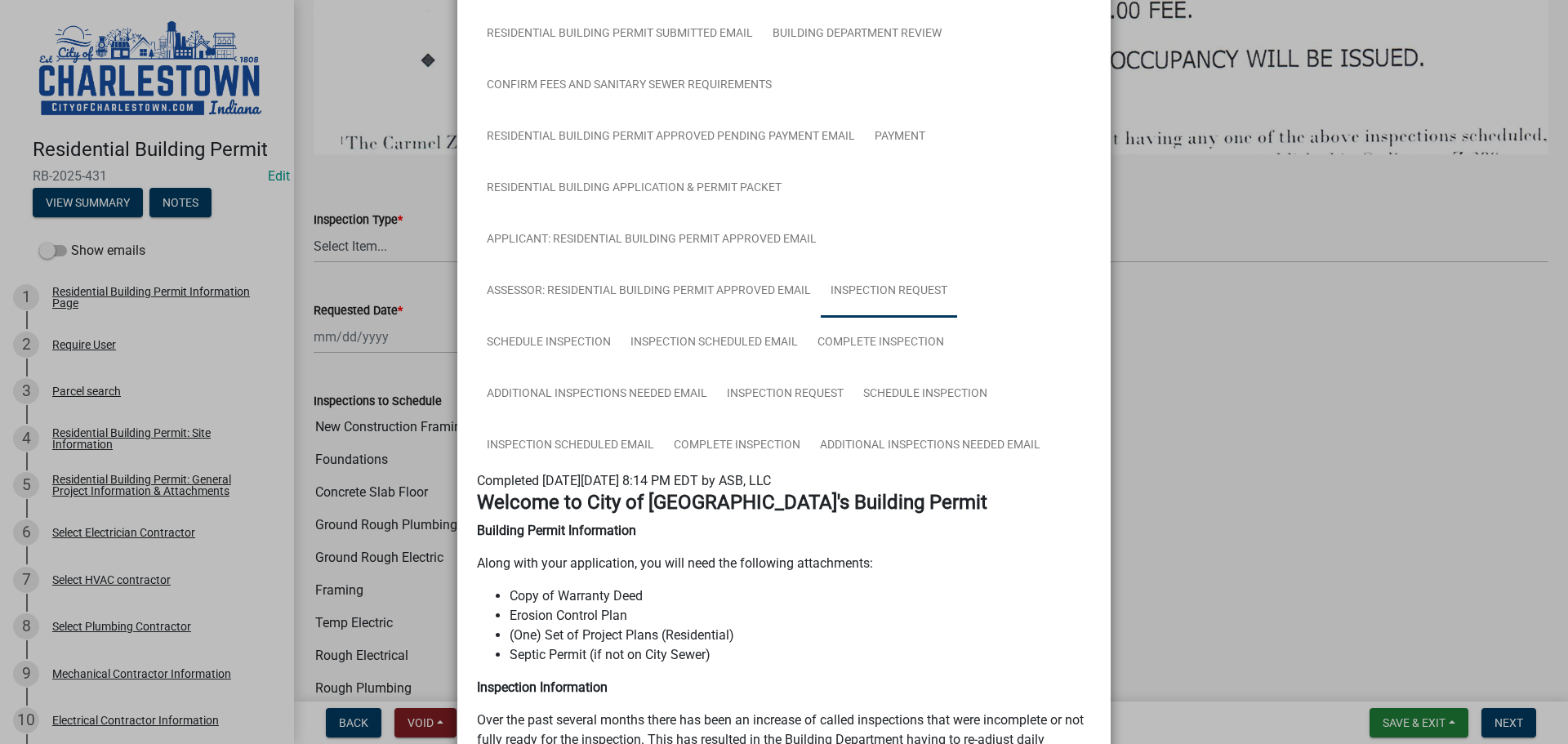
click at [870, 288] on link "Inspection Request" at bounding box center [889, 291] width 137 height 52
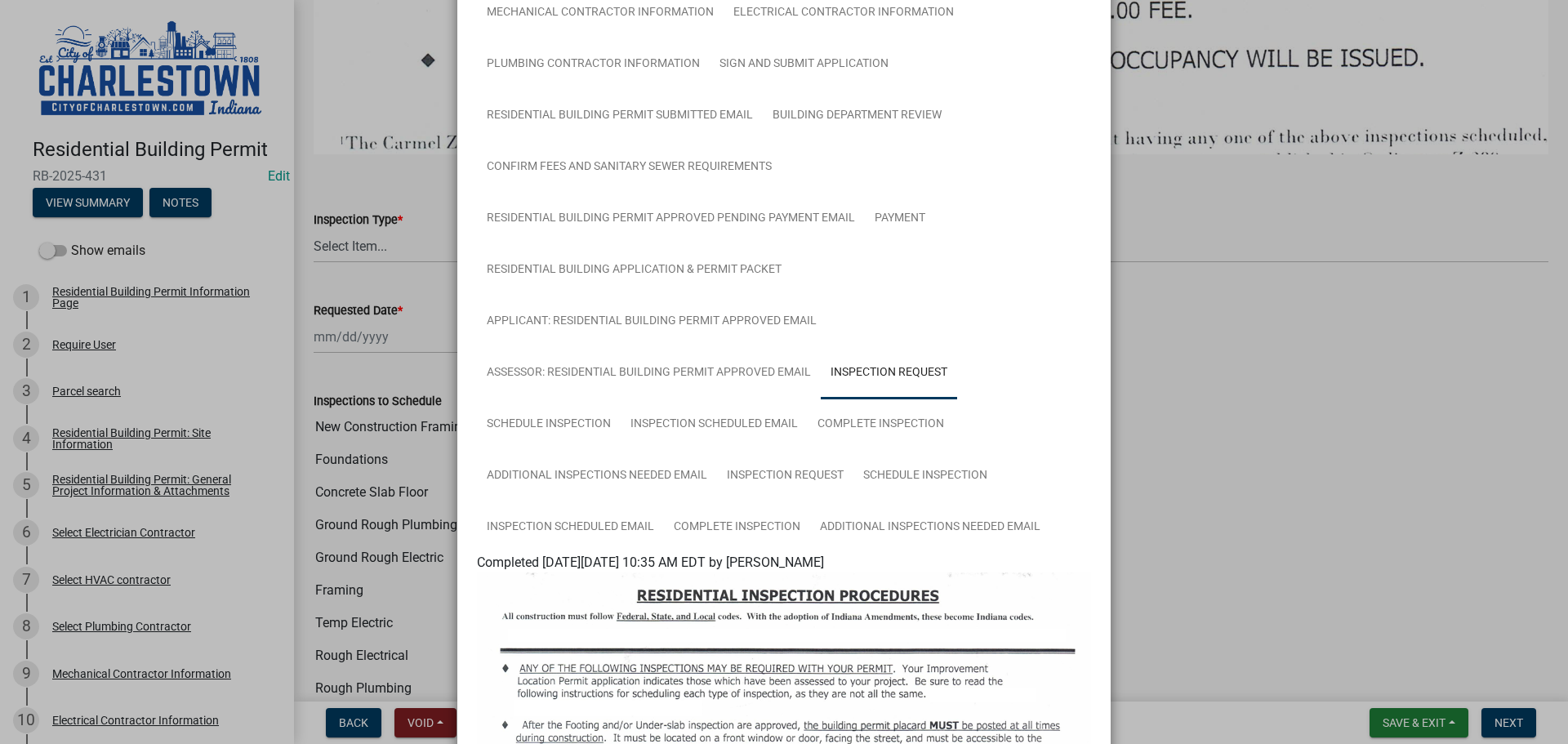
scroll to position [245, 0]
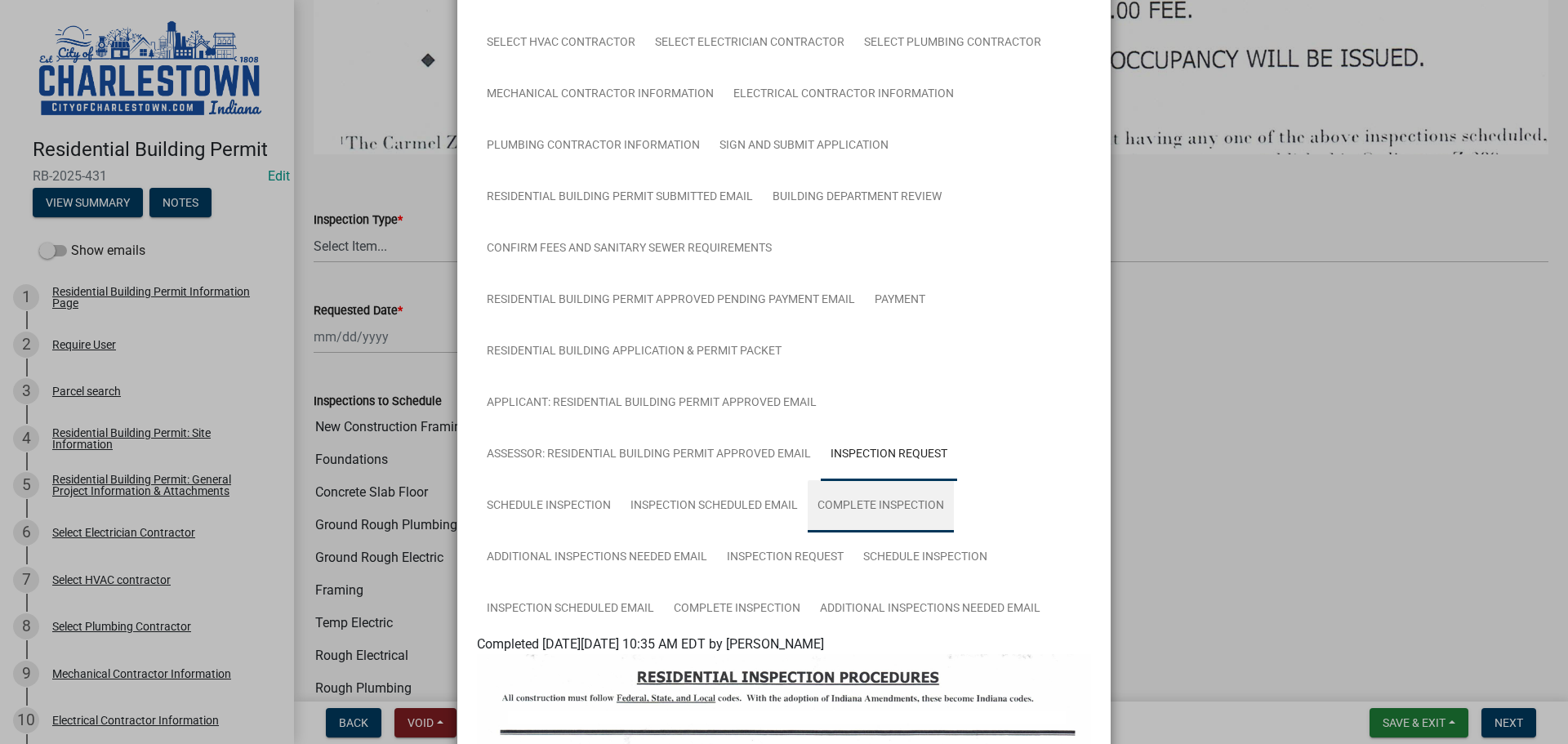
click at [884, 503] on link "Complete Inspection" at bounding box center [880, 506] width 146 height 52
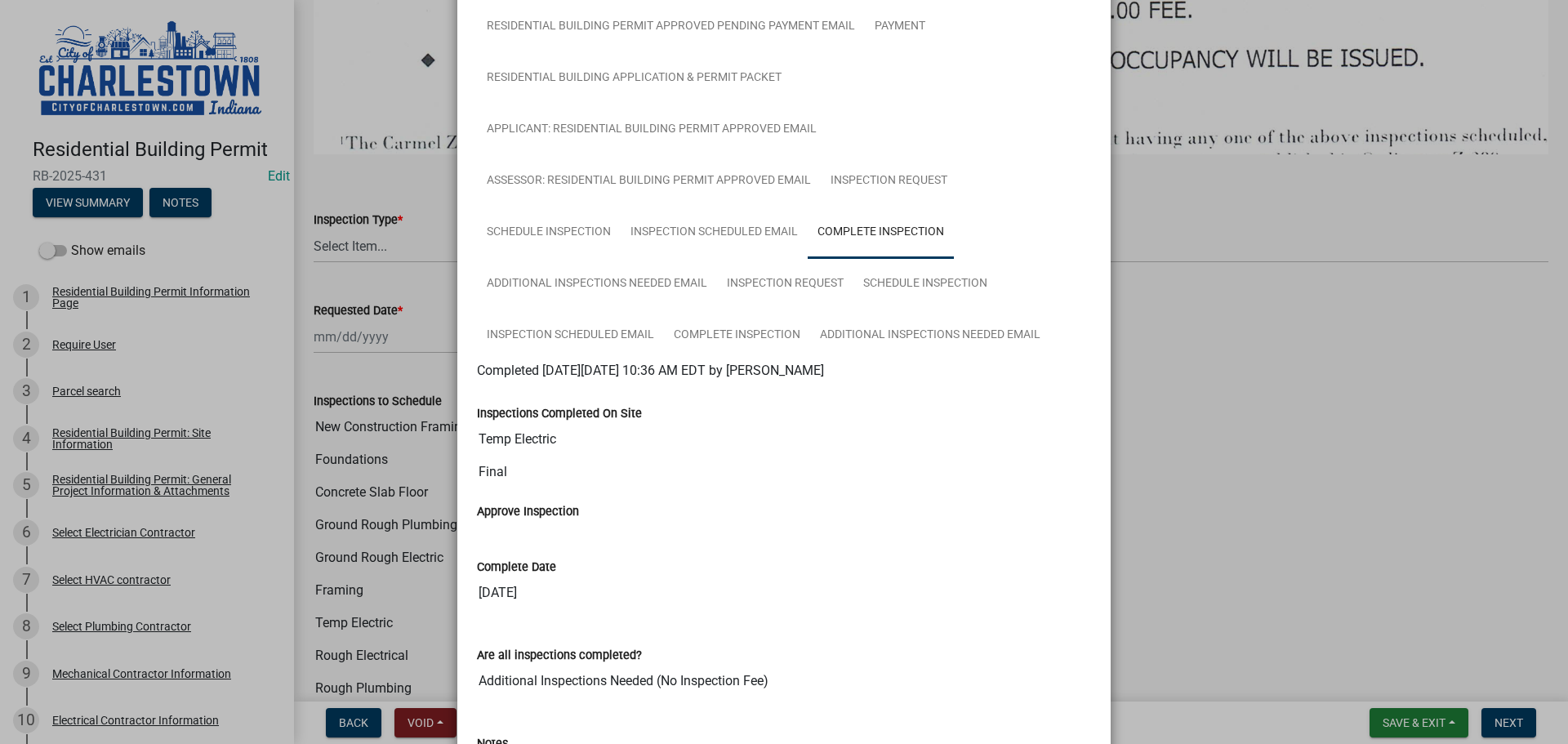
scroll to position [494, 0]
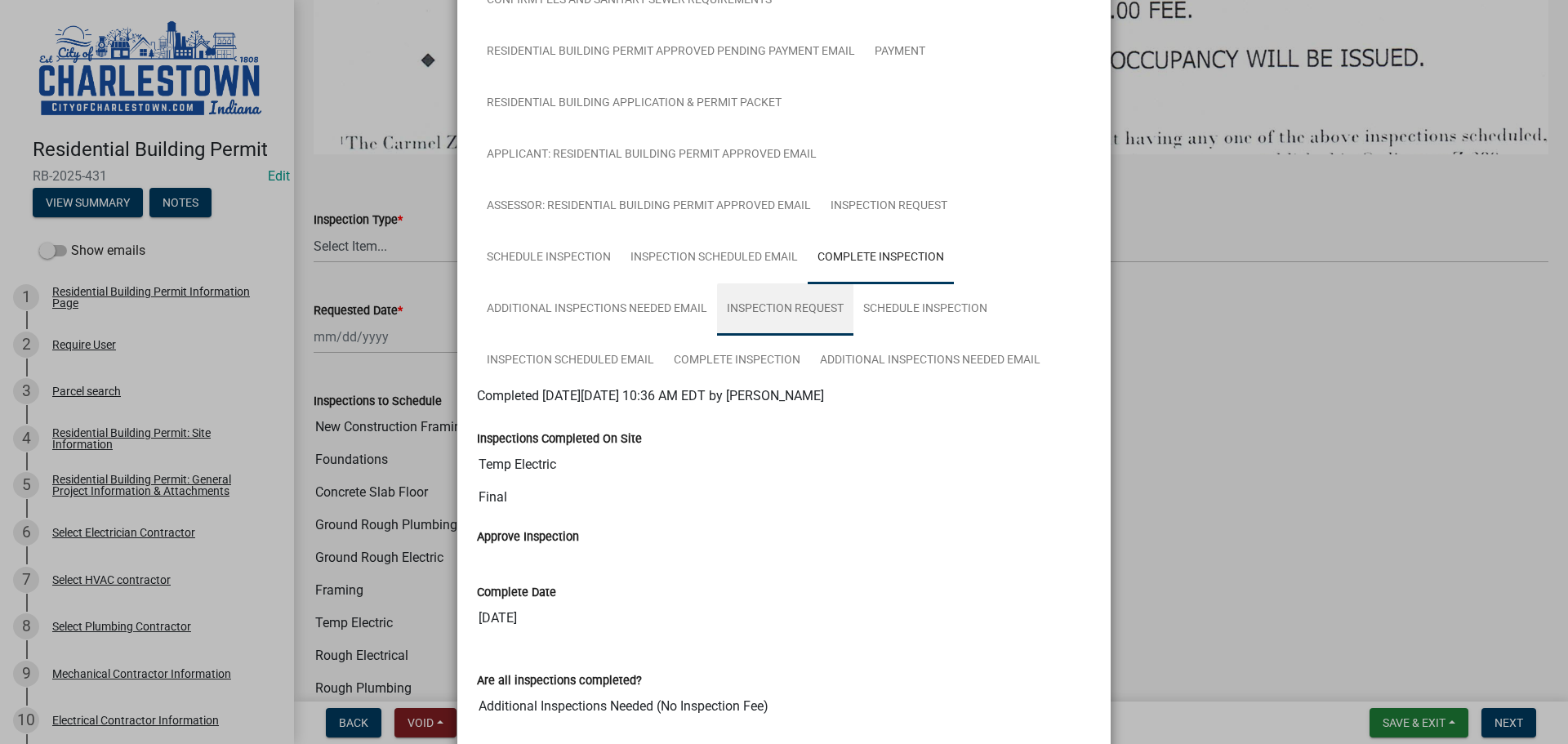
click at [750, 305] on link "Inspection Request" at bounding box center [785, 309] width 137 height 52
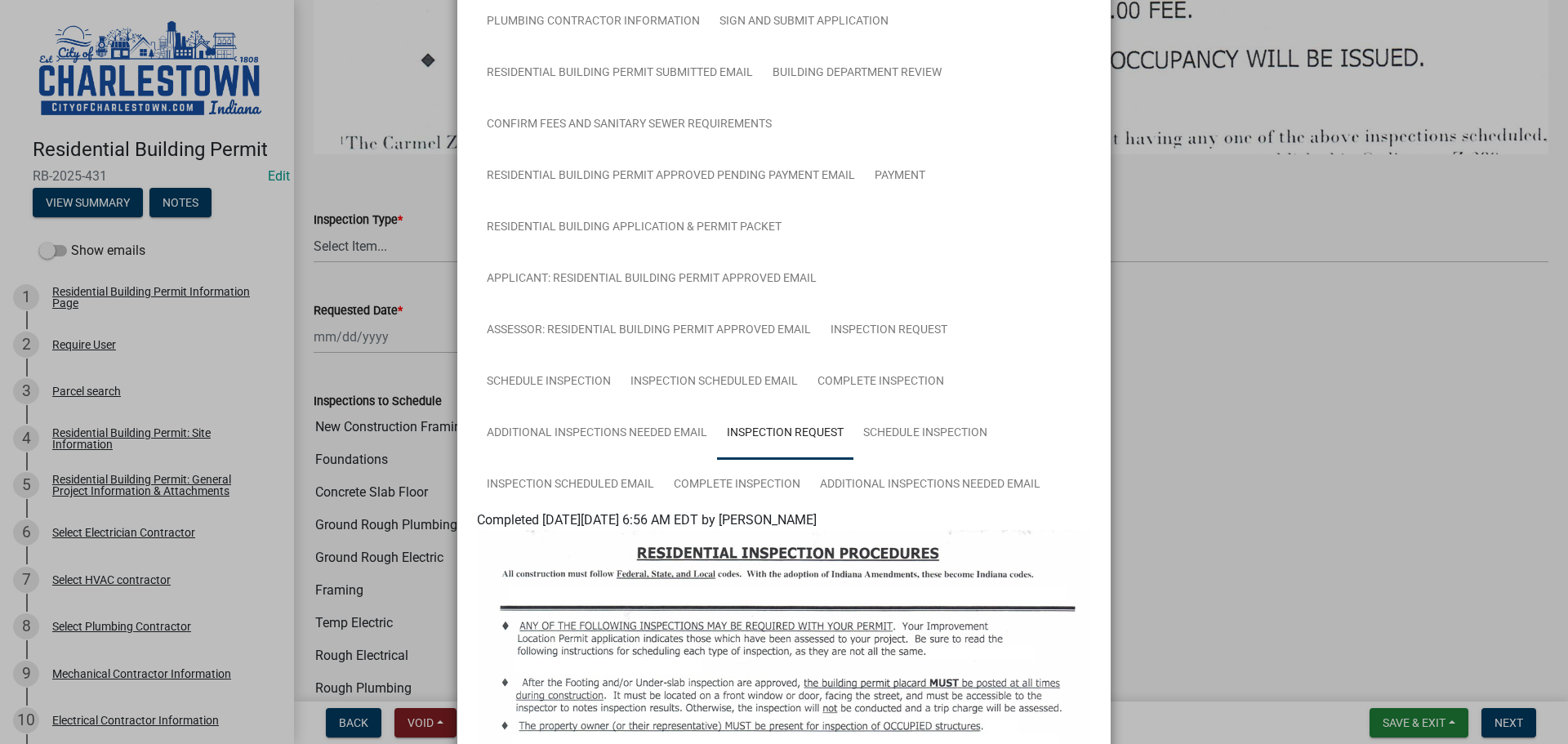
scroll to position [330, 0]
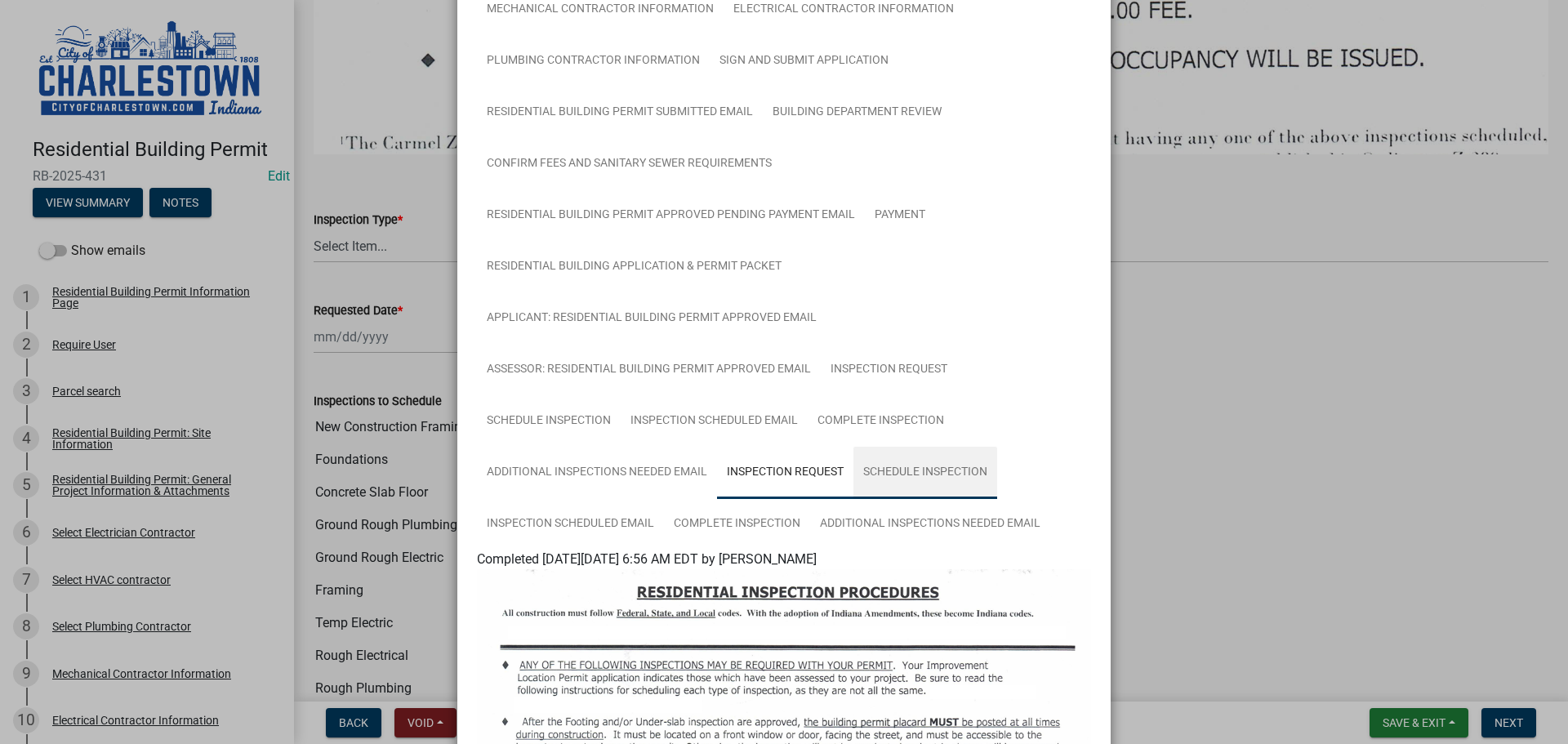
click at [911, 468] on link "Schedule Inspection" at bounding box center [925, 472] width 144 height 52
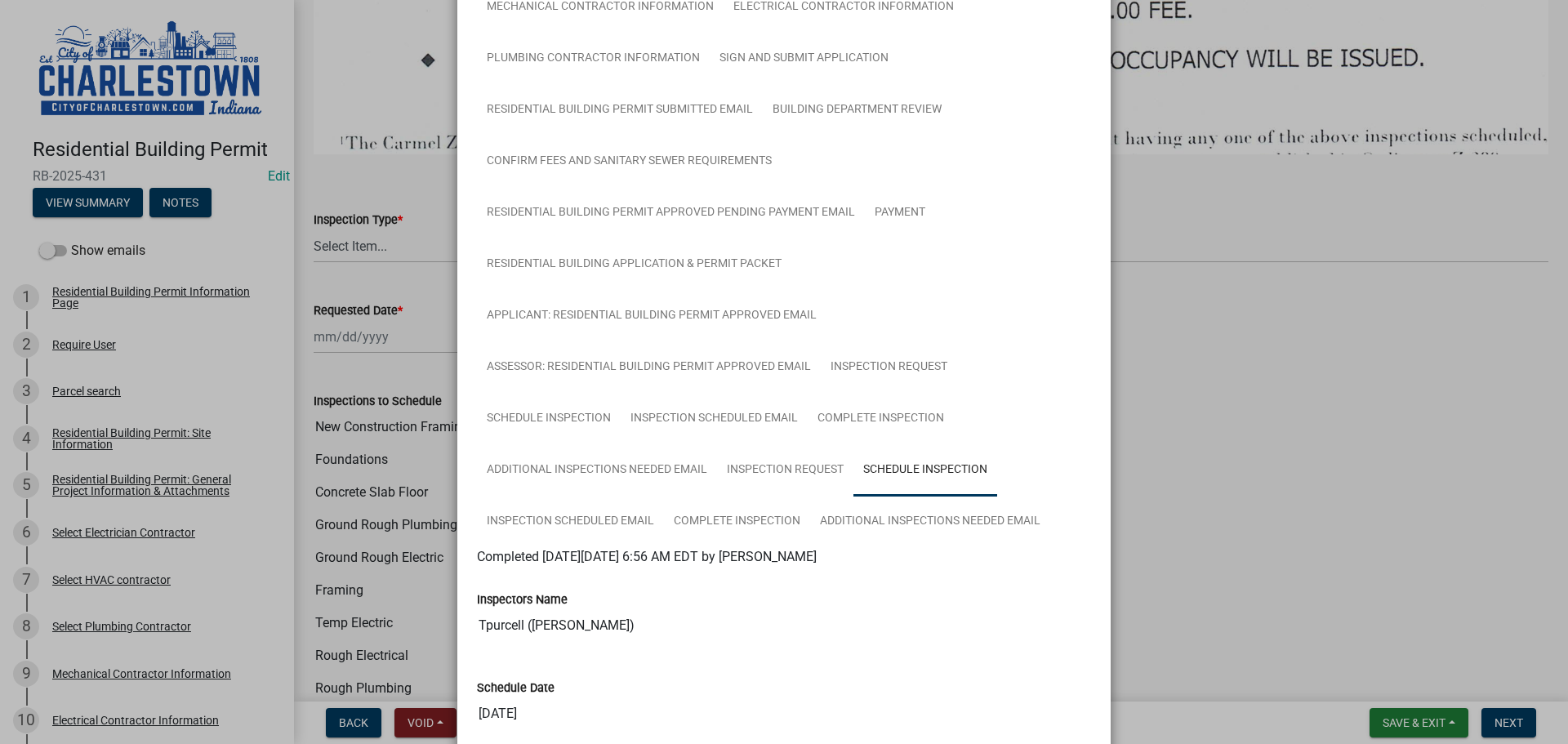
scroll to position [372, 0]
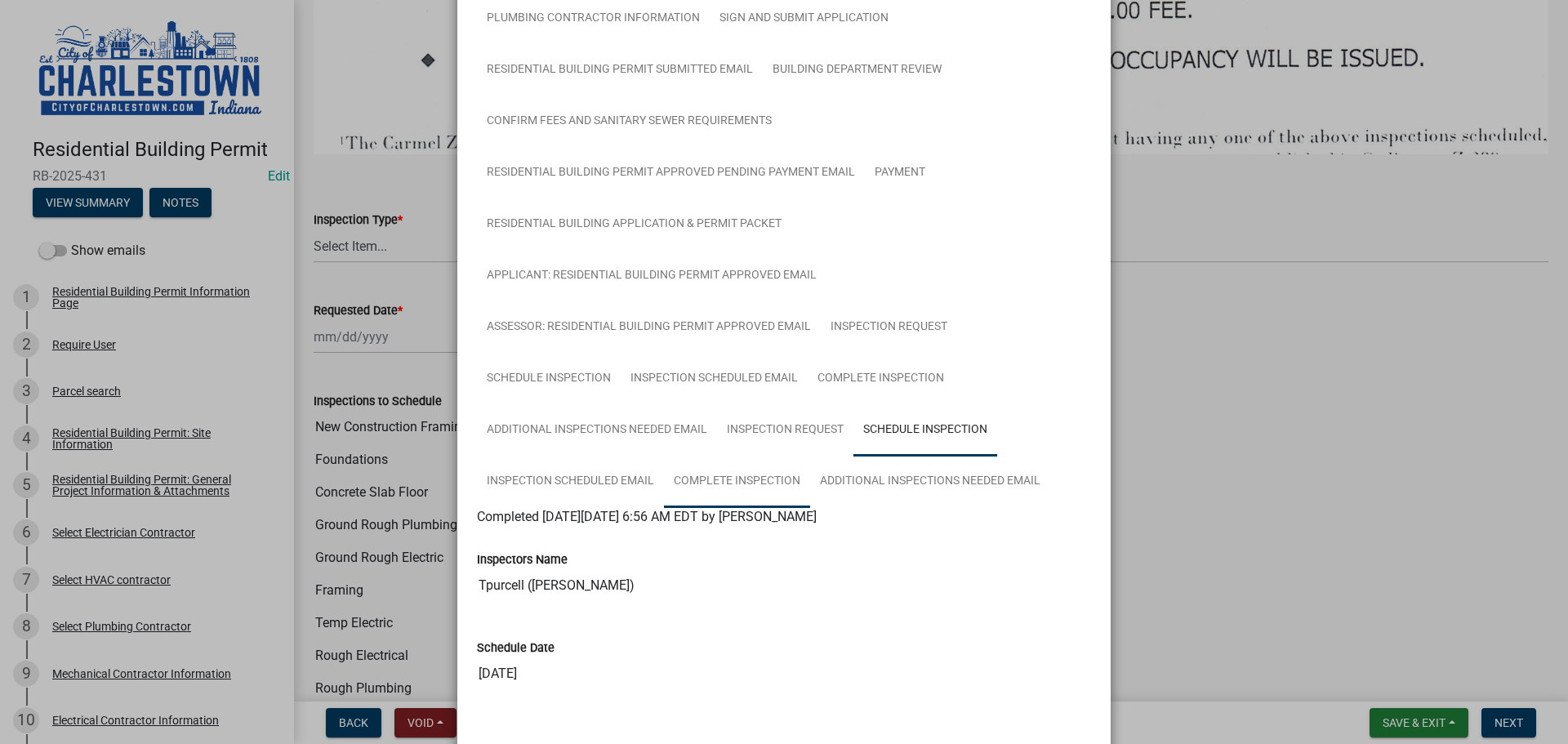
click at [758, 479] on link "Complete Inspection" at bounding box center [736, 482] width 146 height 52
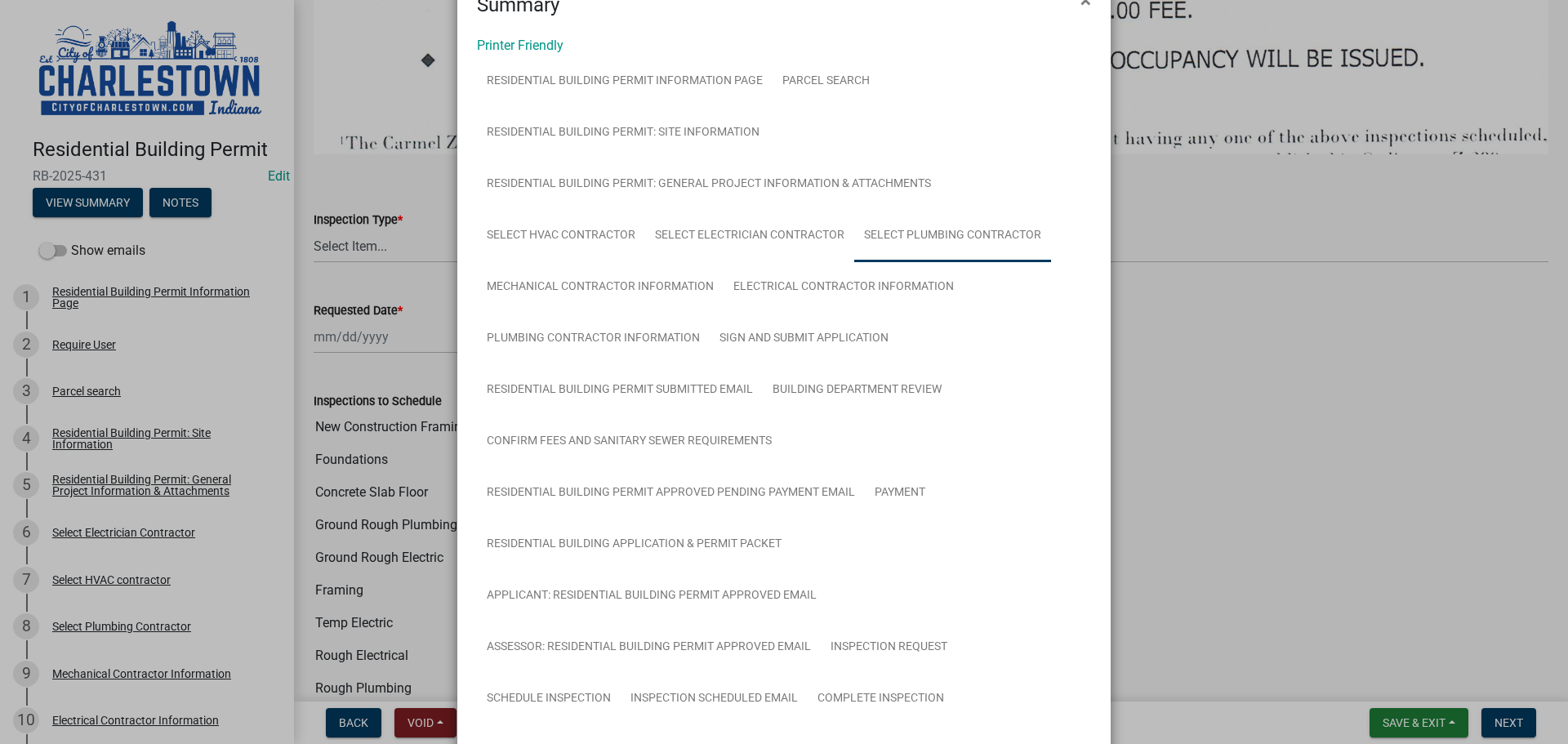
scroll to position [0, 0]
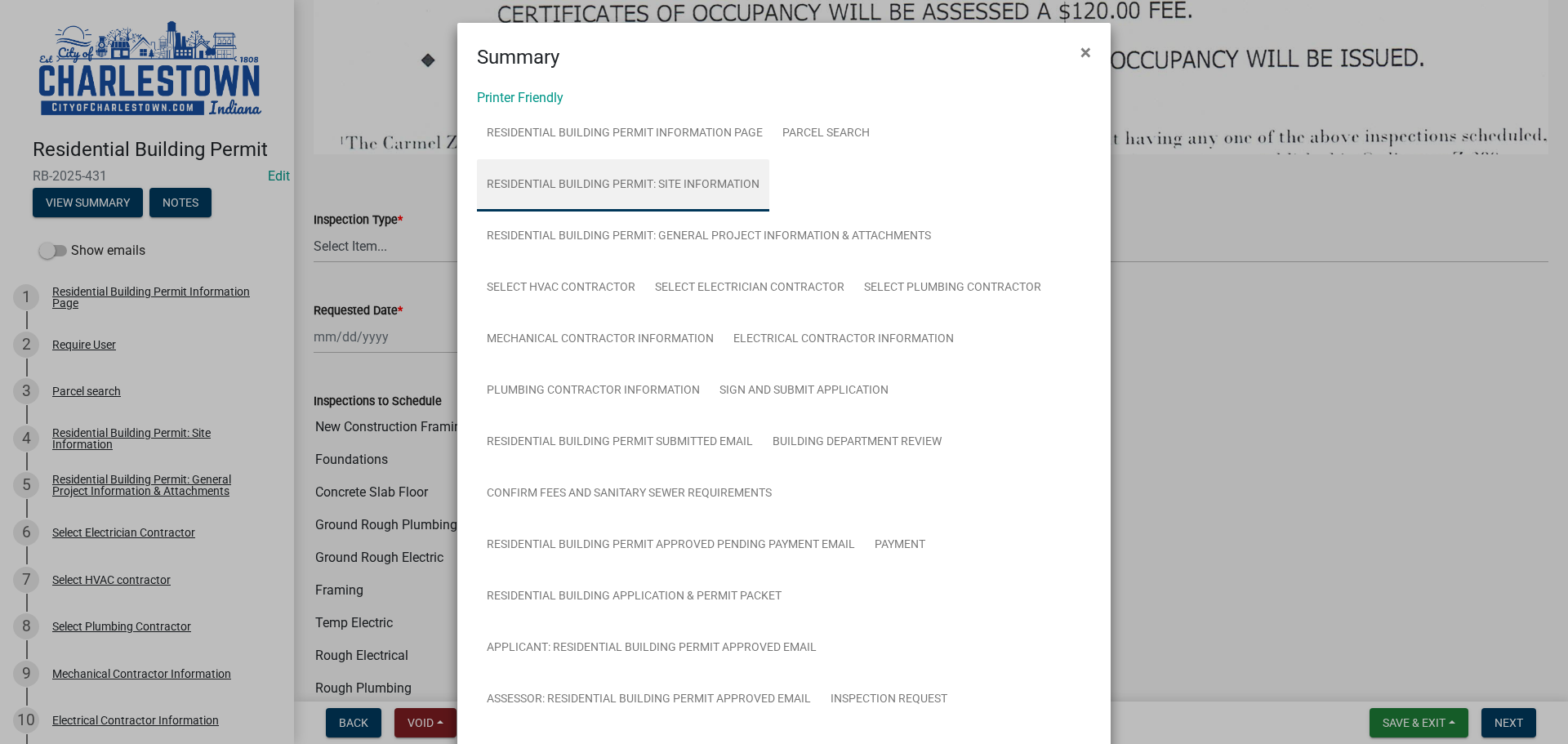
click at [718, 179] on link "Residential Building Permit: Site Information" at bounding box center [623, 185] width 293 height 52
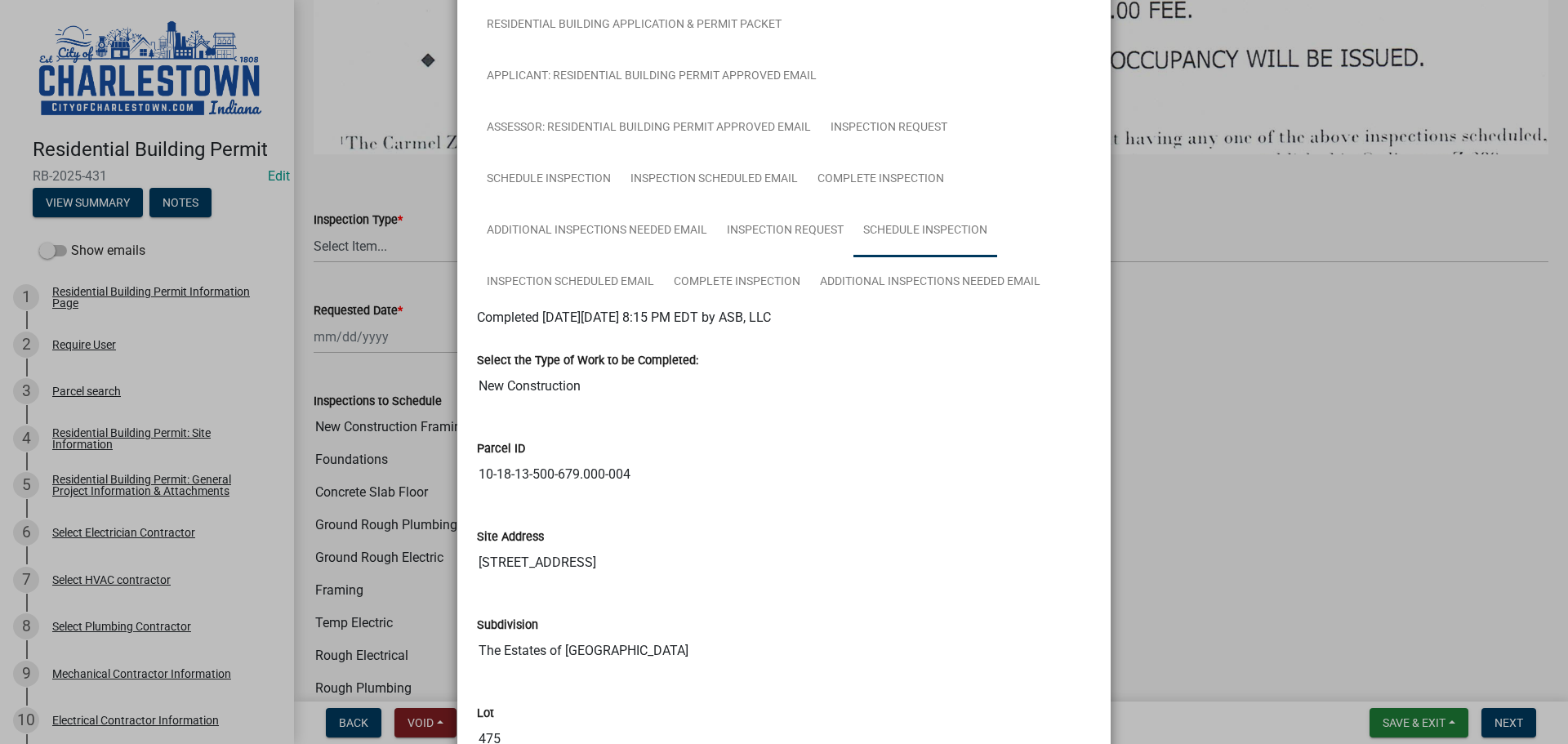
scroll to position [654, 0]
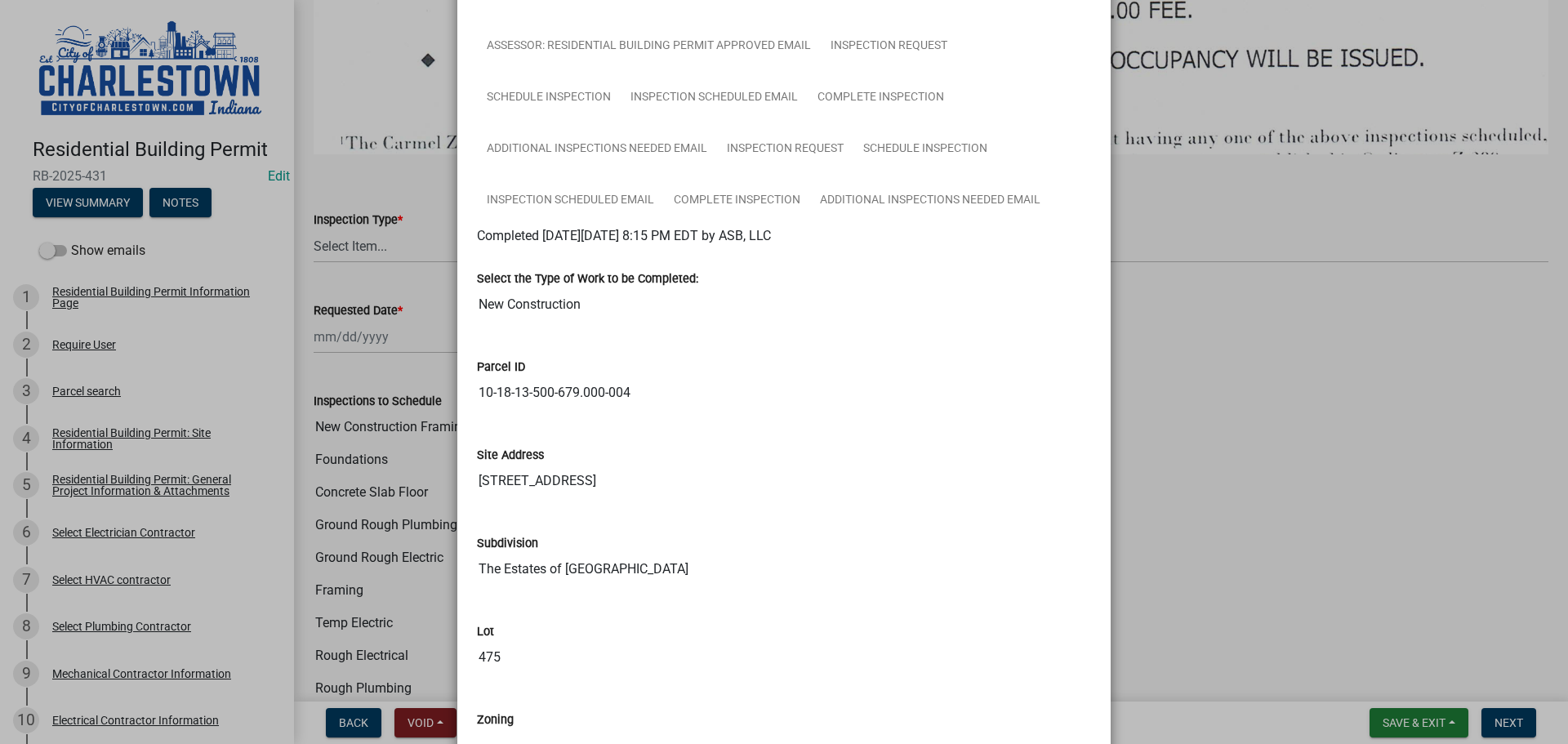
click at [1255, 333] on ngb-modal-window "Summary × Printer Friendly Residential Building Permit Information Page Parcel …" at bounding box center [784, 372] width 1568 height 744
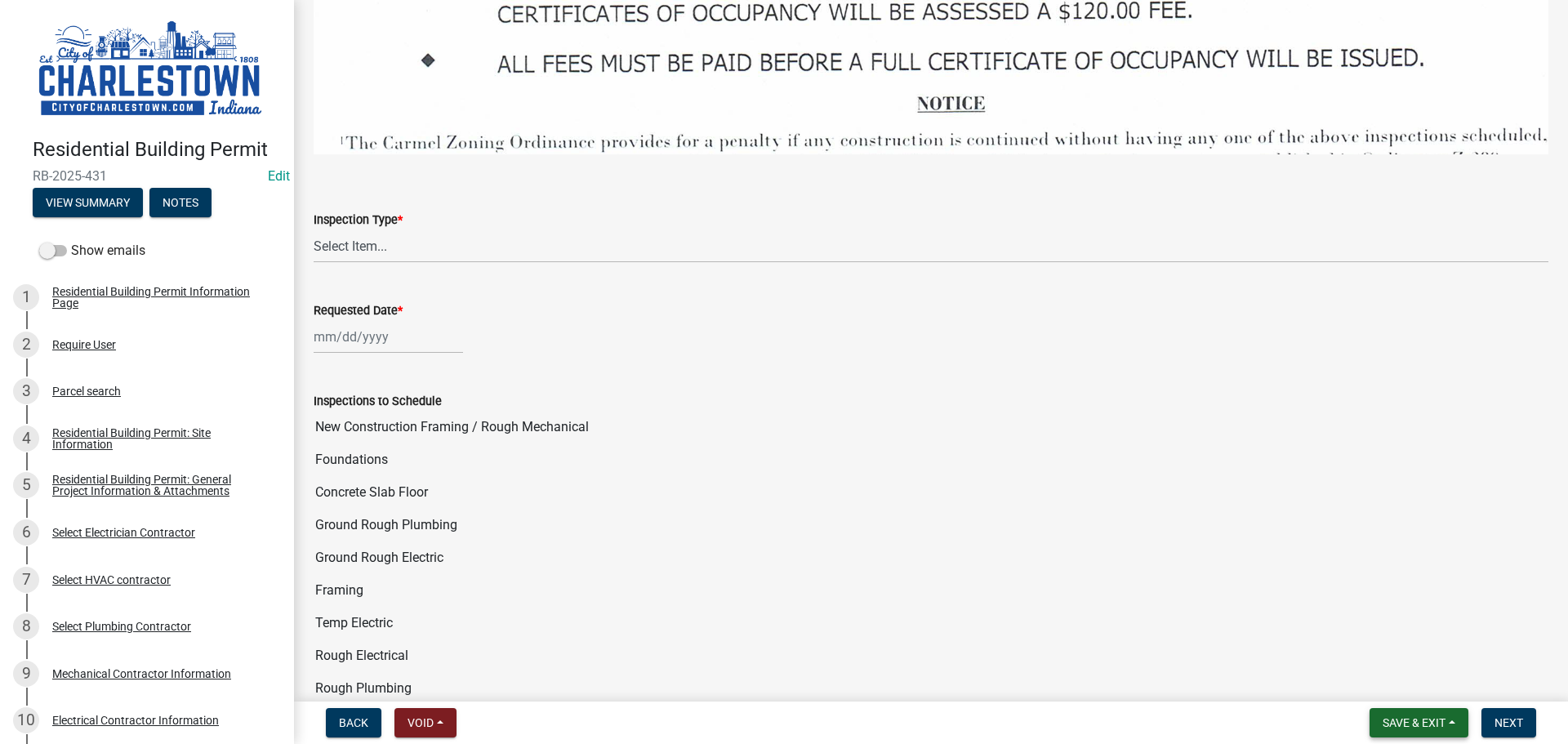
click at [1416, 719] on span "Save & Exit" at bounding box center [1414, 723] width 63 height 13
click at [1414, 679] on button "Save & Exit" at bounding box center [1403, 681] width 131 height 39
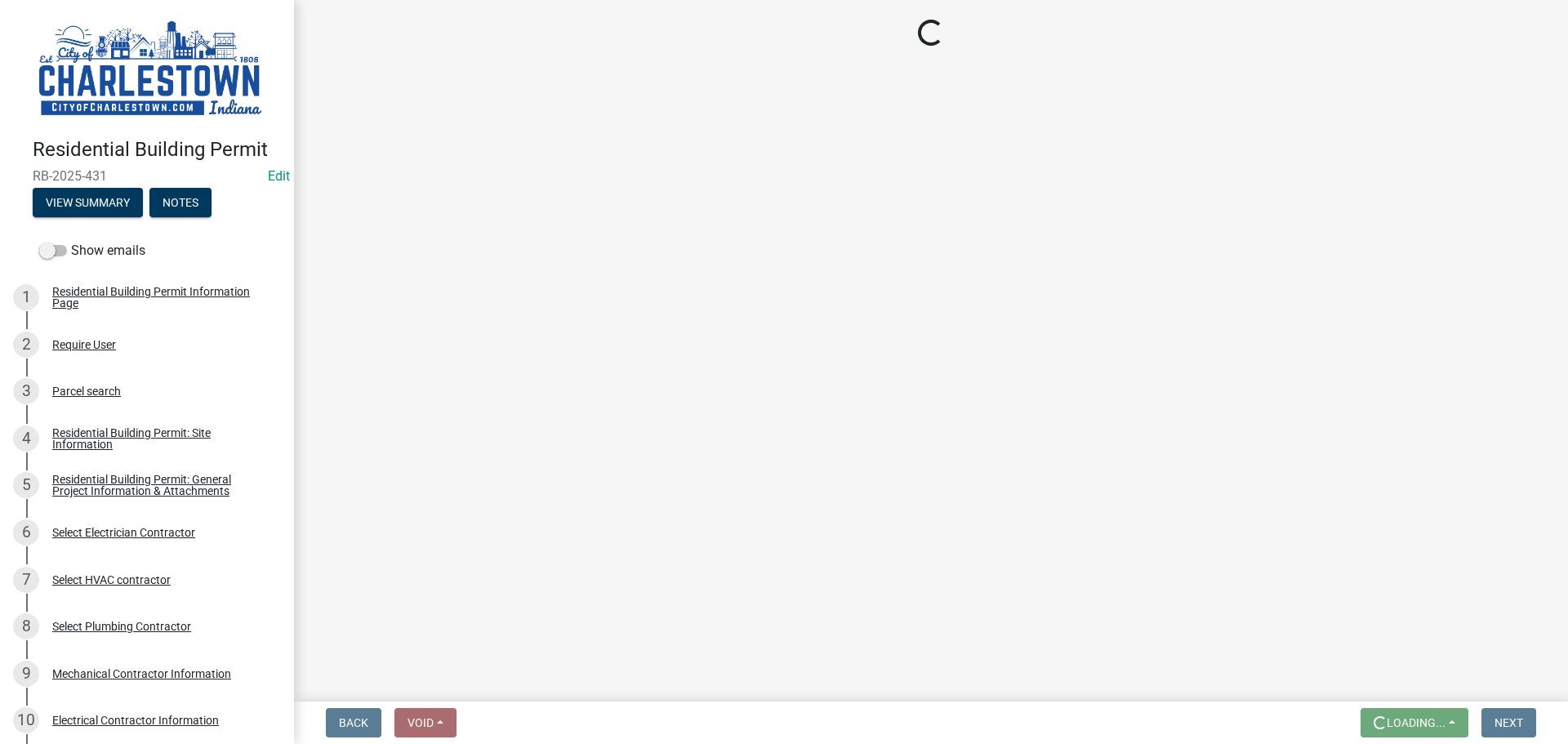
scroll to position [0, 0]
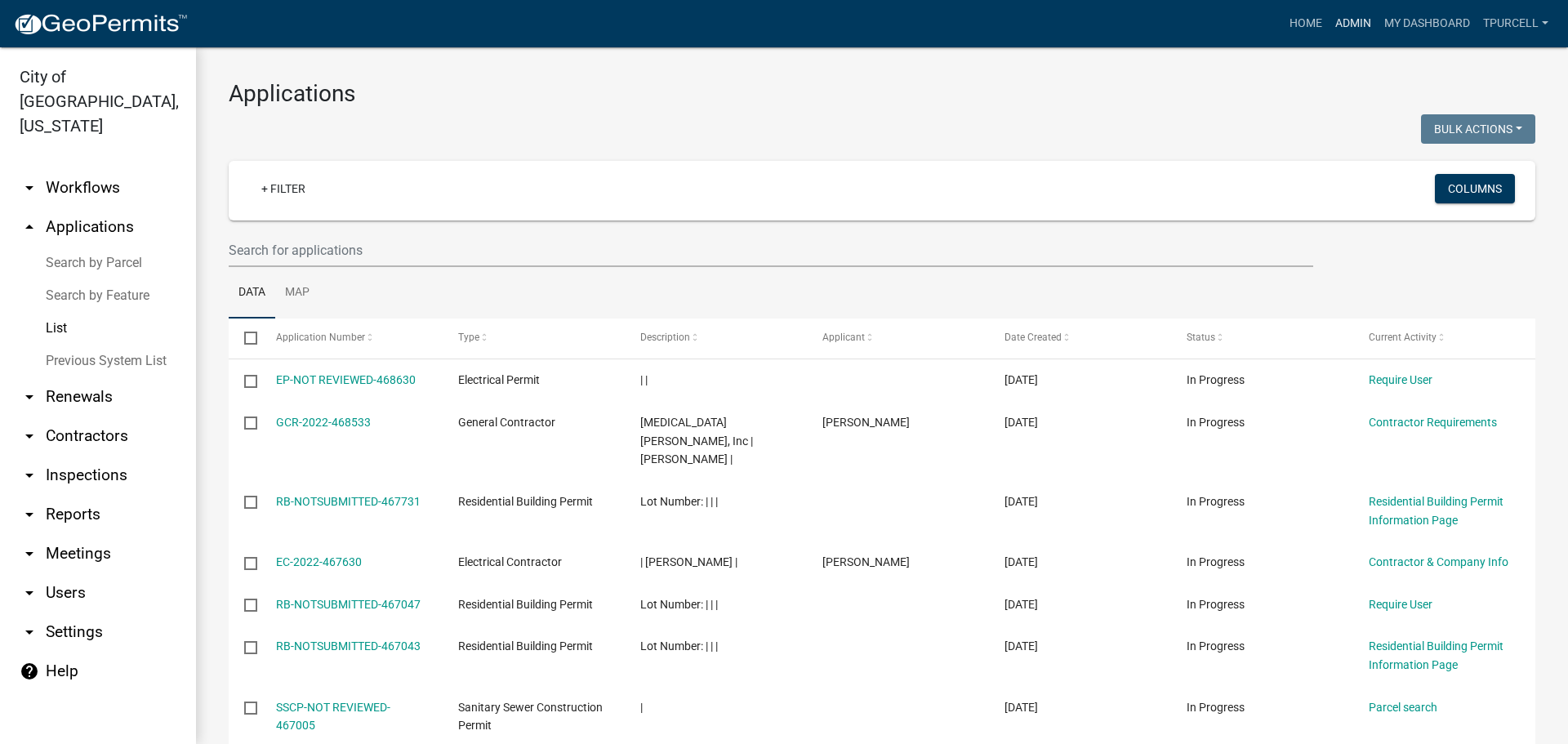
click at [1361, 20] on link "Admin" at bounding box center [1353, 24] width 49 height 31
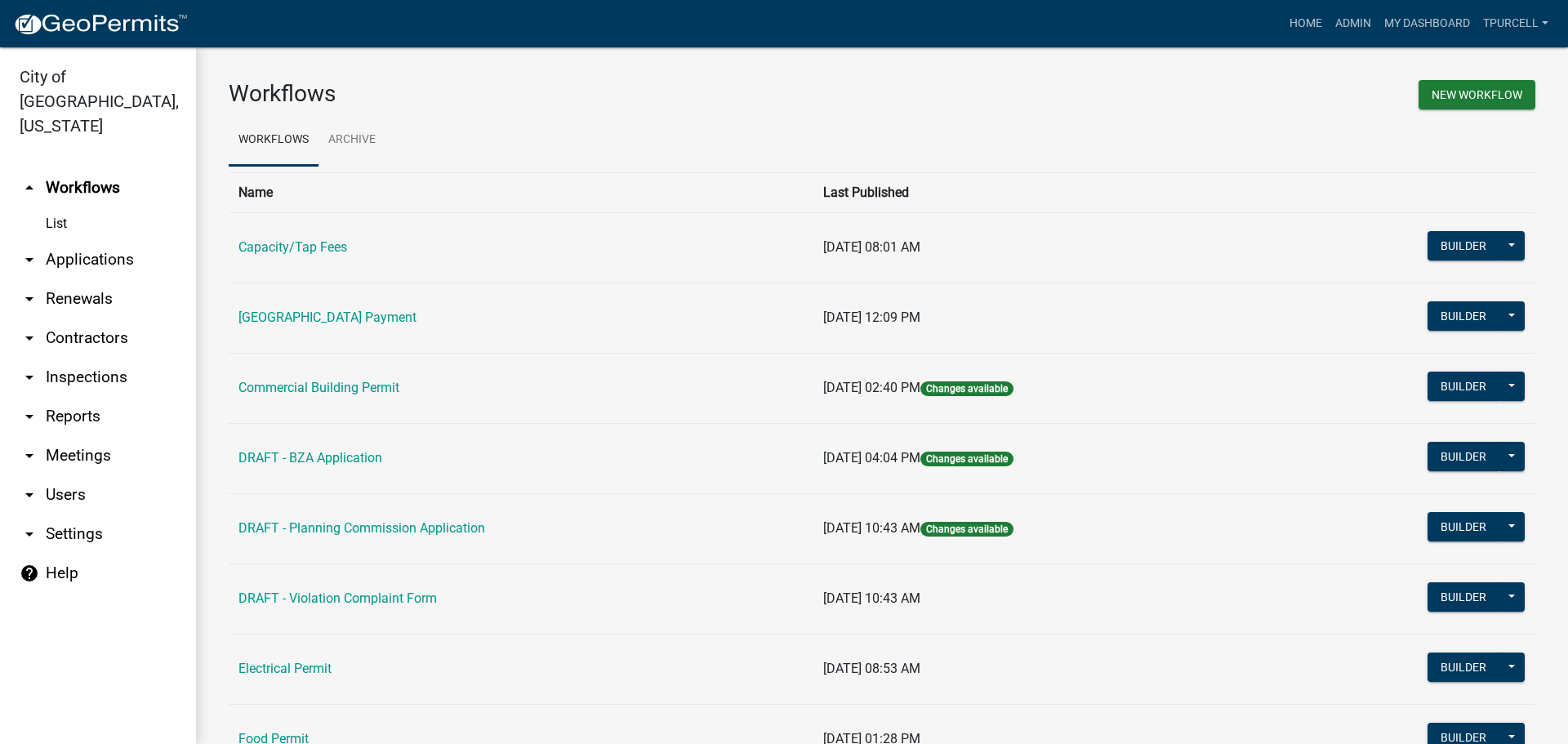
click at [99, 240] on link "arrow_drop_down Applications" at bounding box center [98, 260] width 196 height 39
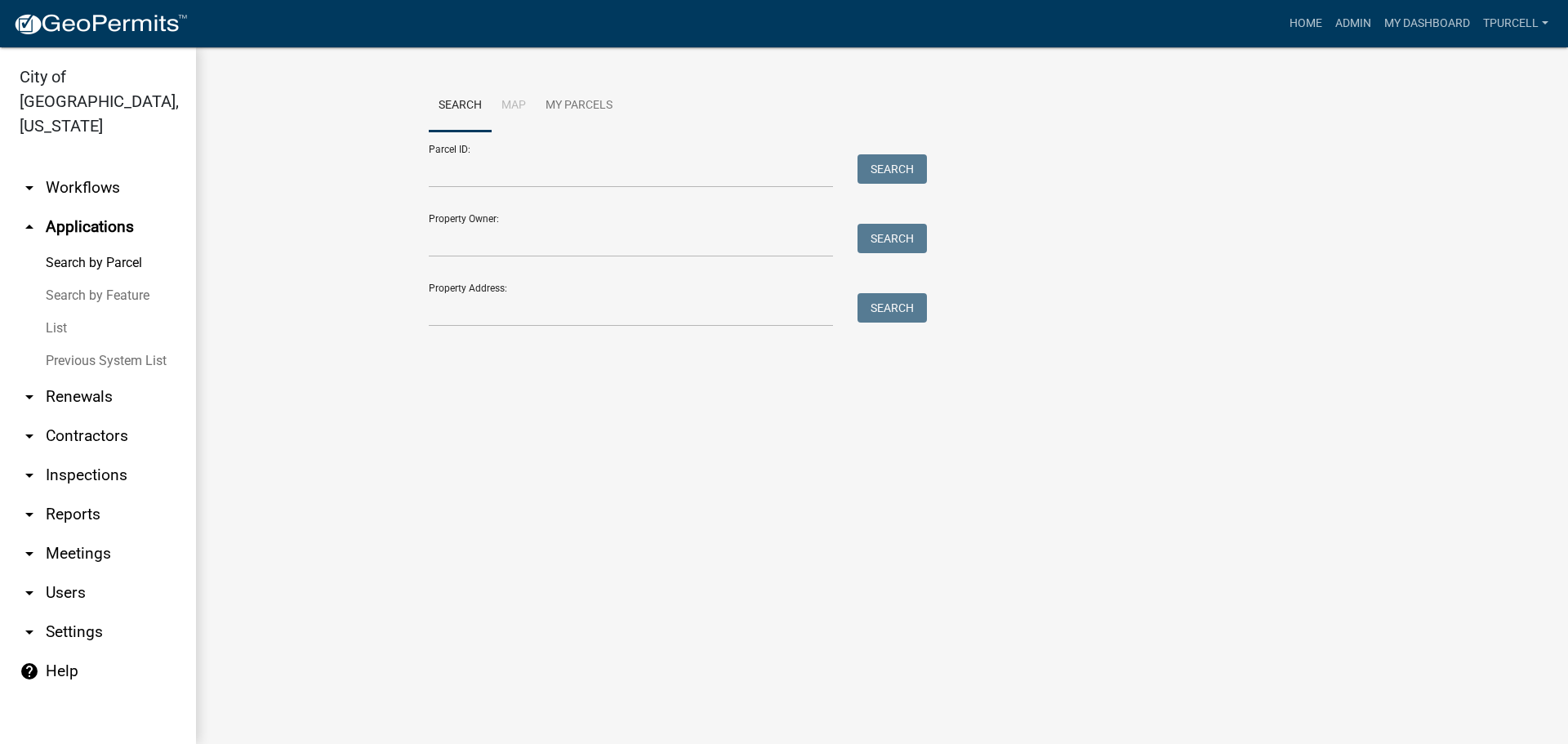
click at [61, 312] on link "List" at bounding box center [98, 328] width 196 height 33
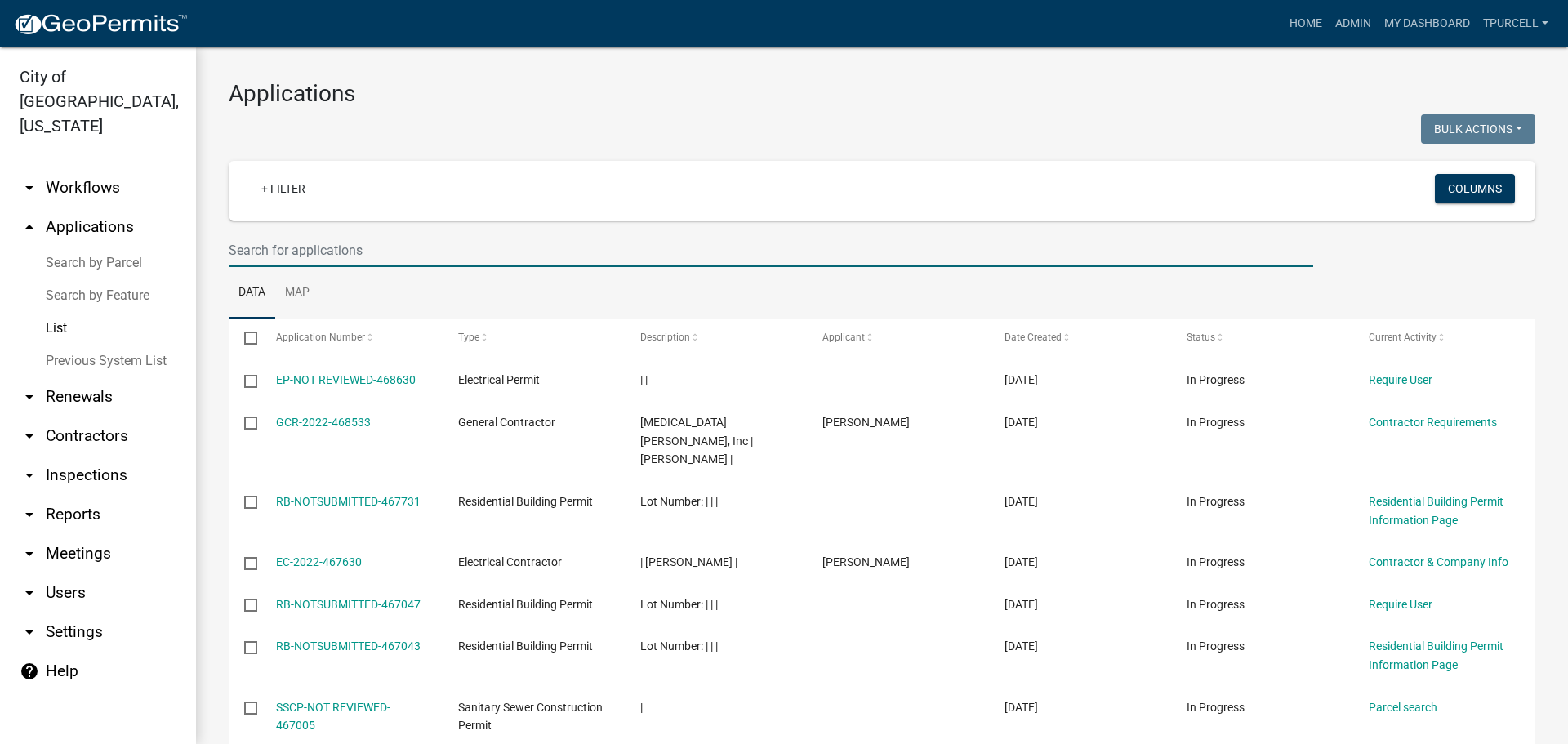
click at [319, 250] on input "text" at bounding box center [770, 250] width 1085 height 34
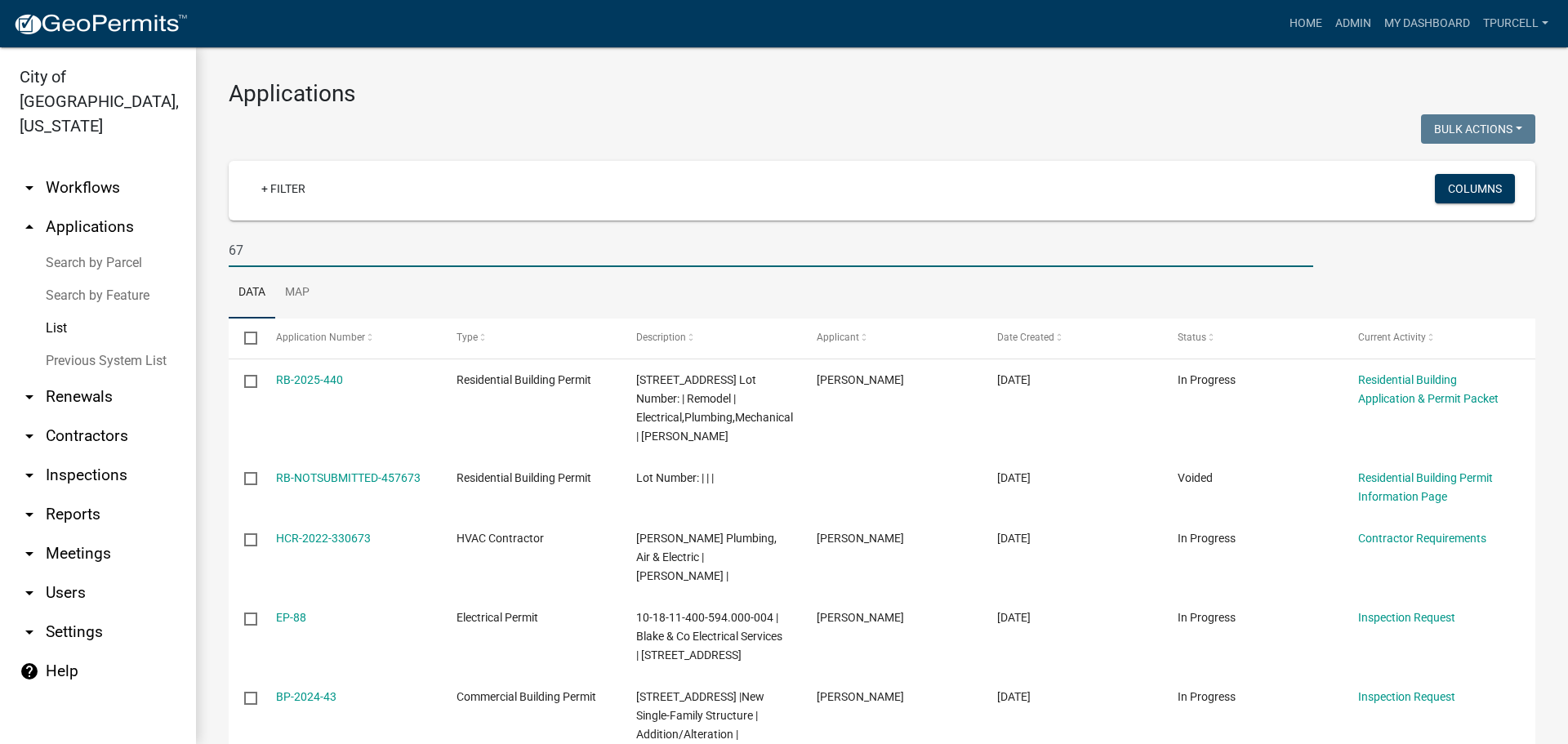
type input "6"
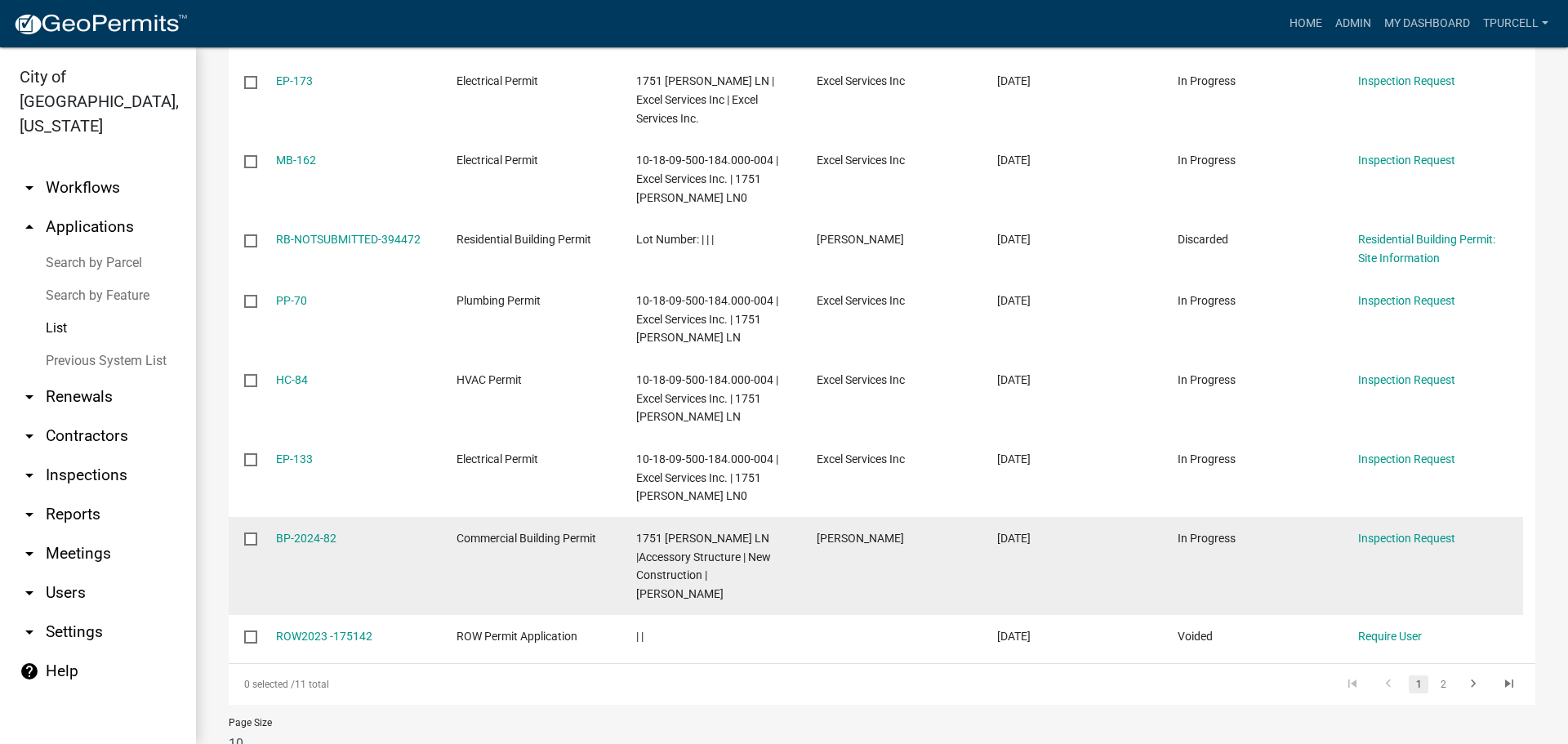
scroll to position [439, 0]
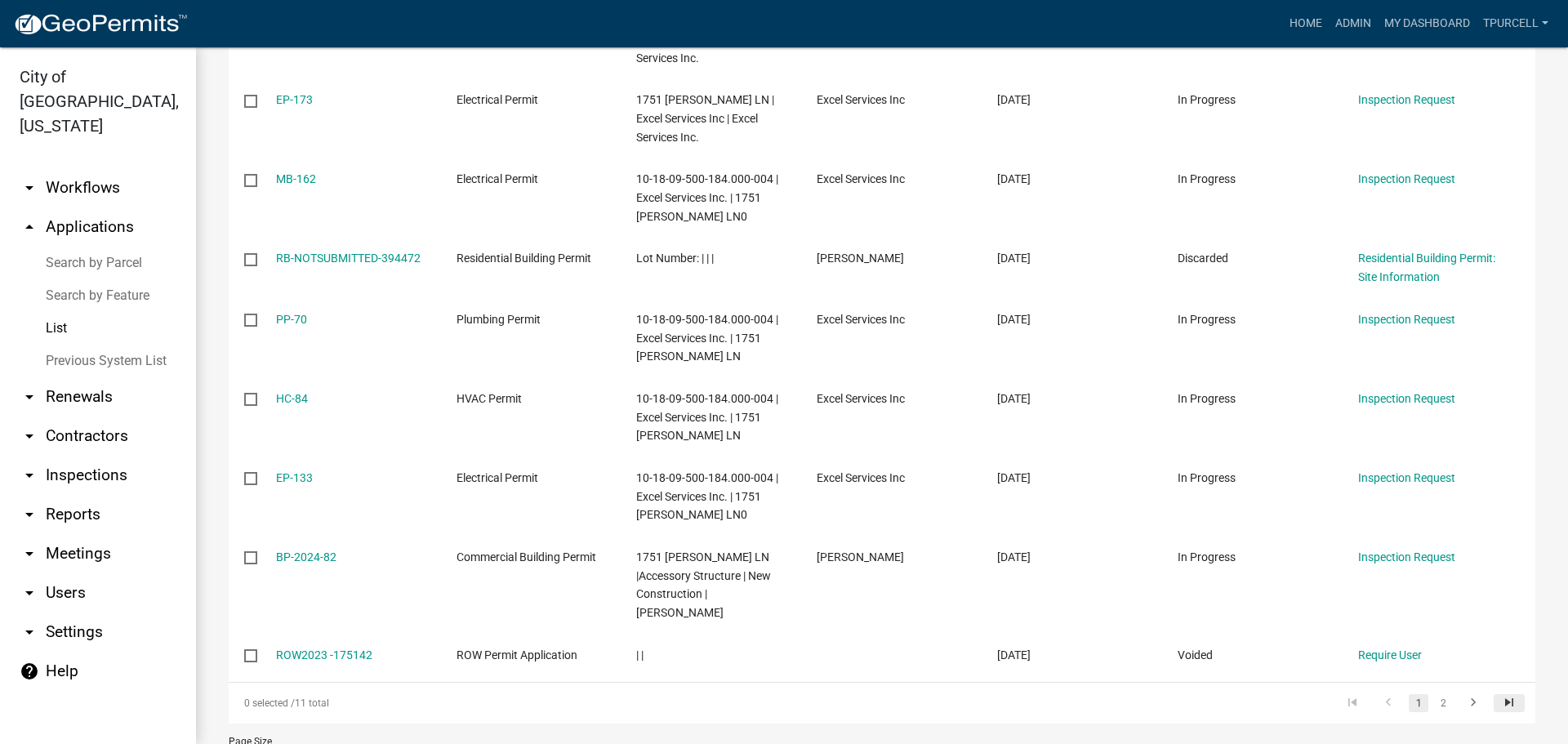
type input "1751"
click at [1498, 705] on icon "go to last page" at bounding box center [1508, 705] width 21 height 19
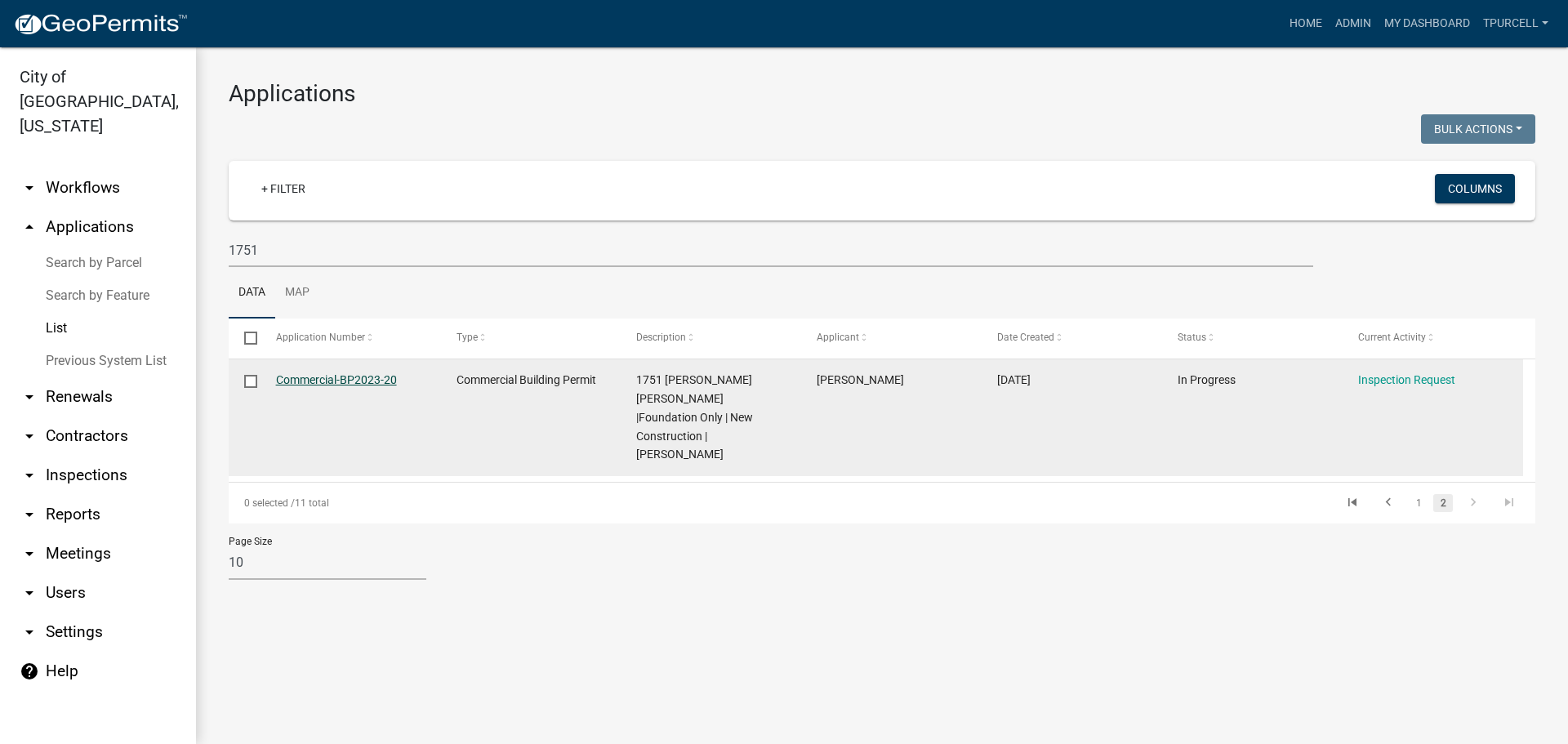
click at [387, 380] on link "Commercial-BP2023-20" at bounding box center [337, 380] width 121 height 13
